Goal: Task Accomplishment & Management: Use online tool/utility

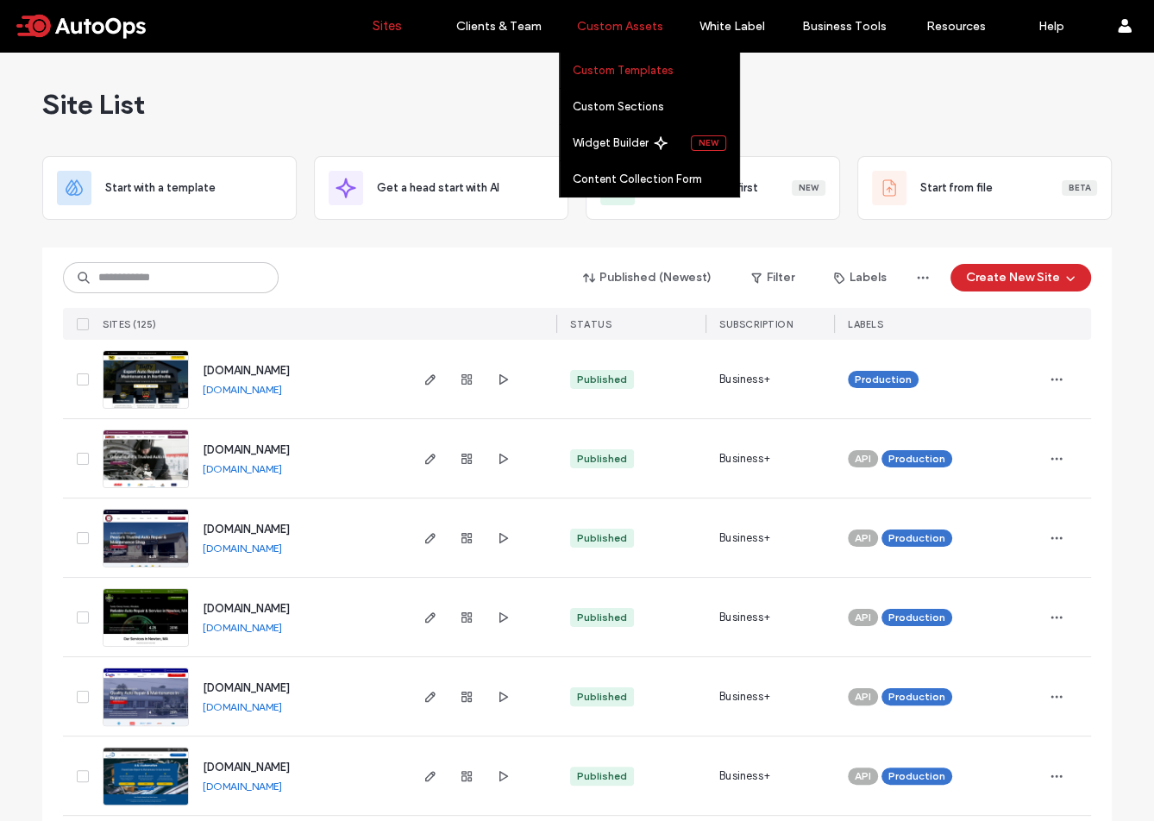
click at [626, 81] on link "Custom Templates" at bounding box center [656, 70] width 167 height 35
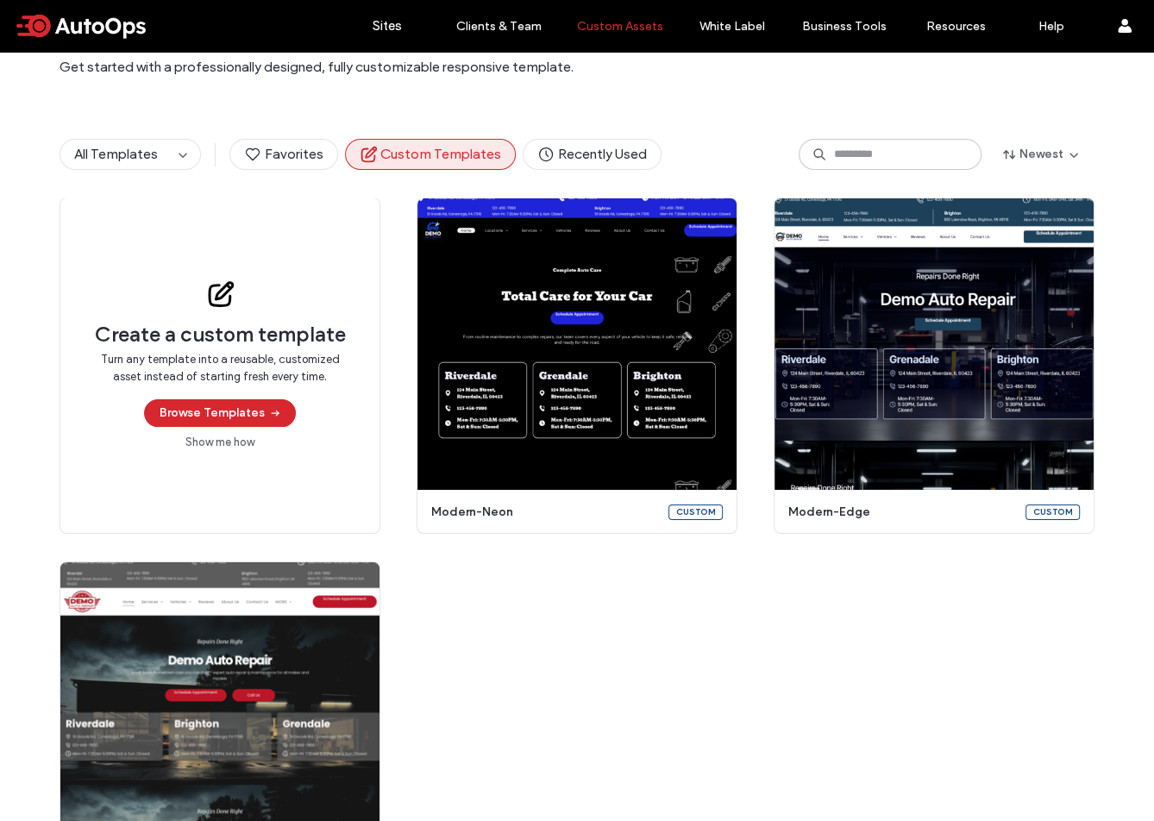
scroll to position [96, 0]
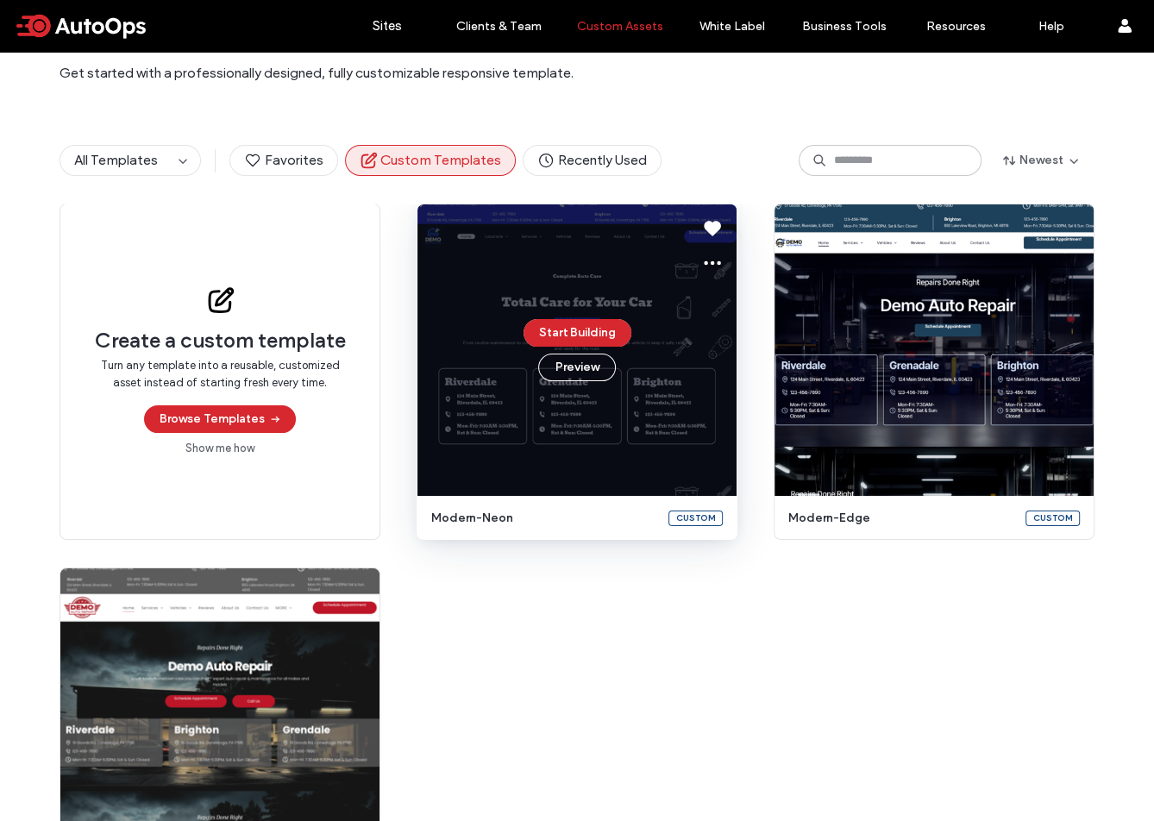
click at [626, 455] on div "Start Building Preview" at bounding box center [577, 350] width 319 height 292
click at [711, 271] on icon at bounding box center [712, 263] width 21 height 21
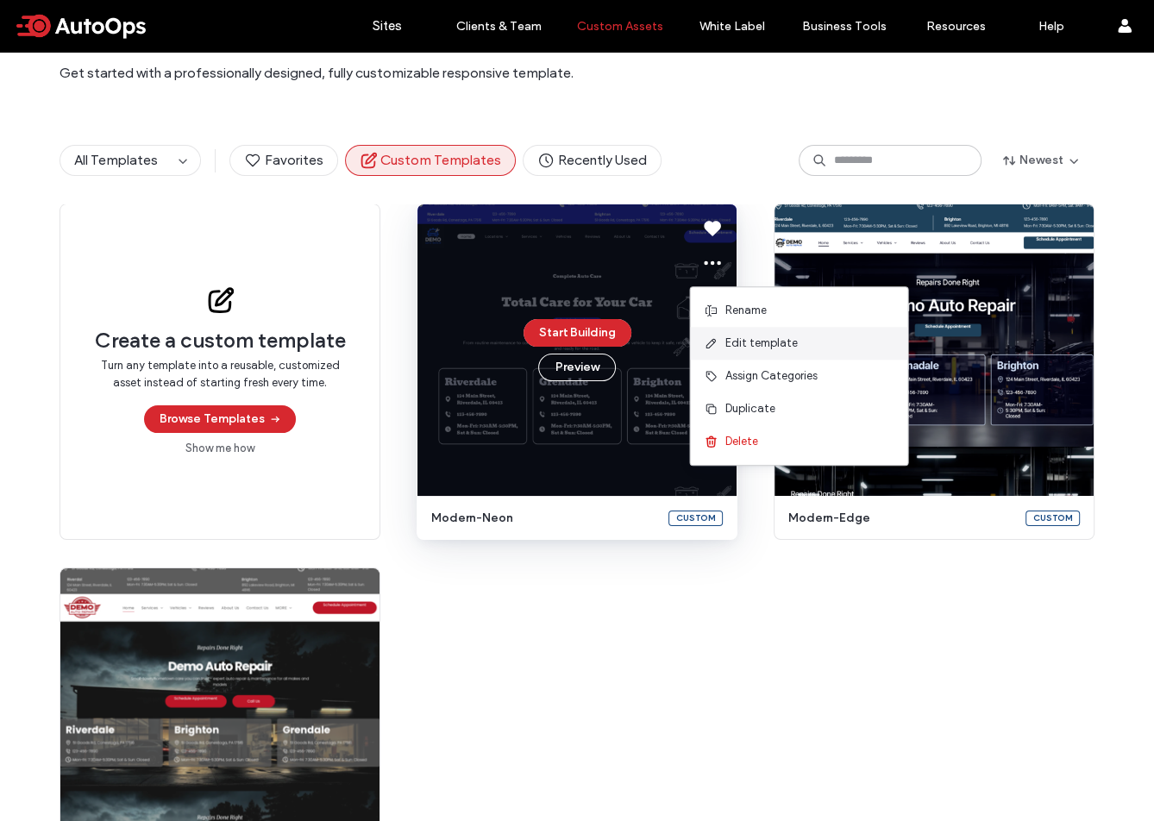
click at [748, 352] on div "Edit template" at bounding box center [798, 343] width 217 height 33
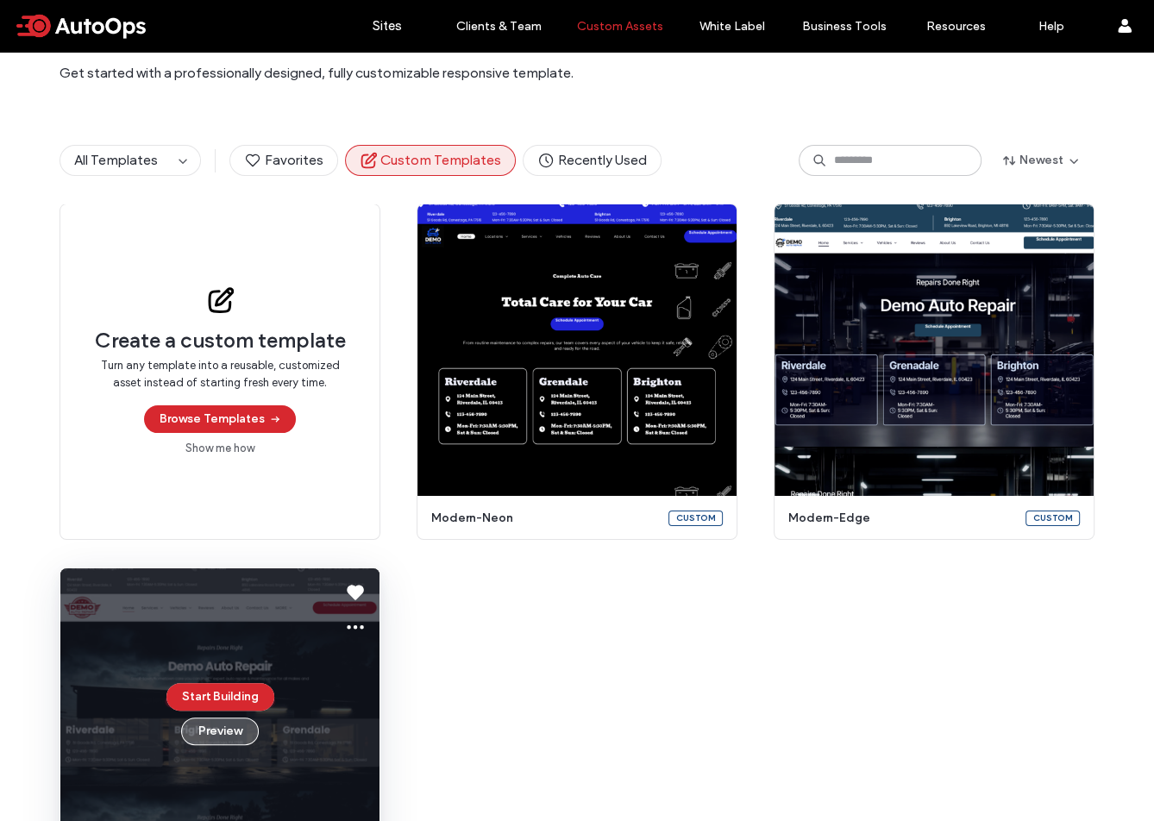
click at [235, 730] on button "Preview" at bounding box center [220, 732] width 78 height 28
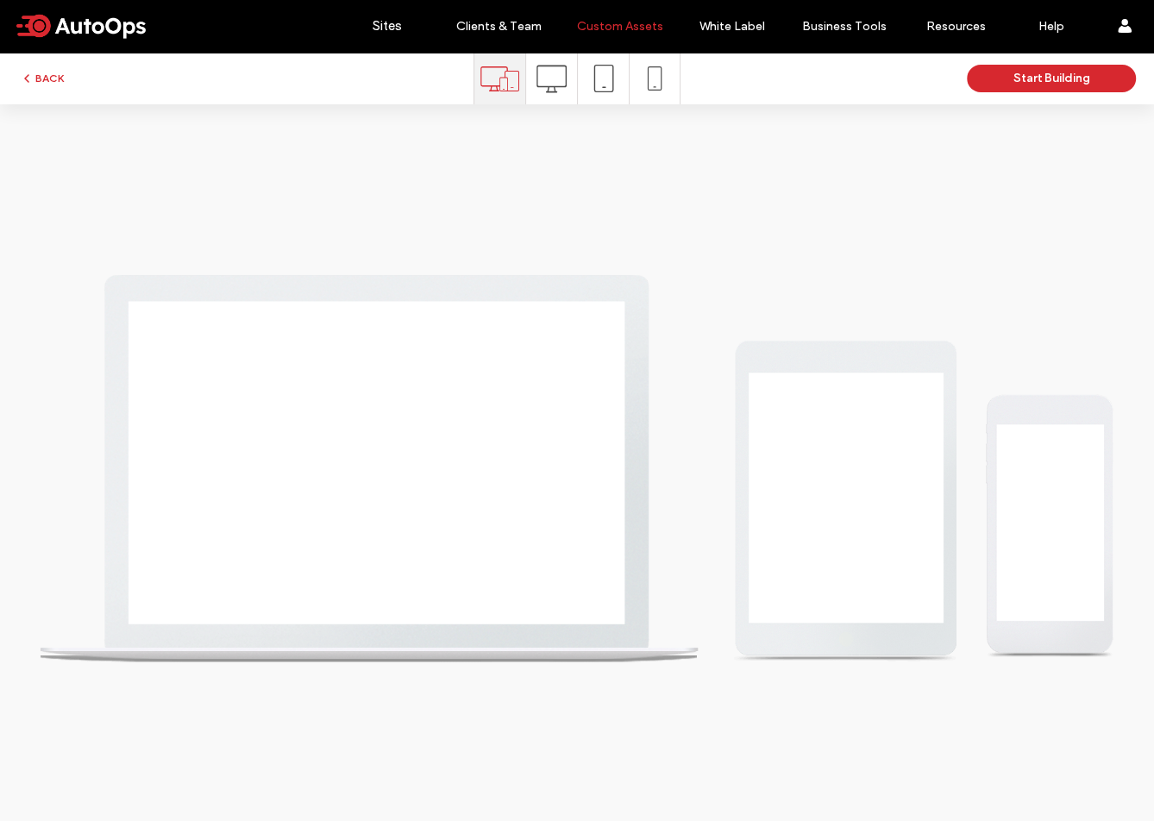
click at [559, 81] on icon at bounding box center [552, 79] width 30 height 30
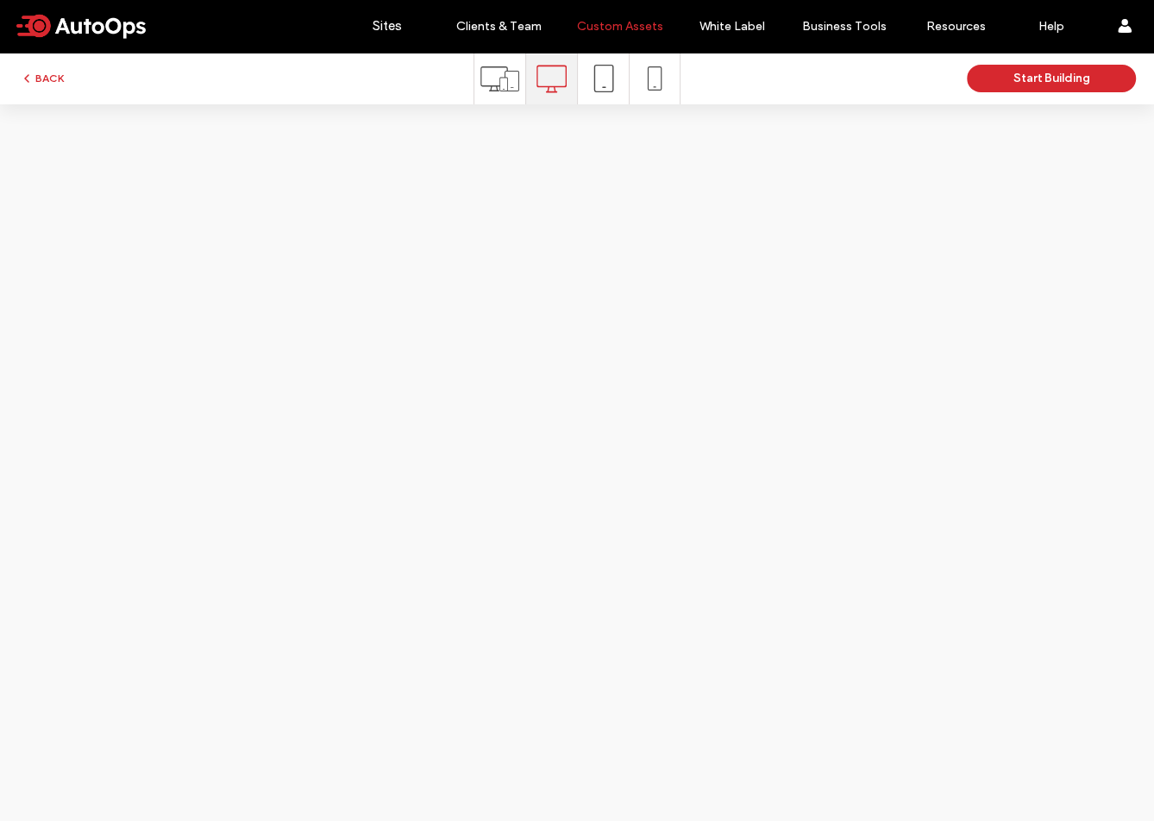
scroll to position [0, 0]
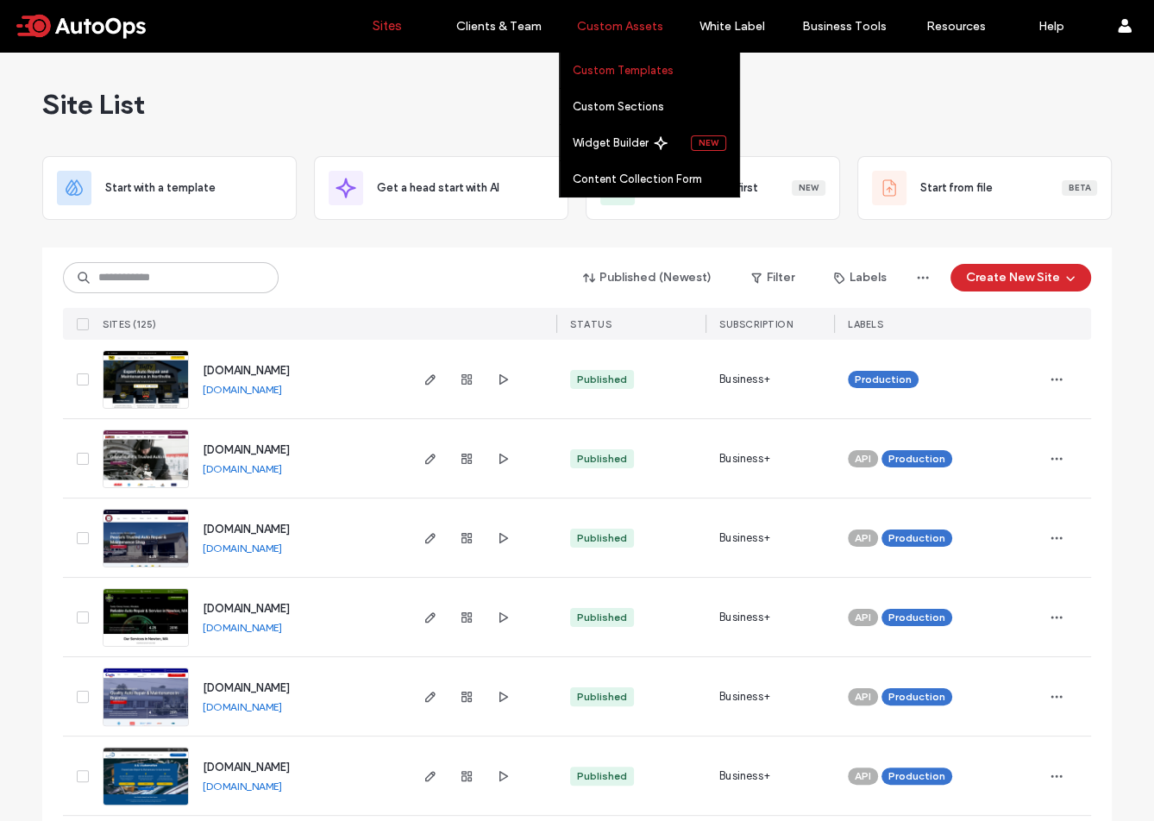
click at [616, 65] on label "Custom Templates" at bounding box center [623, 70] width 101 height 13
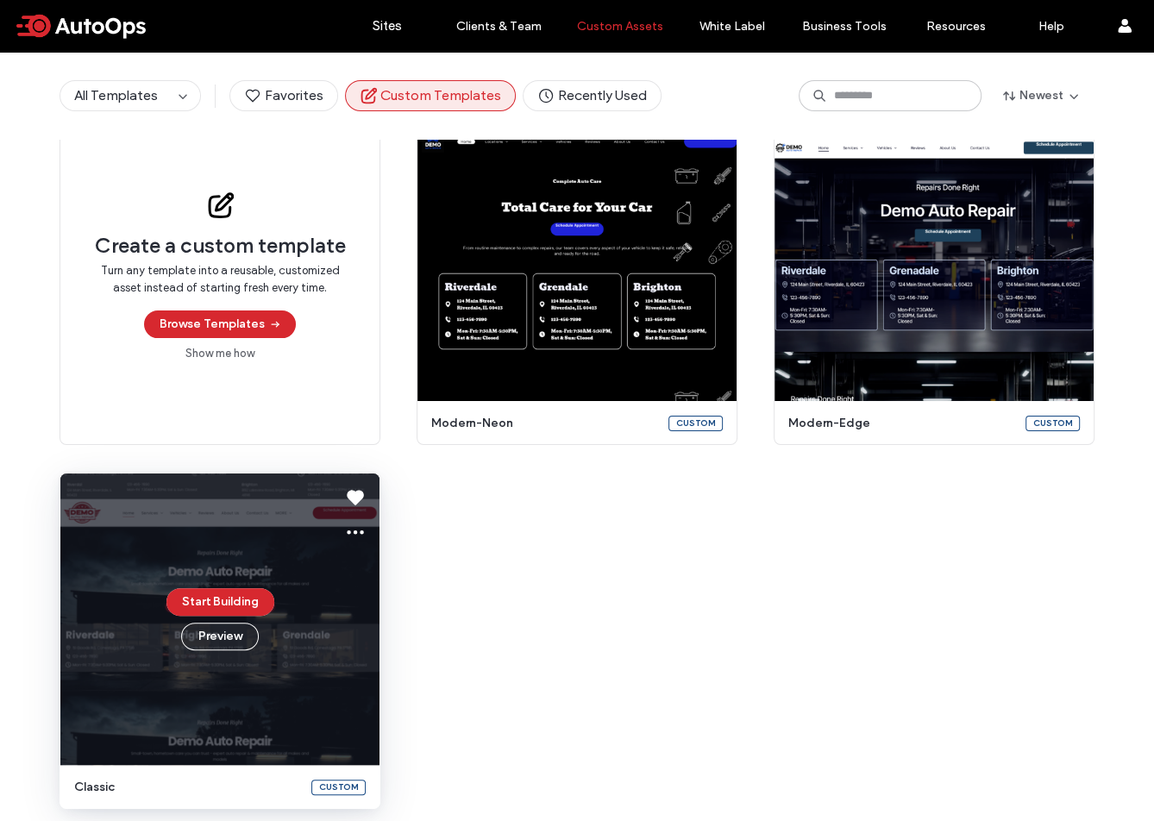
scroll to position [212, 0]
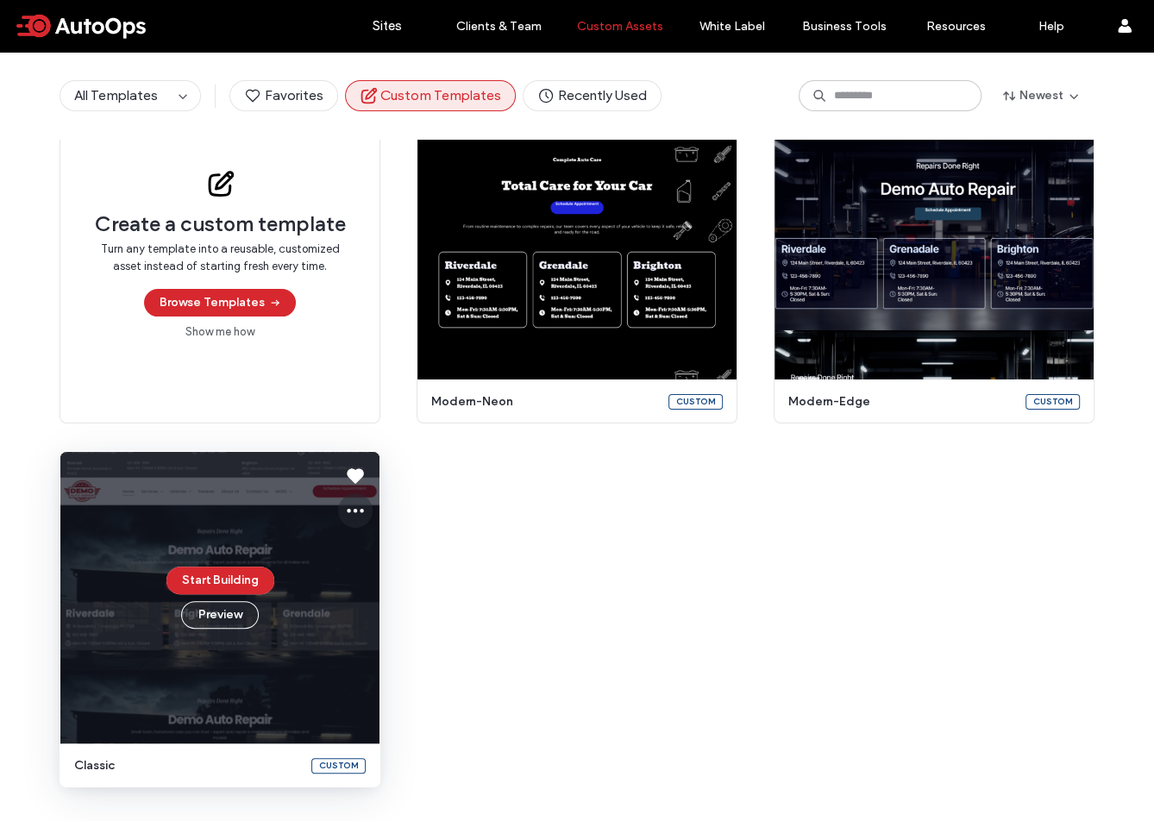
click at [351, 505] on icon at bounding box center [355, 510] width 21 height 21
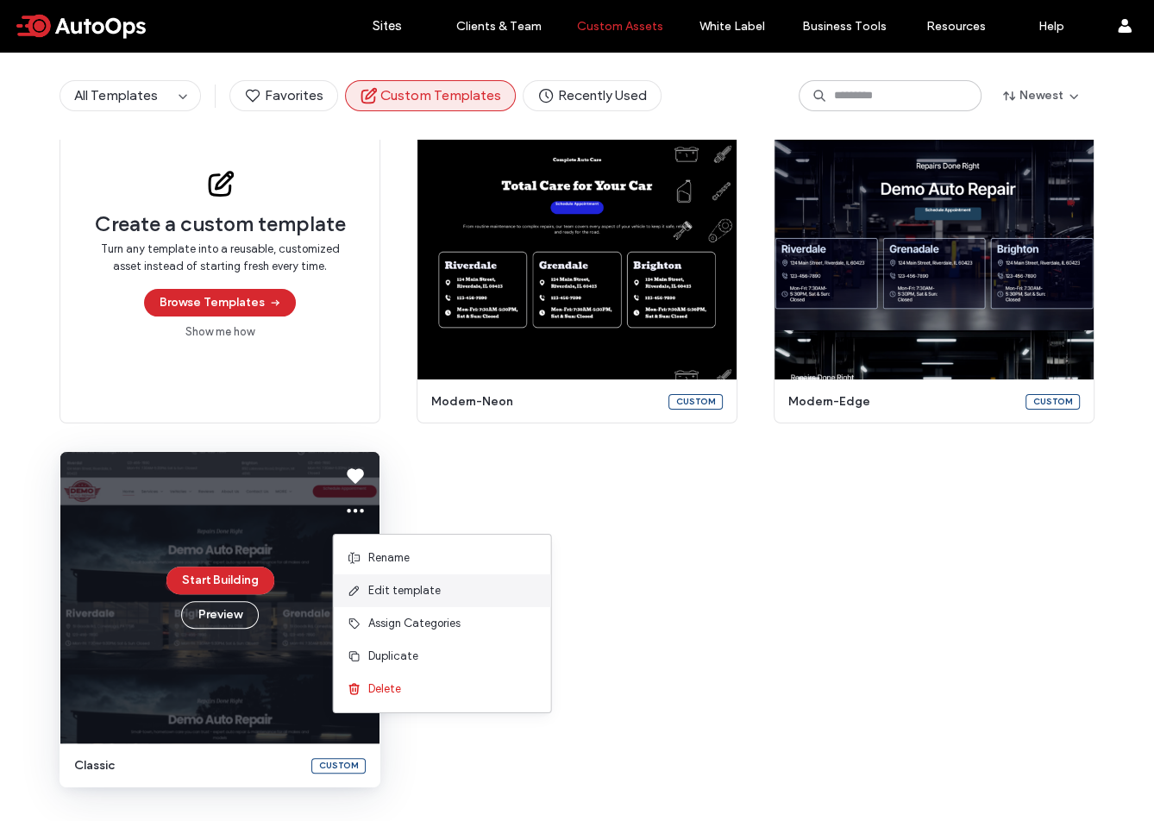
click at [409, 592] on span "Edit template" at bounding box center [404, 590] width 72 height 17
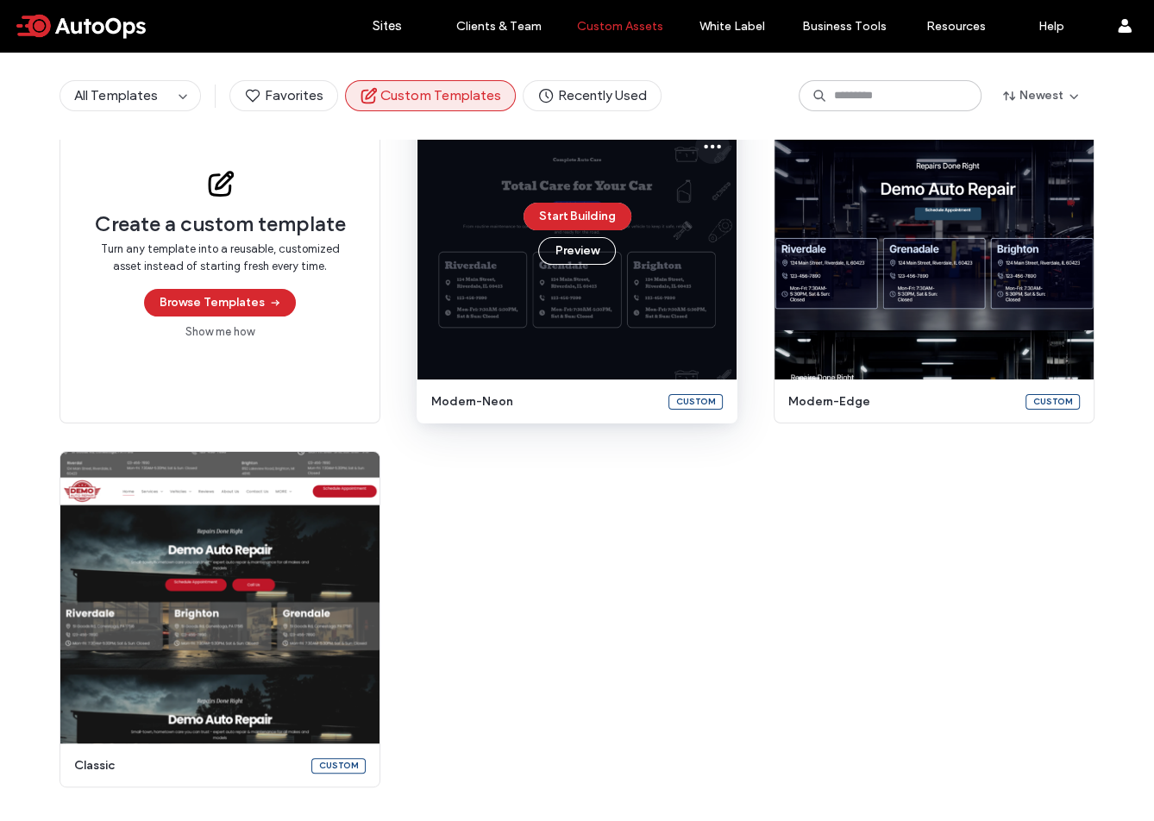
click at [707, 149] on icon at bounding box center [712, 146] width 21 height 21
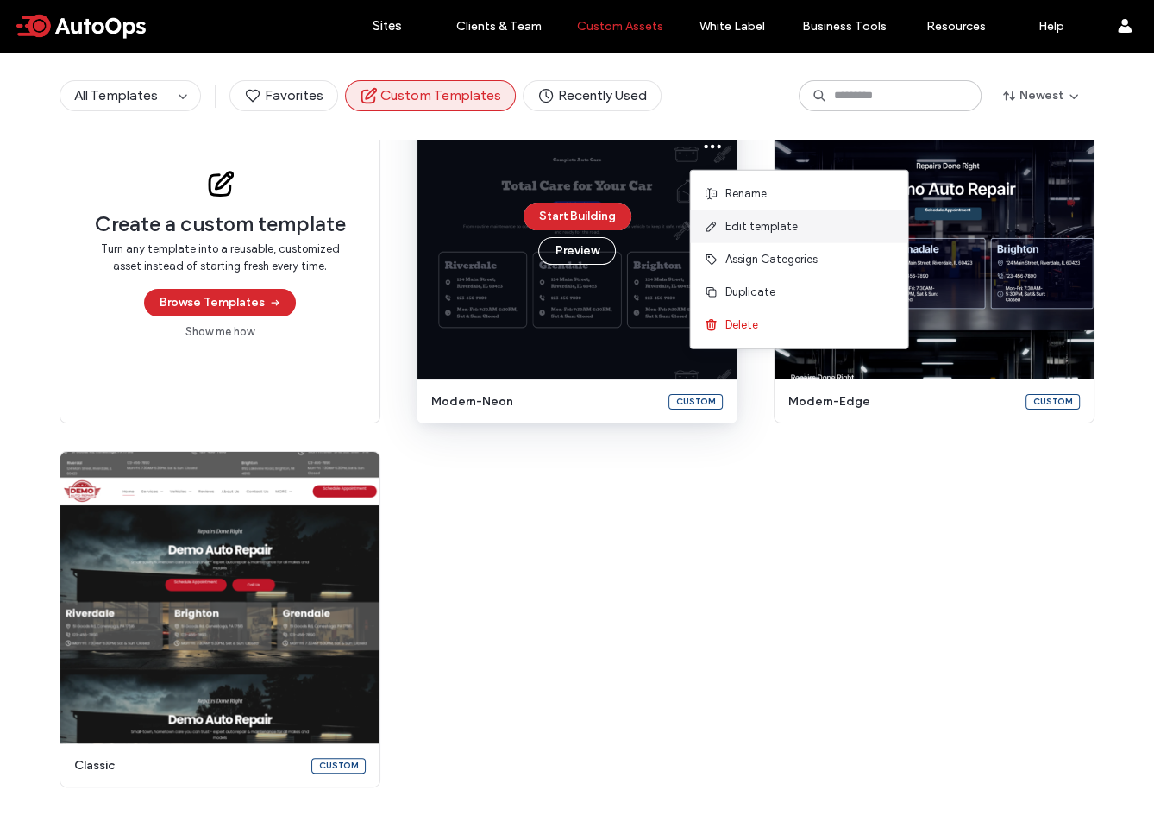
click at [758, 223] on span "Edit template" at bounding box center [761, 226] width 72 height 17
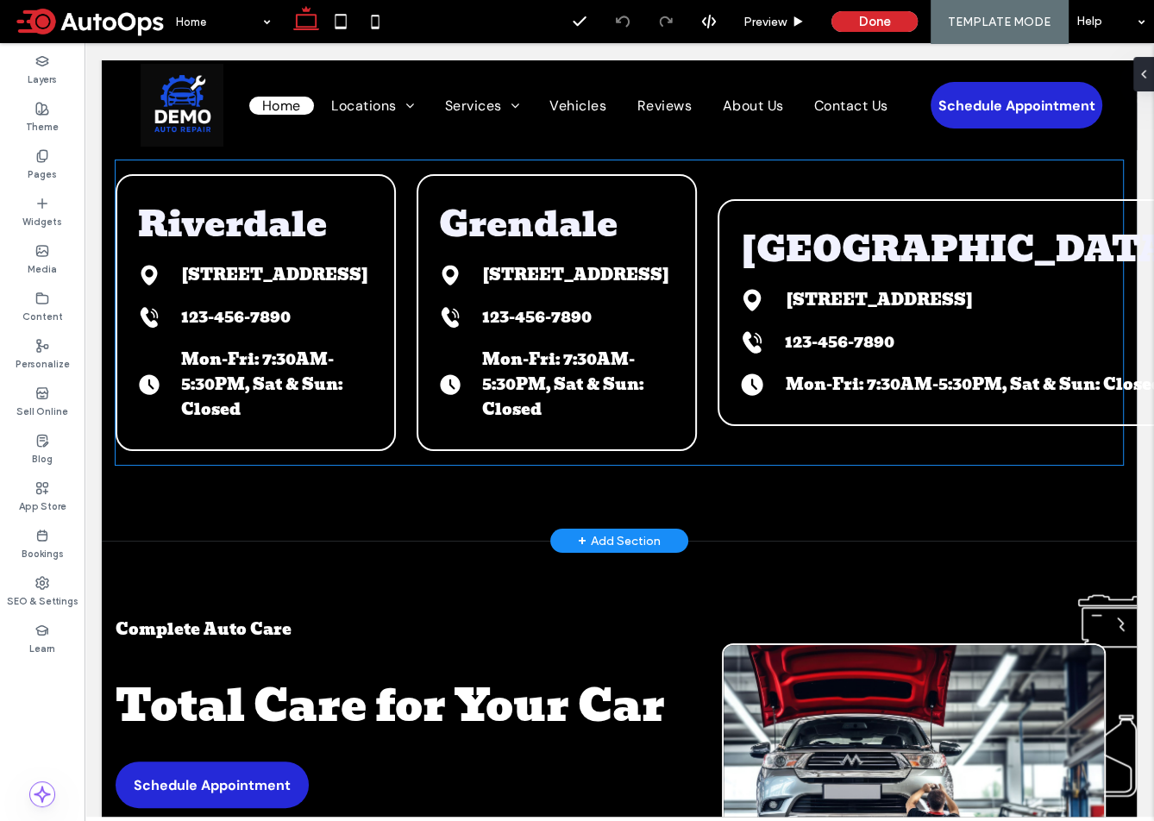
scroll to position [350, 0]
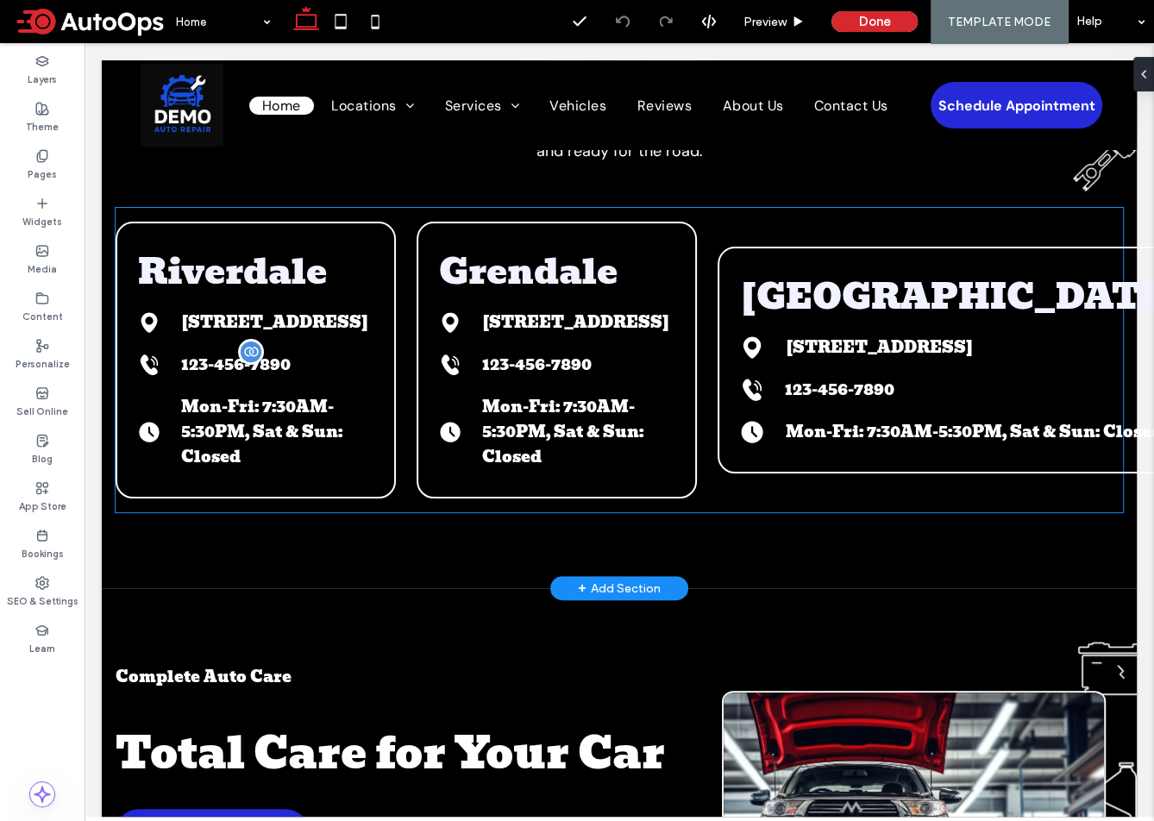
click at [317, 375] on h4 "123-456-7890" at bounding box center [276, 364] width 191 height 25
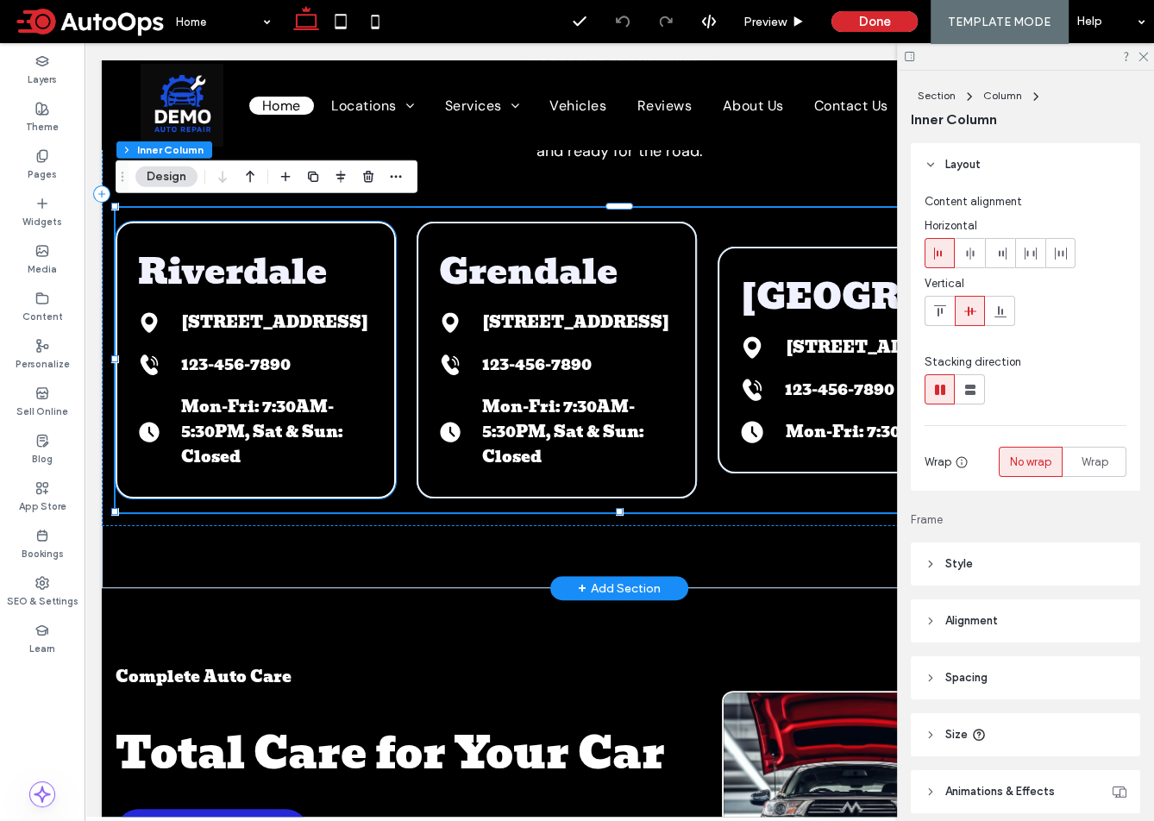
click at [361, 460] on h4 "Mon-Fri: 7:30AM-5:30PM, Sat & Sun: Closed" at bounding box center [276, 431] width 190 height 75
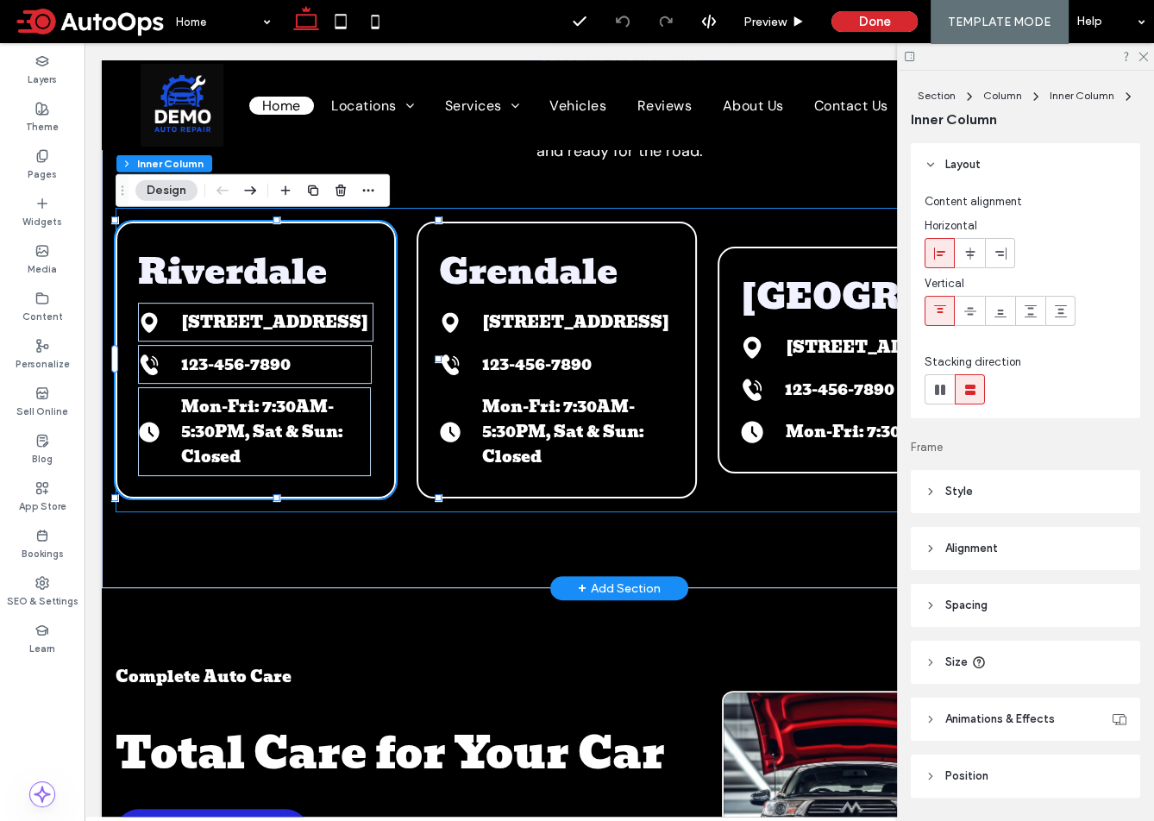
click at [430, 495] on div "Riverdale 124 Main Street, Riverdale, IL 60423 123-456-7890 Mon-Fri: 7:30AM-5:3…" at bounding box center [620, 360] width 1008 height 305
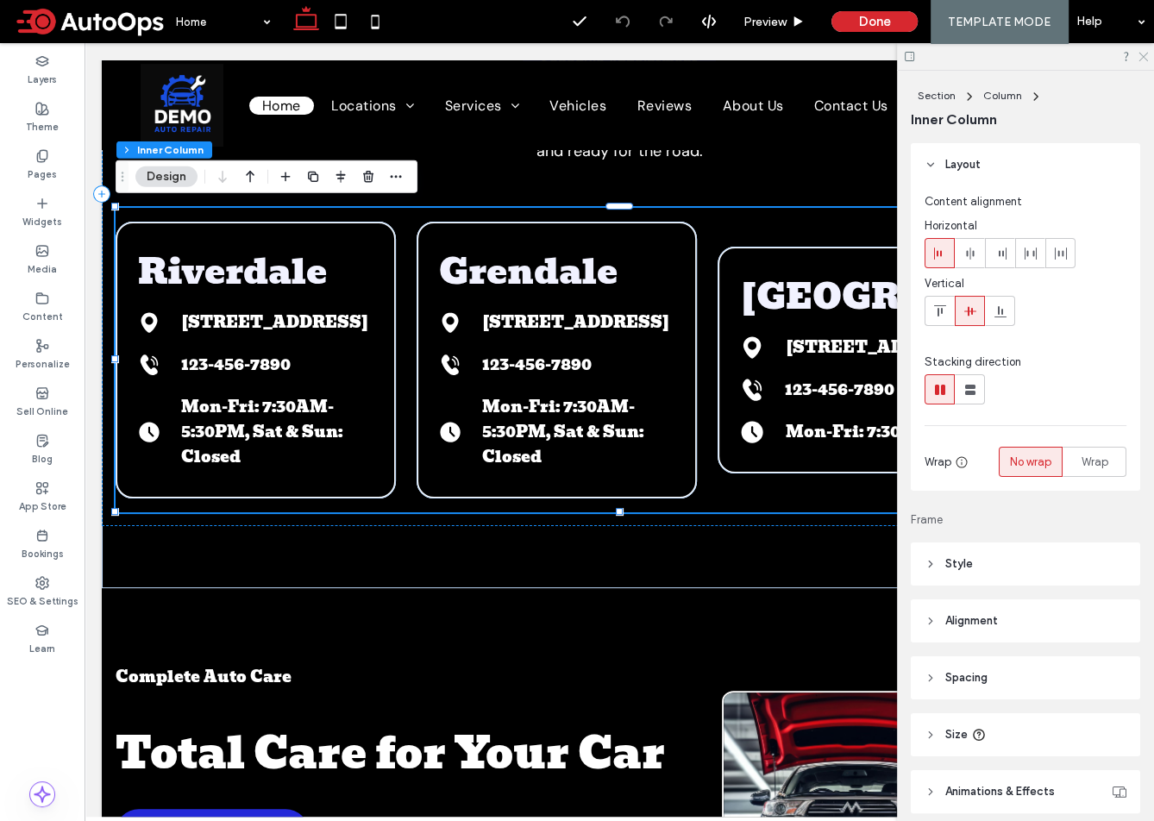
click at [1147, 60] on use at bounding box center [1143, 57] width 9 height 9
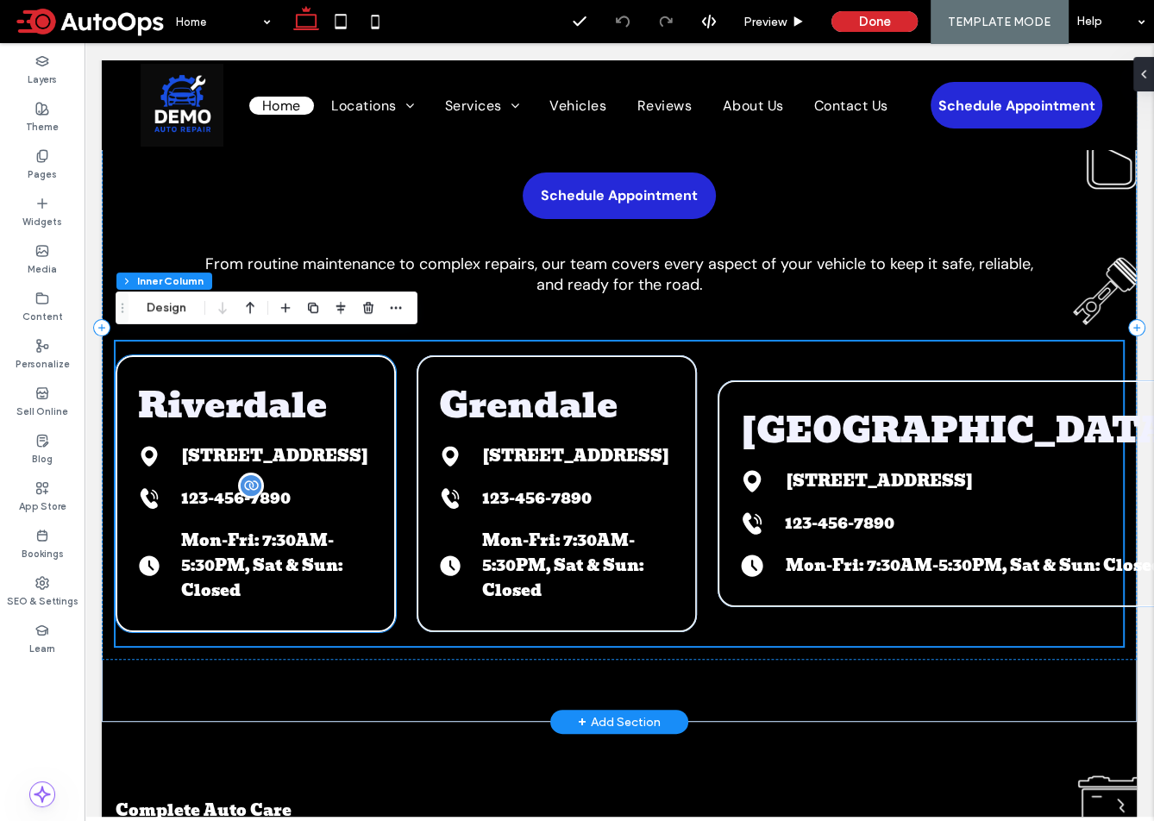
scroll to position [203, 0]
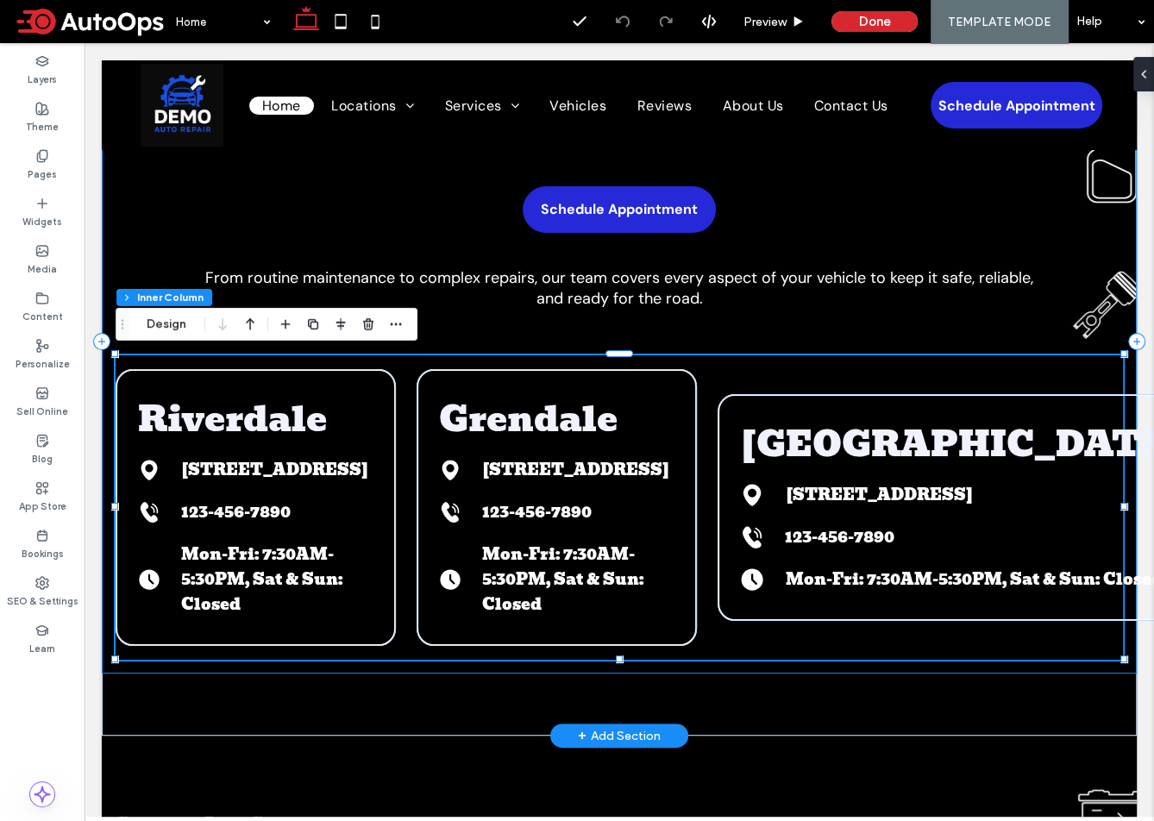
click at [163, 213] on div "Complete Auto Care Total Care for Your Car Schedule Appointment From routine ma…" at bounding box center [619, 341] width 1035 height 664
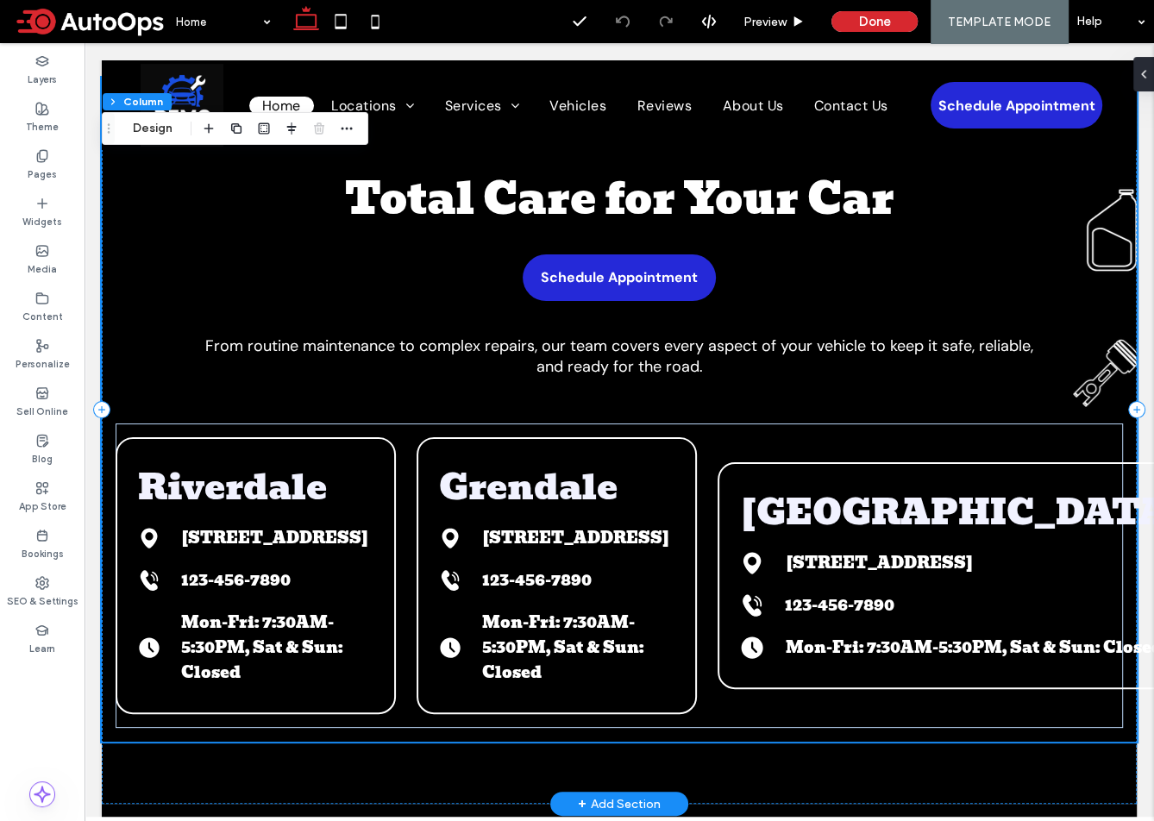
scroll to position [84, 0]
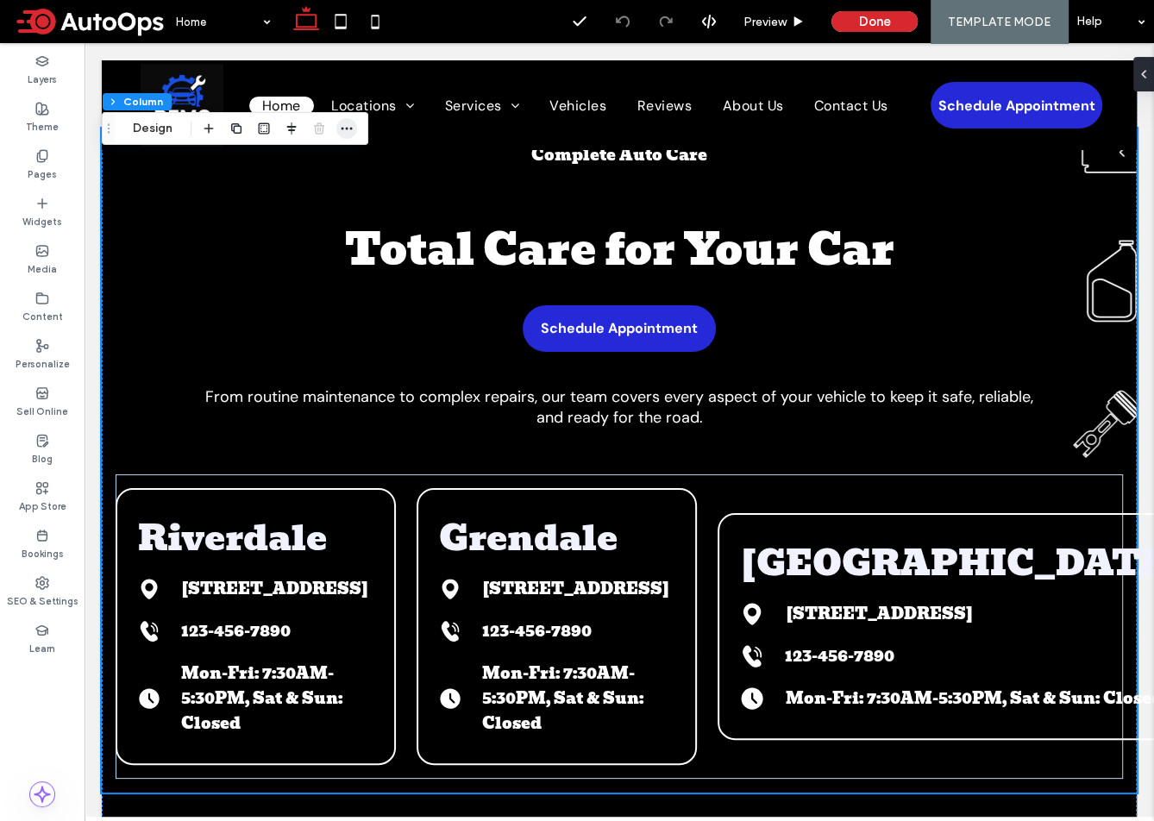
click at [349, 133] on icon "button" at bounding box center [347, 129] width 14 height 14
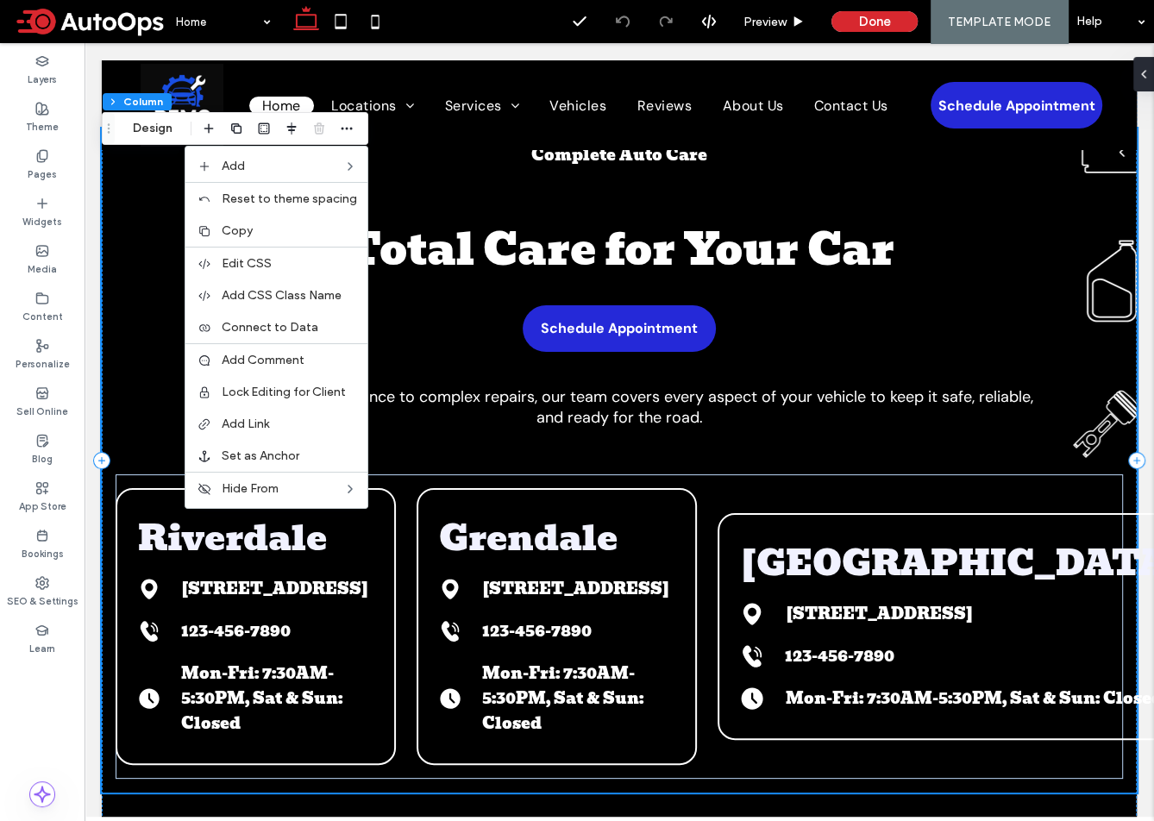
click at [530, 453] on div "Complete Auto Care Total Care for Your Car Schedule Appointment From routine ma…" at bounding box center [619, 461] width 1035 height 664
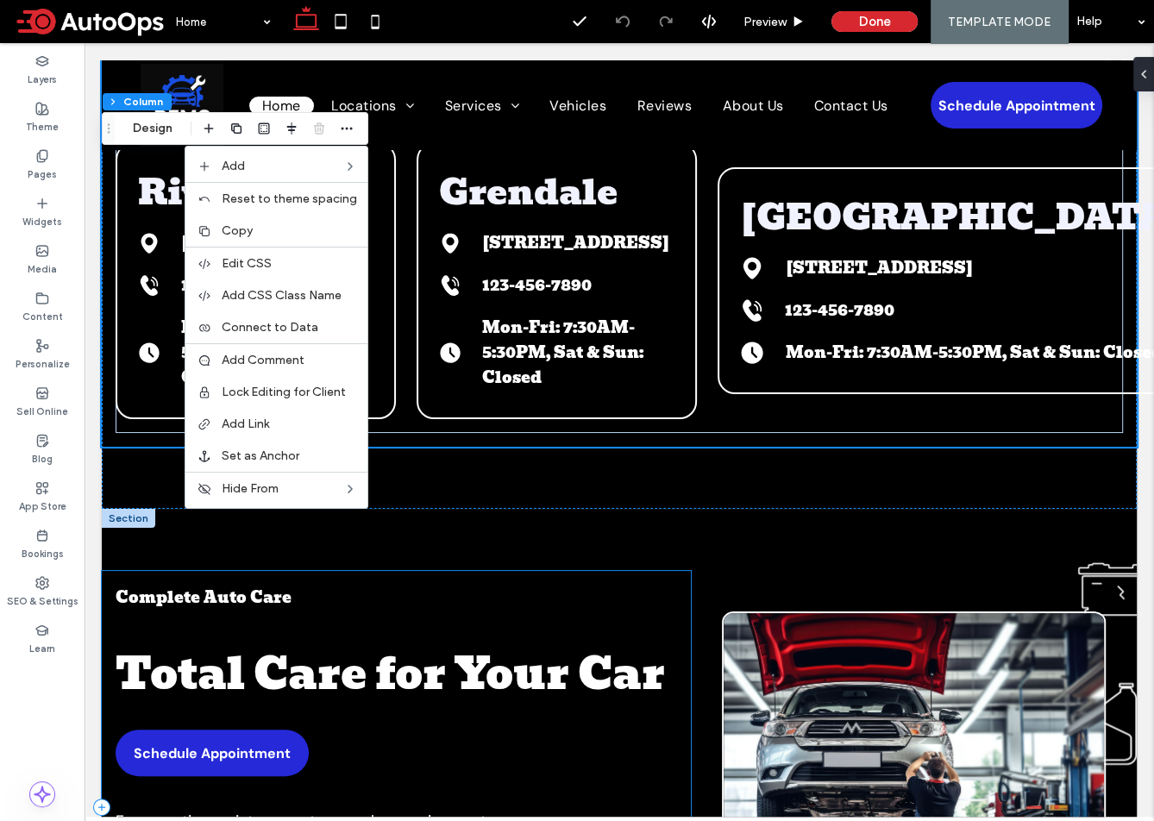
scroll to position [368, 0]
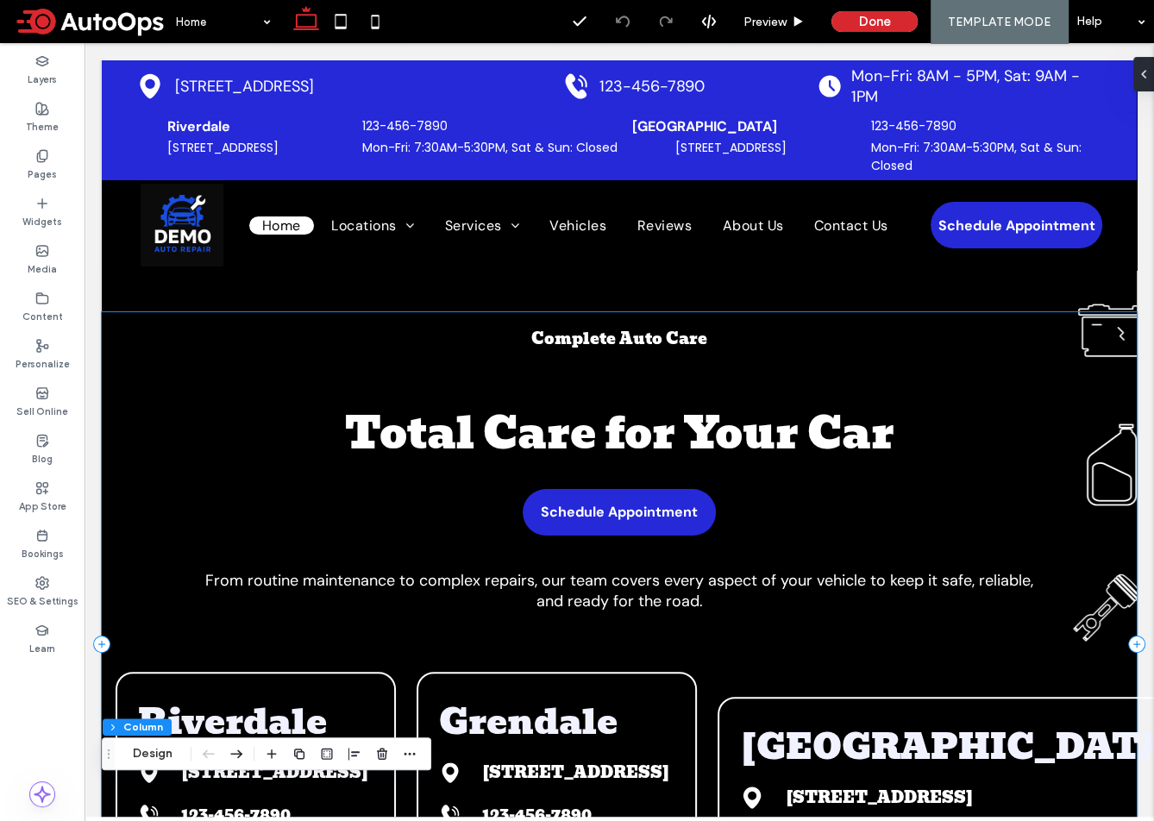
scroll to position [0, 0]
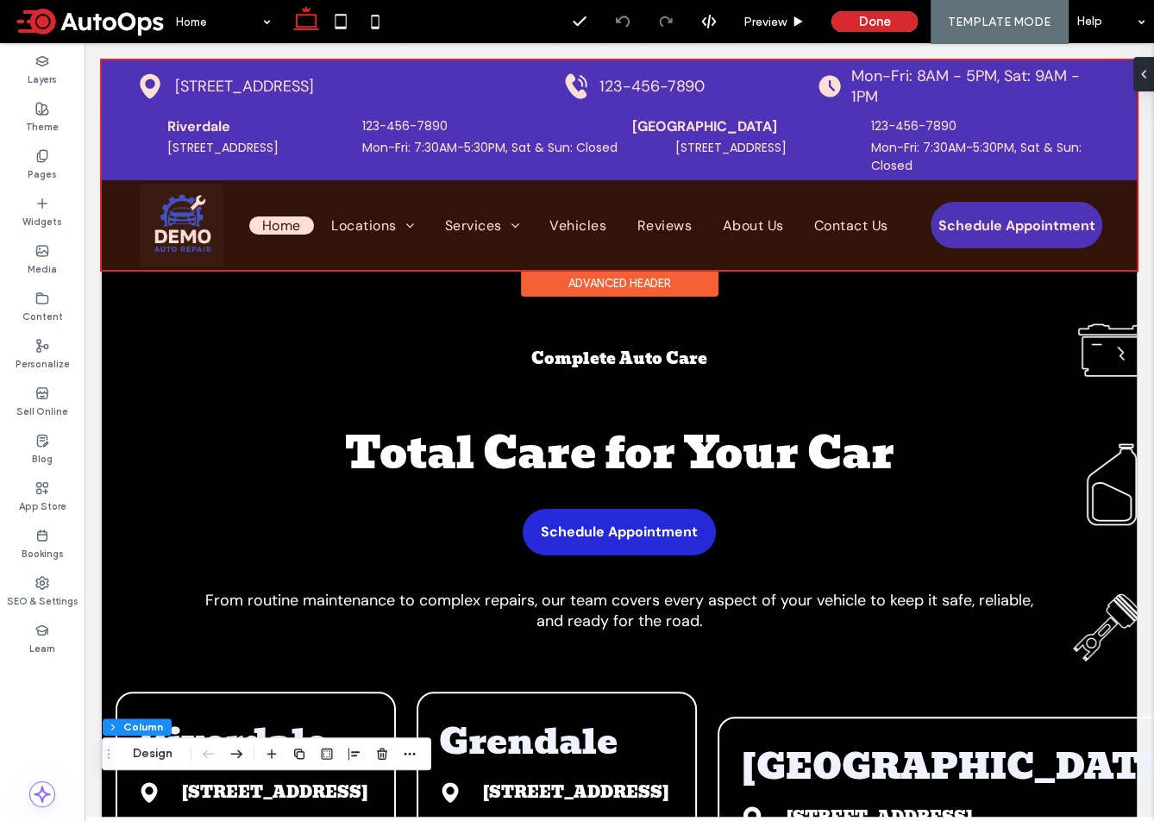
click at [515, 130] on div at bounding box center [619, 165] width 1035 height 210
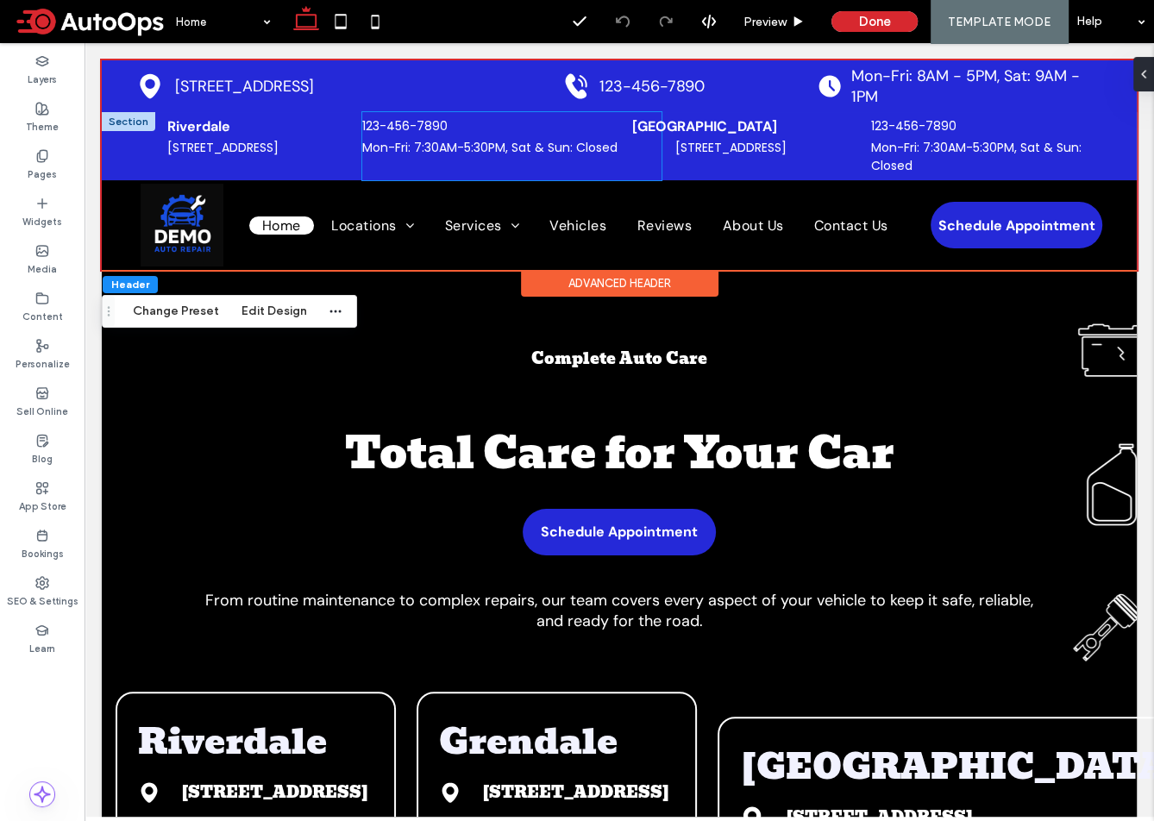
click at [511, 156] on div "123-456-7890 Mon-Fri: 7:30AM-5:30PM, Sat & Sun: Closed" at bounding box center [511, 146] width 299 height 68
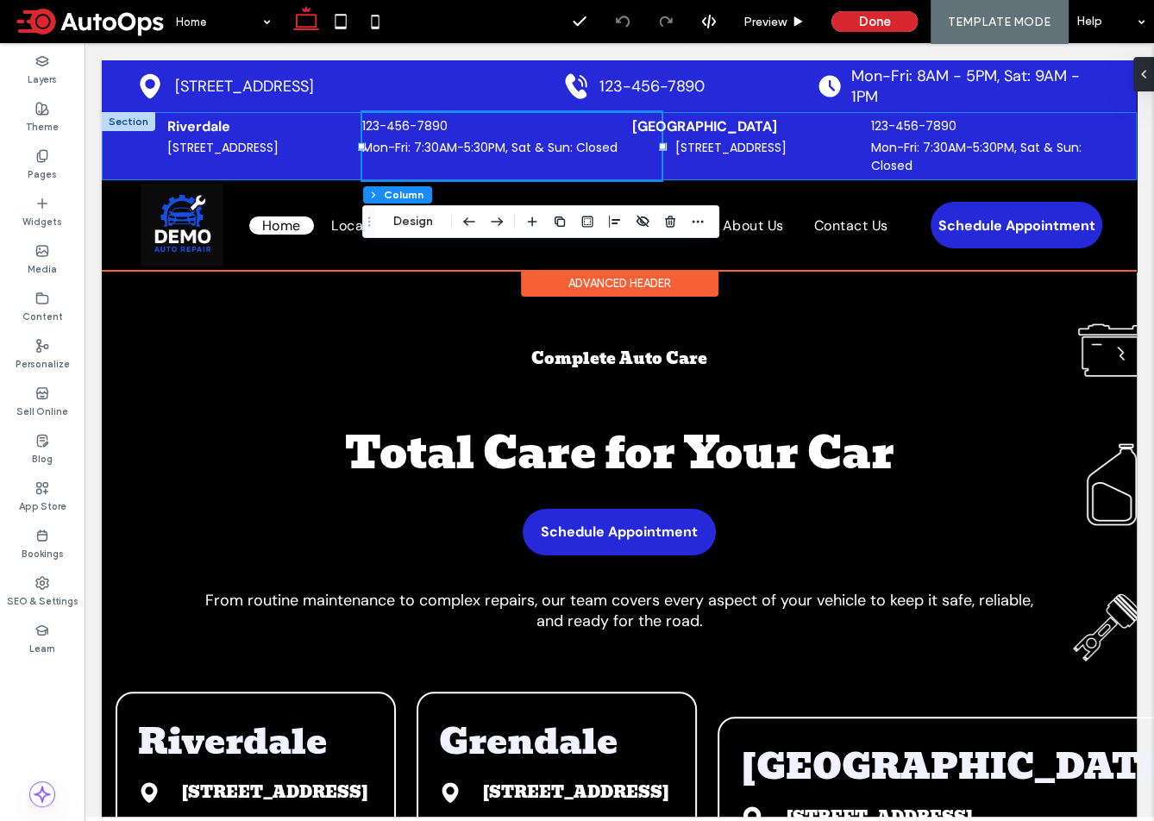
click at [125, 142] on div "Riverdale 51 Goods Rd, Conestoga, PA 17516 123-456-7890 Mon-Fri: 7:30AM-5:30PM,…" at bounding box center [619, 146] width 1035 height 68
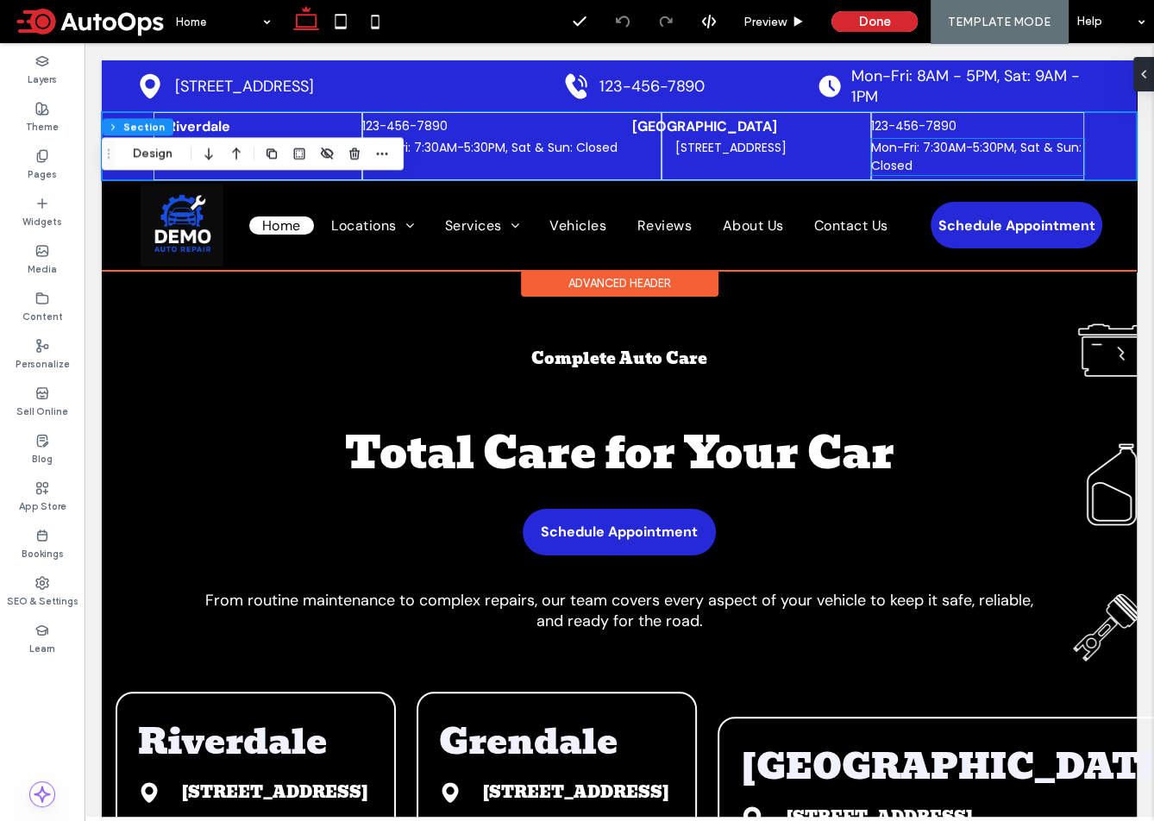
click at [959, 149] on span "Mon-Fri: 7:30AM-5:30PM, Sat & Sun: Closed" at bounding box center [976, 156] width 211 height 35
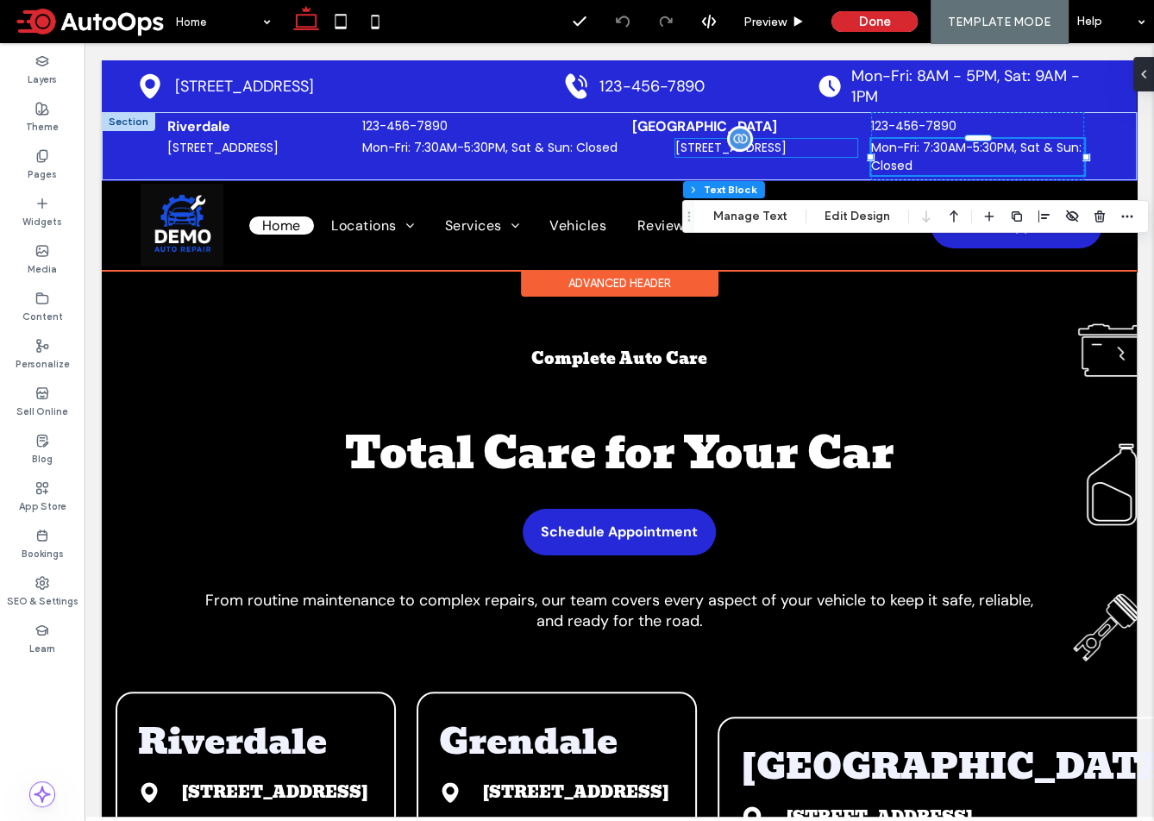
click at [763, 150] on span "[STREET_ADDRESS]" at bounding box center [731, 147] width 111 height 17
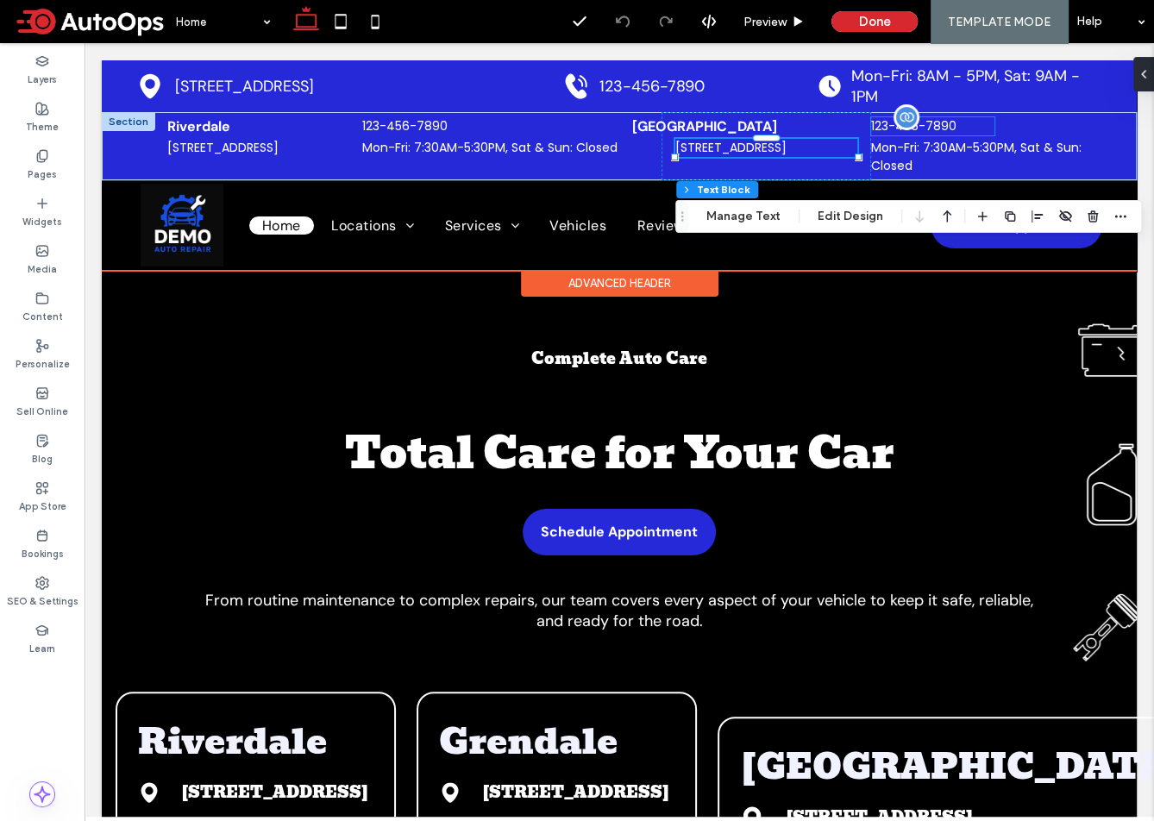
click at [884, 129] on span "123-456-7890" at bounding box center [913, 125] width 85 height 17
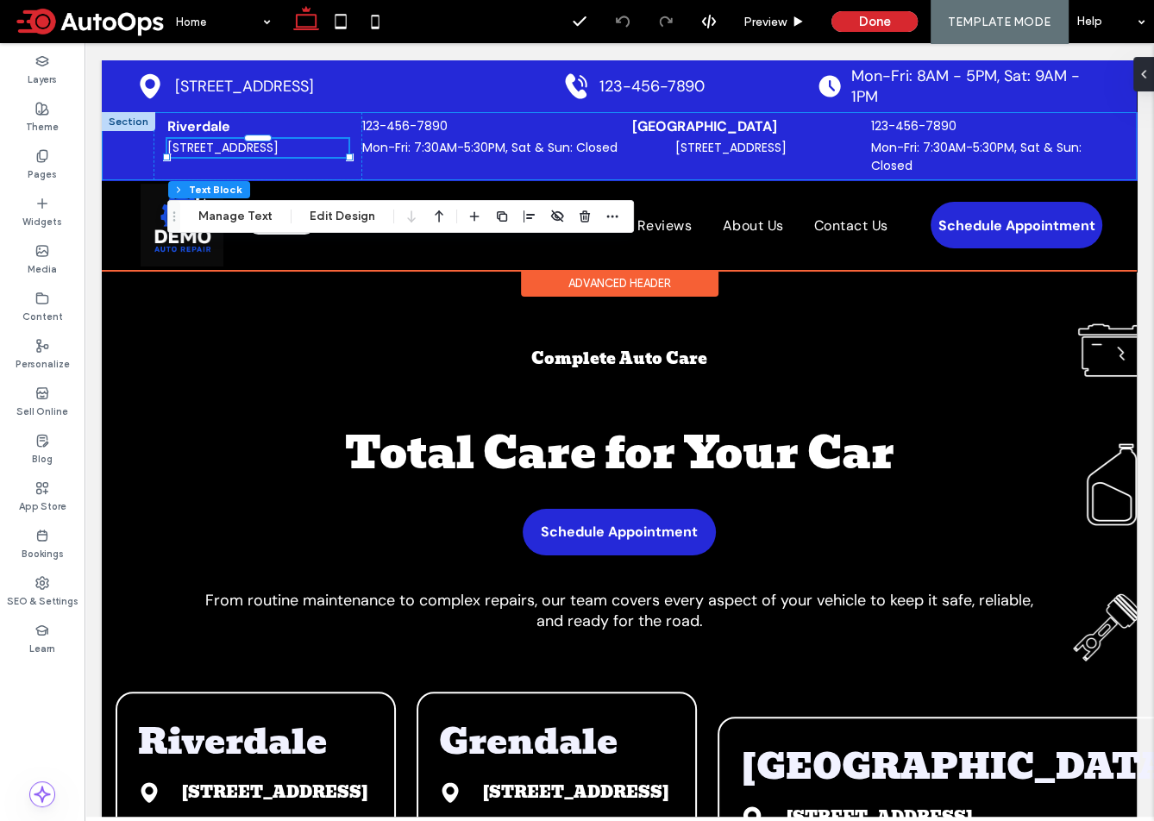
click at [132, 168] on div "Riverdale 51 Goods Rd, Conestoga, PA 17516 123-456-7890 Mon-Fri: 7:30AM-5:30PM,…" at bounding box center [619, 146] width 1035 height 68
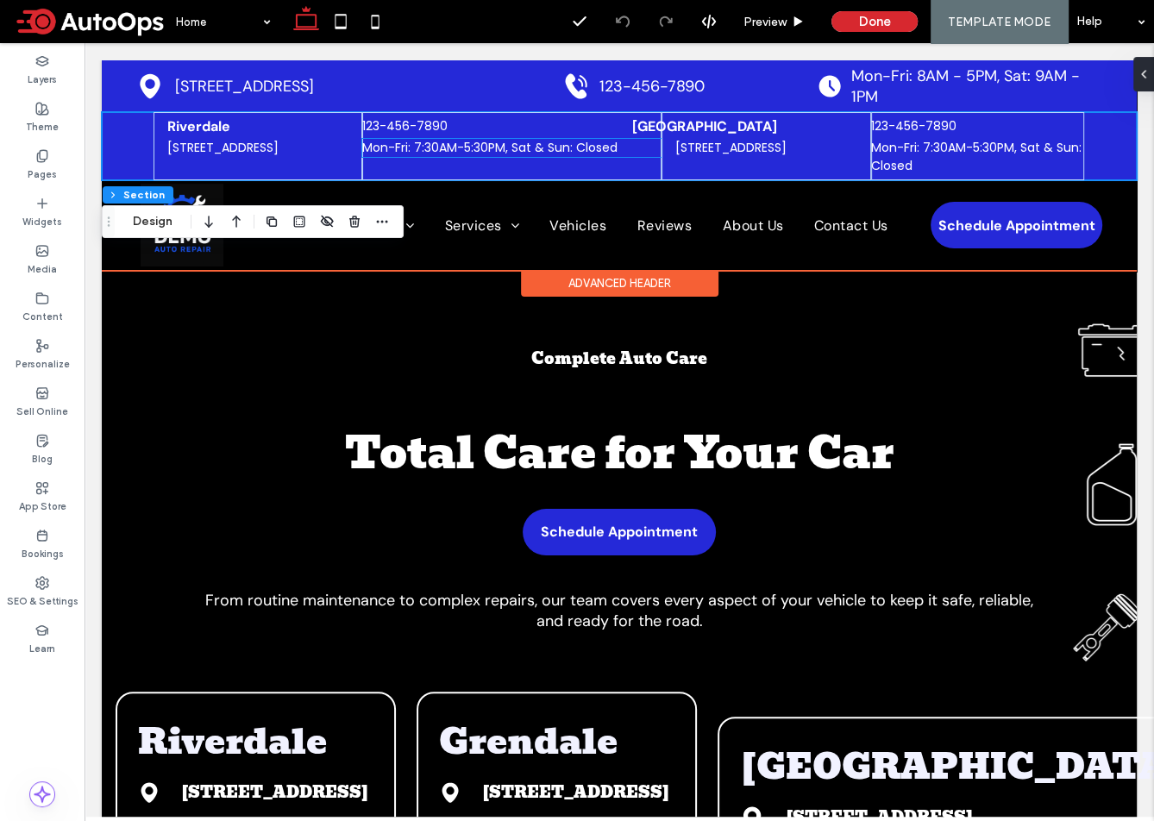
click at [475, 150] on span "Mon-Fri: 7:30AM-5:30PM, Sat & Sun: Closed" at bounding box center [489, 147] width 255 height 17
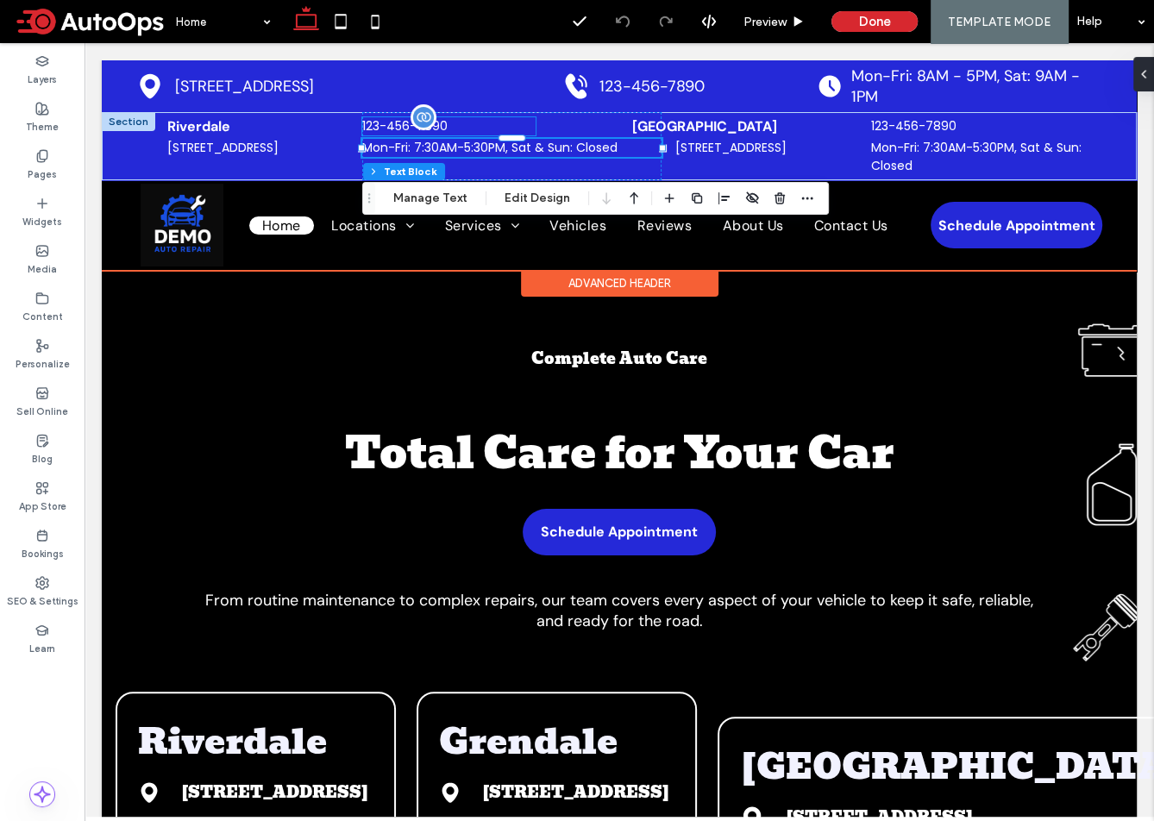
click at [411, 124] on span "123-456-7890" at bounding box center [404, 125] width 85 height 17
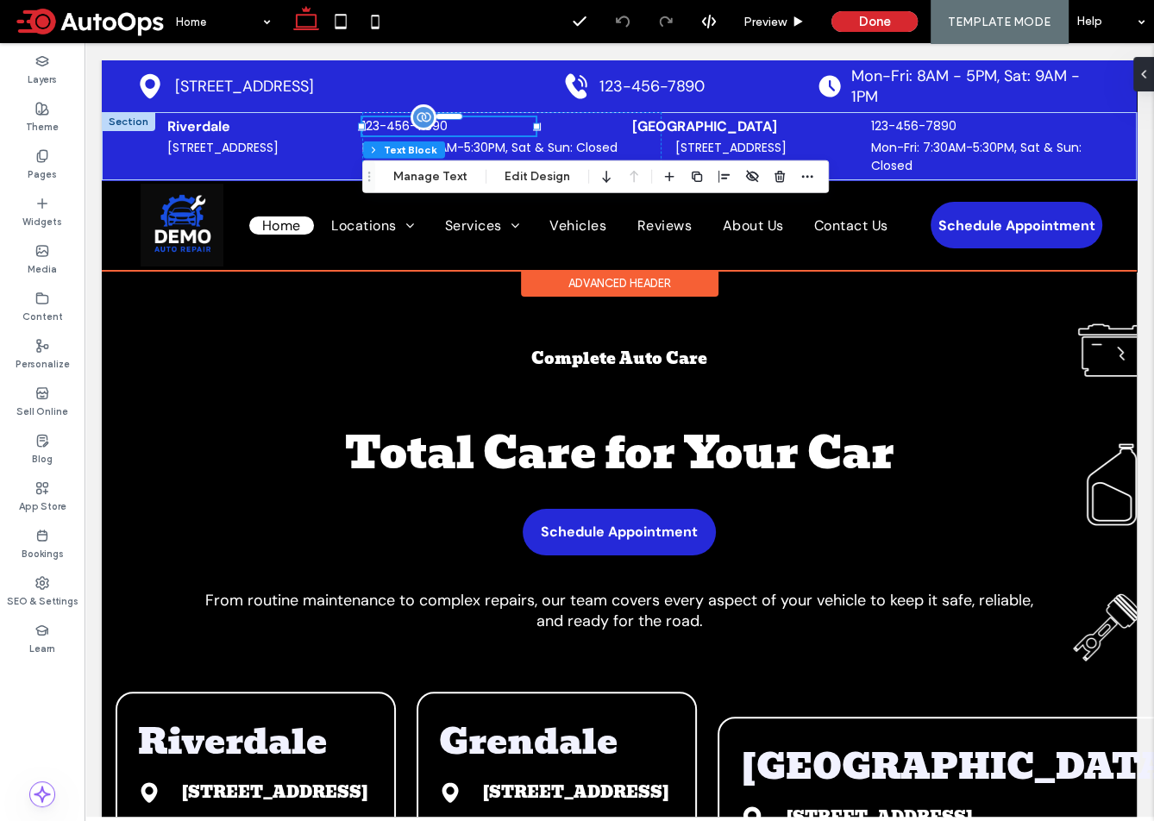
click at [376, 123] on span "123-456-7890" at bounding box center [404, 125] width 85 height 17
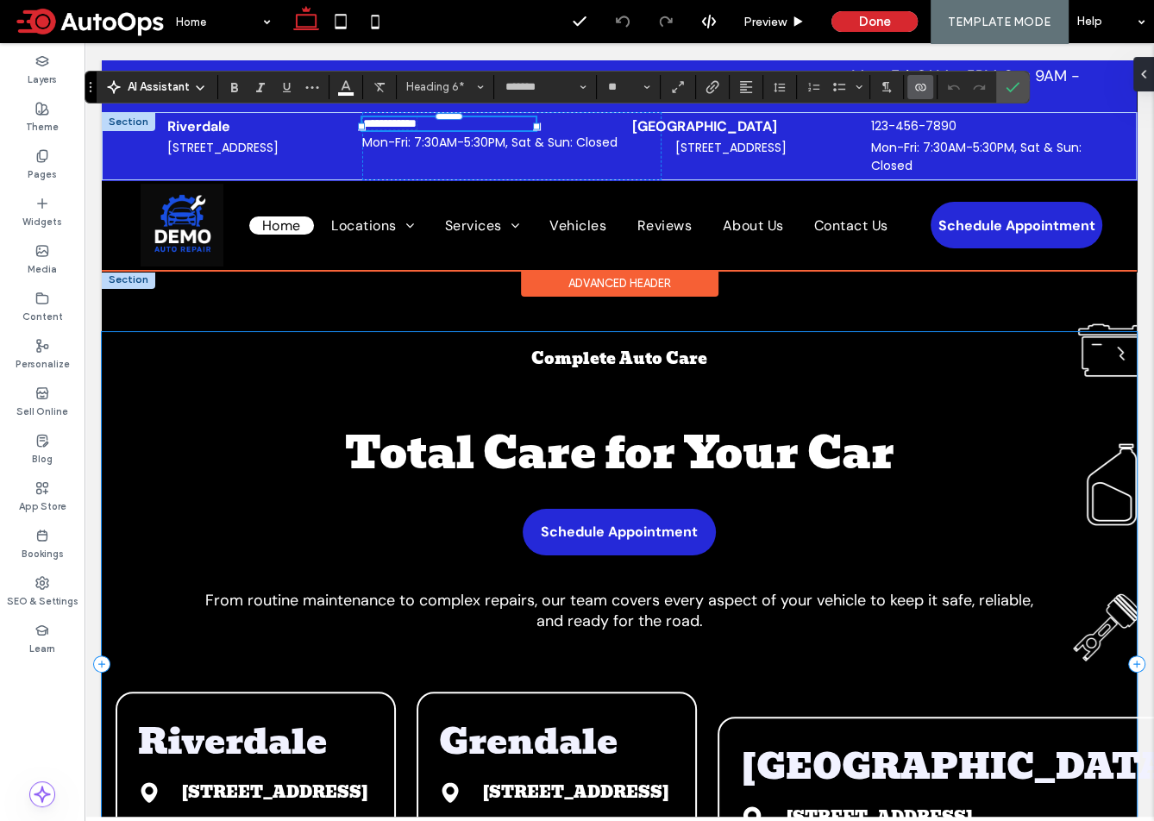
click at [387, 384] on div "Complete Auto Care Total Care for Your Car Schedule Appointment From routine ma…" at bounding box center [619, 664] width 1035 height 664
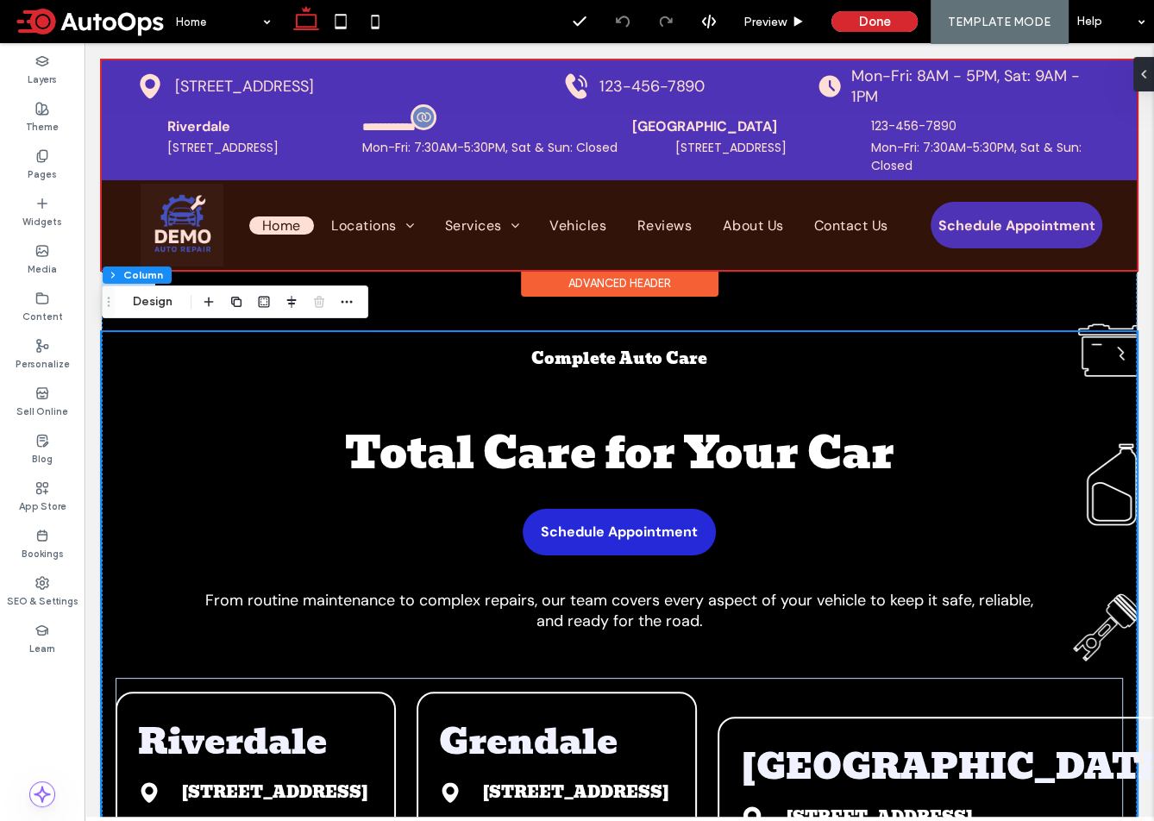
click at [606, 80] on div at bounding box center [619, 165] width 1035 height 210
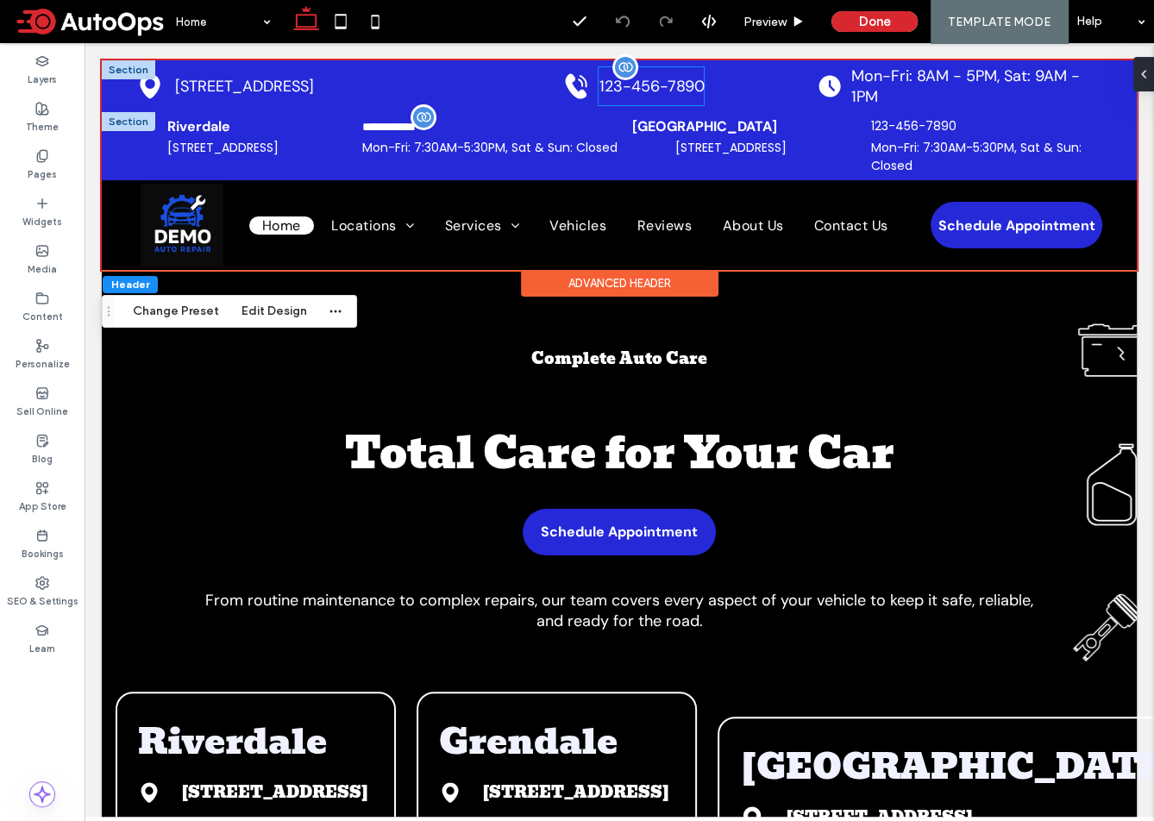
click at [636, 76] on span "123-456-7890" at bounding box center [651, 86] width 105 height 21
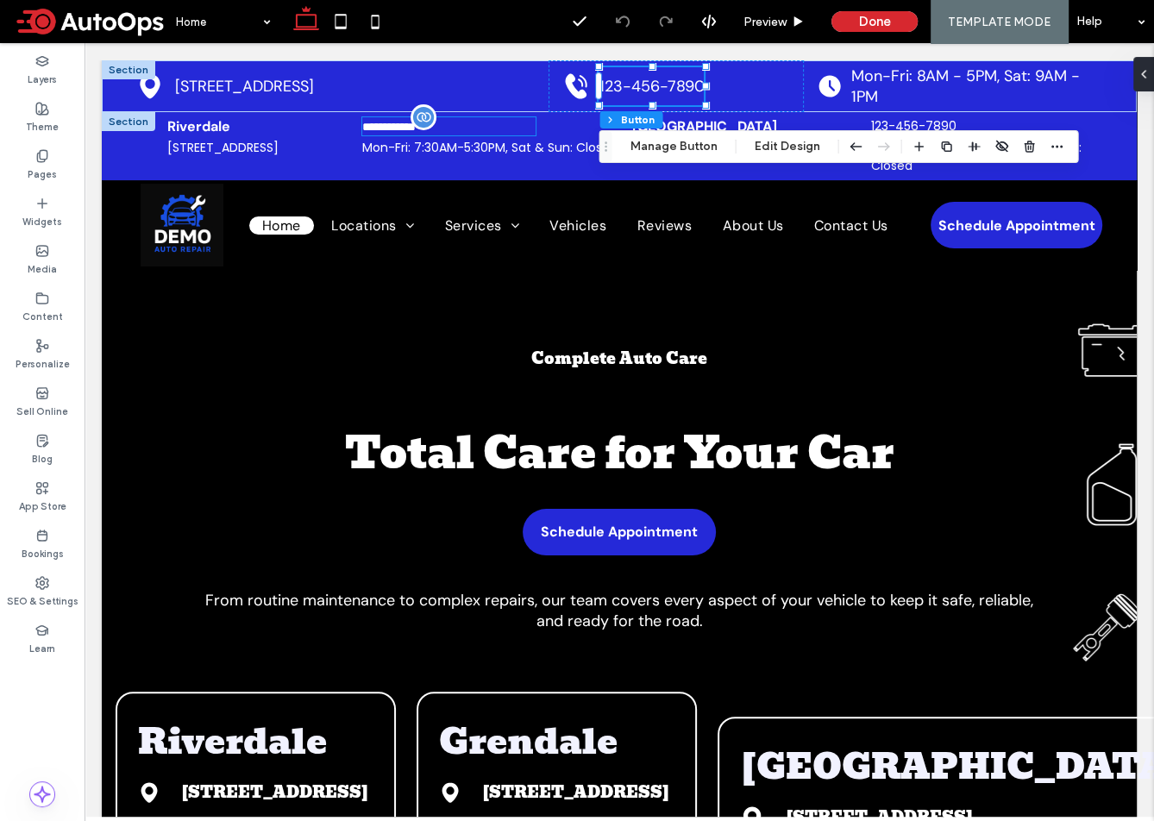
click at [416, 123] on span "**********" at bounding box center [388, 127] width 53 height 12
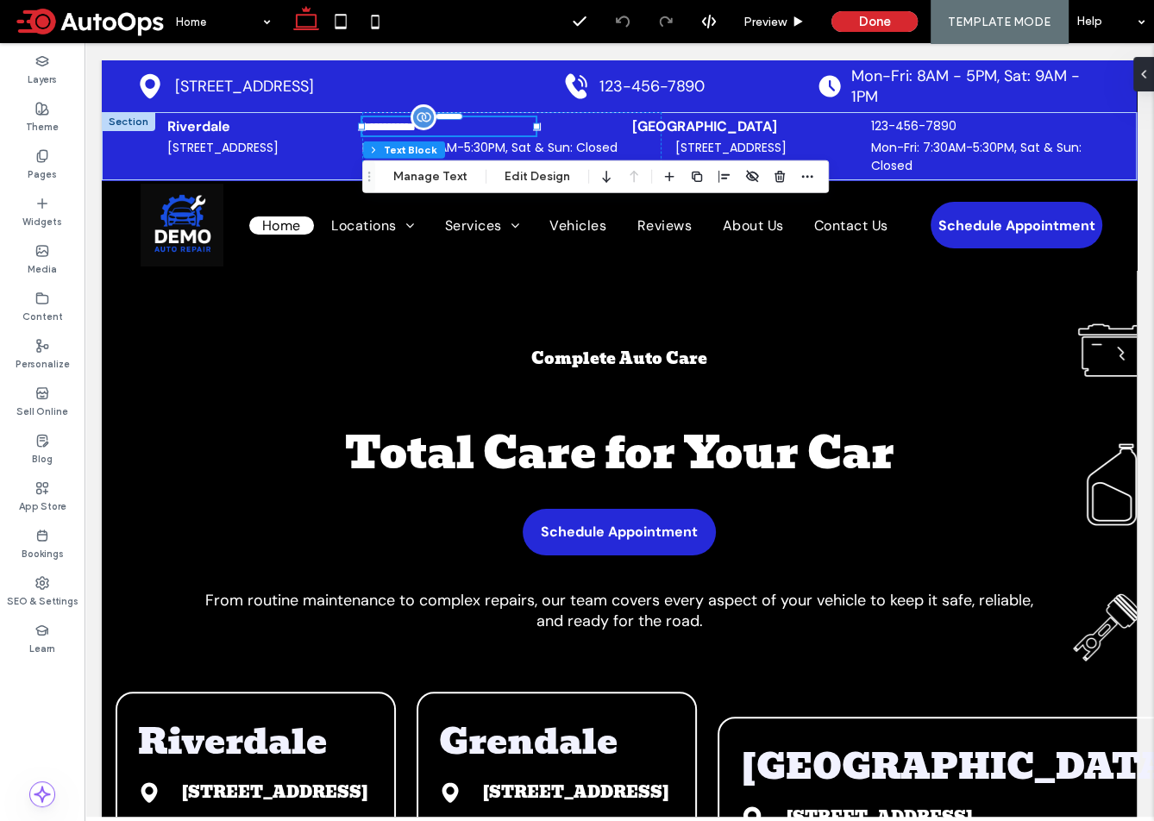
click at [385, 125] on span "**********" at bounding box center [388, 127] width 53 height 12
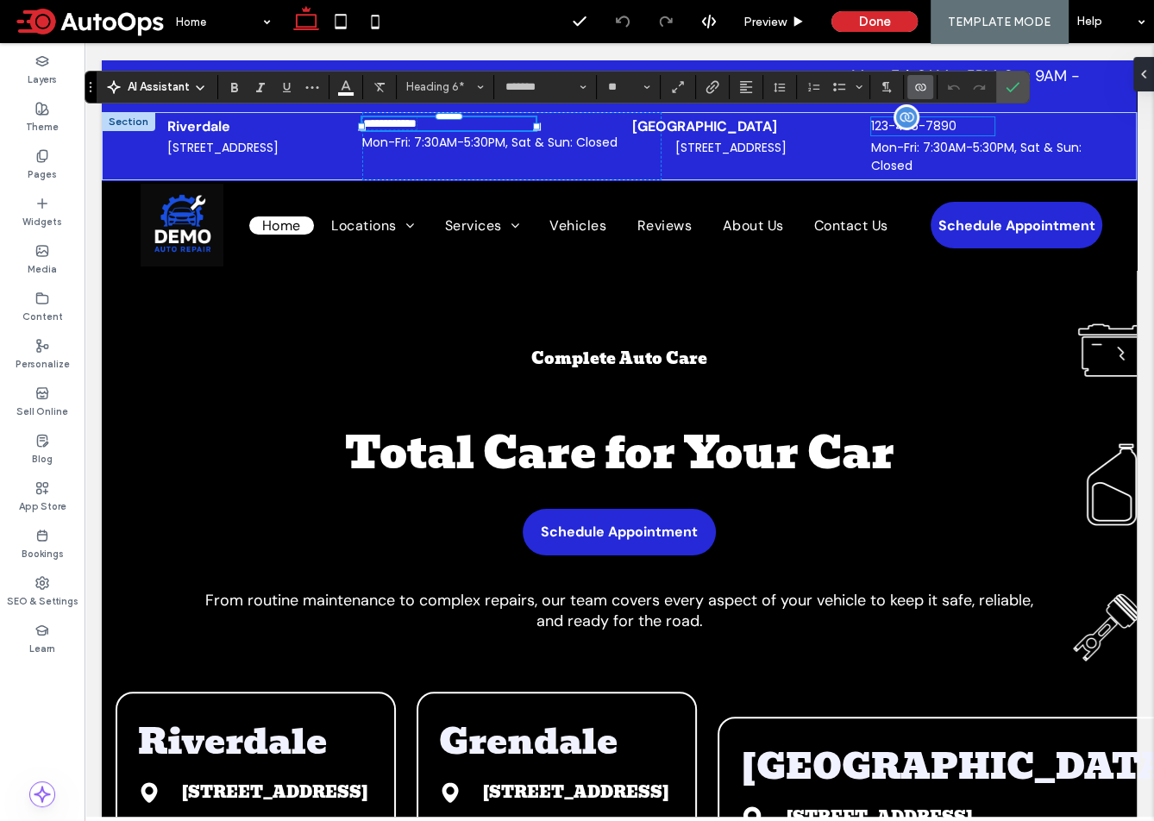
click at [886, 129] on span "123-456-7890" at bounding box center [913, 125] width 85 height 17
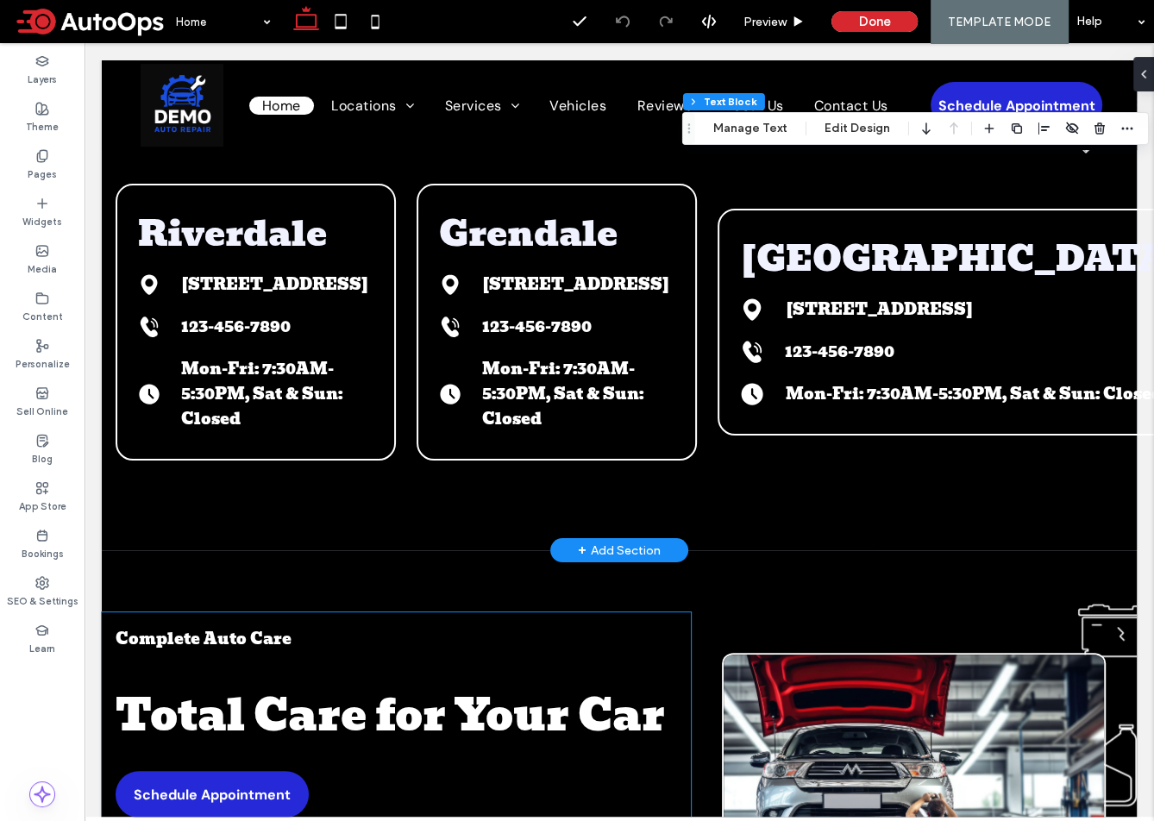
scroll to position [244, 0]
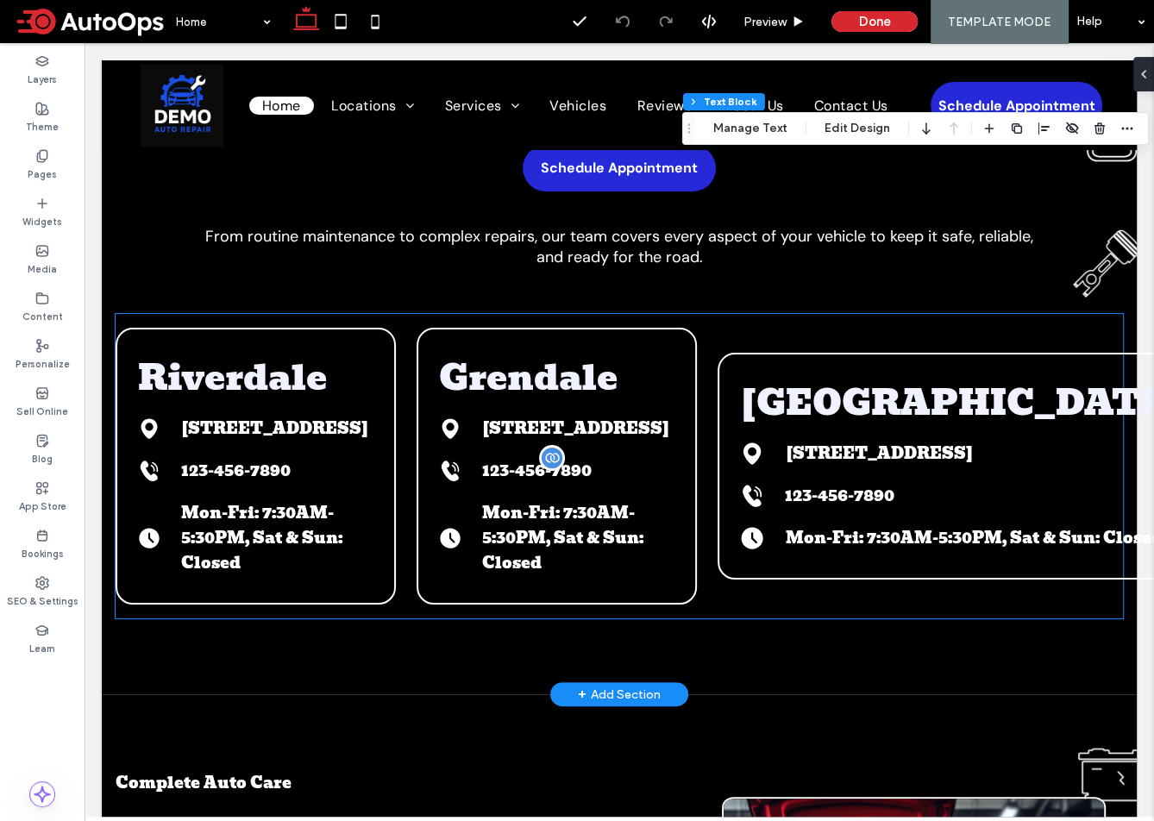
click at [592, 483] on span "123-456-7890" at bounding box center [537, 470] width 110 height 25
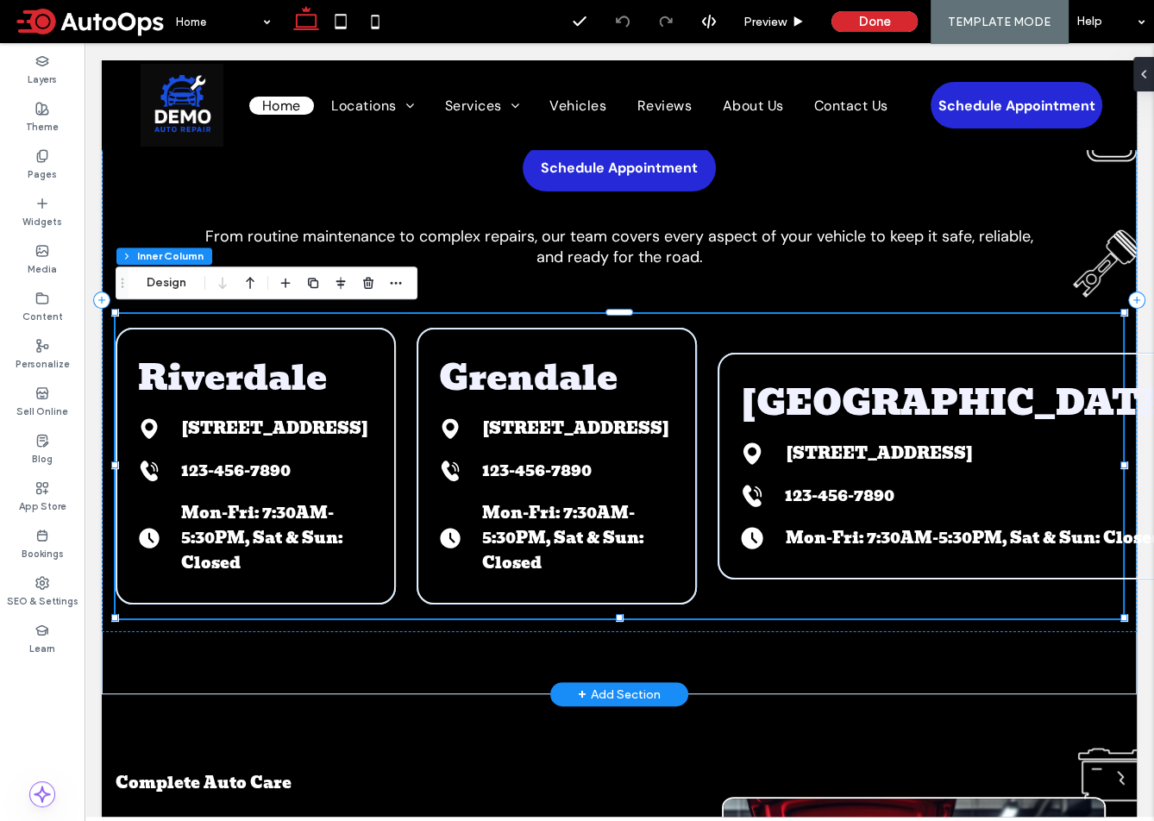
click at [569, 480] on div "123-456-7890" at bounding box center [557, 470] width 236 height 39
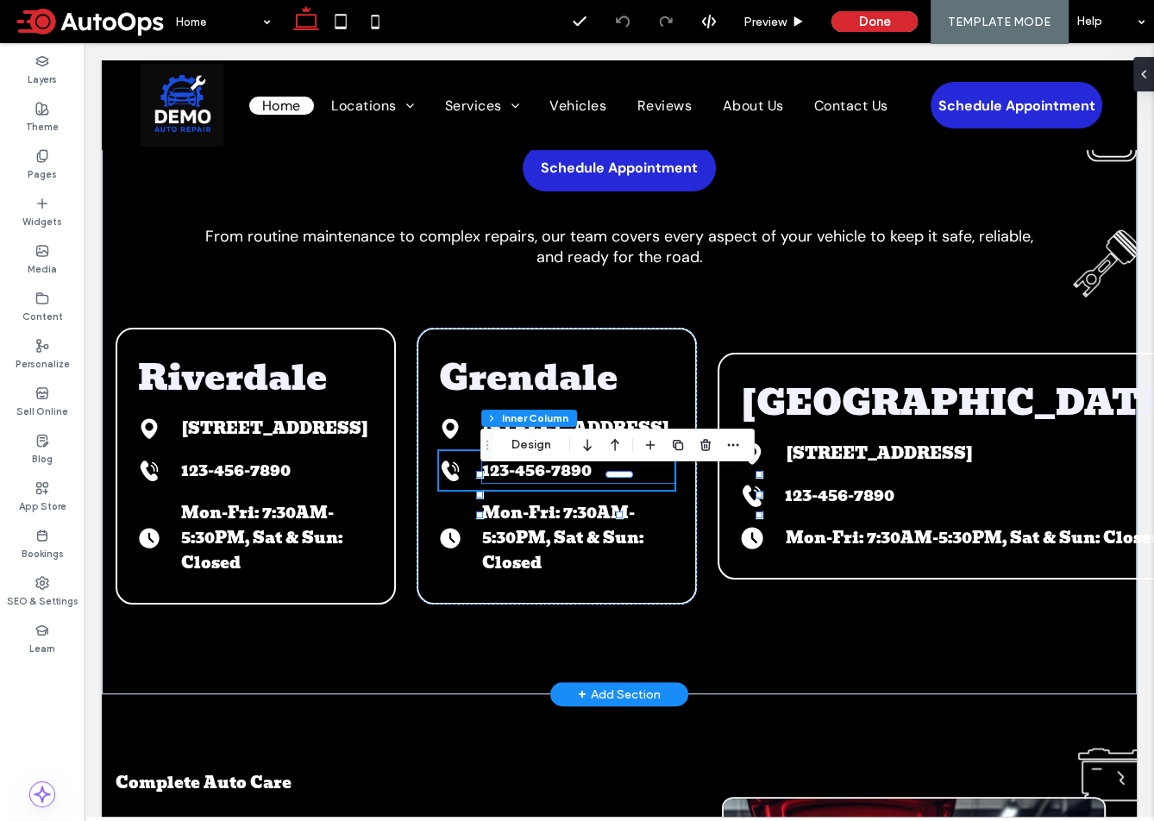
scroll to position [123, 0]
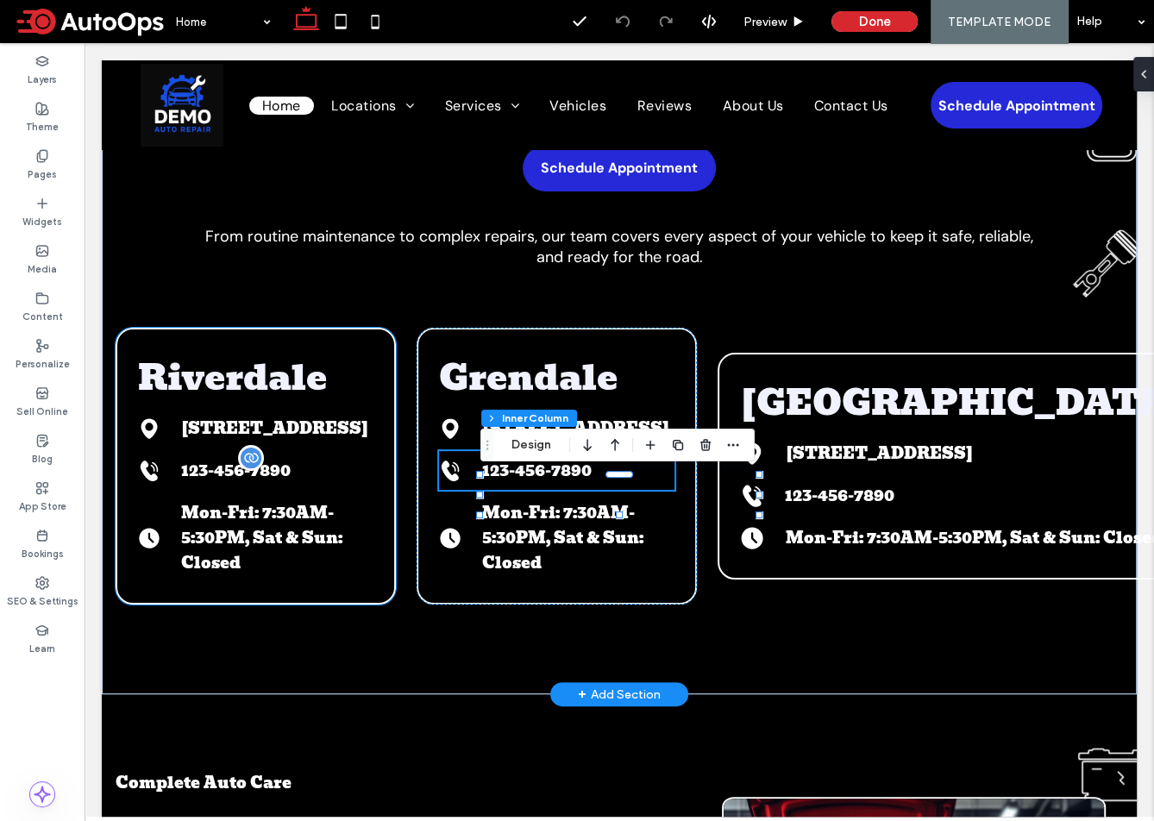
click at [280, 483] on span "123-456-7890" at bounding box center [236, 470] width 110 height 25
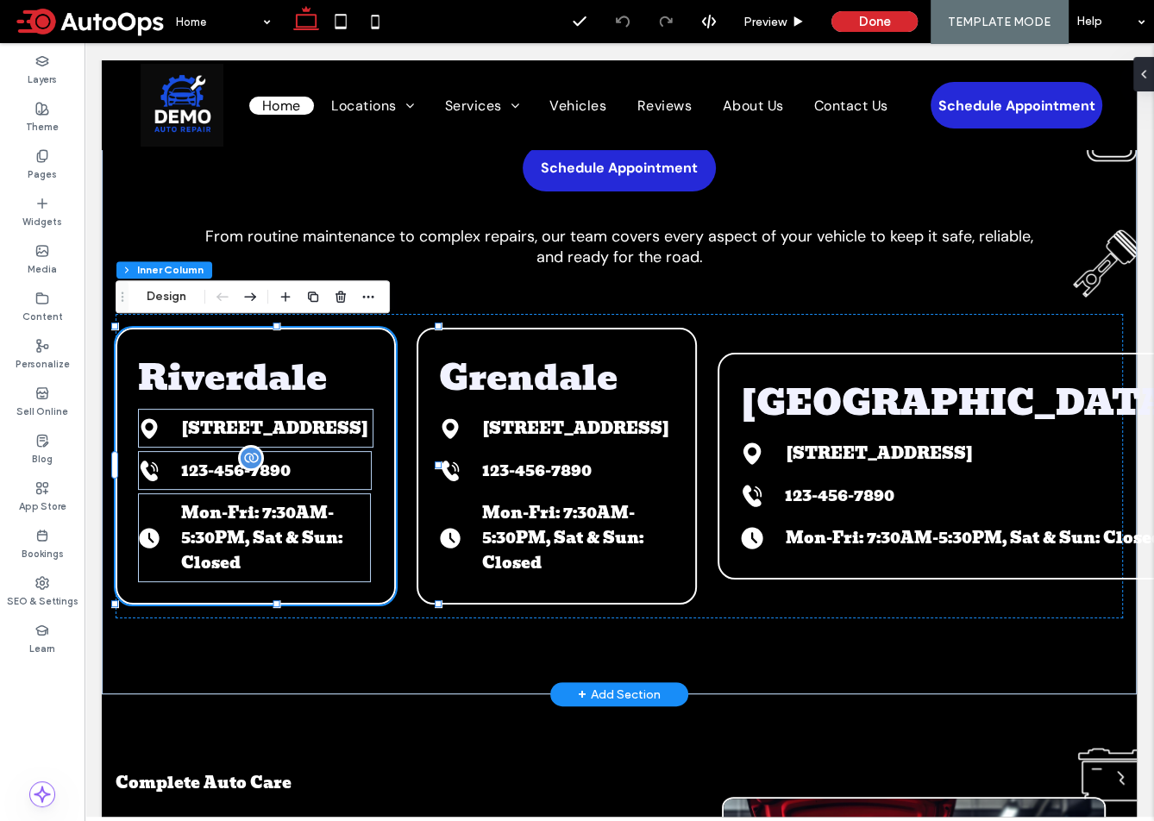
click at [192, 483] on span "123-456-7890" at bounding box center [236, 470] width 110 height 25
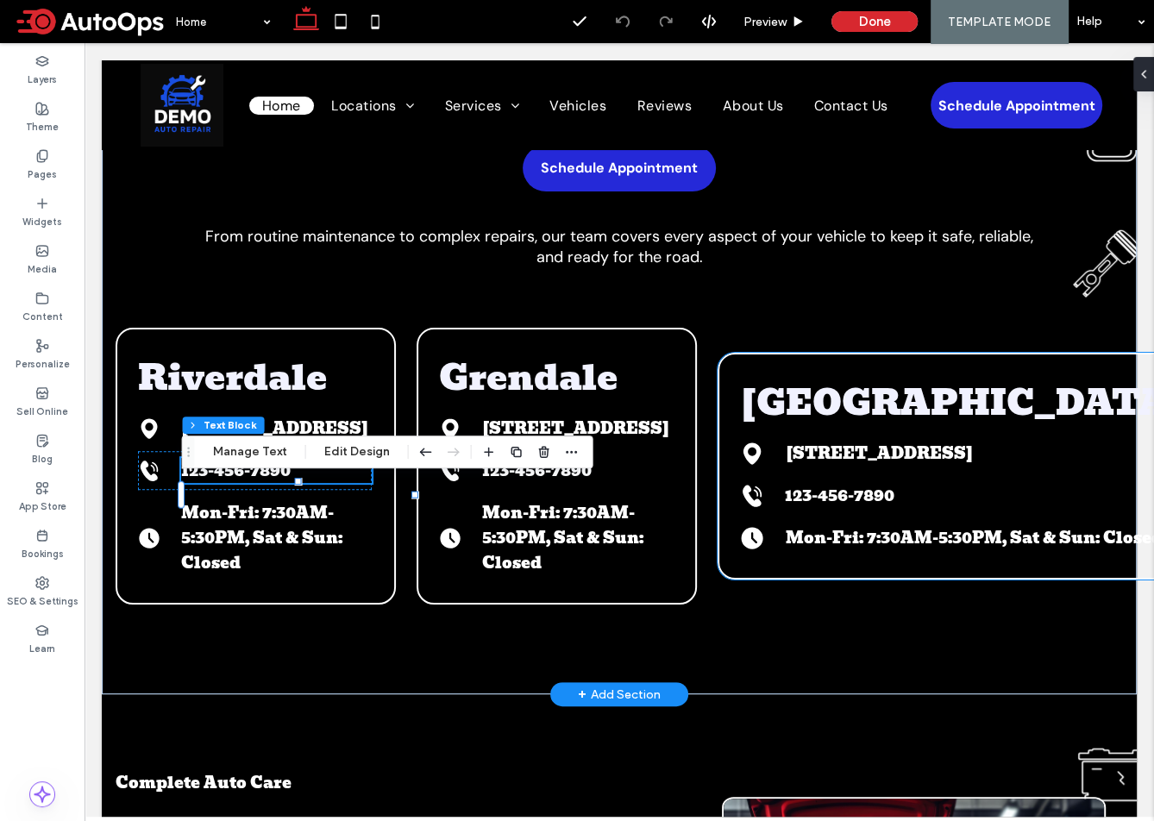
click at [901, 531] on span "Mon-Fri: 7:30AM-5:30PM, Sat & Sun: Closed" at bounding box center [974, 537] width 377 height 25
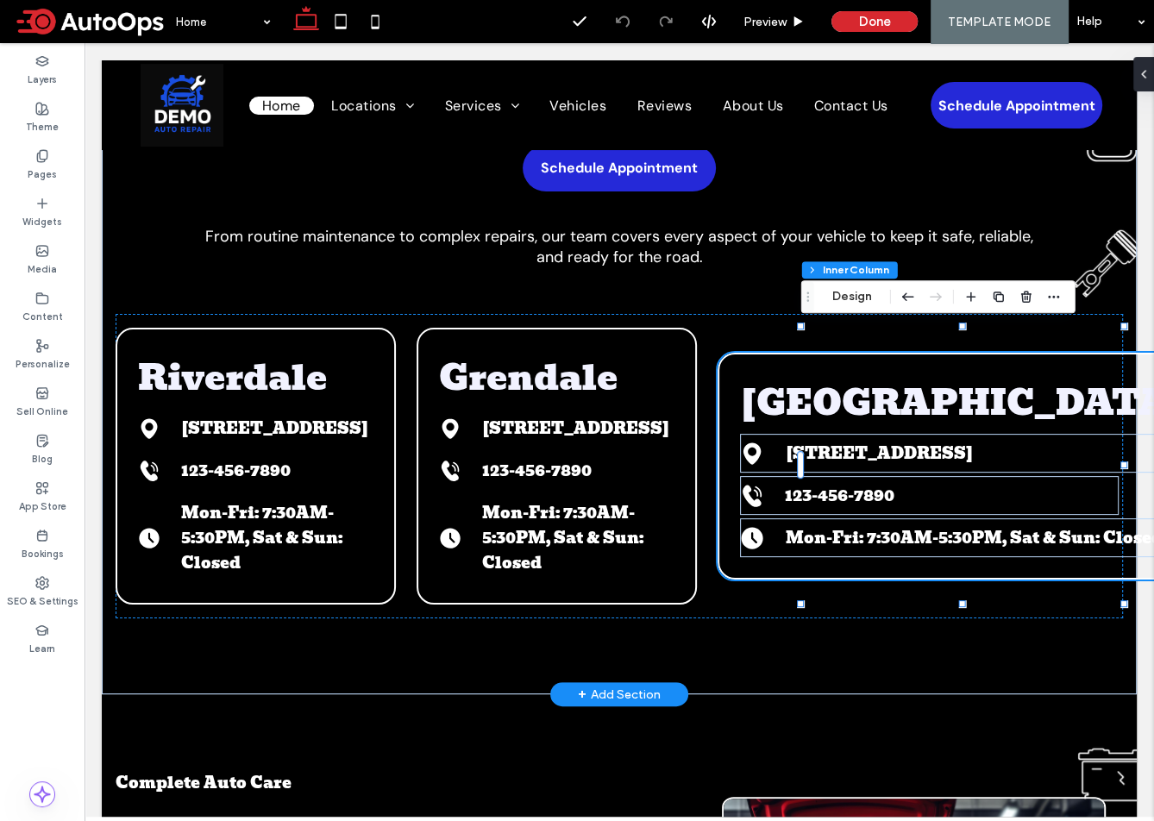
click at [918, 533] on span "Mon-Fri: 7:30AM-5:30PM, Sat & Sun: Closed" at bounding box center [974, 537] width 377 height 25
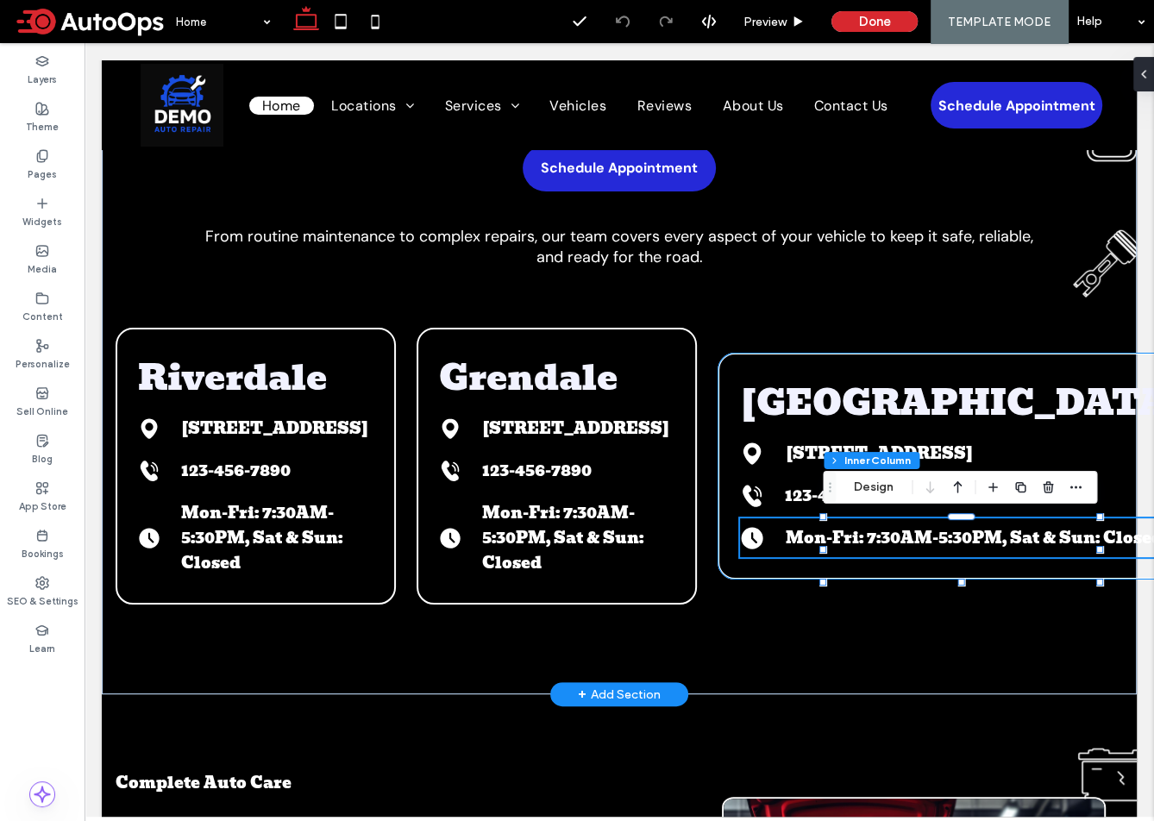
scroll to position [0, 0]
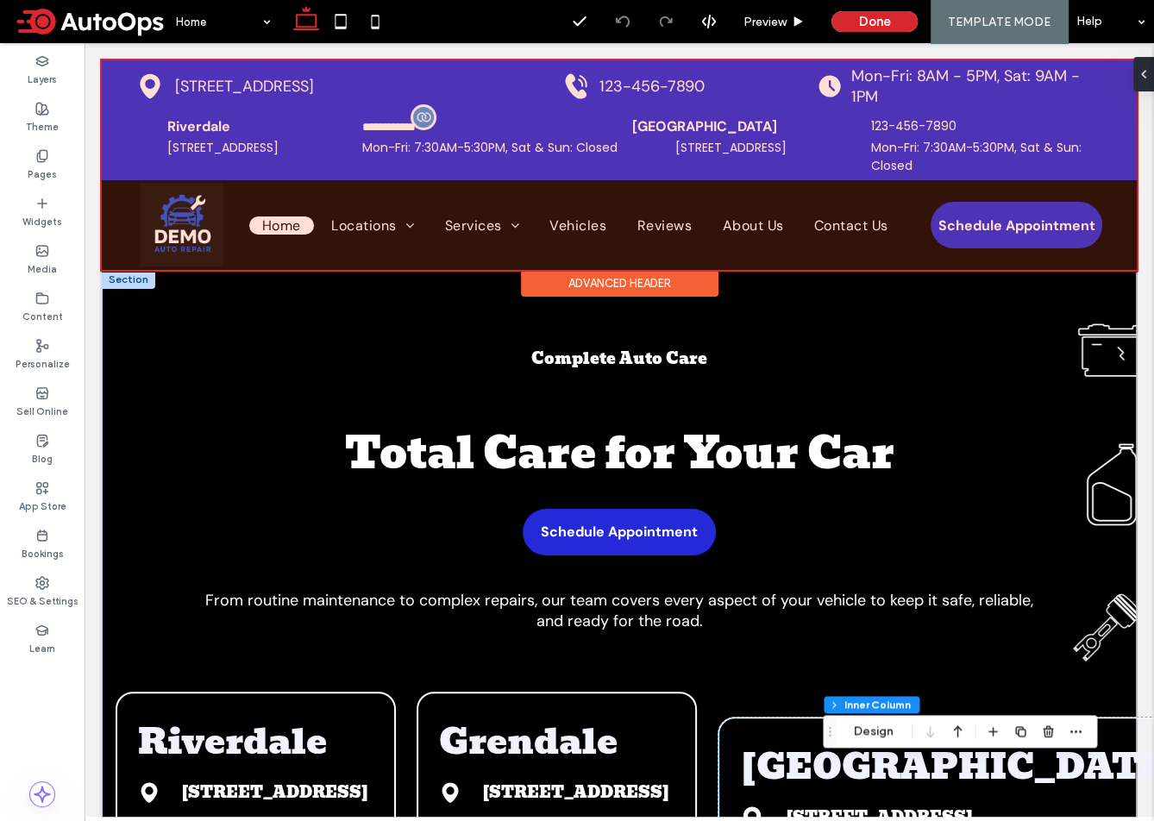
click at [879, 70] on div at bounding box center [619, 165] width 1035 height 210
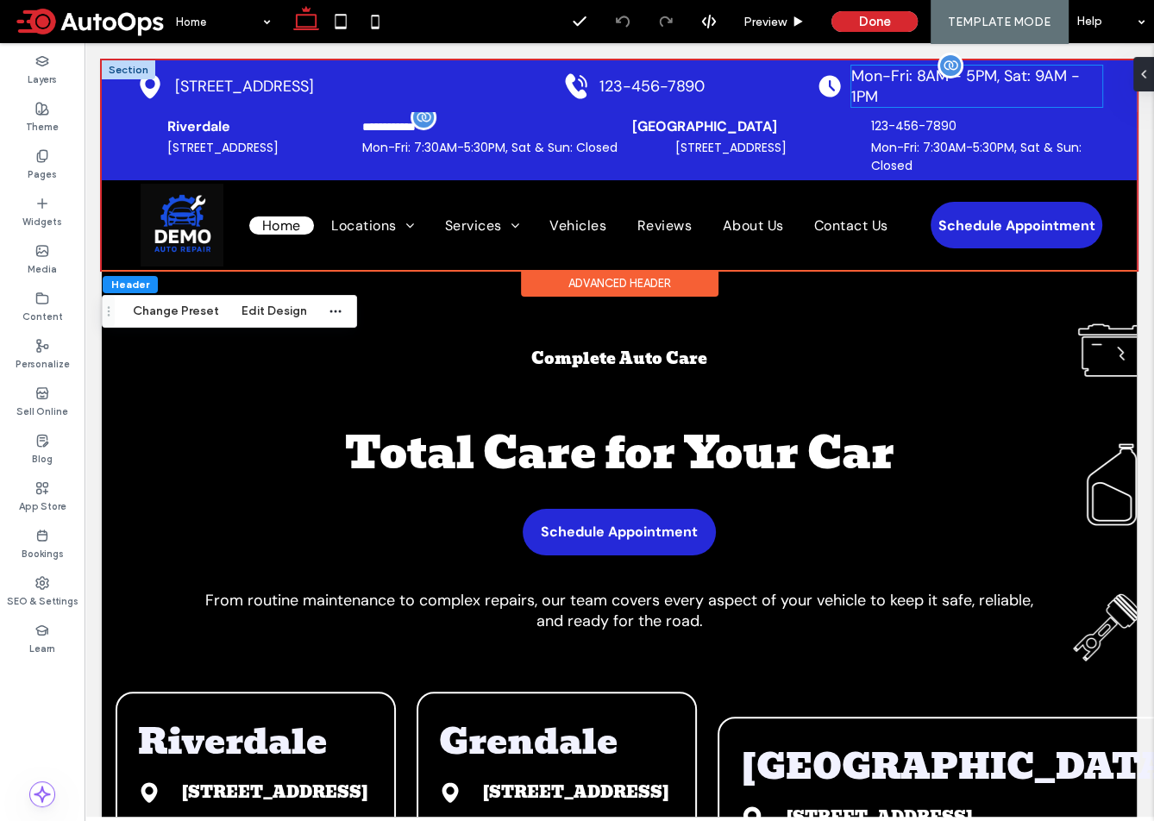
click at [878, 79] on span "Mon-Fri: 8AM - 5PM, Sat: 9AM - 1PM" at bounding box center [966, 86] width 229 height 41
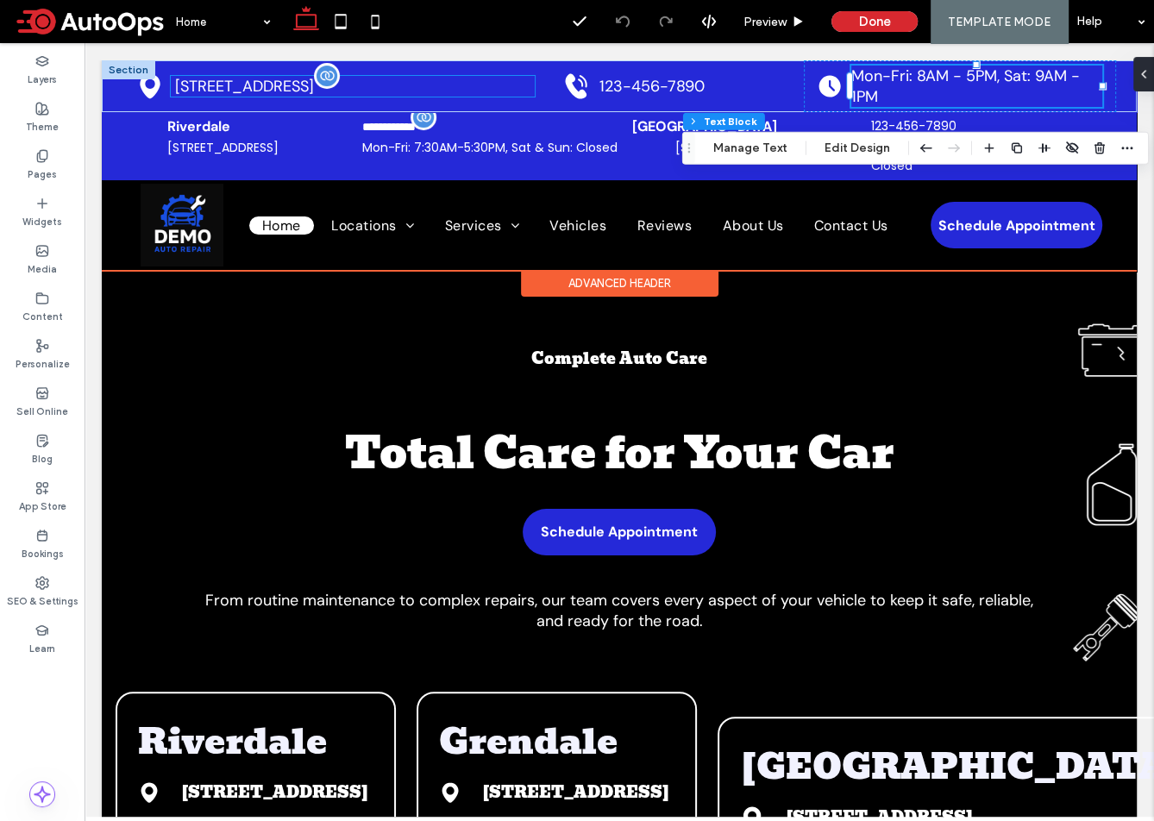
click at [307, 83] on span "[STREET_ADDRESS]" at bounding box center [244, 86] width 139 height 21
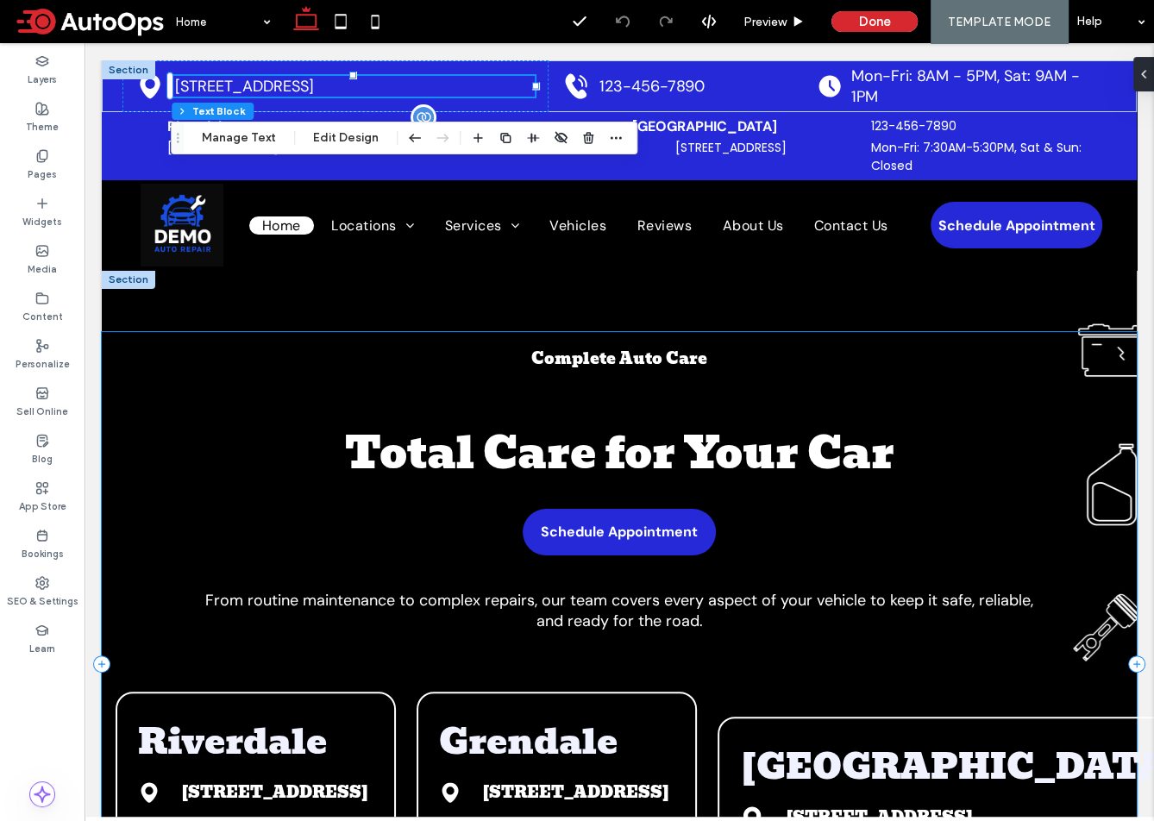
click at [420, 645] on div "Complete Auto Care Total Care for Your Car Schedule Appointment From routine ma…" at bounding box center [619, 664] width 1035 height 664
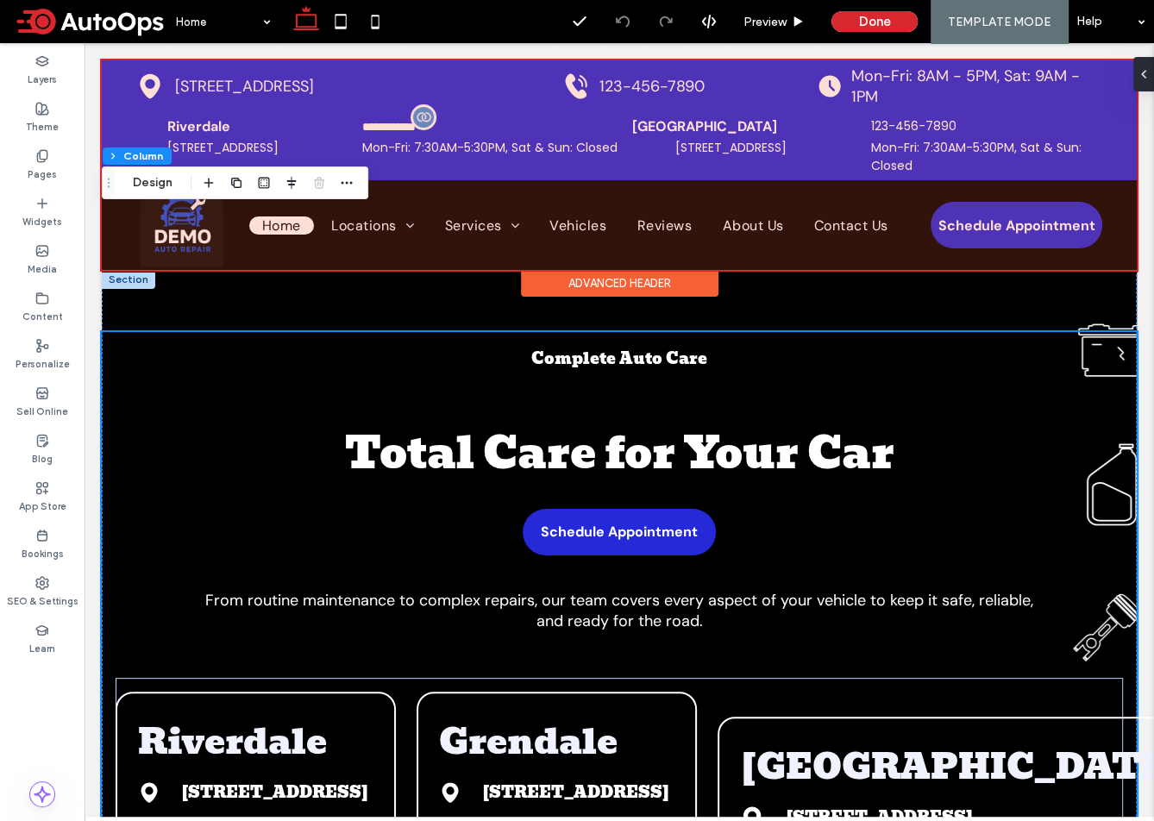
click at [114, 81] on div at bounding box center [619, 165] width 1035 height 210
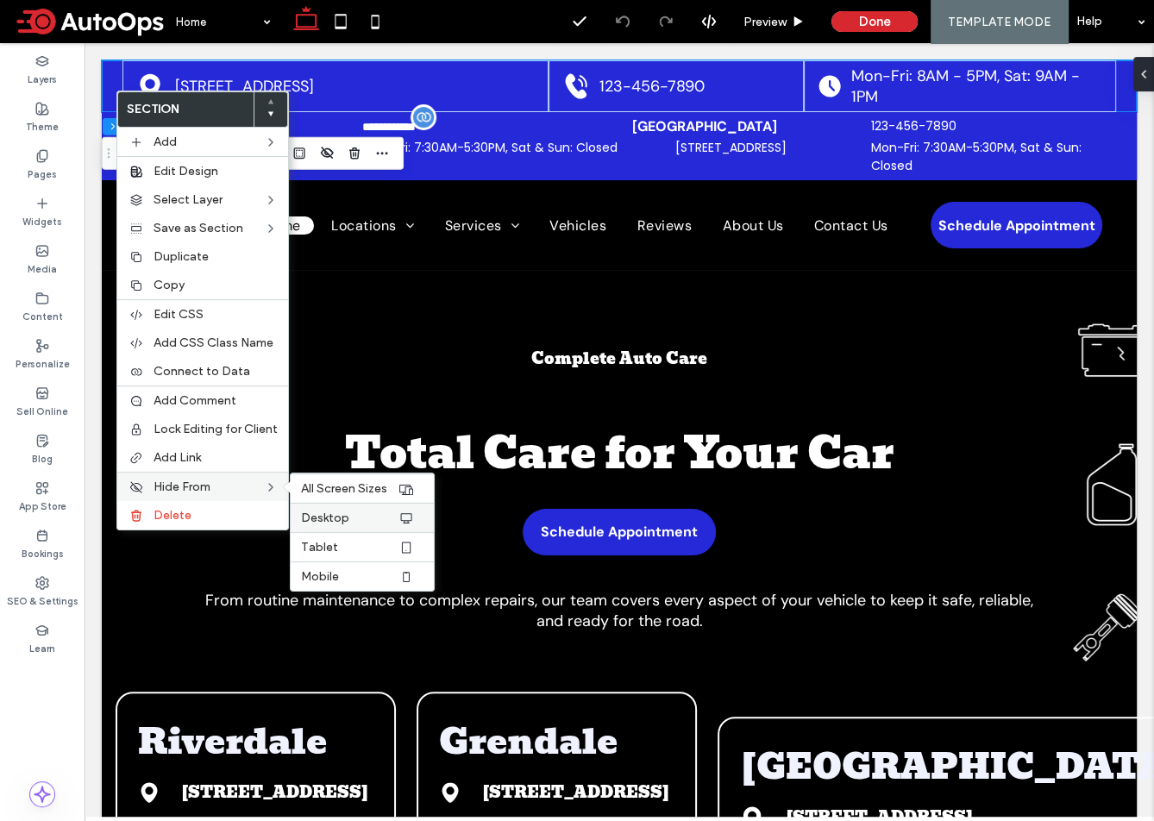
click at [334, 511] on span "Desktop" at bounding box center [325, 518] width 48 height 15
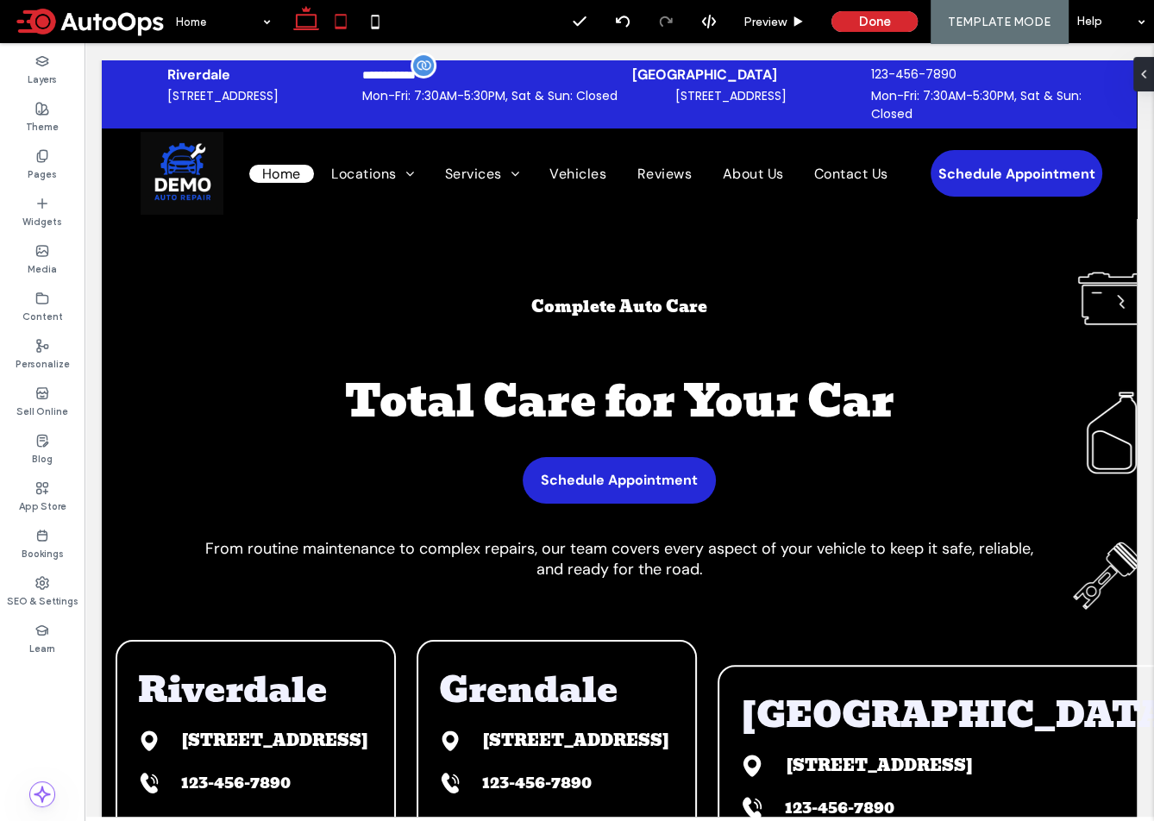
click at [346, 28] on icon at bounding box center [341, 21] width 35 height 35
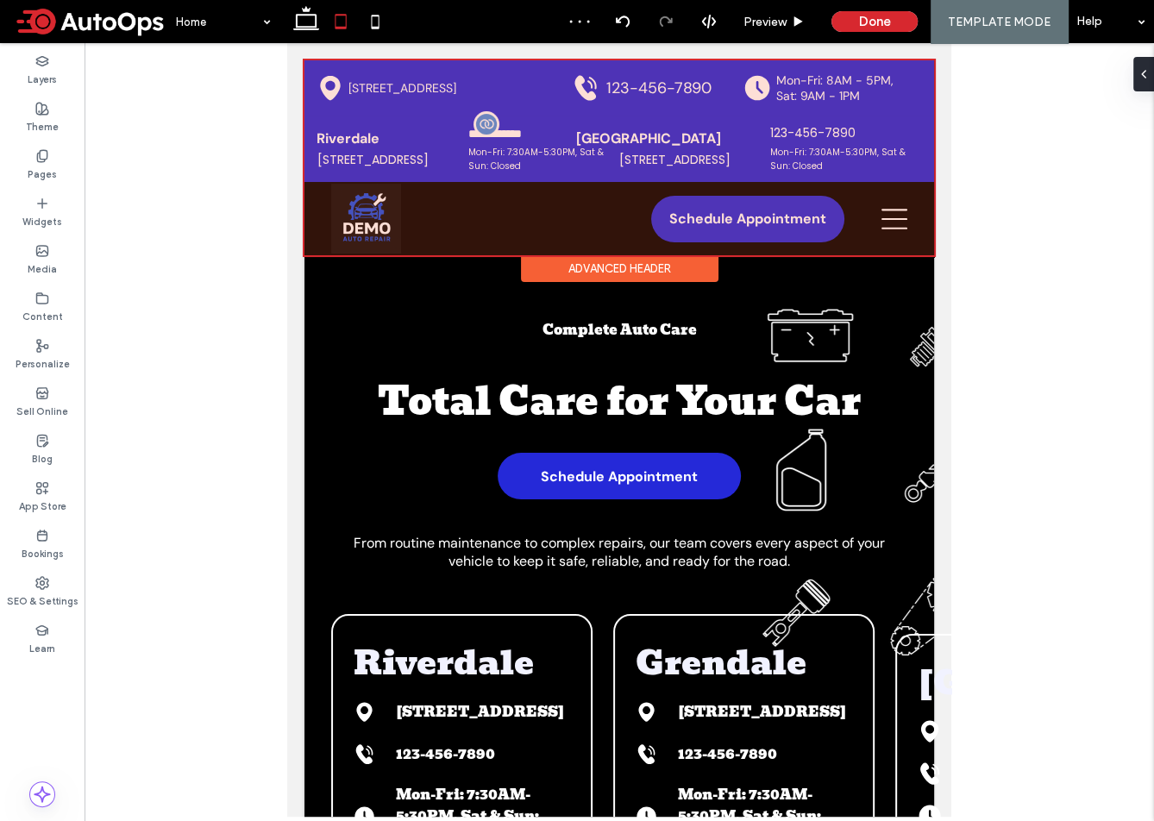
click at [313, 87] on div at bounding box center [620, 157] width 630 height 195
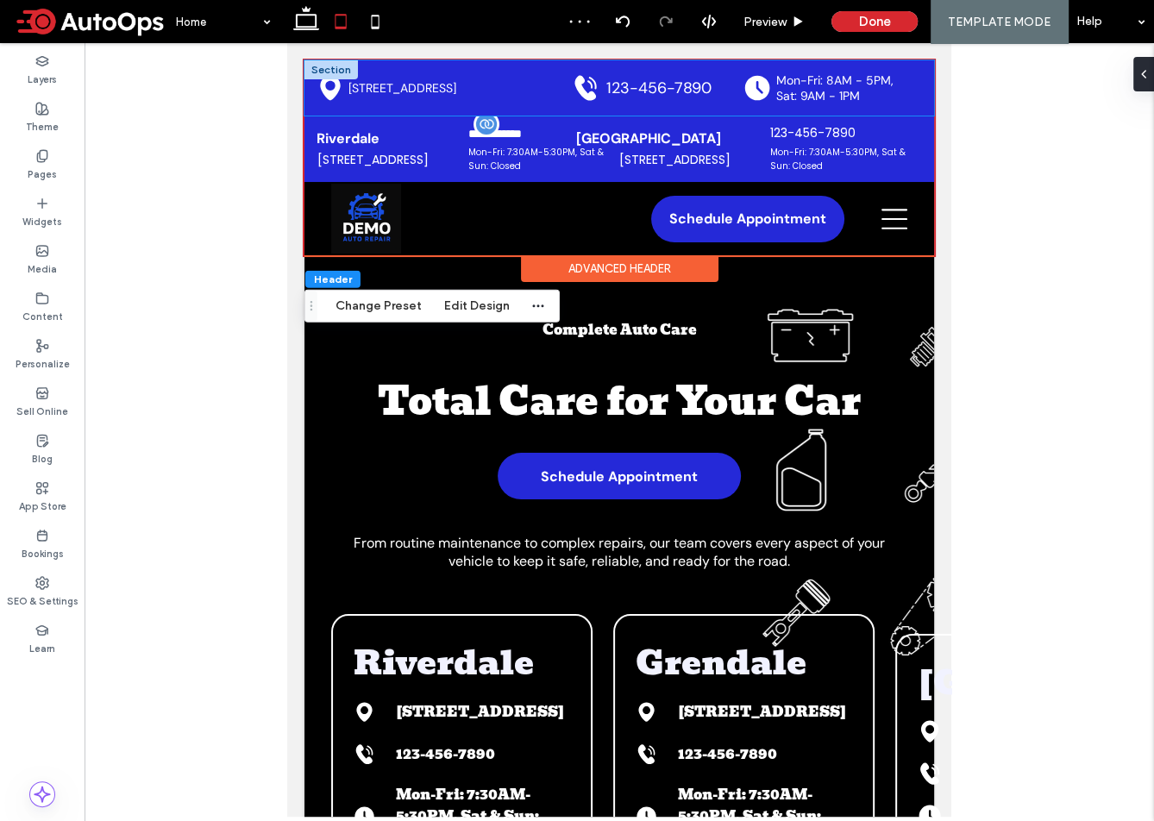
click at [312, 80] on div "Black location marker. 51 Goods Rd, Conestoga, PA 17516 Black ringing phone ico…" at bounding box center [620, 87] width 630 height 55
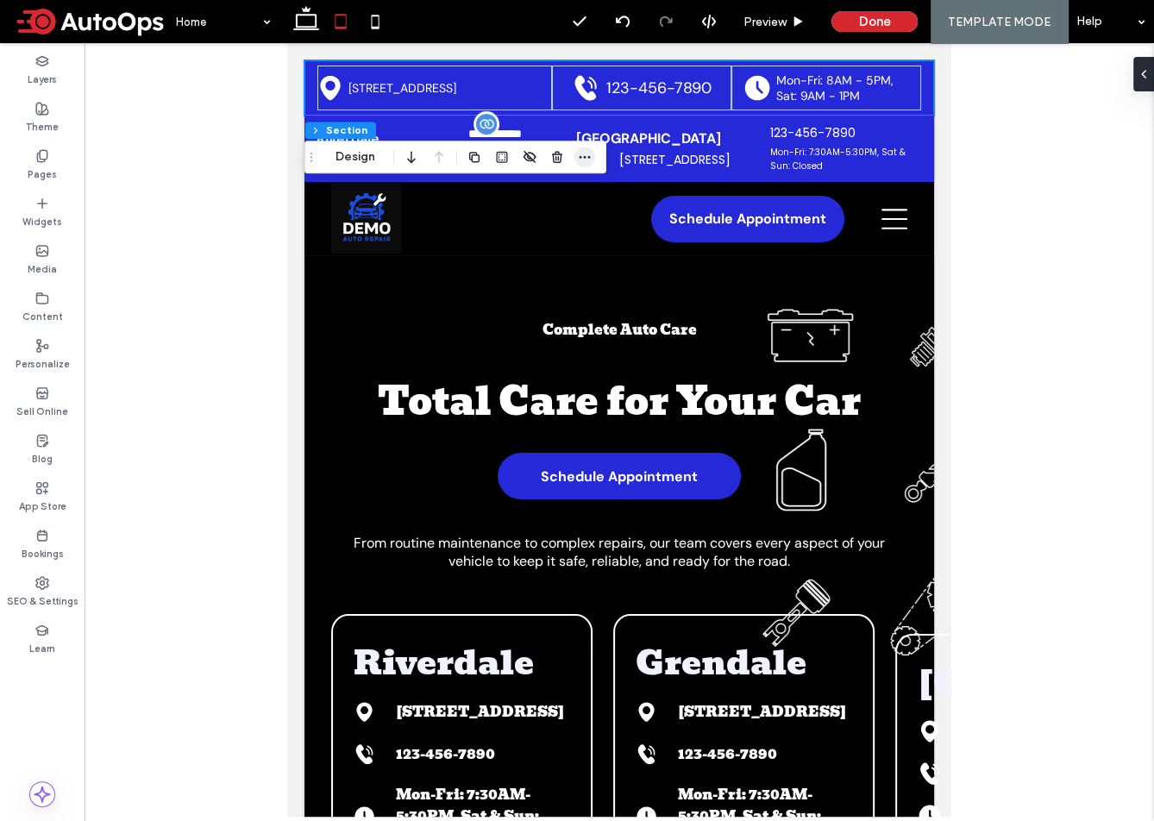
click at [592, 154] on span "button" at bounding box center [585, 157] width 21 height 21
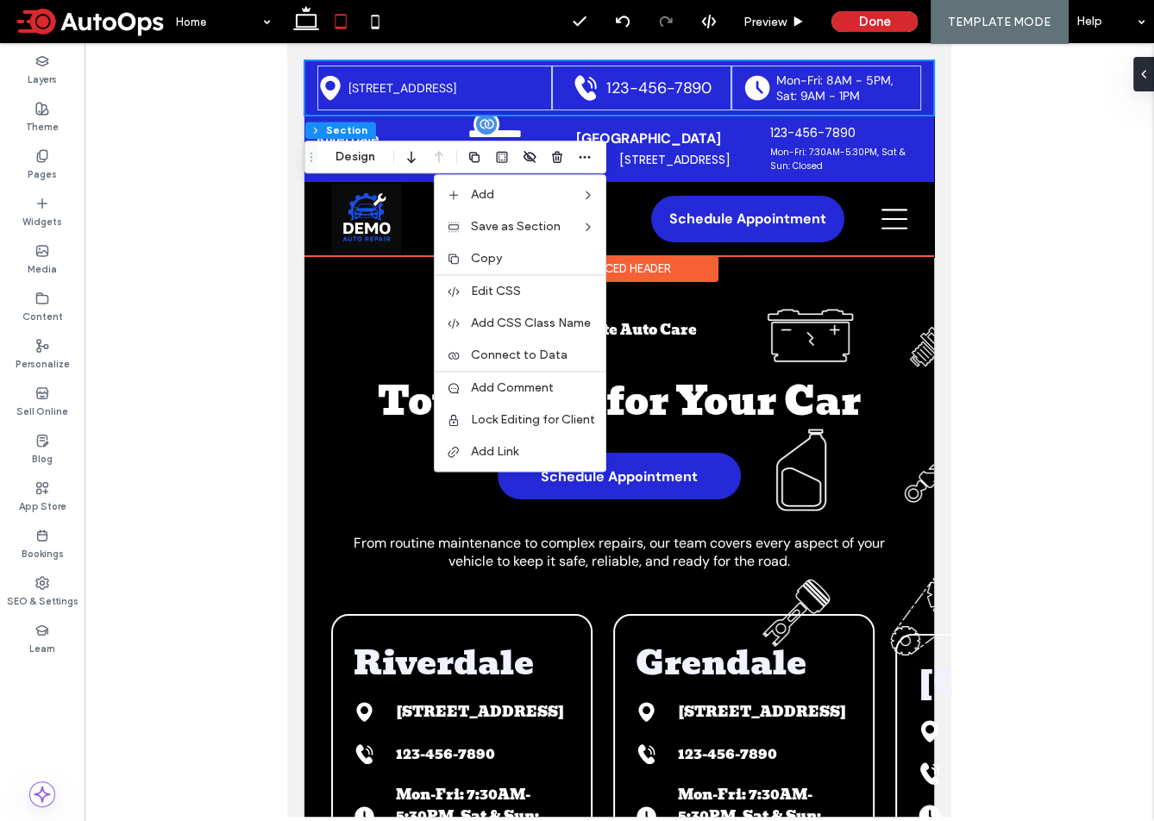
click at [305, 90] on div "Black location marker. 51 Goods Rd, Conestoga, PA 17516 Black ringing phone ico…" at bounding box center [620, 87] width 630 height 55
click at [311, 90] on div "Black location marker. 51 Goods Rd, Conestoga, PA 17516 Black ringing phone ico…" at bounding box center [620, 87] width 630 height 55
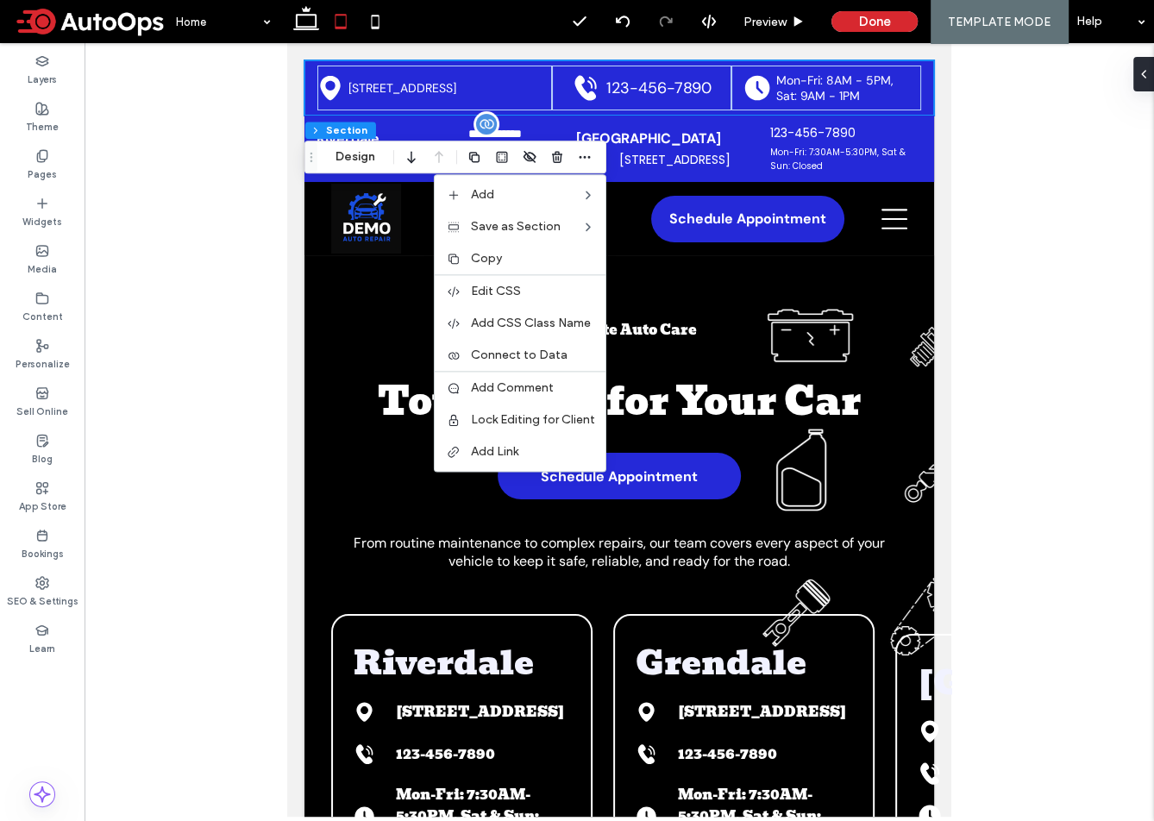
click at [261, 198] on div at bounding box center [620, 430] width 1070 height 774
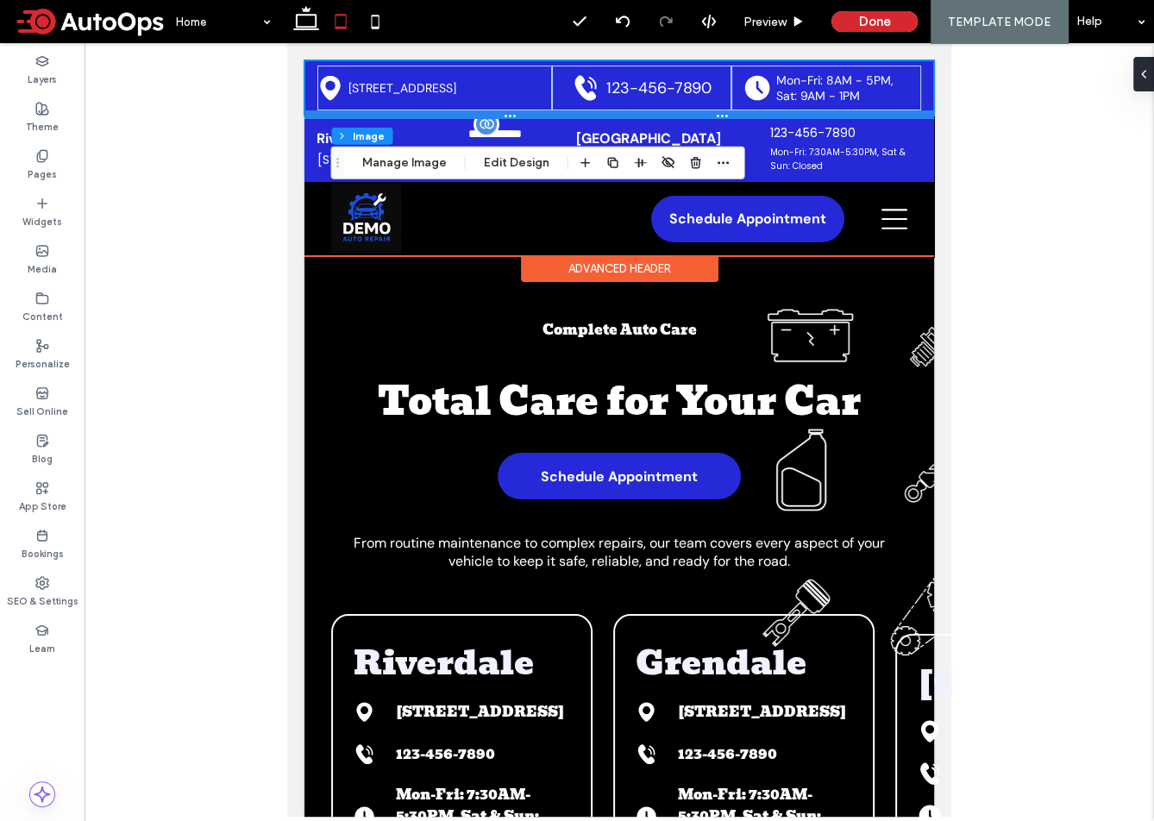
click at [313, 112] on div at bounding box center [620, 114] width 630 height 9
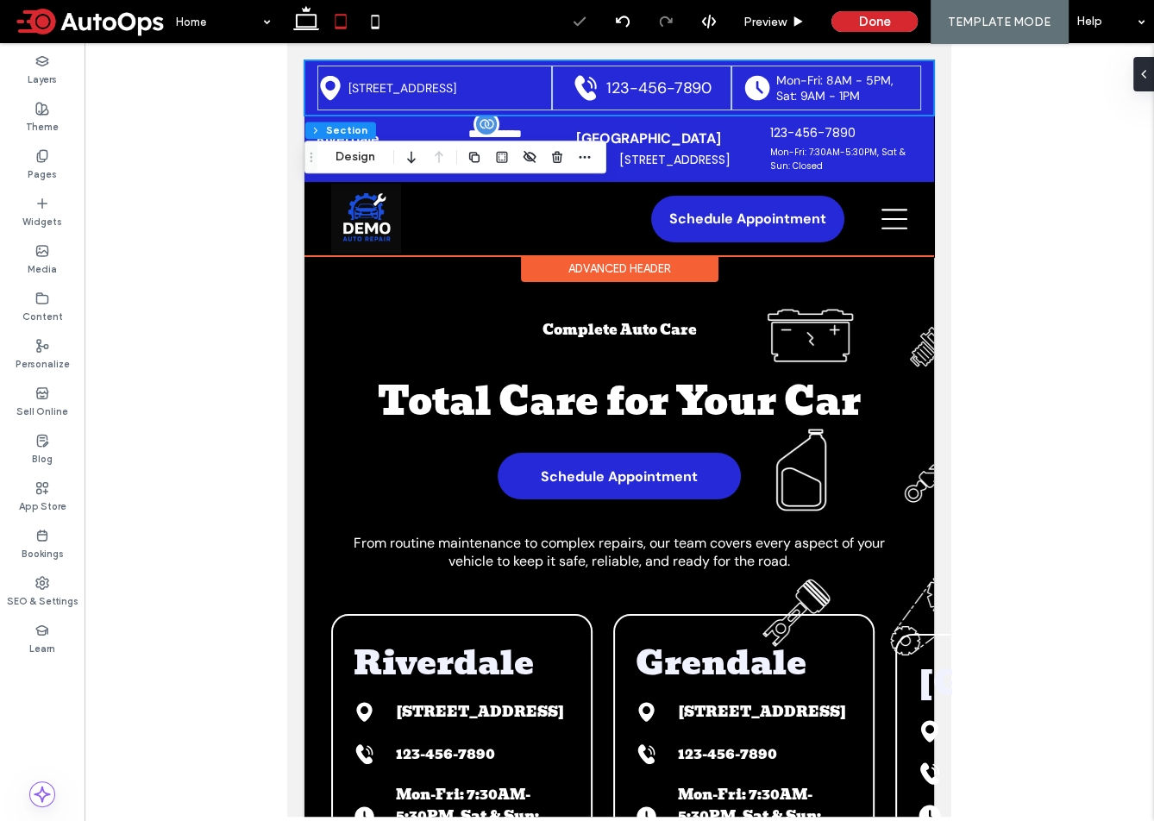
click at [309, 103] on div "Black location marker. 51 Goods Rd, Conestoga, PA 17516 Black ringing phone ico…" at bounding box center [620, 87] width 630 height 55
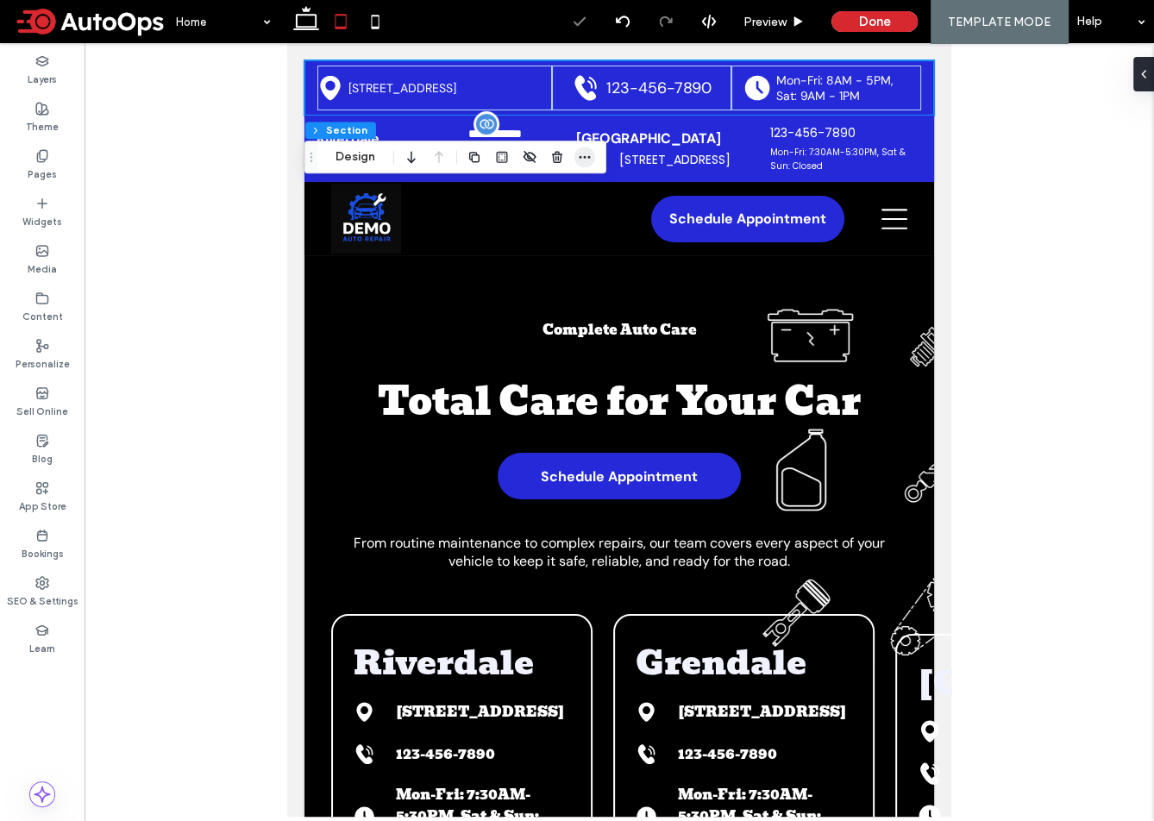
click at [579, 155] on icon "button" at bounding box center [585, 157] width 14 height 14
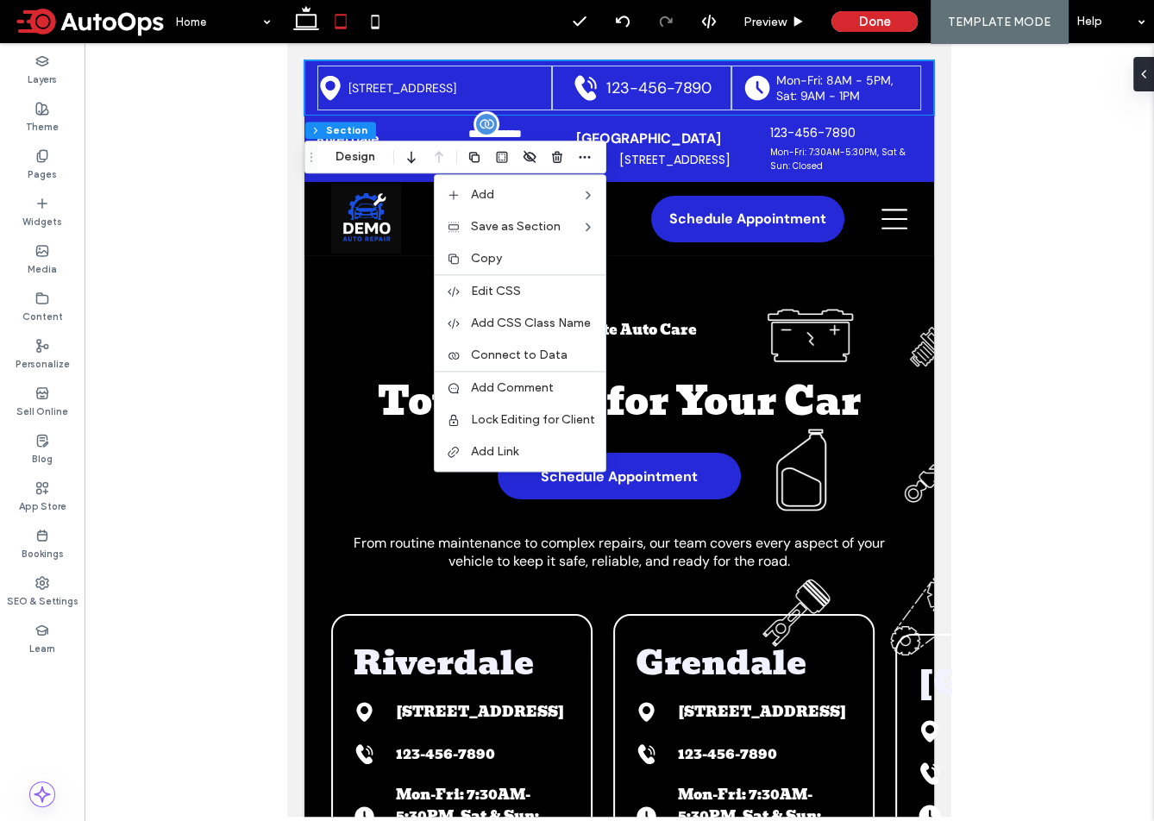
click at [268, 117] on div at bounding box center [620, 430] width 1070 height 774
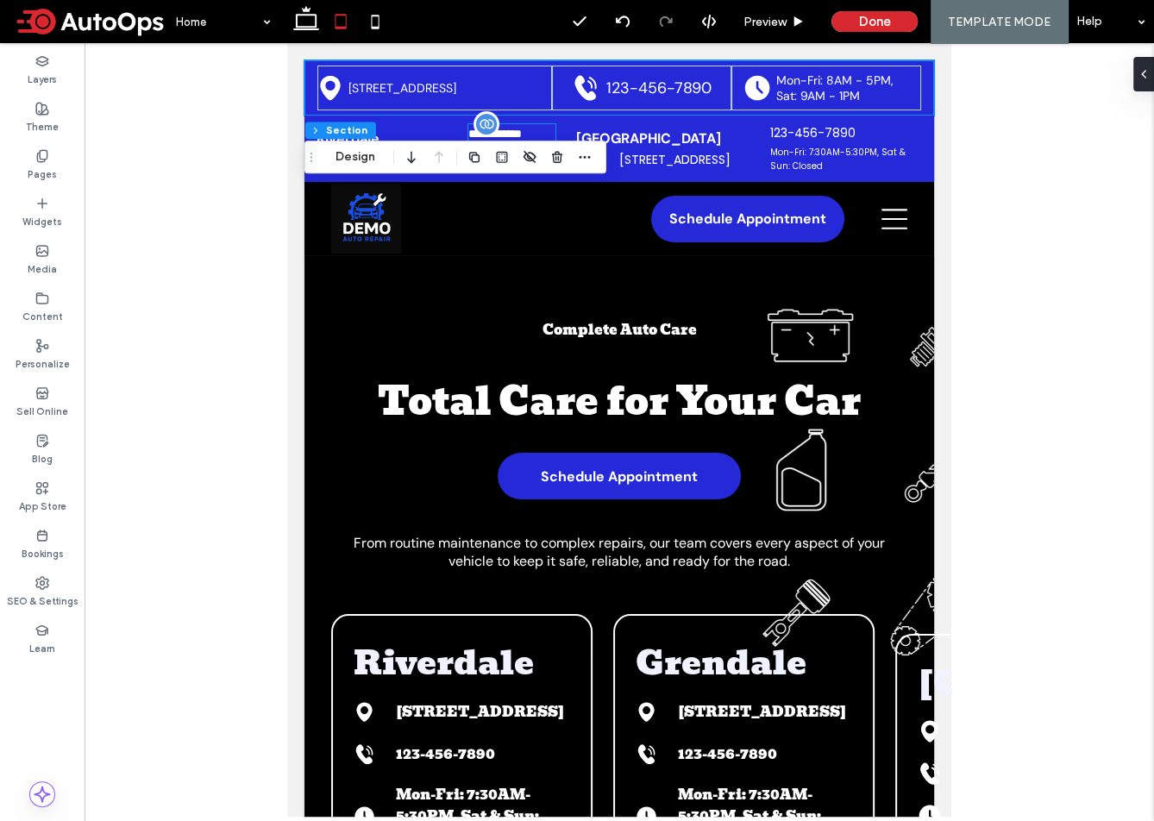
click at [481, 128] on span "**********" at bounding box center [494, 134] width 53 height 12
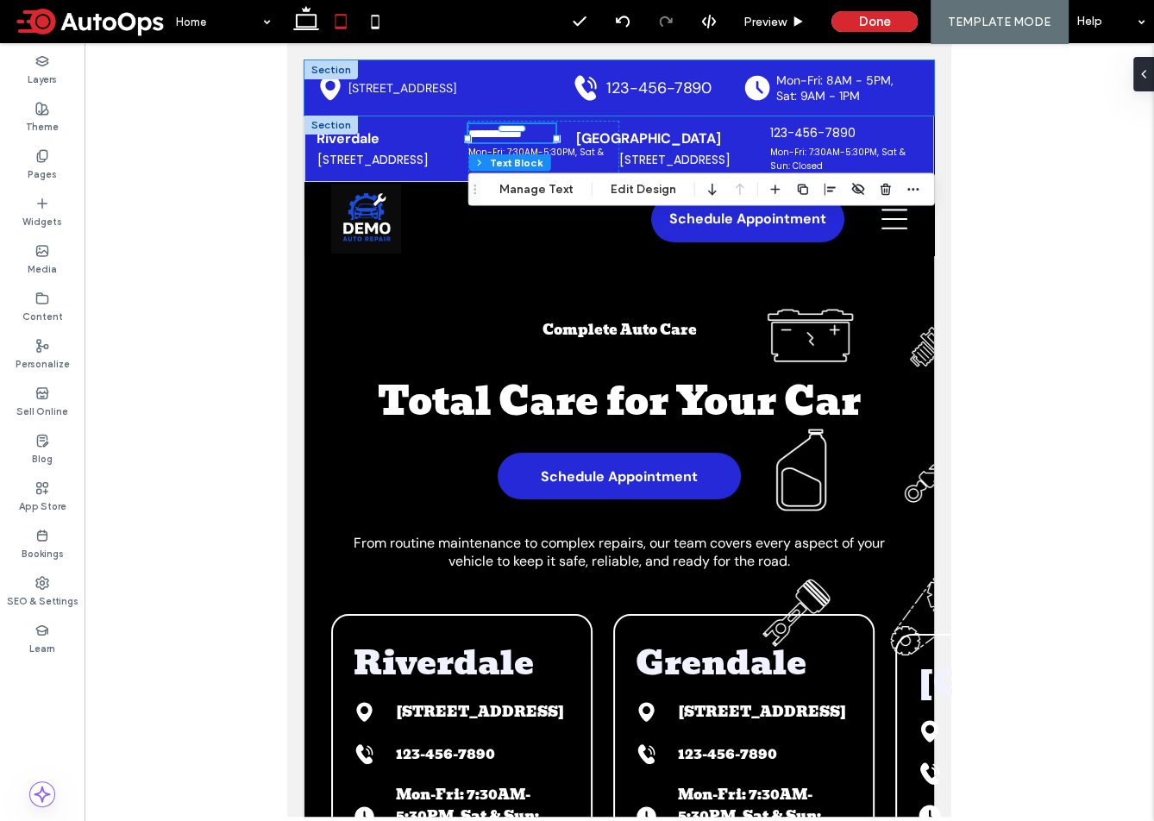
click at [927, 109] on div "Black location marker. 51 Goods Rd, Conestoga, PA 17516 Black ringing phone ico…" at bounding box center [620, 87] width 630 height 55
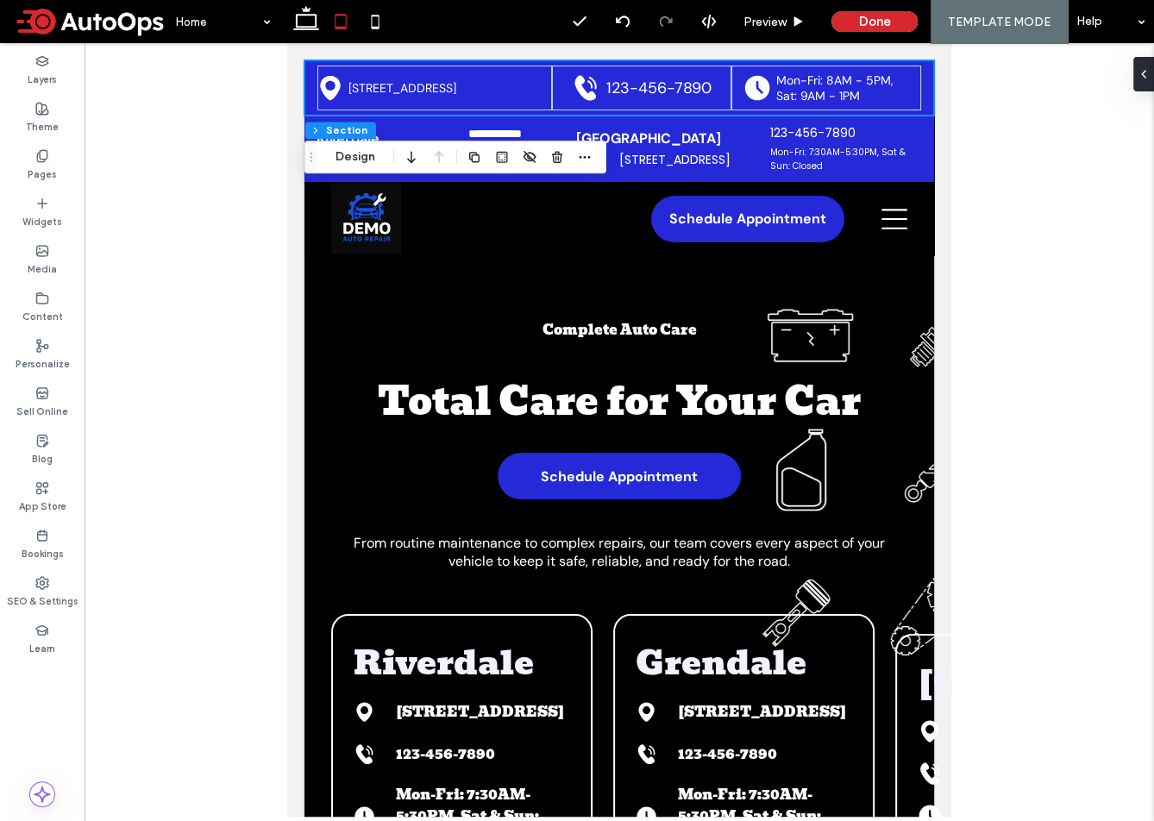
click at [928, 109] on div "Black location marker. 51 Goods Rd, Conestoga, PA 17516 Black ringing phone ico…" at bounding box center [620, 87] width 630 height 55
click at [587, 163] on icon "button" at bounding box center [585, 157] width 14 height 14
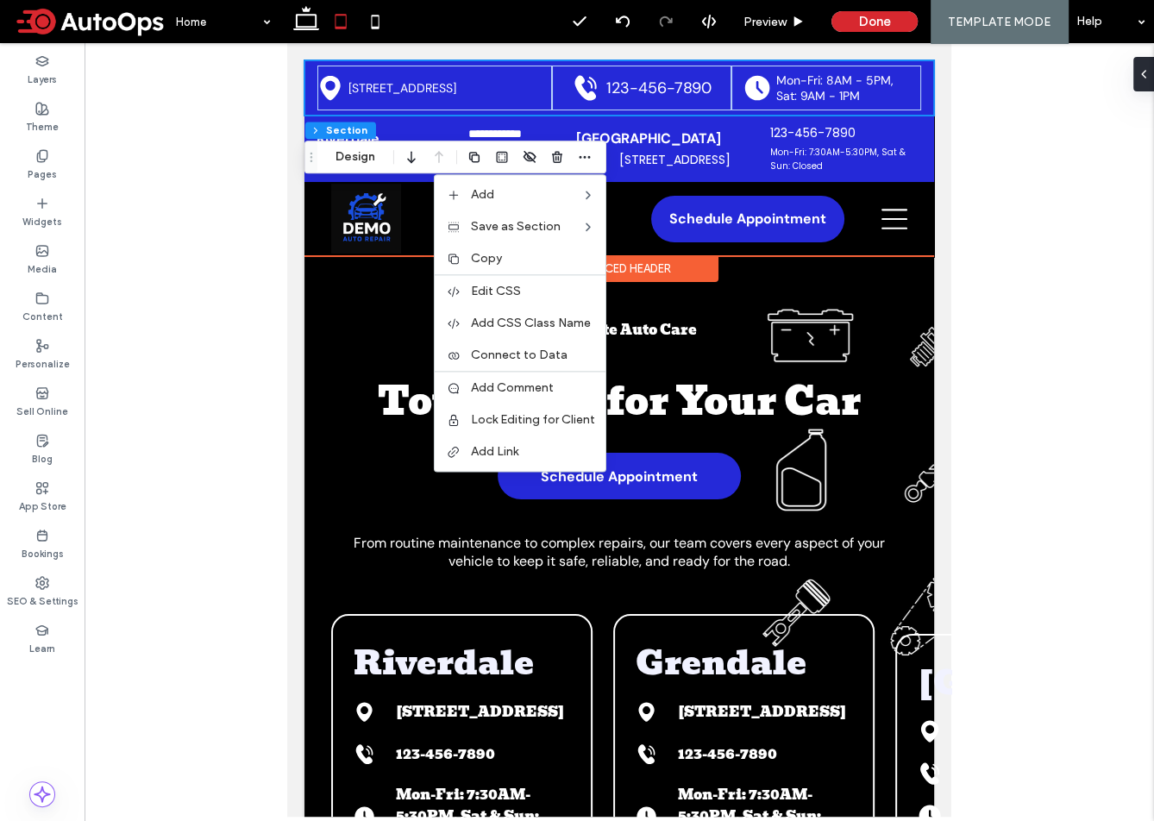
click at [305, 69] on div "Black location marker. 51 Goods Rd, Conestoga, PA 17516 Black ringing phone ico…" at bounding box center [620, 87] width 630 height 55
click at [310, 65] on div "Black location marker. 51 Goods Rd, Conestoga, PA 17516 Black ringing phone ico…" at bounding box center [620, 87] width 630 height 55
click at [929, 73] on div "Black location marker. 51 Goods Rd, Conestoga, PA 17516 Black ringing phone ico…" at bounding box center [620, 87] width 630 height 55
click at [896, 118] on div at bounding box center [620, 115] width 630 height 9
type input "**"
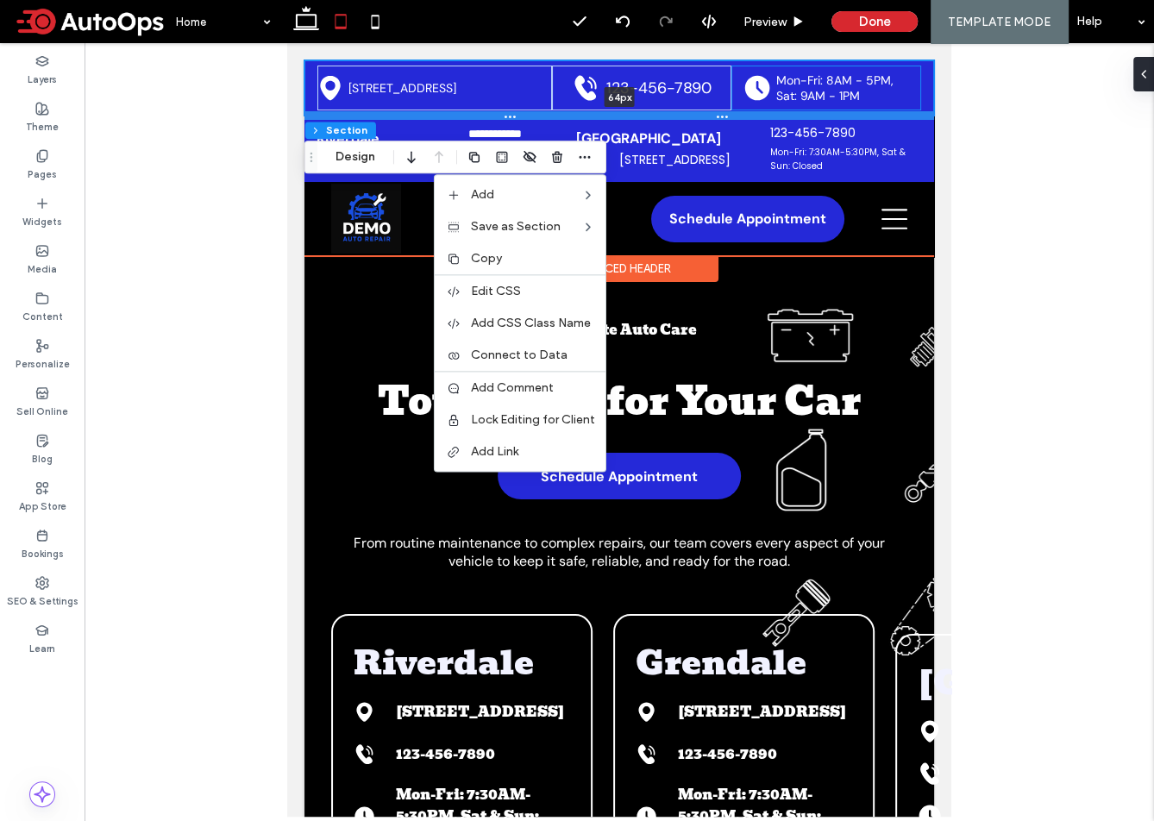
type input "**"
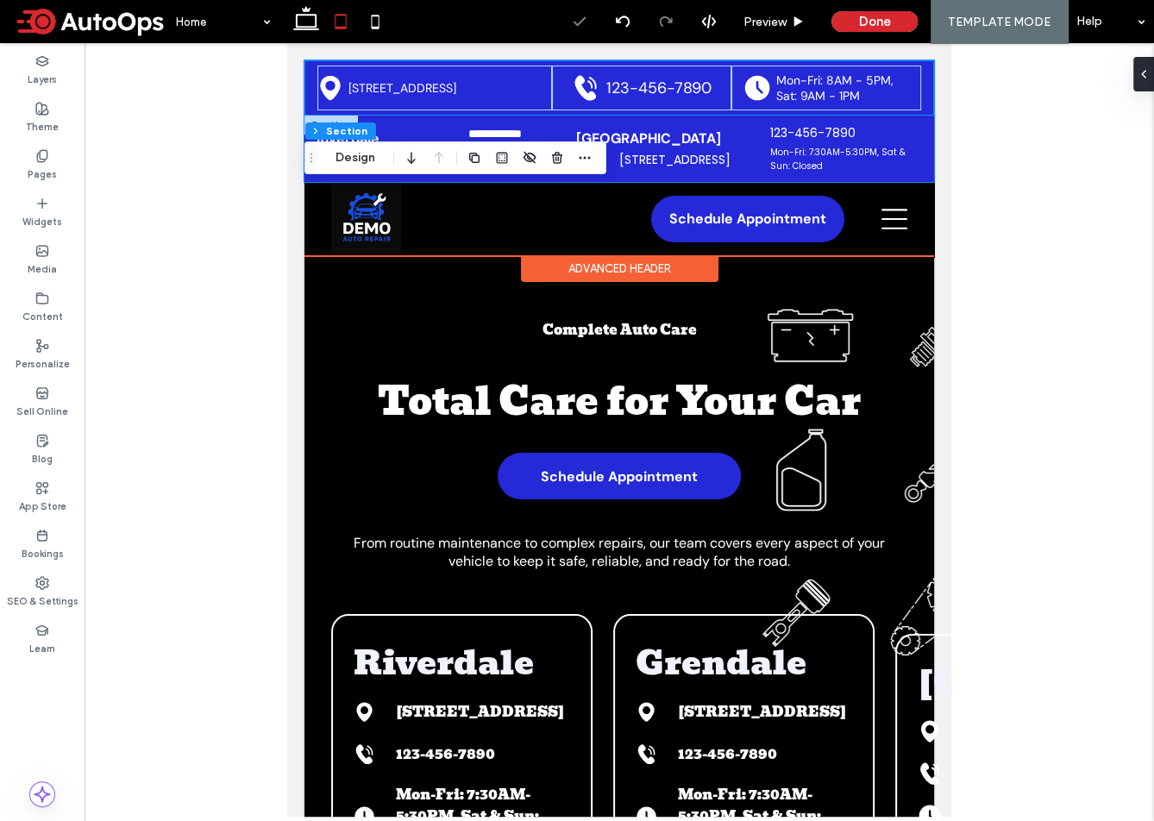
click at [933, 137] on div "**********" at bounding box center [620, 149] width 630 height 66
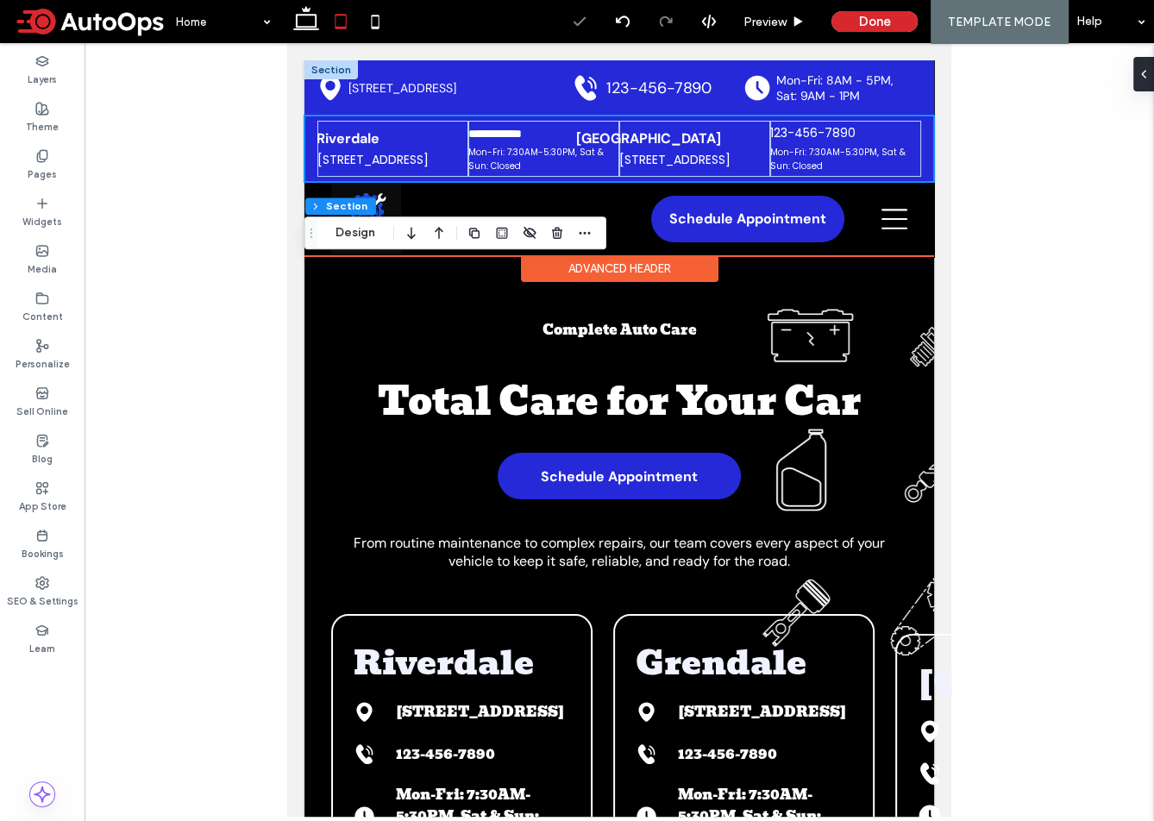
click at [928, 125] on div "**********" at bounding box center [620, 149] width 630 height 66
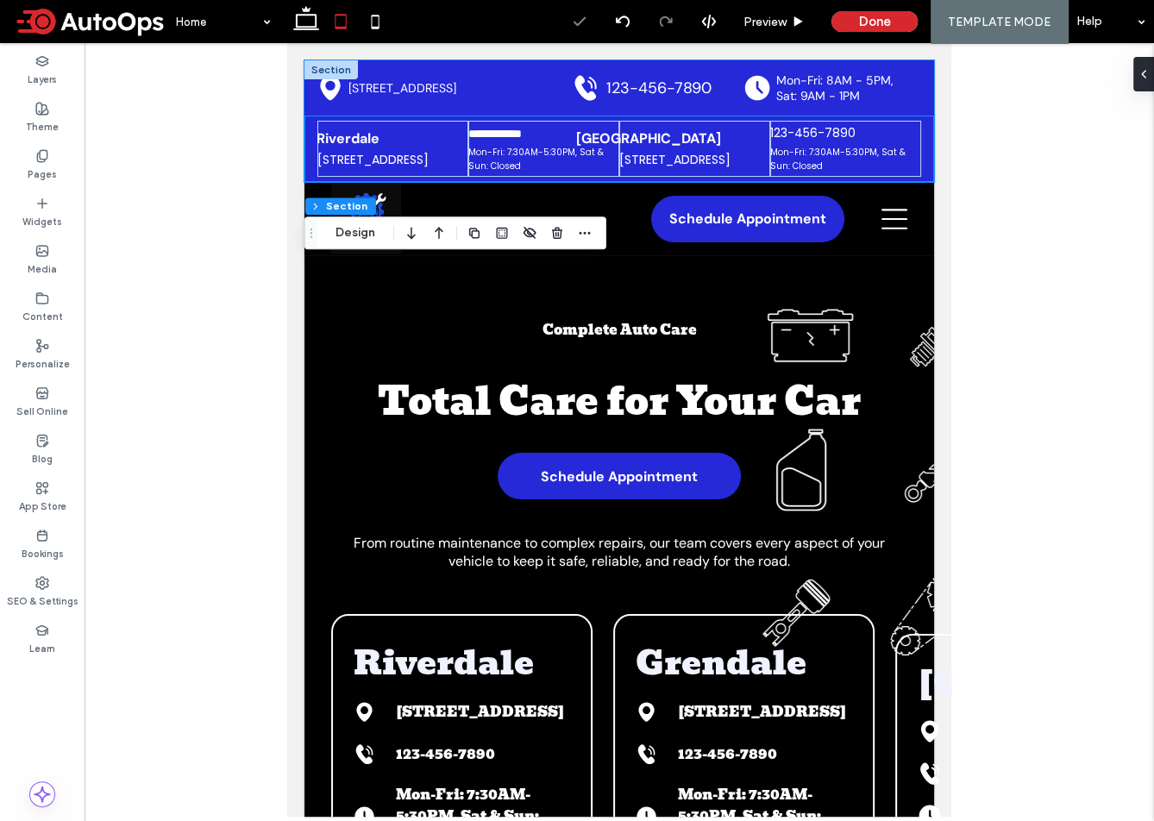
click at [930, 85] on div "Black location marker. 51 Goods Rd, Conestoga, PA 17516 Black ringing phone ico…" at bounding box center [620, 87] width 630 height 55
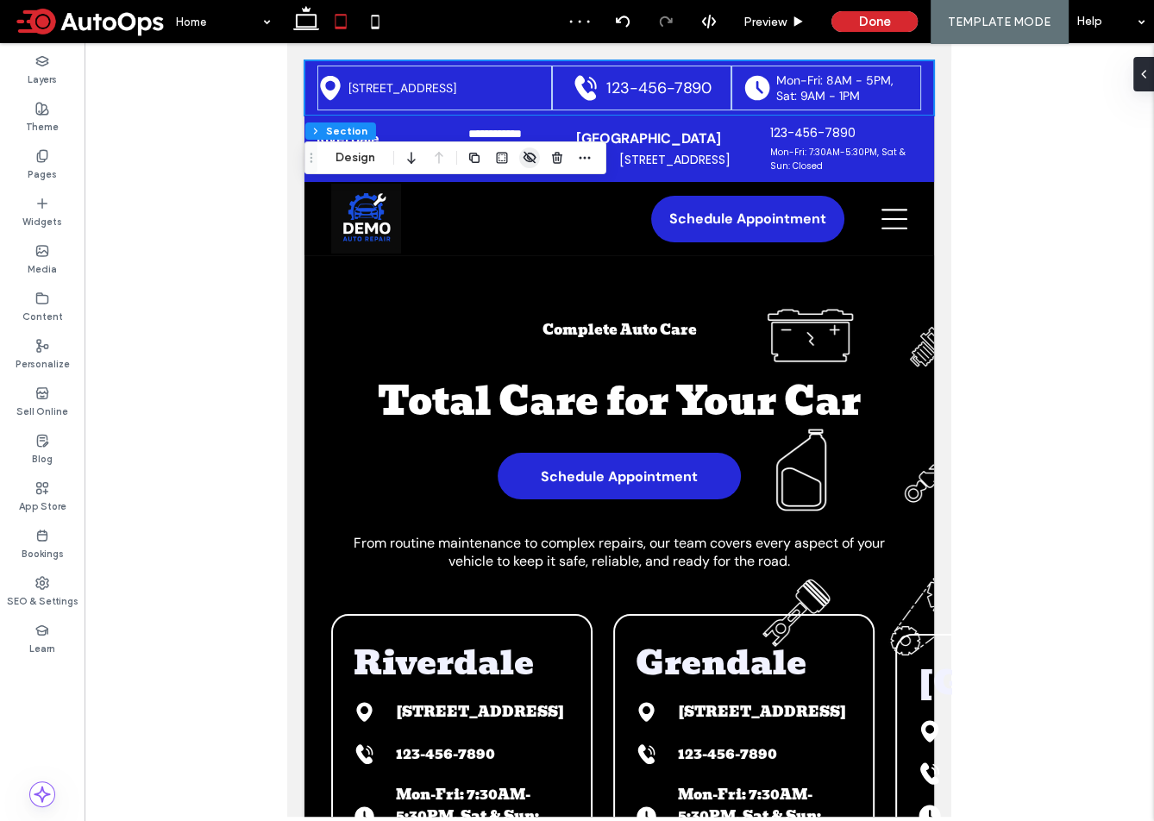
click at [523, 159] on icon "button" at bounding box center [530, 158] width 14 height 14
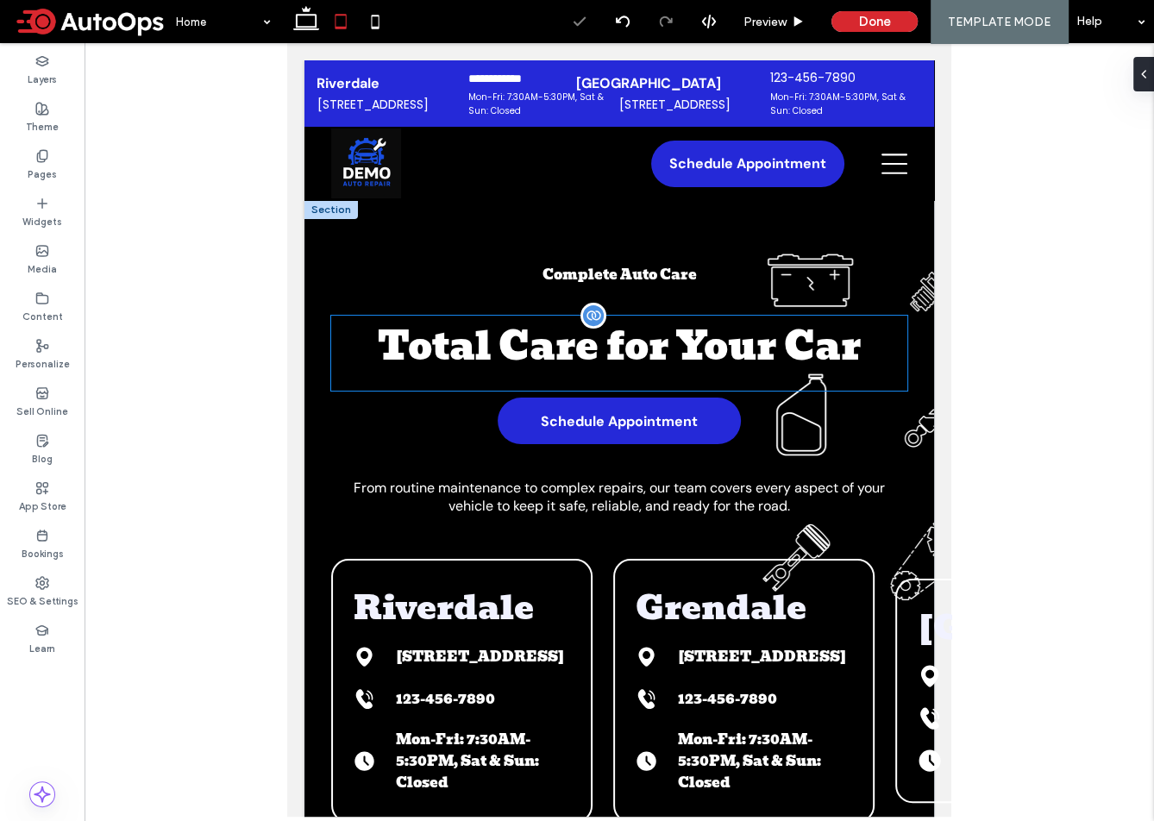
click at [556, 355] on span "Total Care for Your Car" at bounding box center [619, 346] width 483 height 61
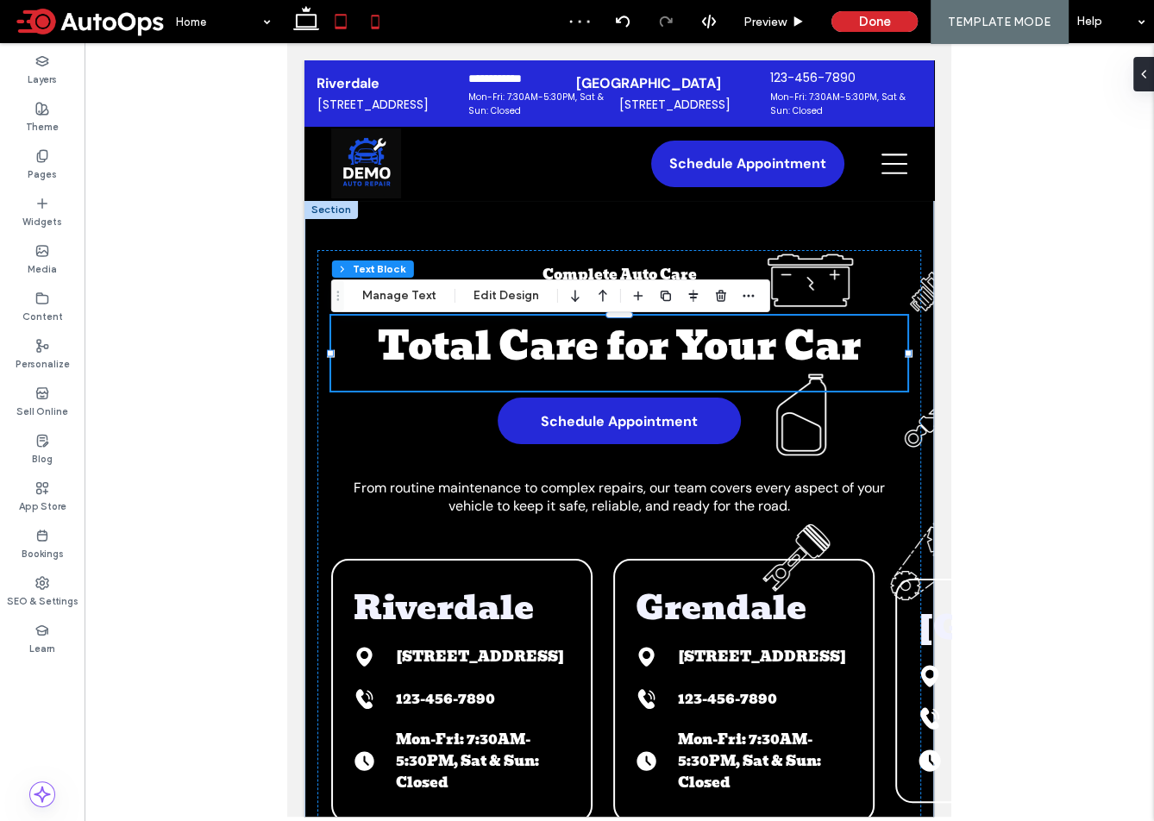
click at [380, 22] on icon at bounding box center [375, 21] width 35 height 35
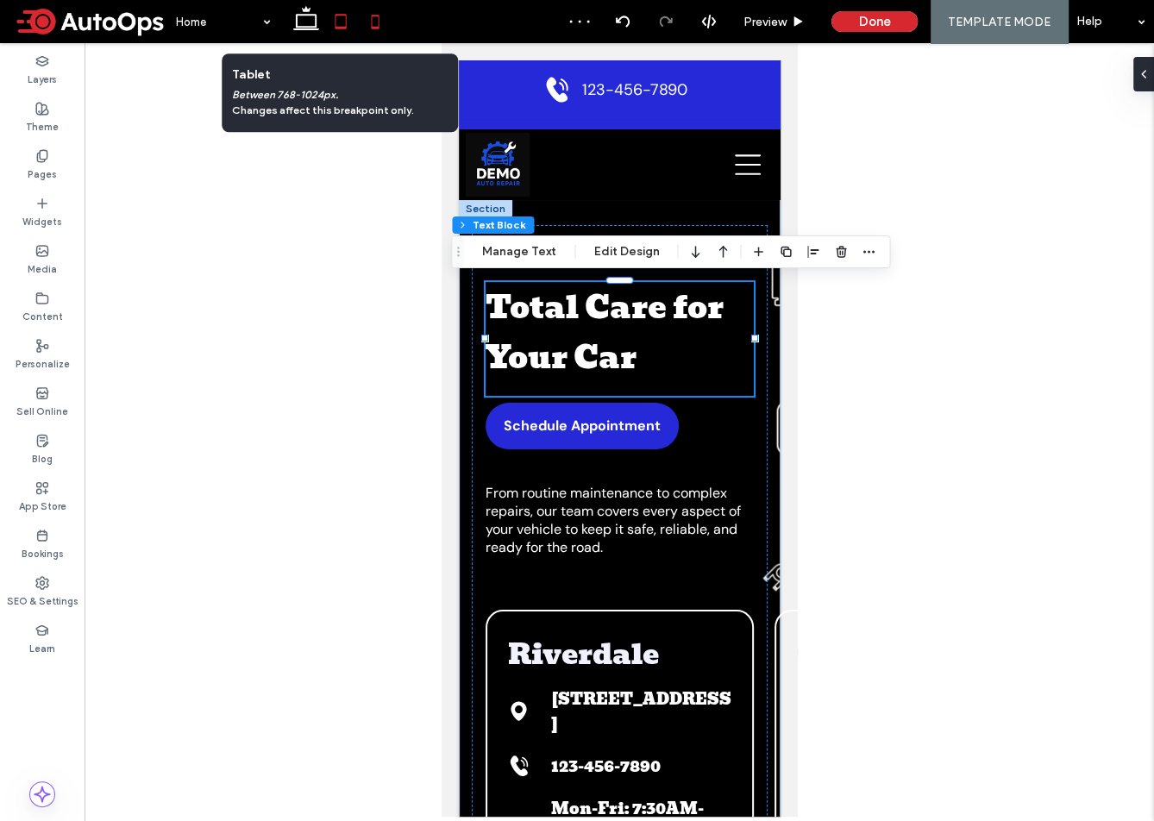
click at [336, 24] on use at bounding box center [341, 21] width 11 height 15
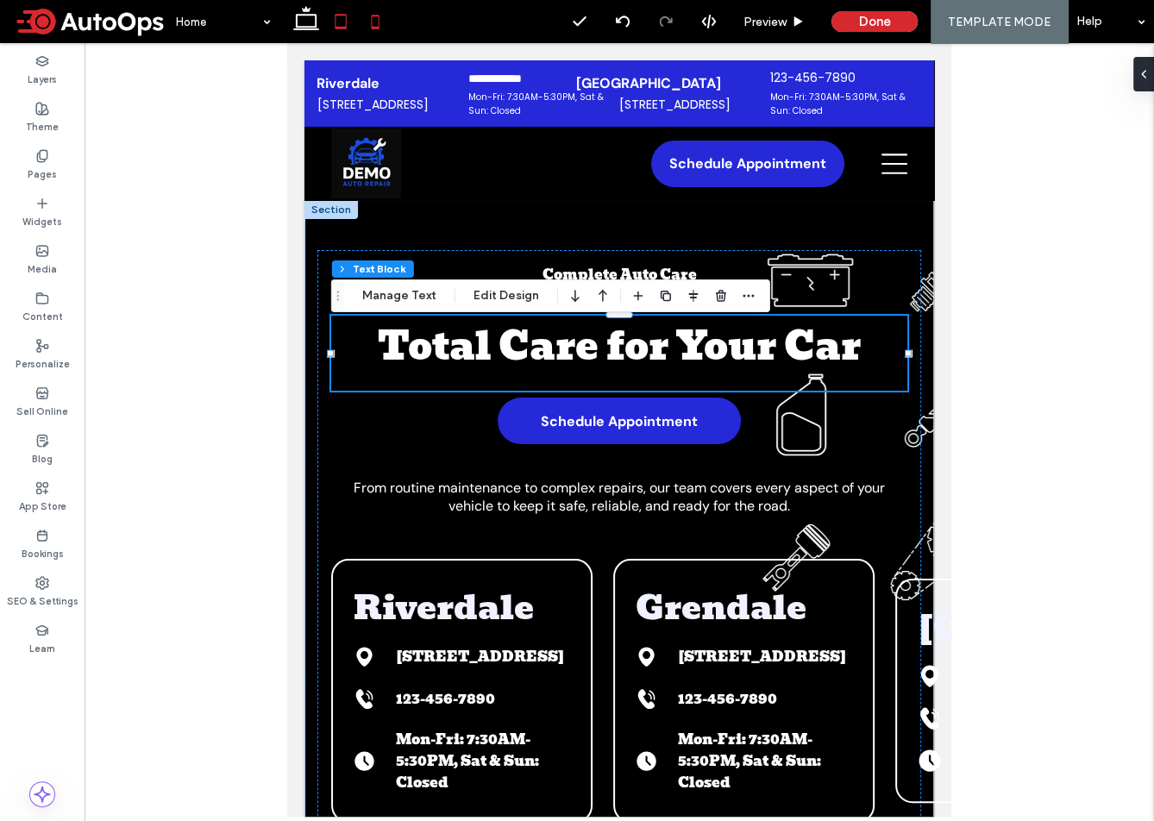
click at [380, 22] on icon at bounding box center [375, 21] width 35 height 35
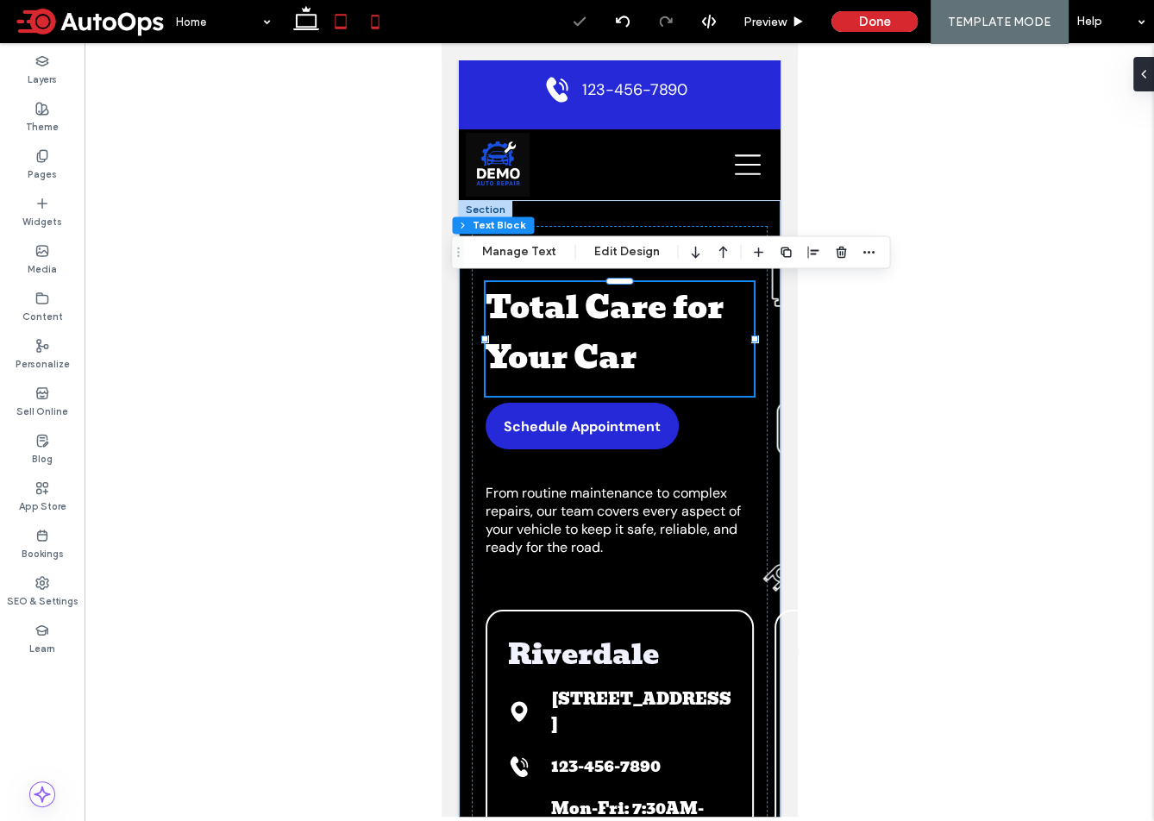
click at [345, 15] on use at bounding box center [341, 21] width 11 height 15
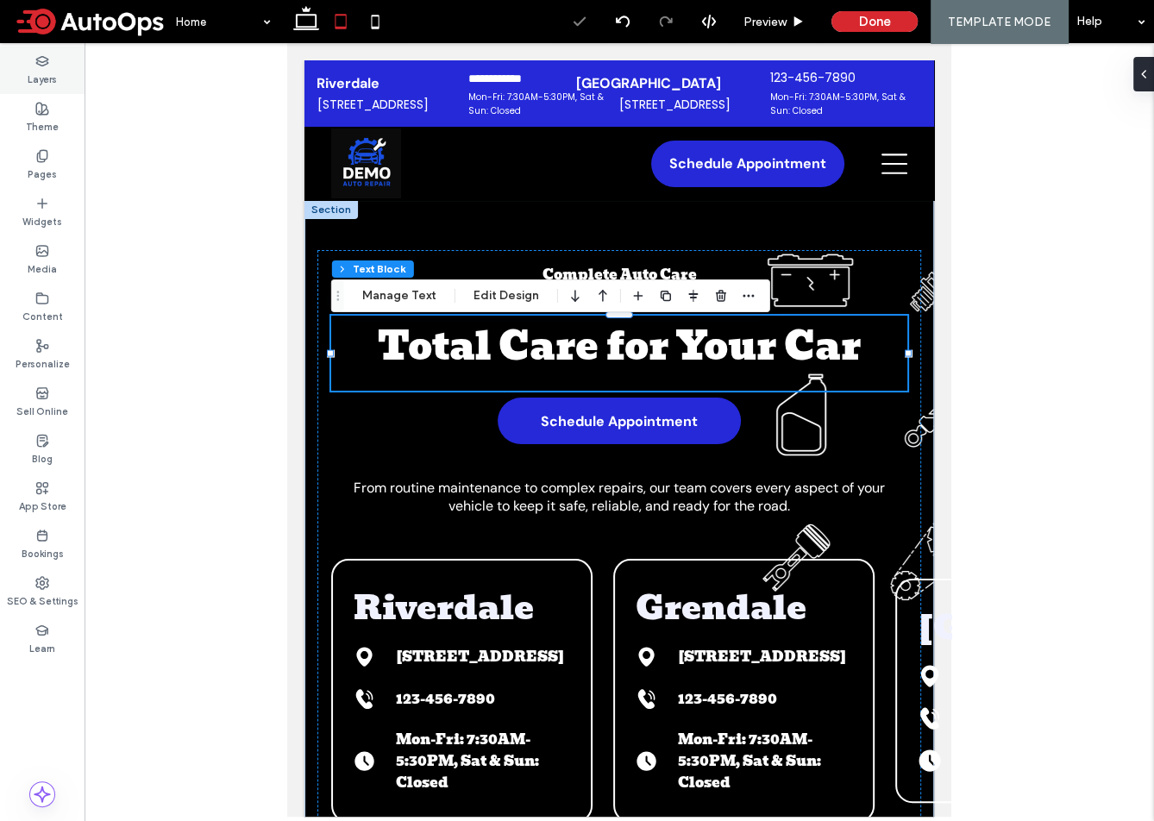
click at [29, 70] on label "Layers" at bounding box center [42, 77] width 29 height 19
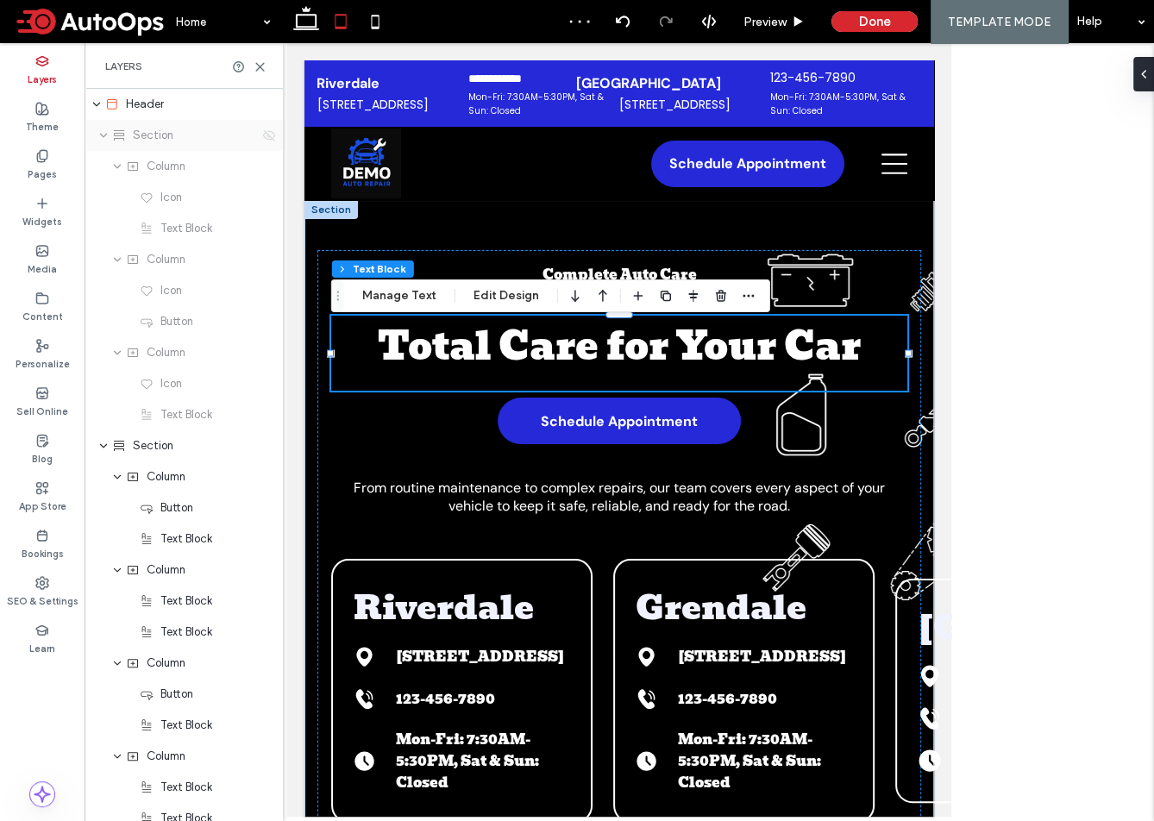
click at [271, 133] on icon at bounding box center [269, 136] width 14 height 14
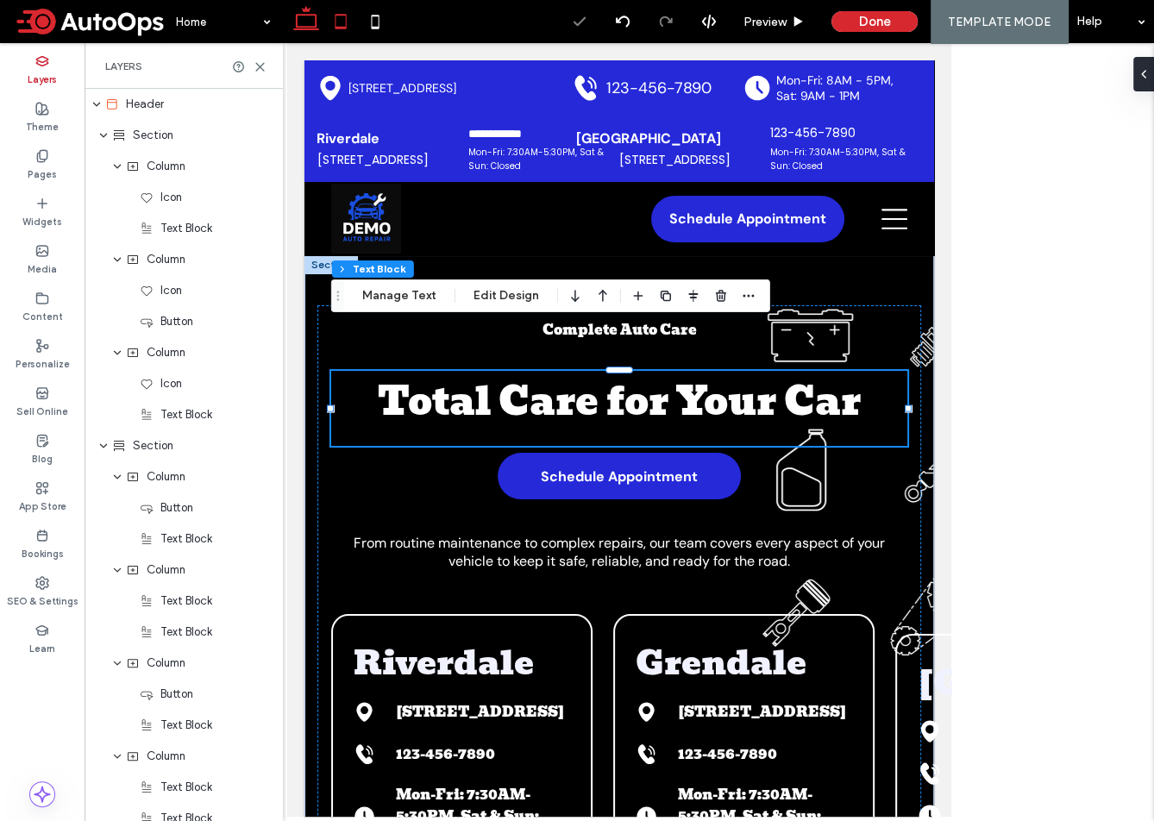
drag, startPoint x: 305, startPoint y: 28, endPoint x: 213, endPoint y: 13, distance: 92.6
click at [305, 28] on icon at bounding box center [306, 21] width 35 height 35
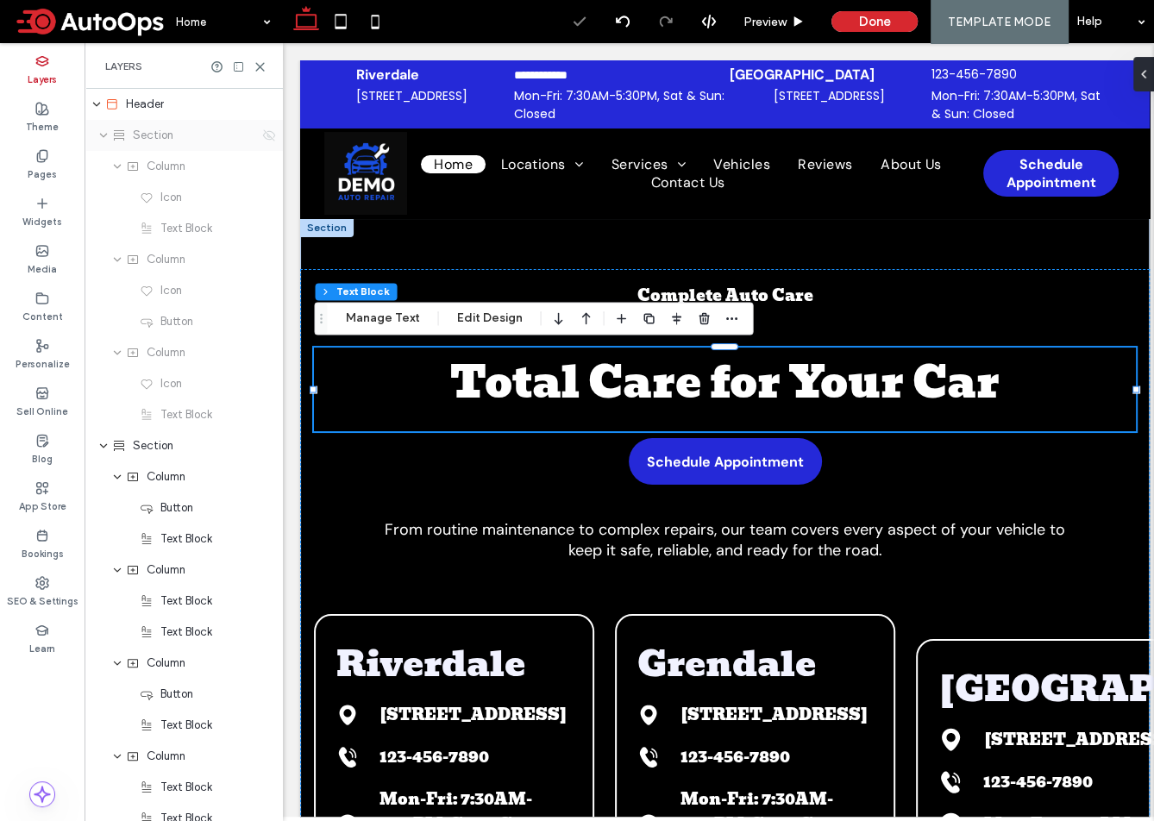
click at [272, 135] on icon at bounding box center [269, 136] width 14 height 14
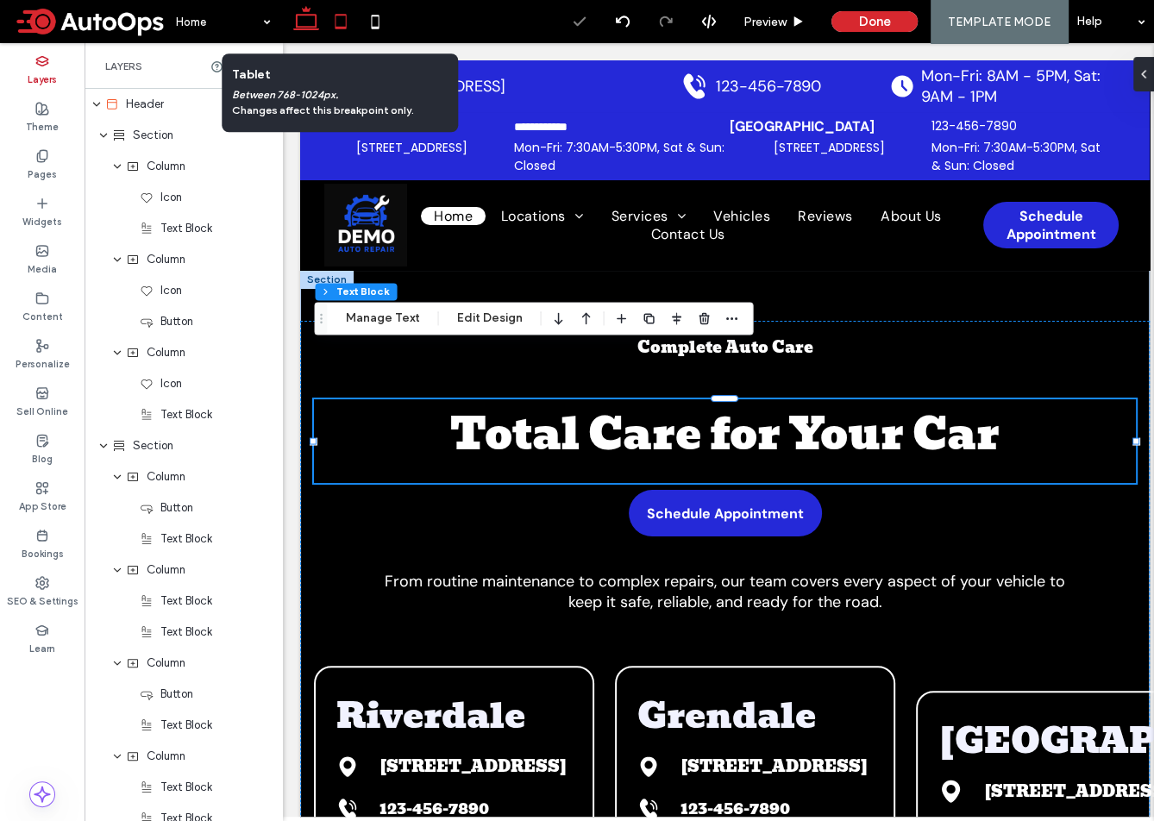
click at [344, 13] on icon at bounding box center [341, 21] width 35 height 35
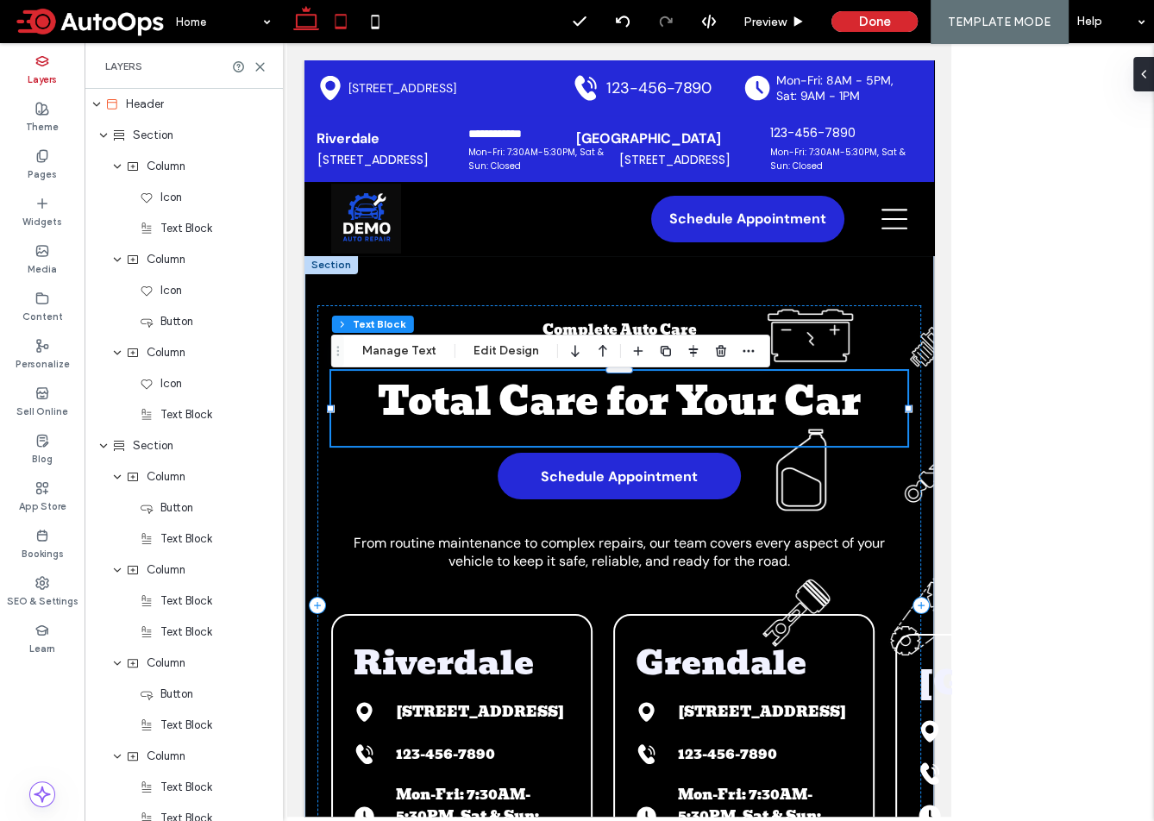
click at [301, 26] on use at bounding box center [306, 18] width 26 height 24
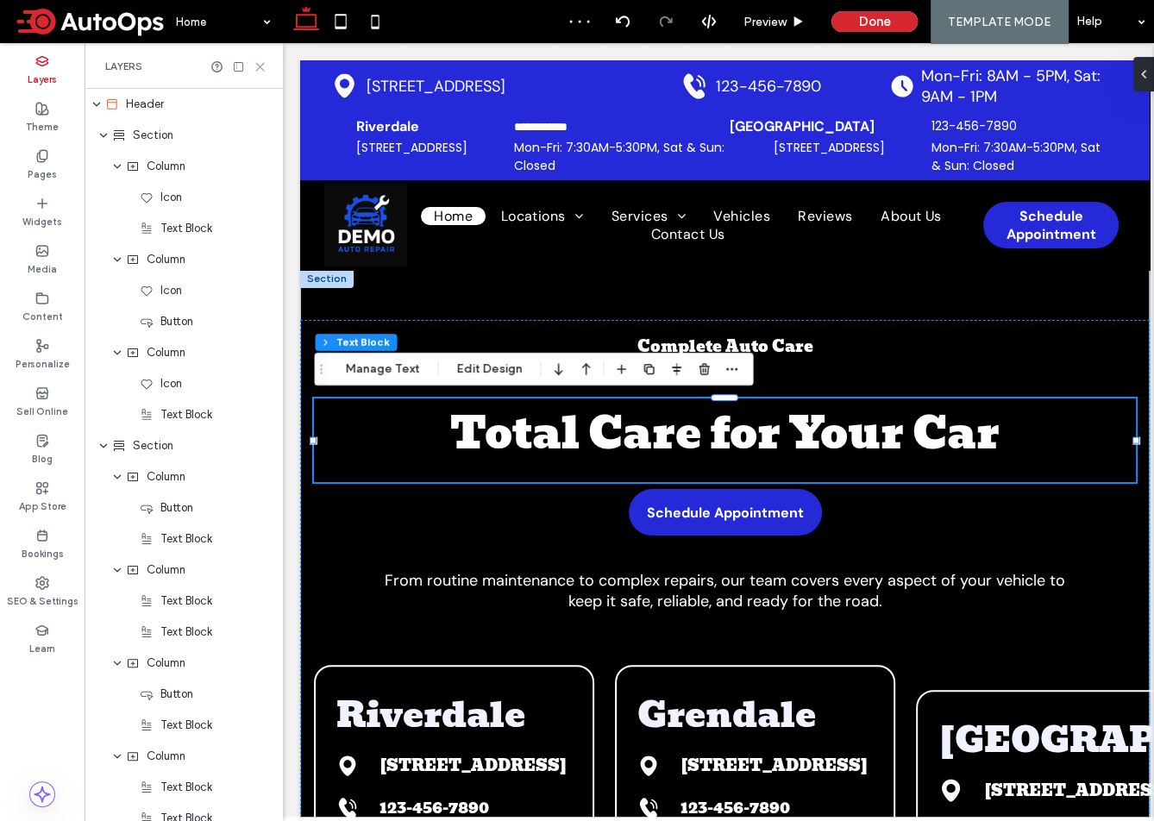
click at [258, 67] on use at bounding box center [260, 67] width 8 height 8
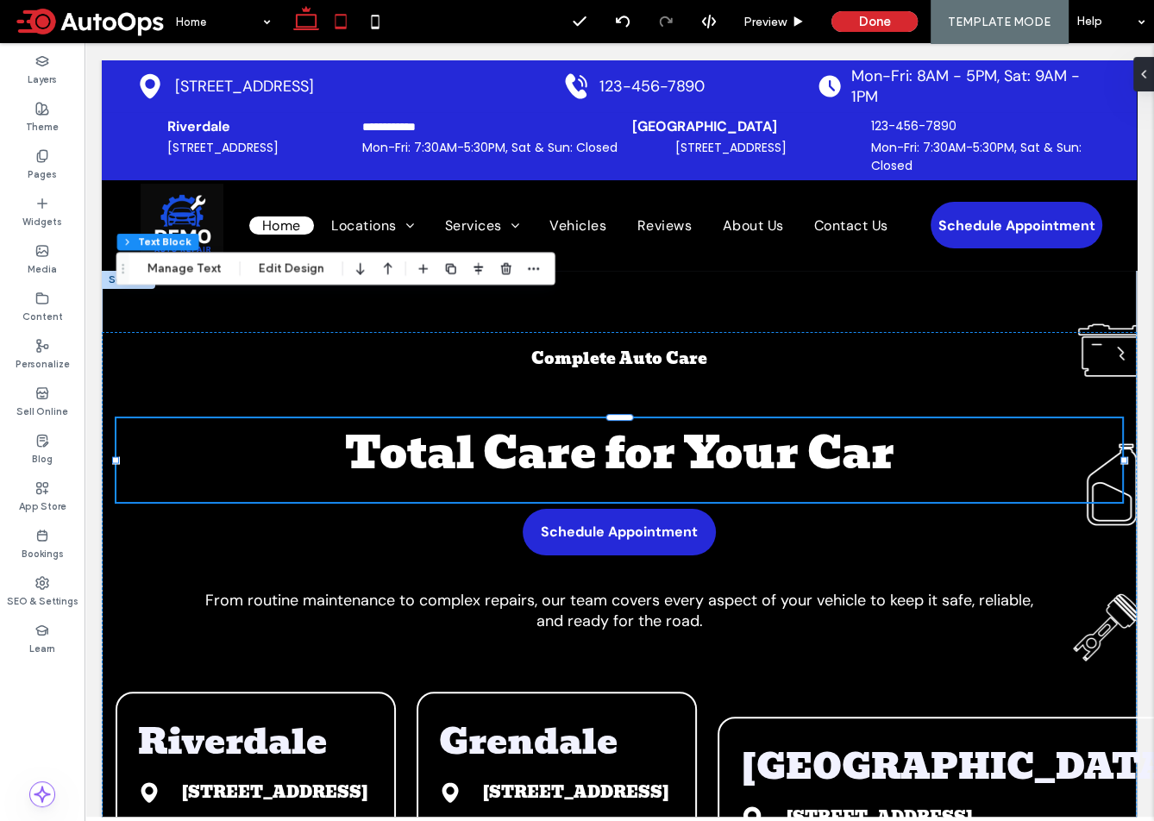
click at [346, 24] on icon at bounding box center [341, 21] width 35 height 35
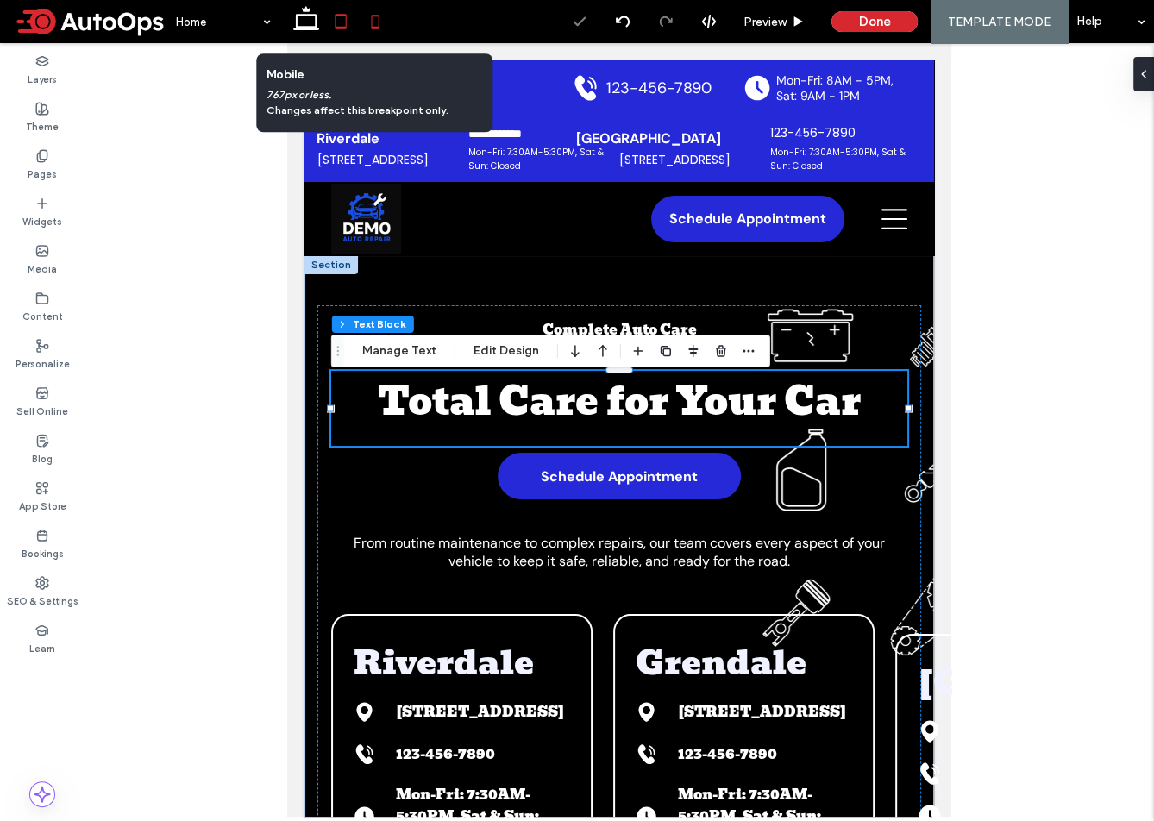
click at [372, 23] on use at bounding box center [376, 22] width 8 height 14
type input "***"
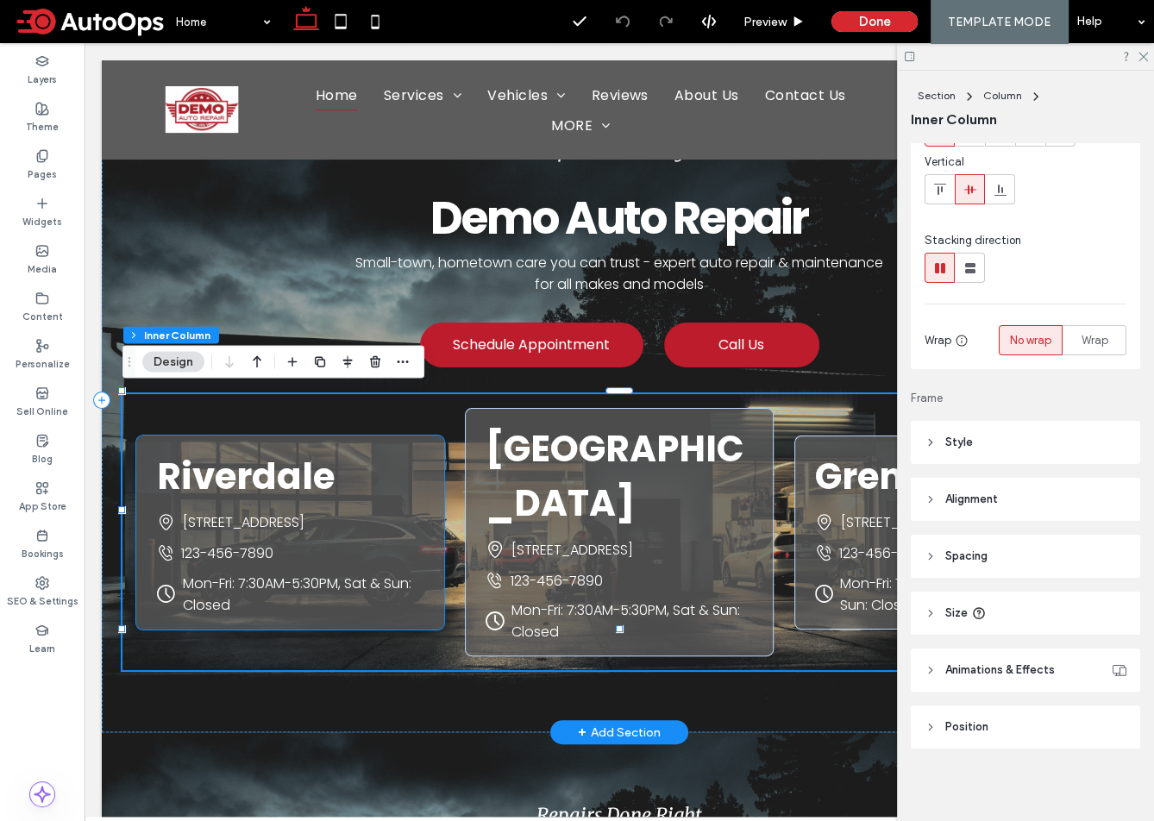
scroll to position [123, 0]
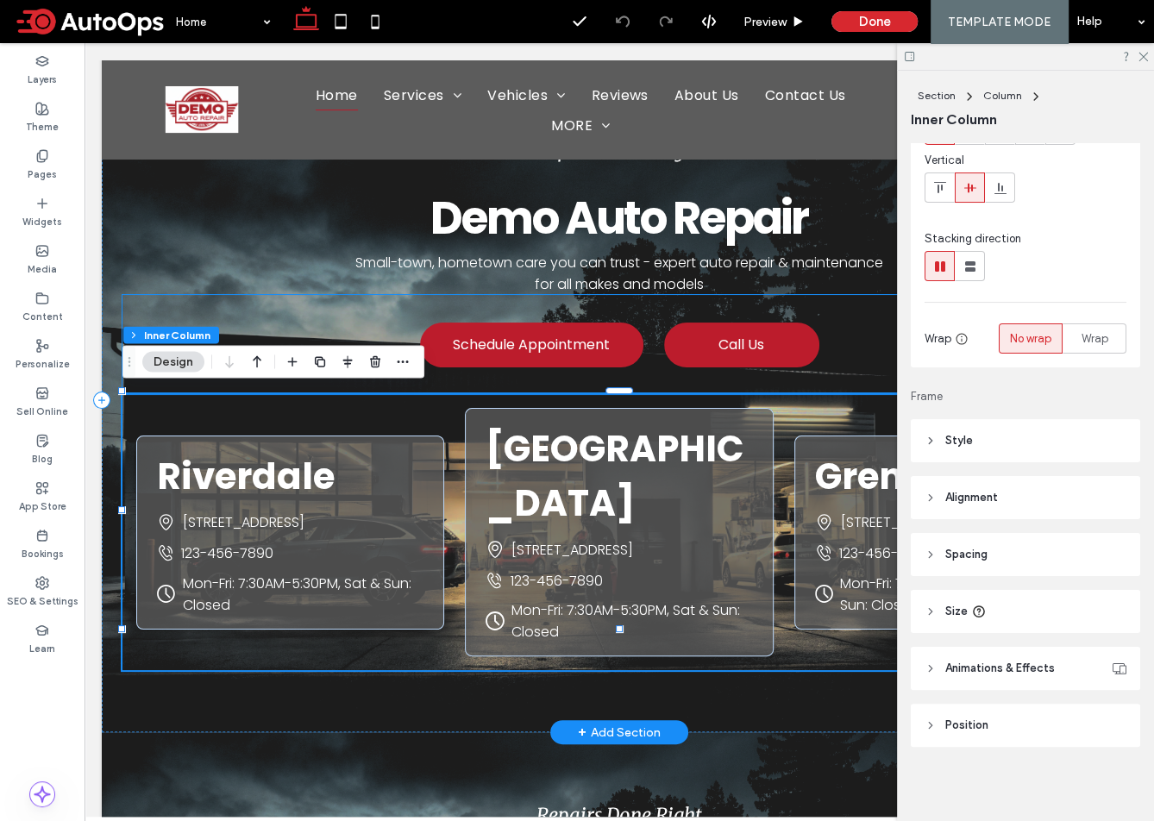
click at [817, 387] on div "Schedule Appointment Call Us" at bounding box center [620, 344] width 994 height 99
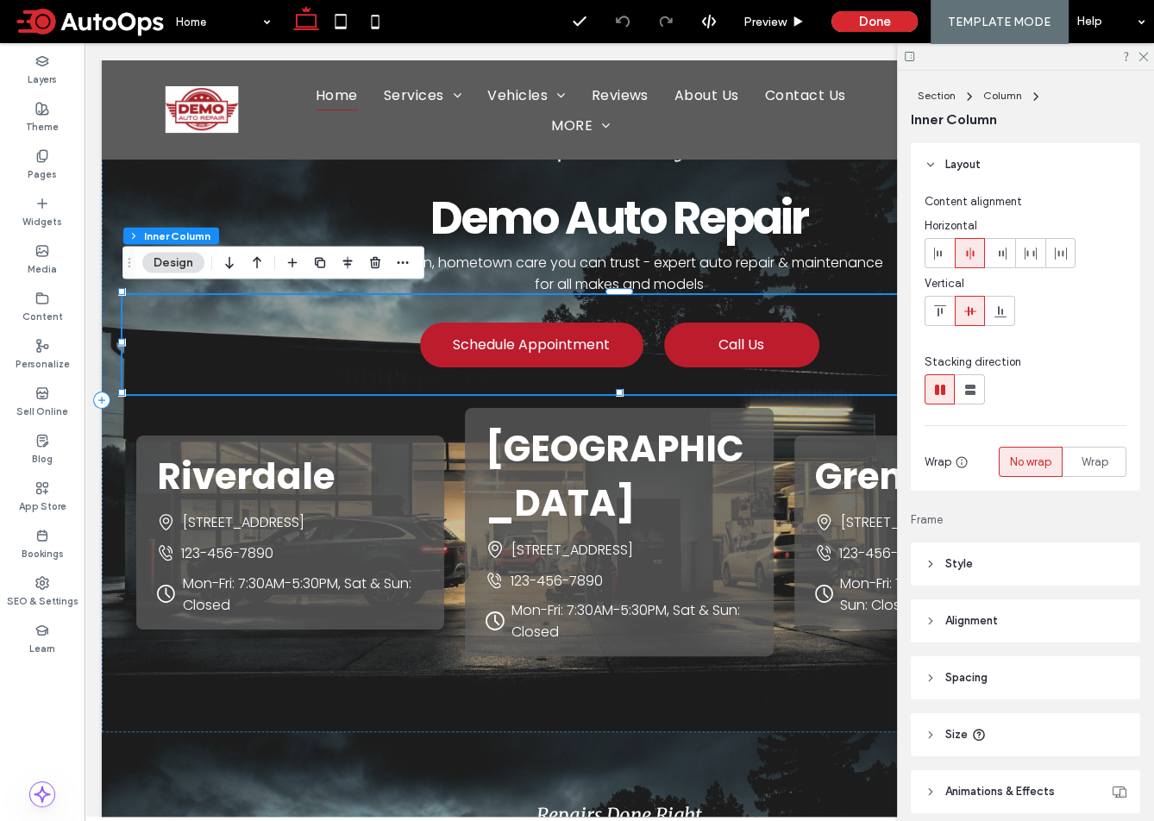
click at [1143, 62] on div at bounding box center [1025, 56] width 257 height 27
click at [1143, 58] on icon at bounding box center [1142, 55] width 11 height 11
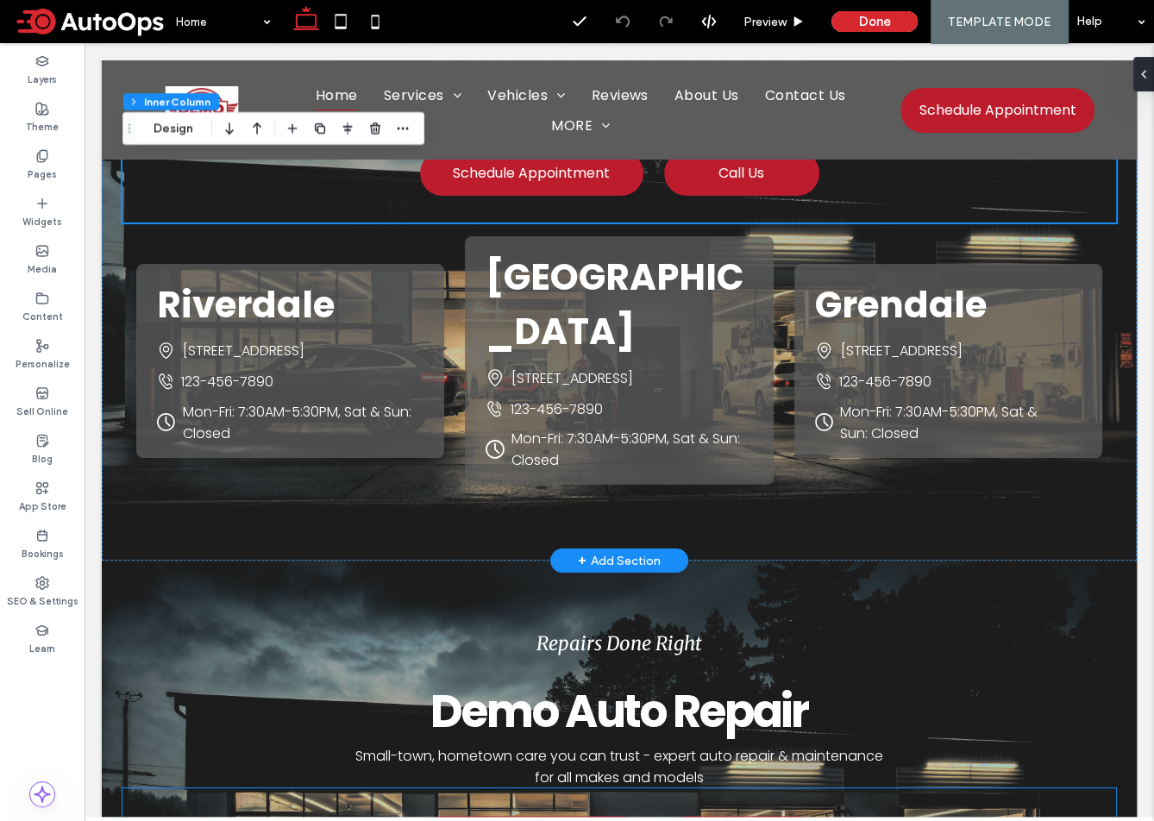
scroll to position [208, 0]
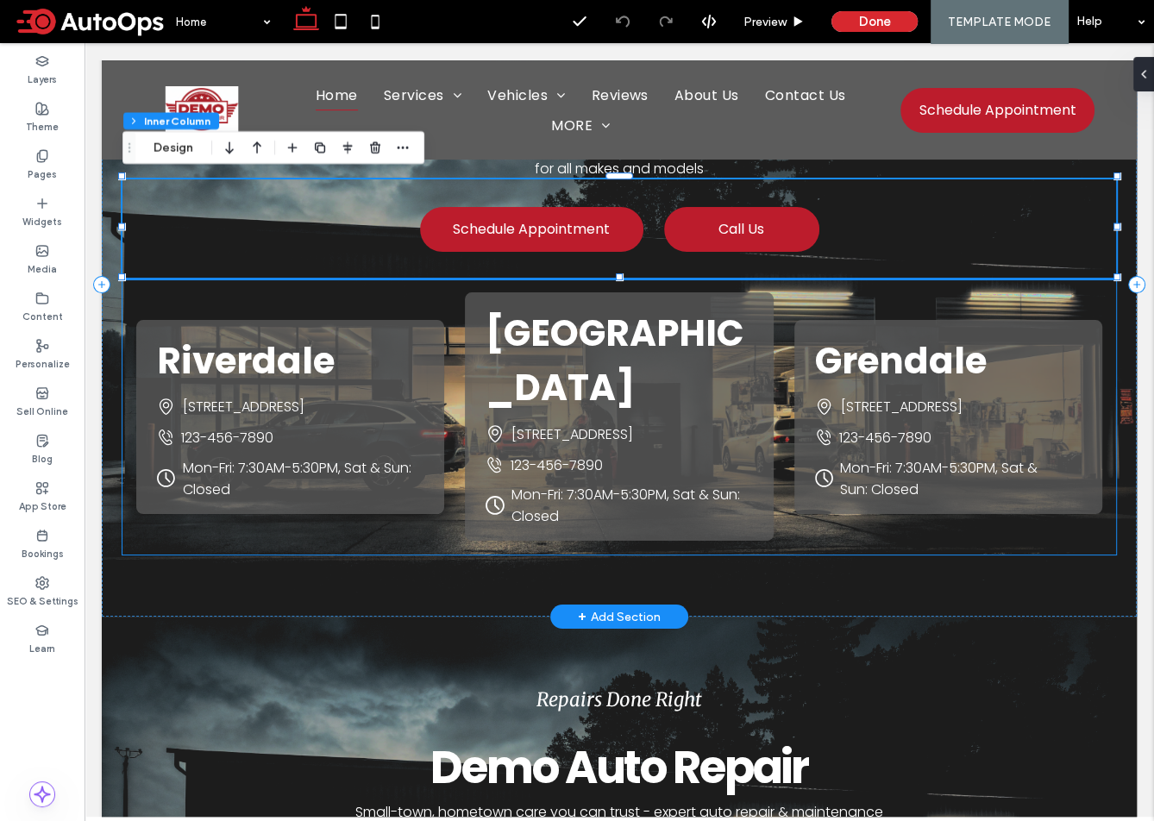
click at [902, 458] on span "Mon-Fri: 7:30AM-5:30PM, Sat & Sun: Closed" at bounding box center [939, 478] width 198 height 41
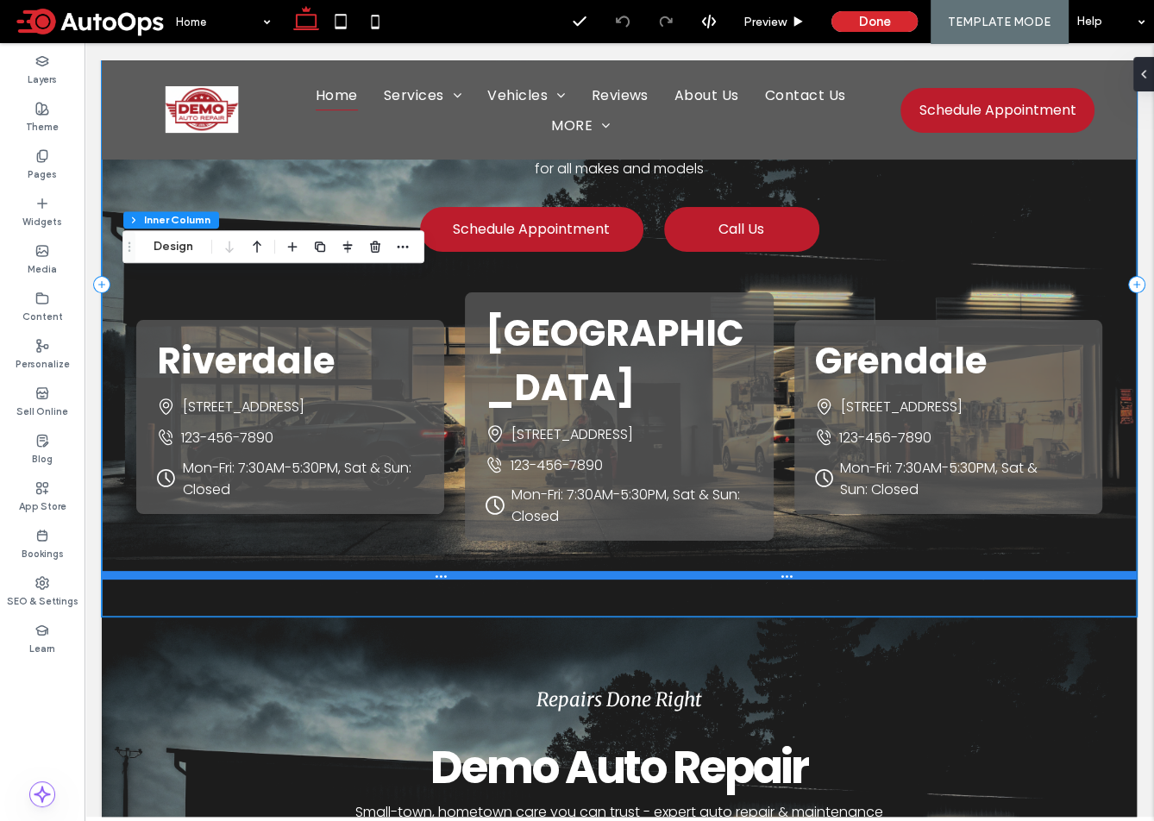
click at [875, 576] on div at bounding box center [619, 575] width 1035 height 9
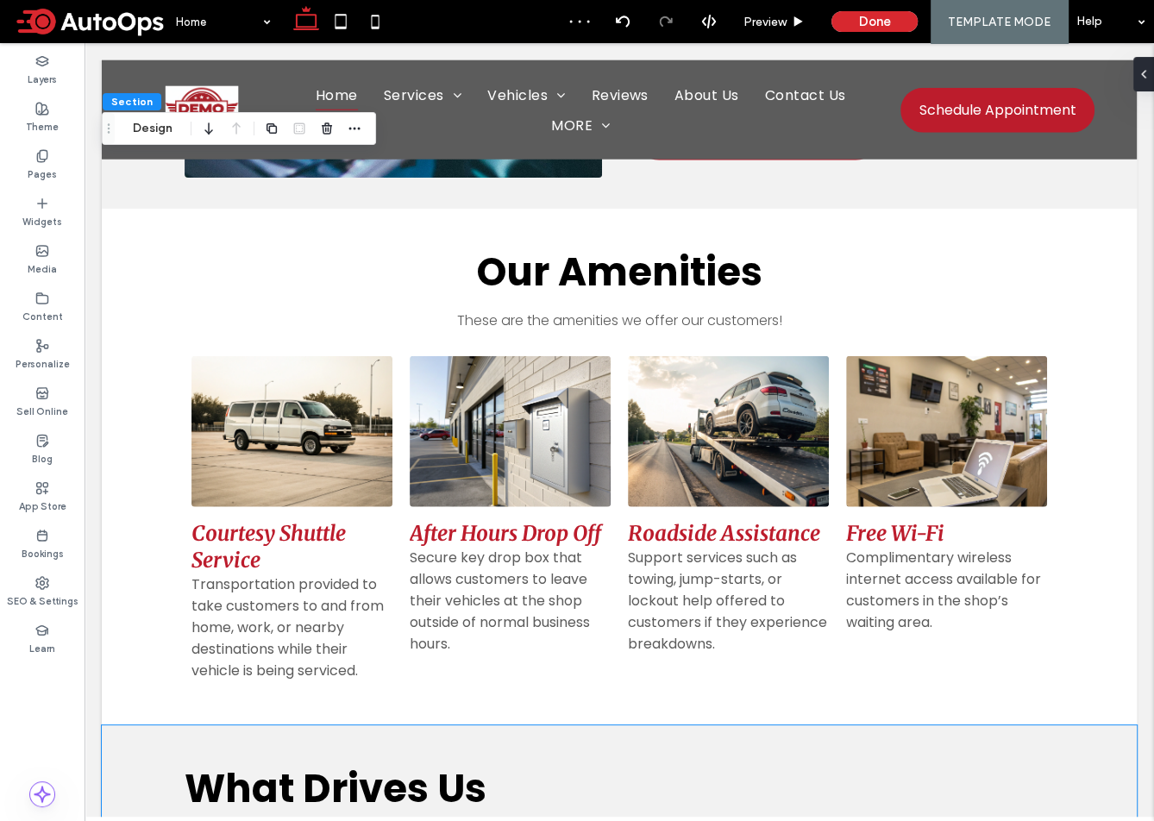
scroll to position [3607, 0]
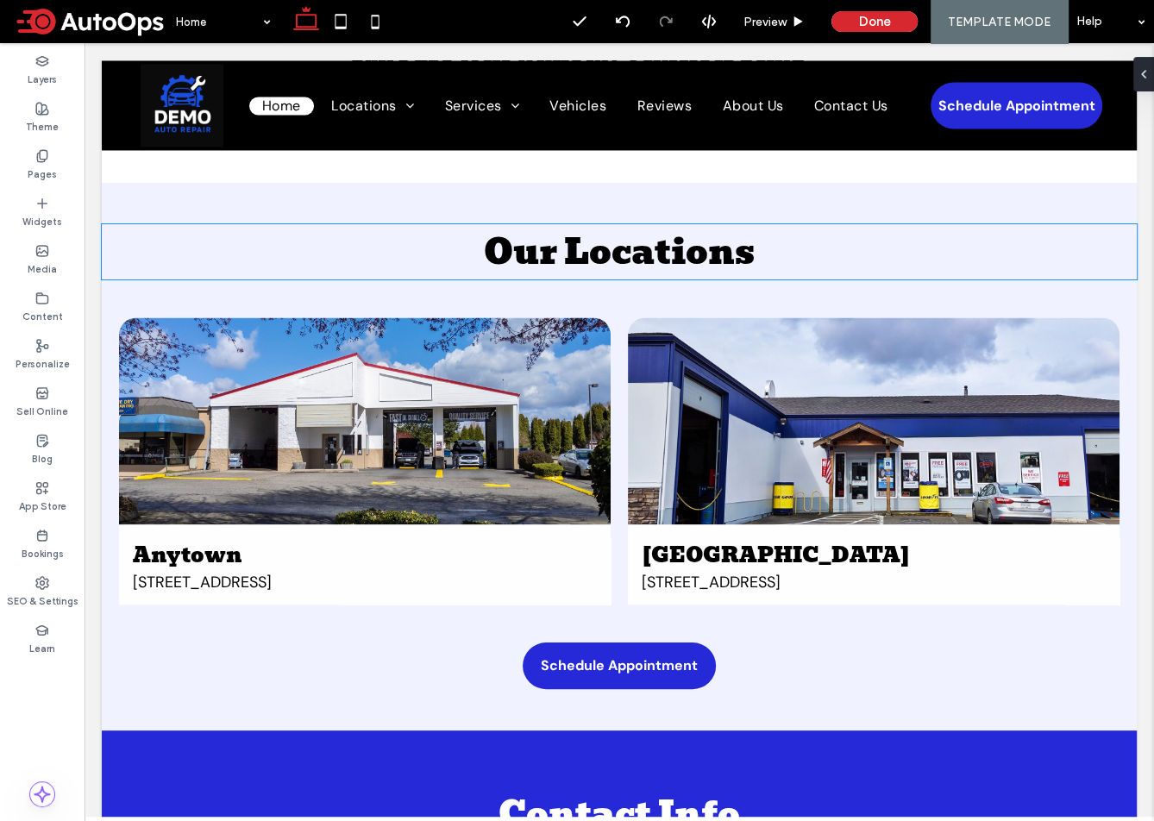
scroll to position [7373, 0]
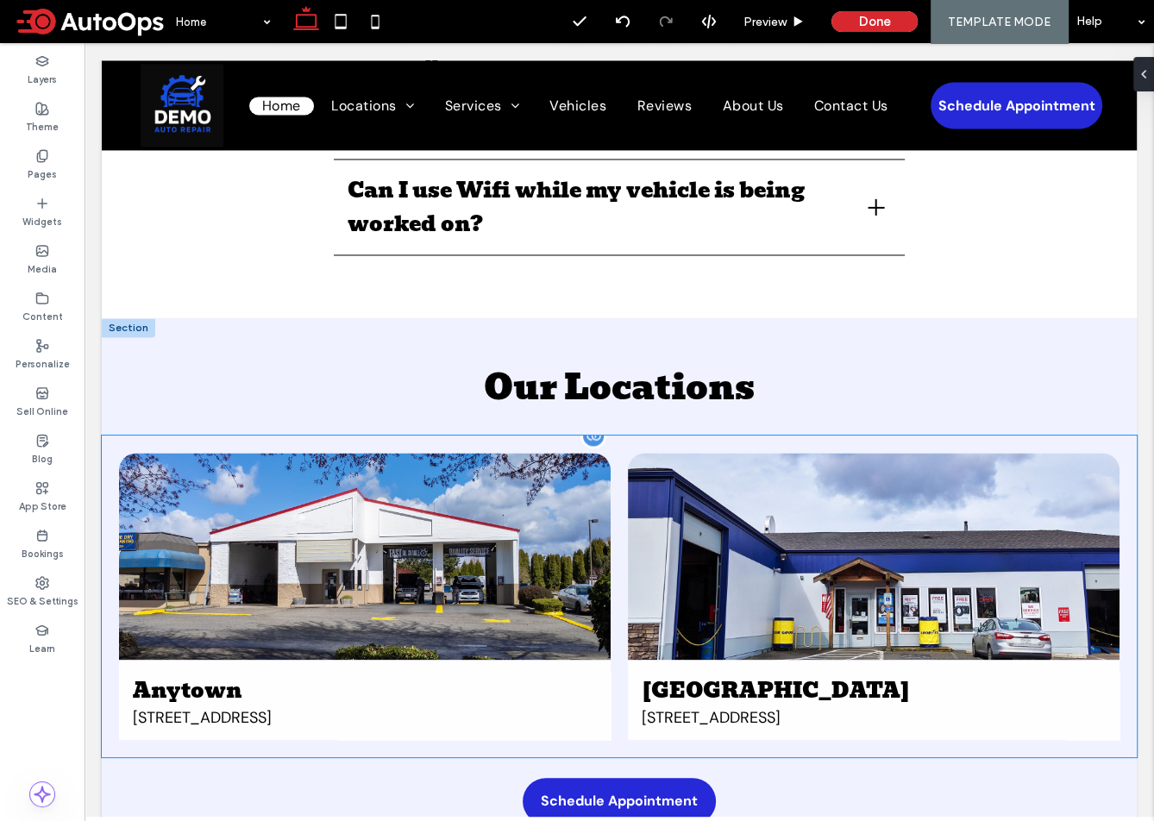
click at [563, 528] on link at bounding box center [365, 556] width 492 height 207
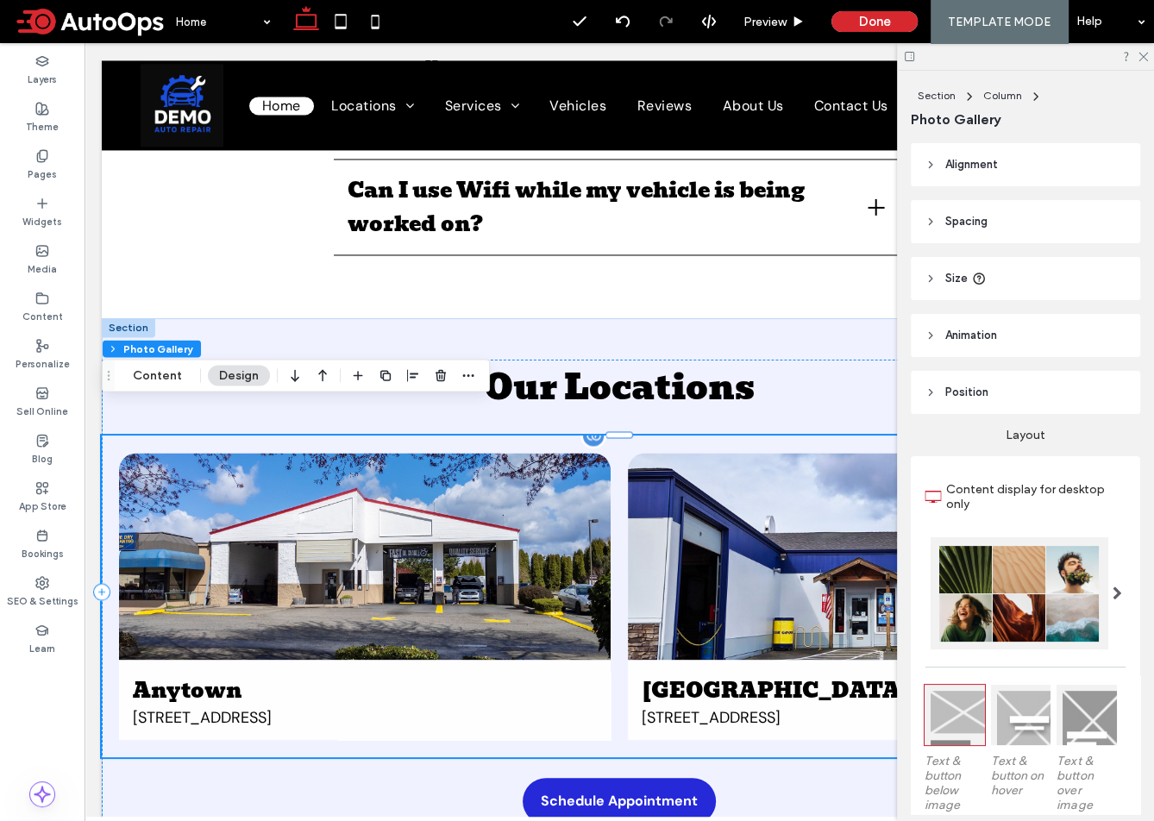
click at [735, 560] on link at bounding box center [874, 556] width 492 height 207
click at [487, 600] on link at bounding box center [365, 556] width 492 height 207
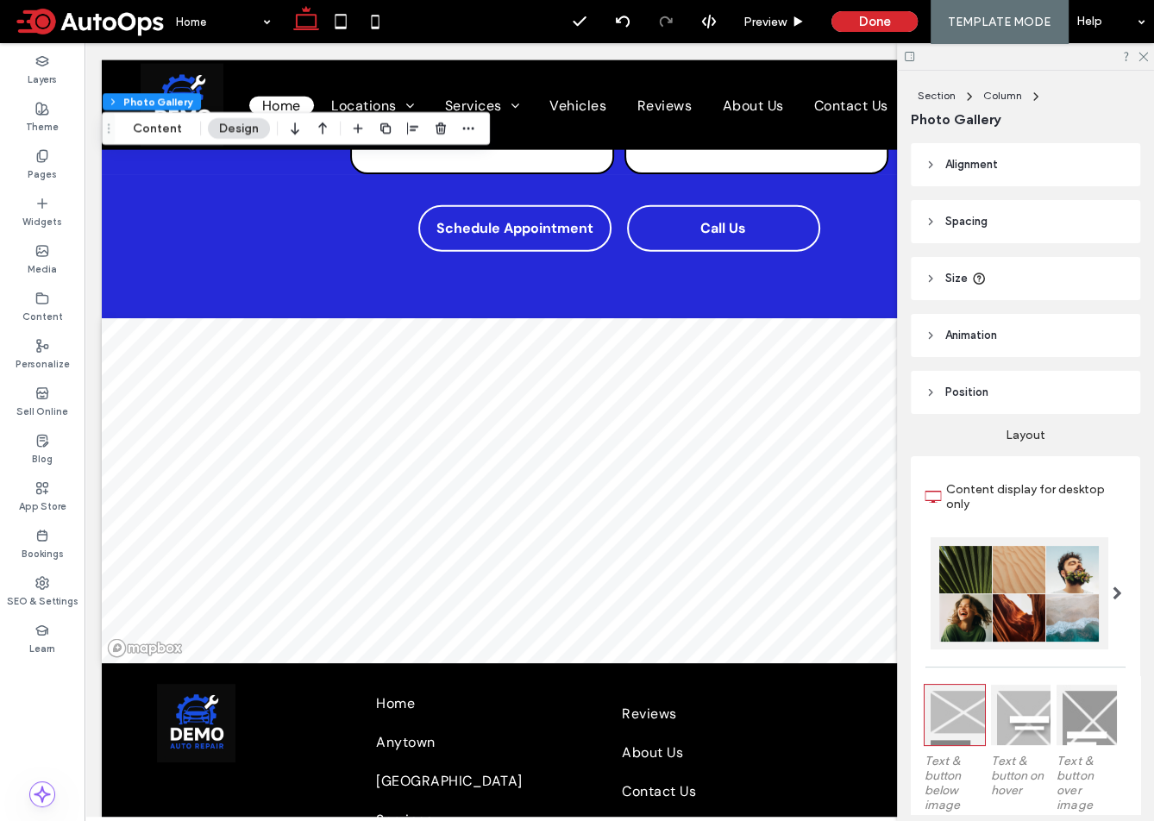
scroll to position [8473, 0]
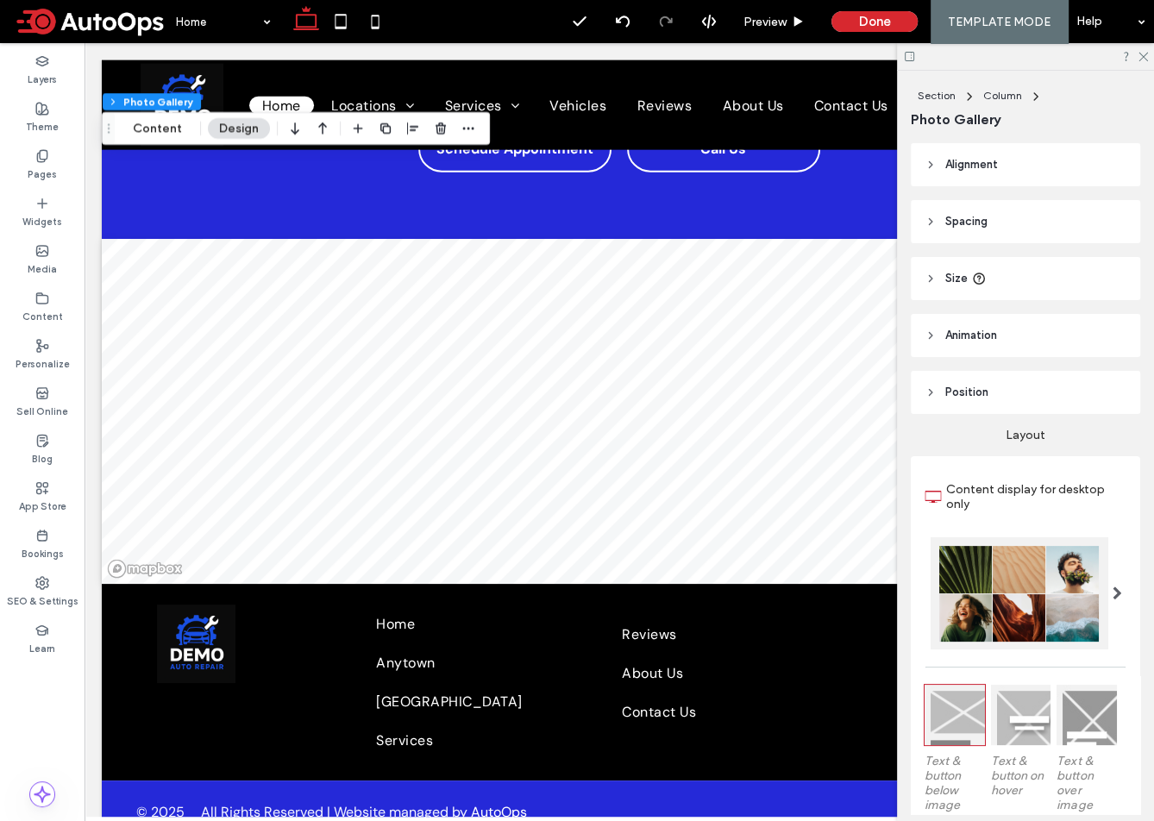
click at [1149, 57] on div at bounding box center [1025, 56] width 257 height 27
click at [1141, 57] on icon at bounding box center [1142, 55] width 11 height 11
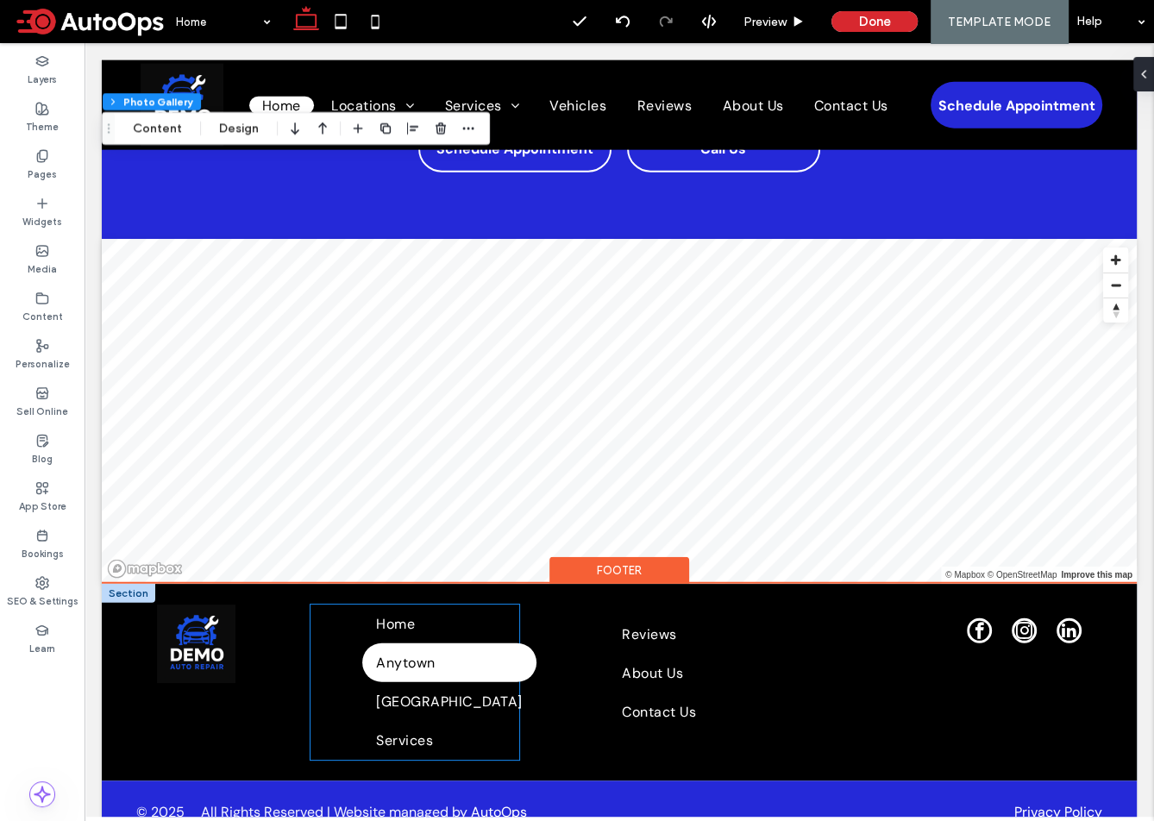
click at [408, 644] on link "Anytown" at bounding box center [448, 663] width 173 height 39
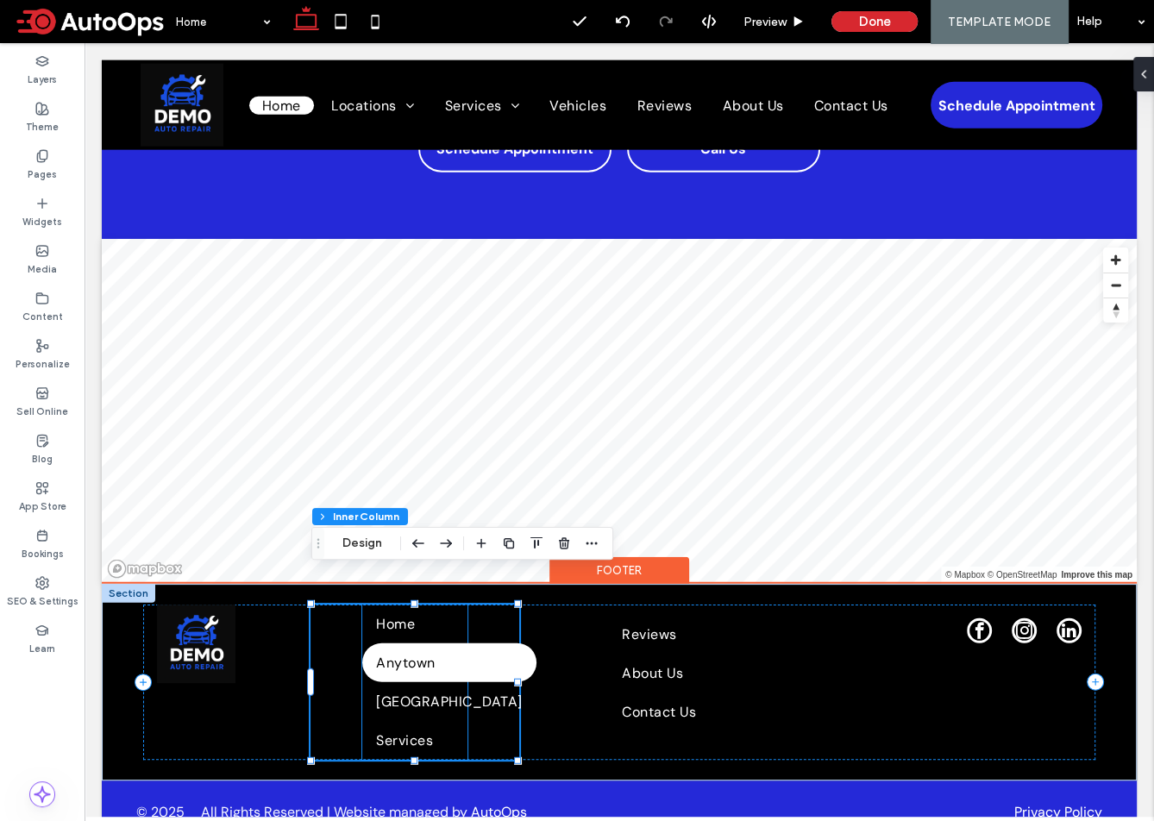
click at [403, 654] on span "Anytown" at bounding box center [405, 663] width 59 height 18
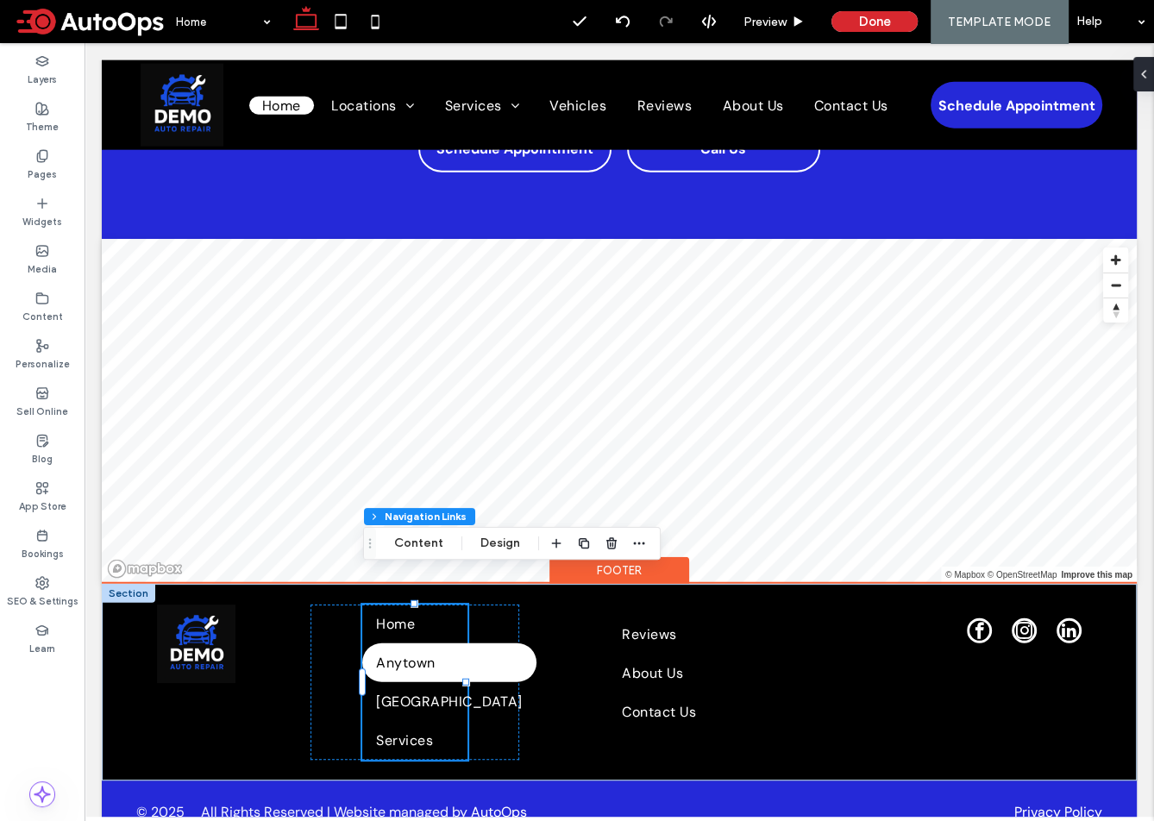
type input "***"
type input "****"
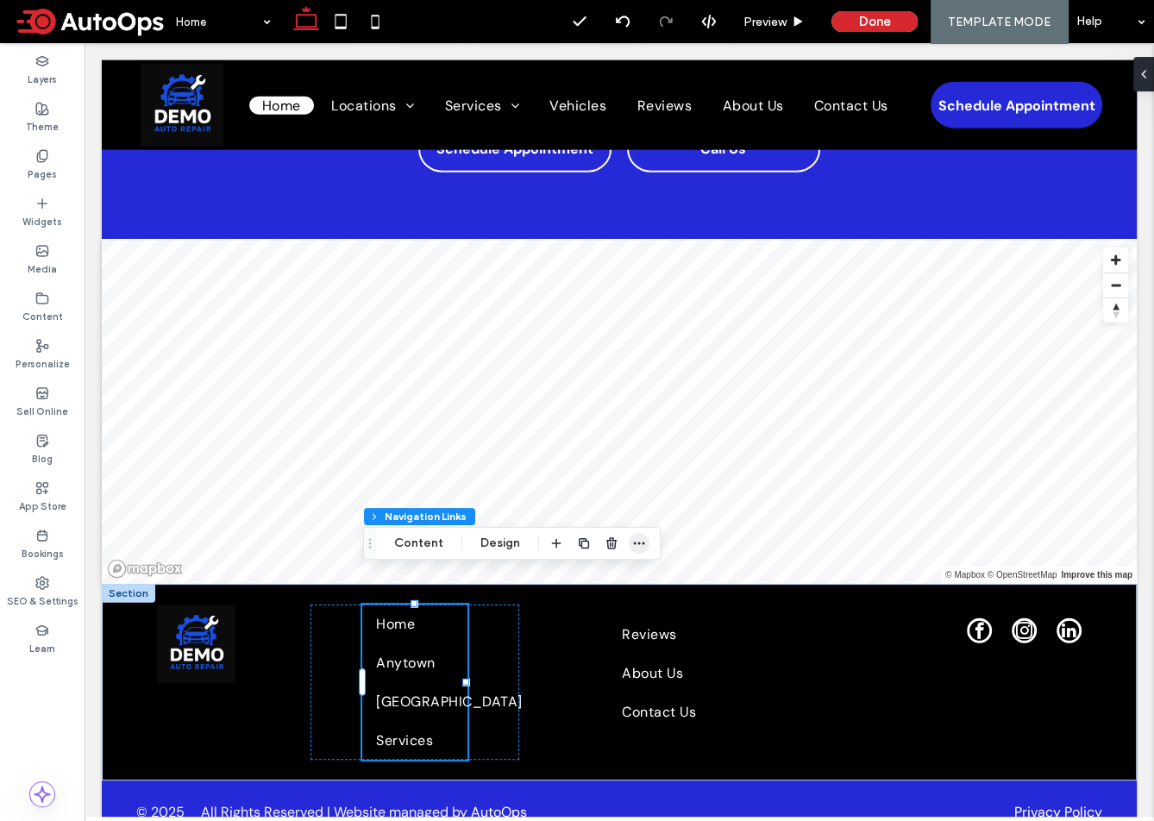
click at [638, 538] on icon "button" at bounding box center [639, 544] width 14 height 14
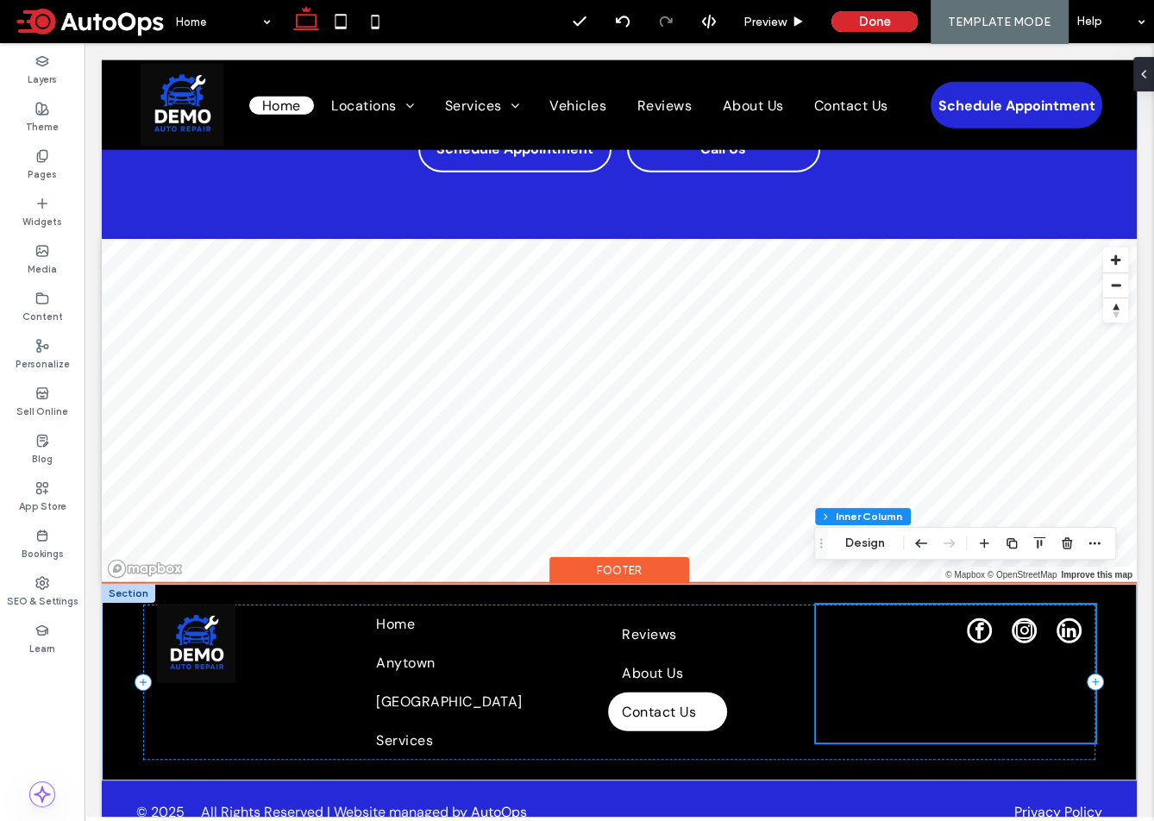
scroll to position [66, 0]
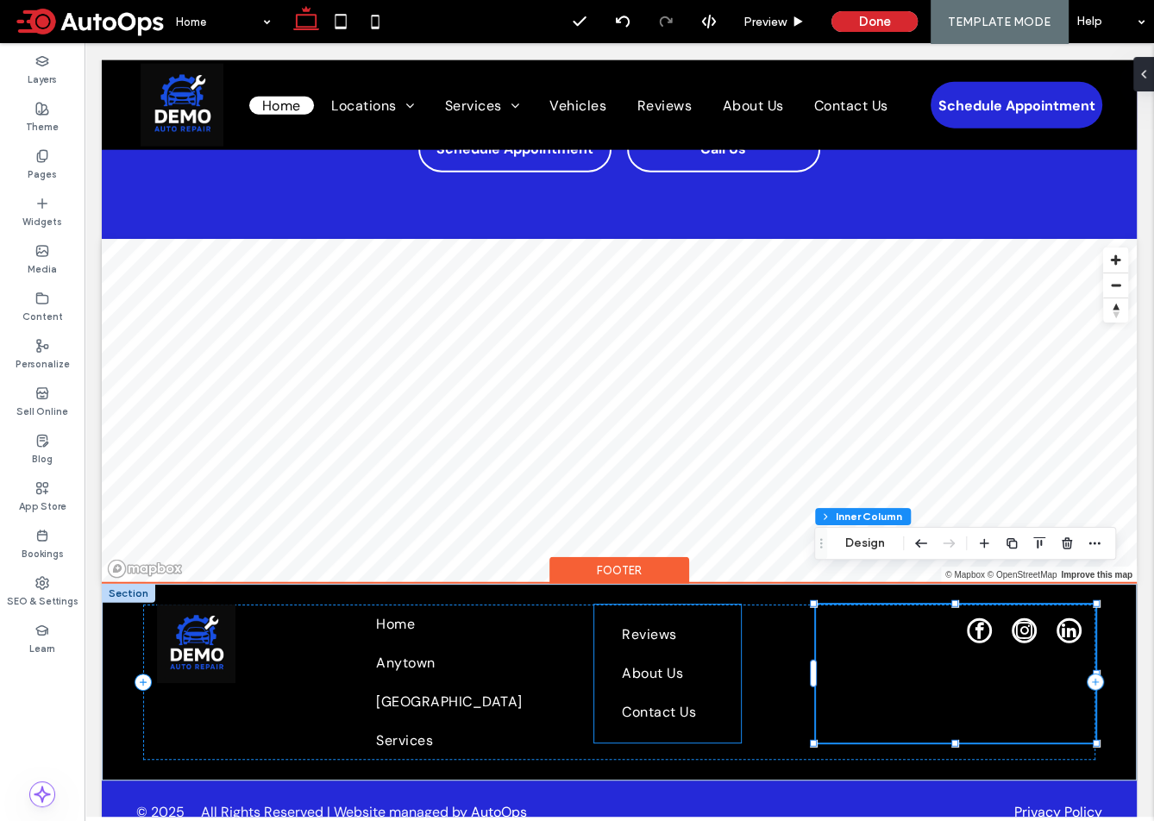
click at [601, 669] on div "Reviews About Us Contact Us" at bounding box center [667, 674] width 147 height 138
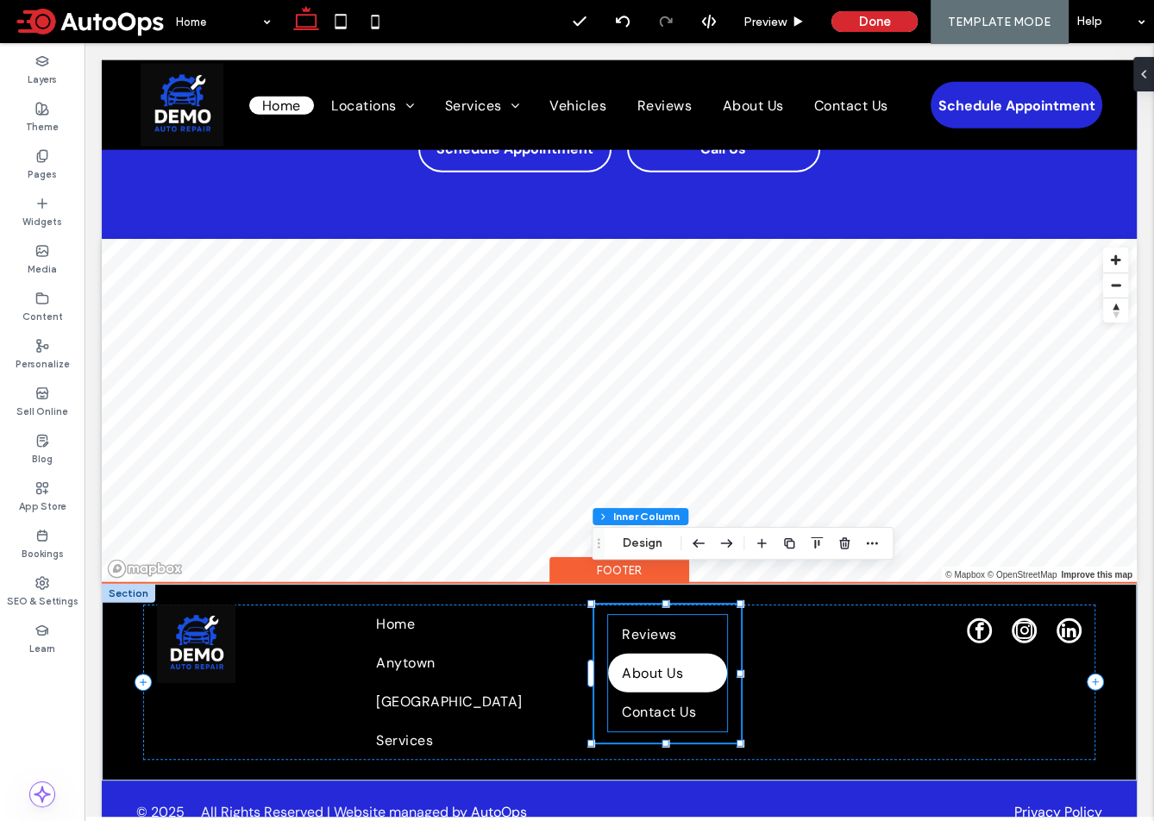
click at [635, 664] on span "About Us" at bounding box center [652, 673] width 61 height 18
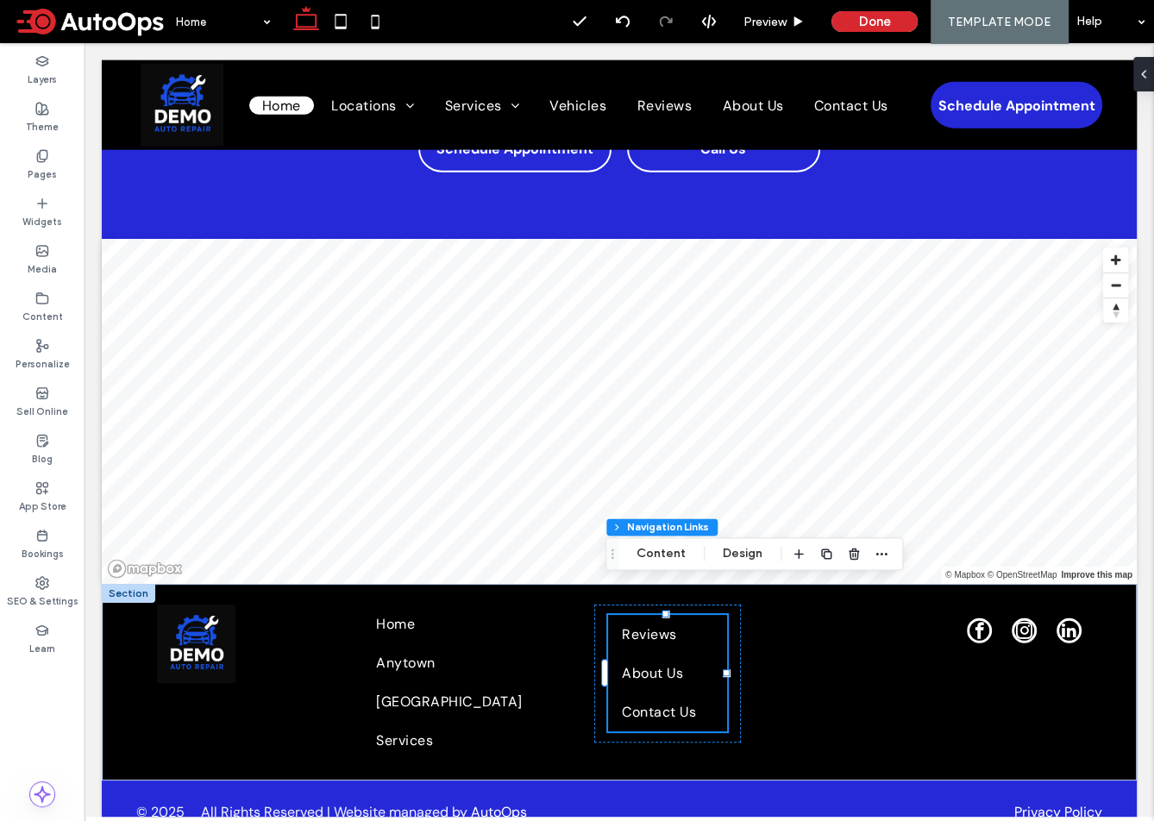
click at [866, 553] on div at bounding box center [841, 553] width 104 height 31
click at [875, 552] on icon "button" at bounding box center [882, 554] width 14 height 14
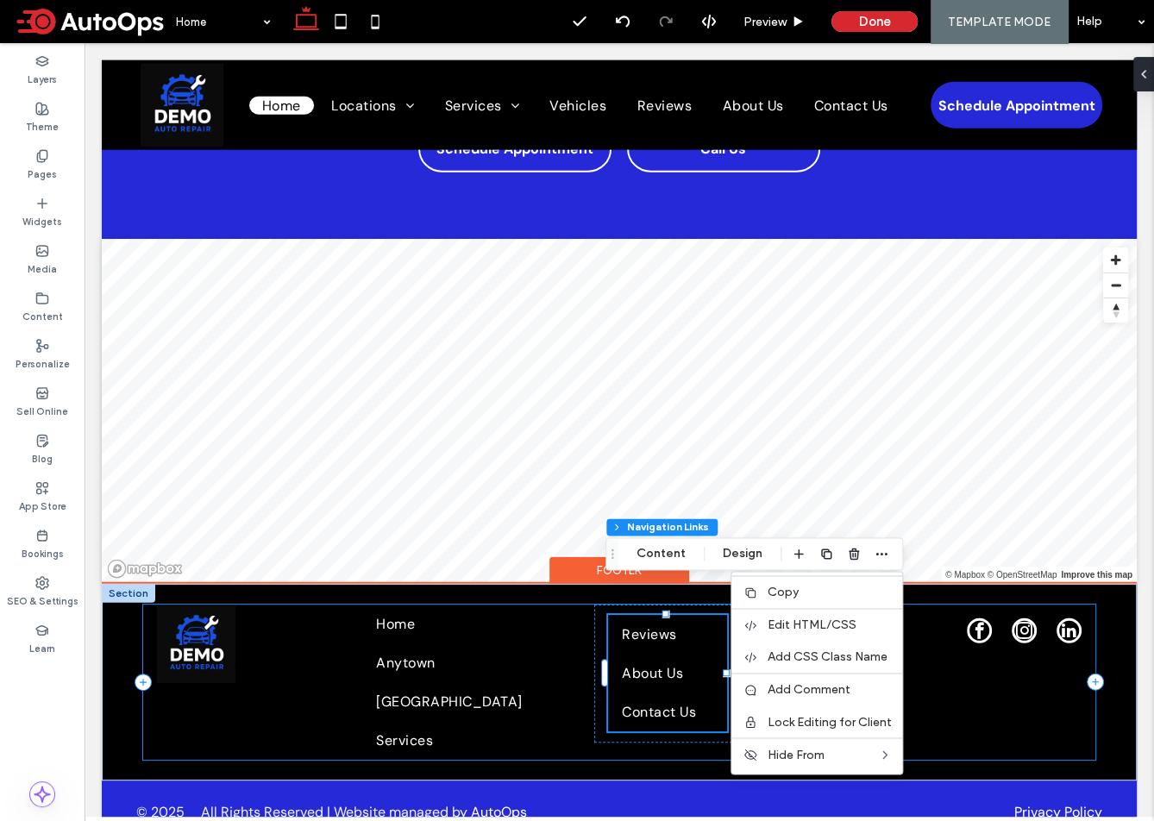
click at [587, 667] on div "Home [GEOGRAPHIC_DATA] [GEOGRAPHIC_DATA] Services Reviews About Us Contact Us" at bounding box center [619, 682] width 953 height 155
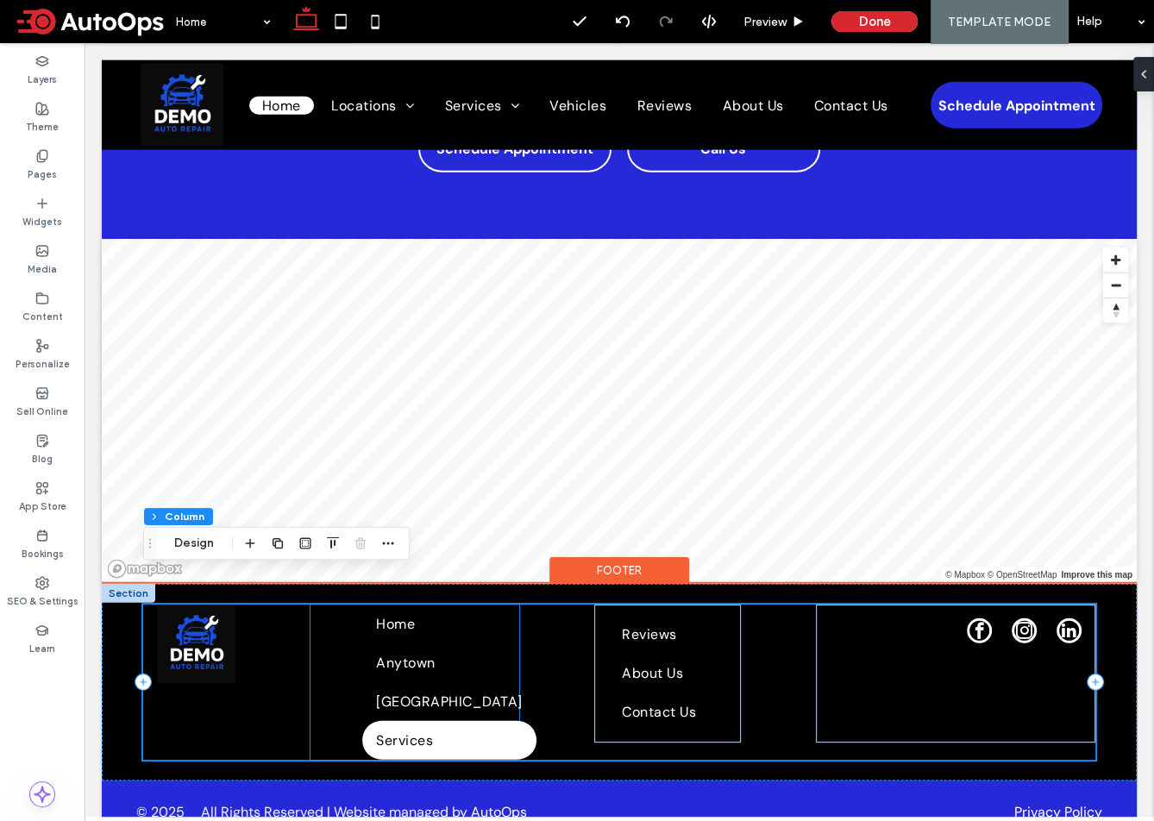
click at [431, 721] on link "Services" at bounding box center [448, 740] width 173 height 39
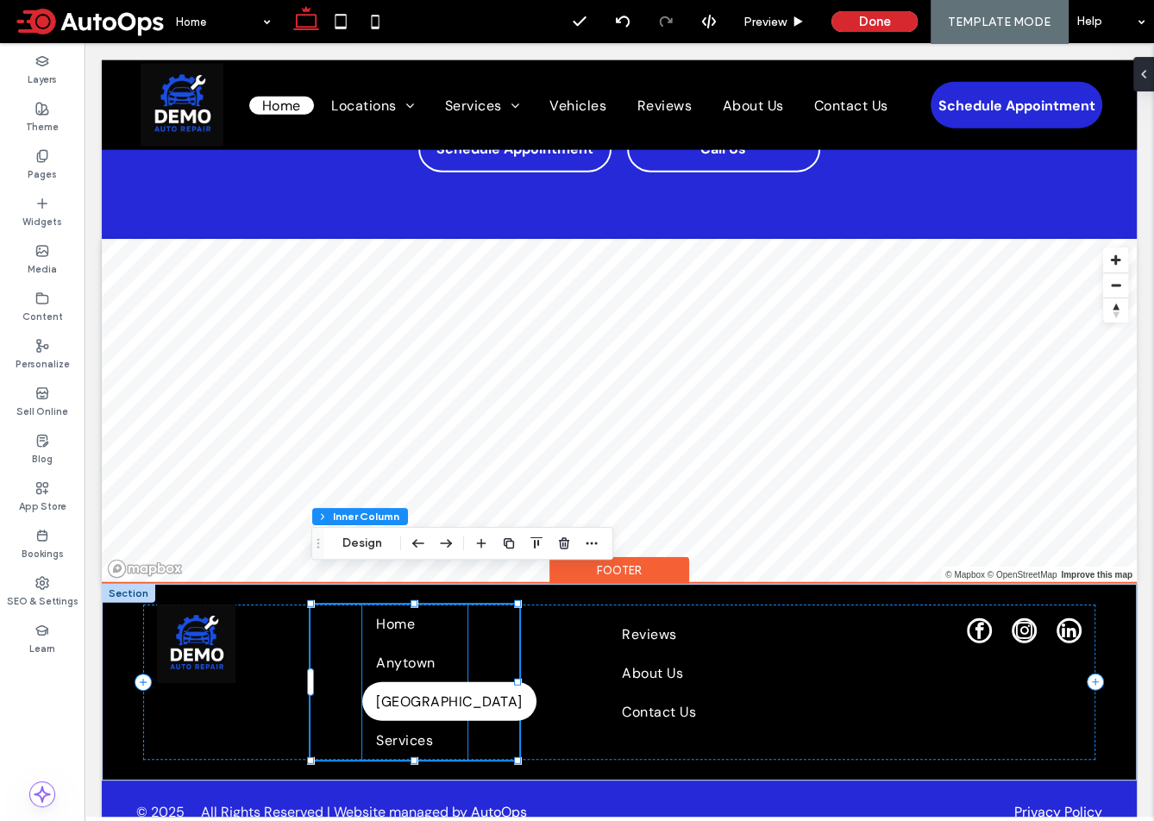
click at [393, 693] on span "[GEOGRAPHIC_DATA]" at bounding box center [449, 702] width 146 height 18
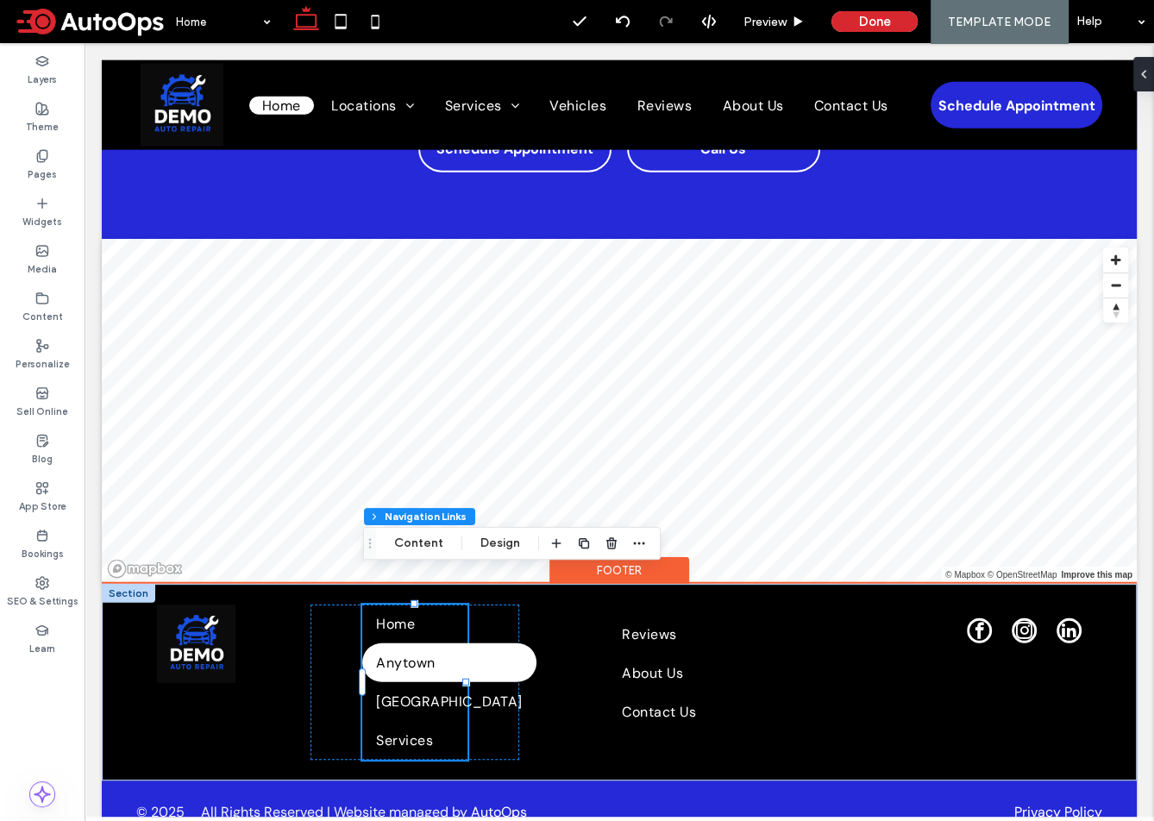
click at [398, 654] on span "Anytown" at bounding box center [405, 663] width 59 height 18
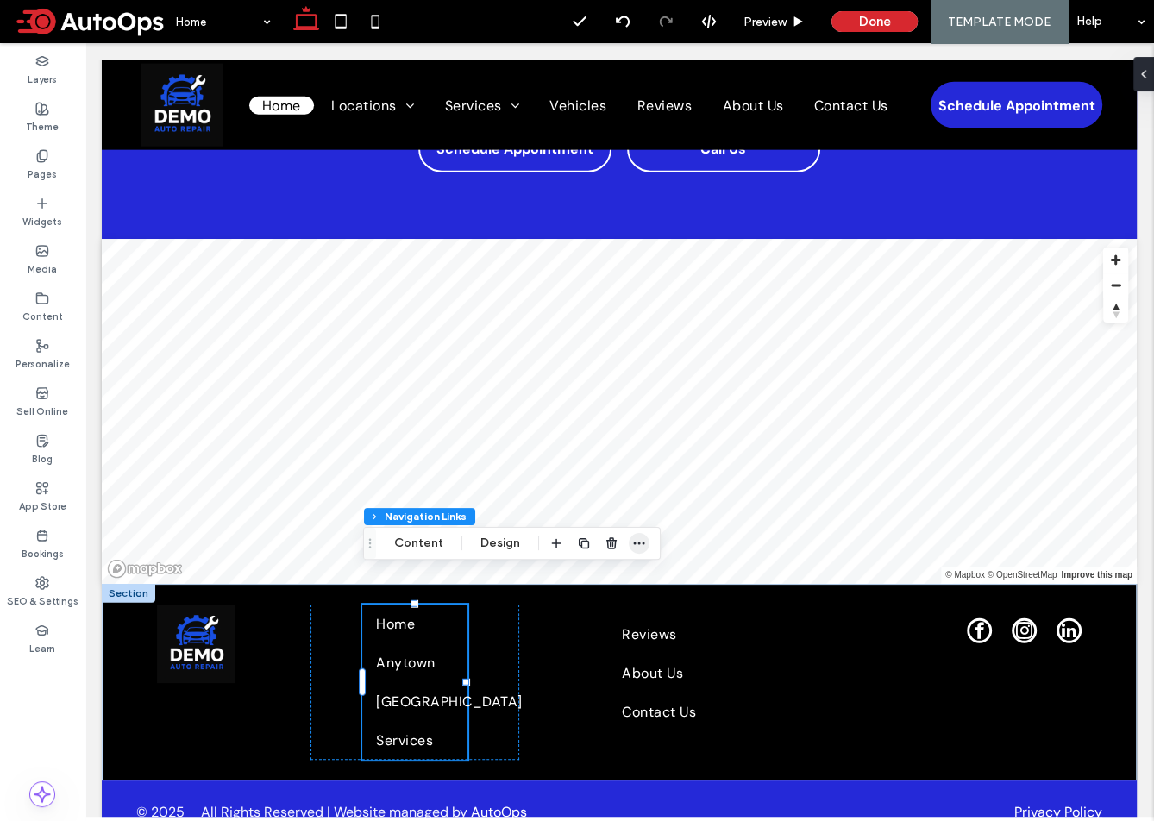
click at [632, 549] on icon "button" at bounding box center [639, 544] width 14 height 14
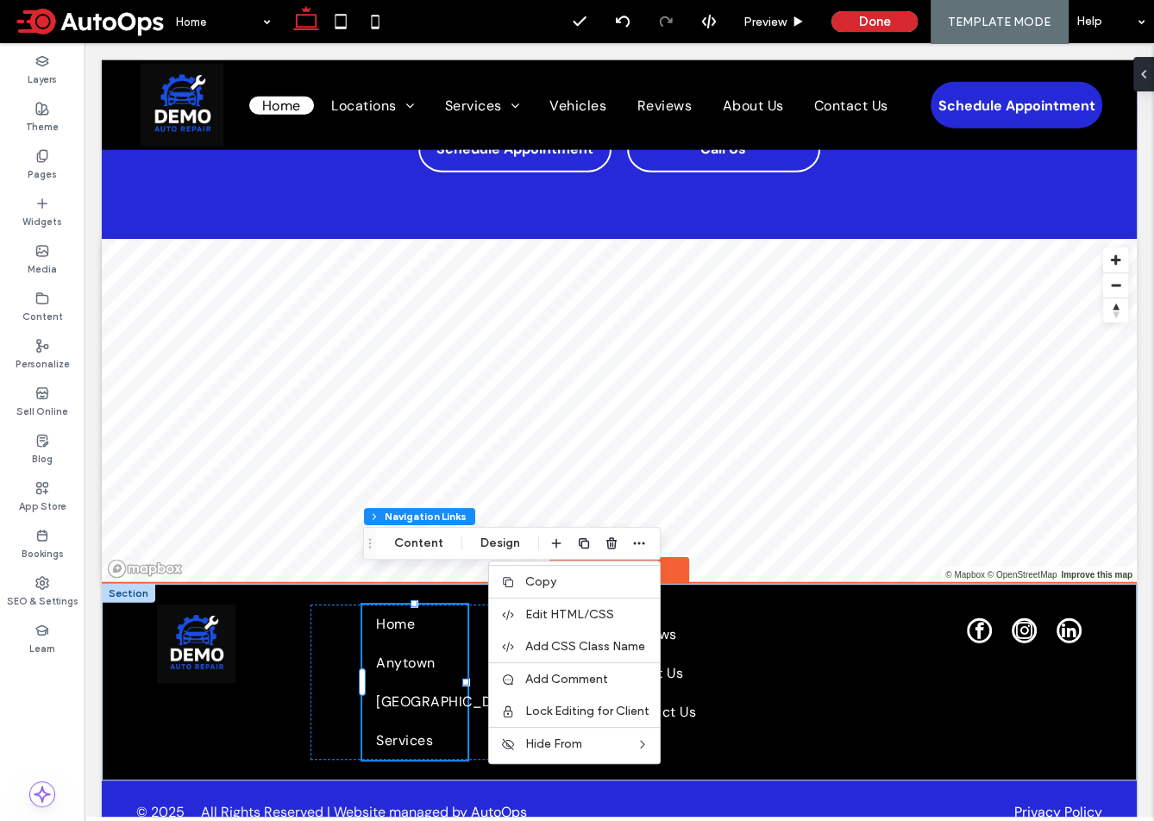
click at [312, 705] on div "Home [GEOGRAPHIC_DATA] [GEOGRAPHIC_DATA] Services" at bounding box center [415, 682] width 209 height 155
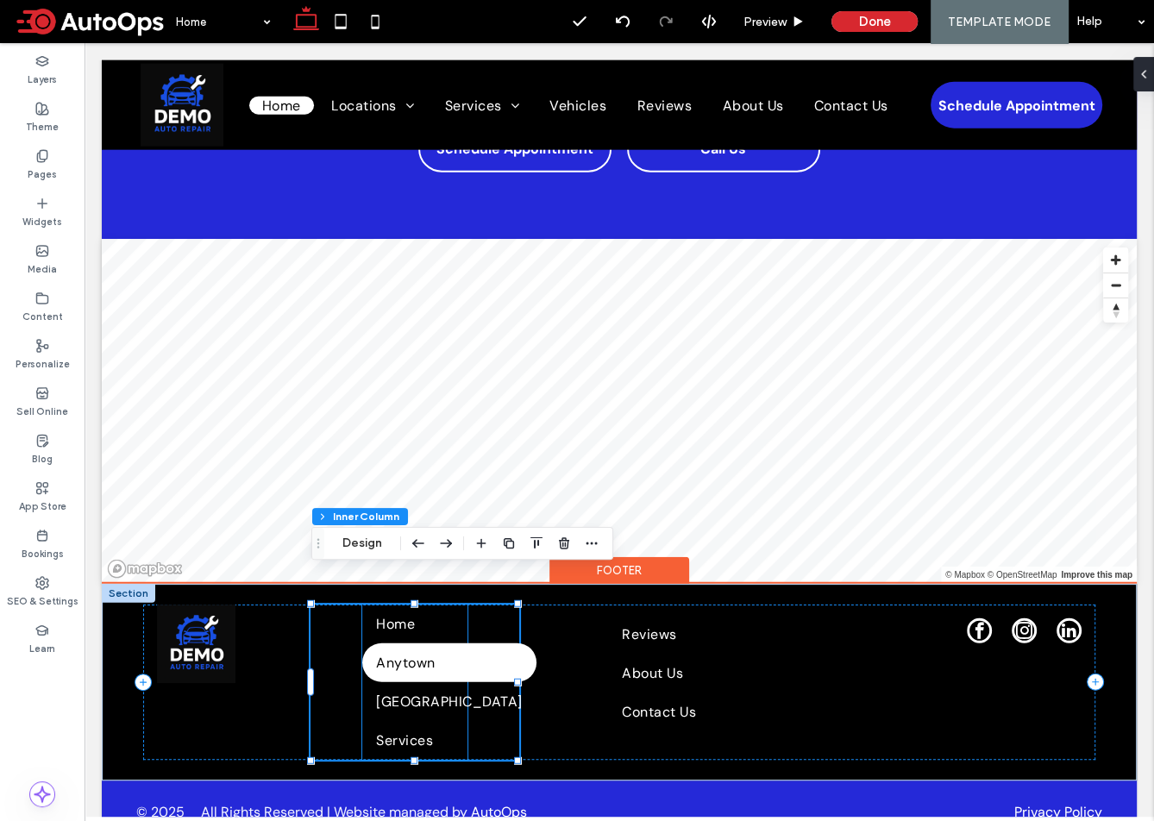
click at [398, 647] on link "Anytown" at bounding box center [448, 663] width 173 height 39
type input "***"
type input "****"
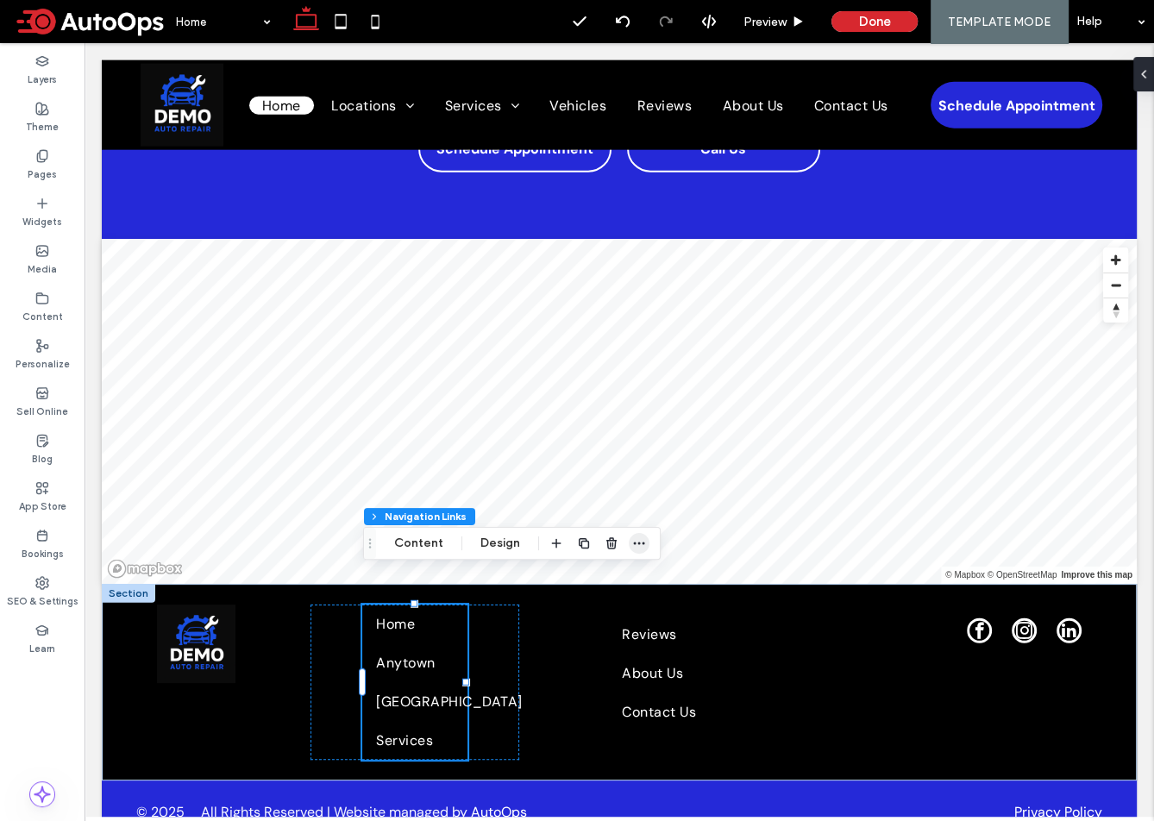
click at [637, 544] on use "button" at bounding box center [638, 544] width 11 height 3
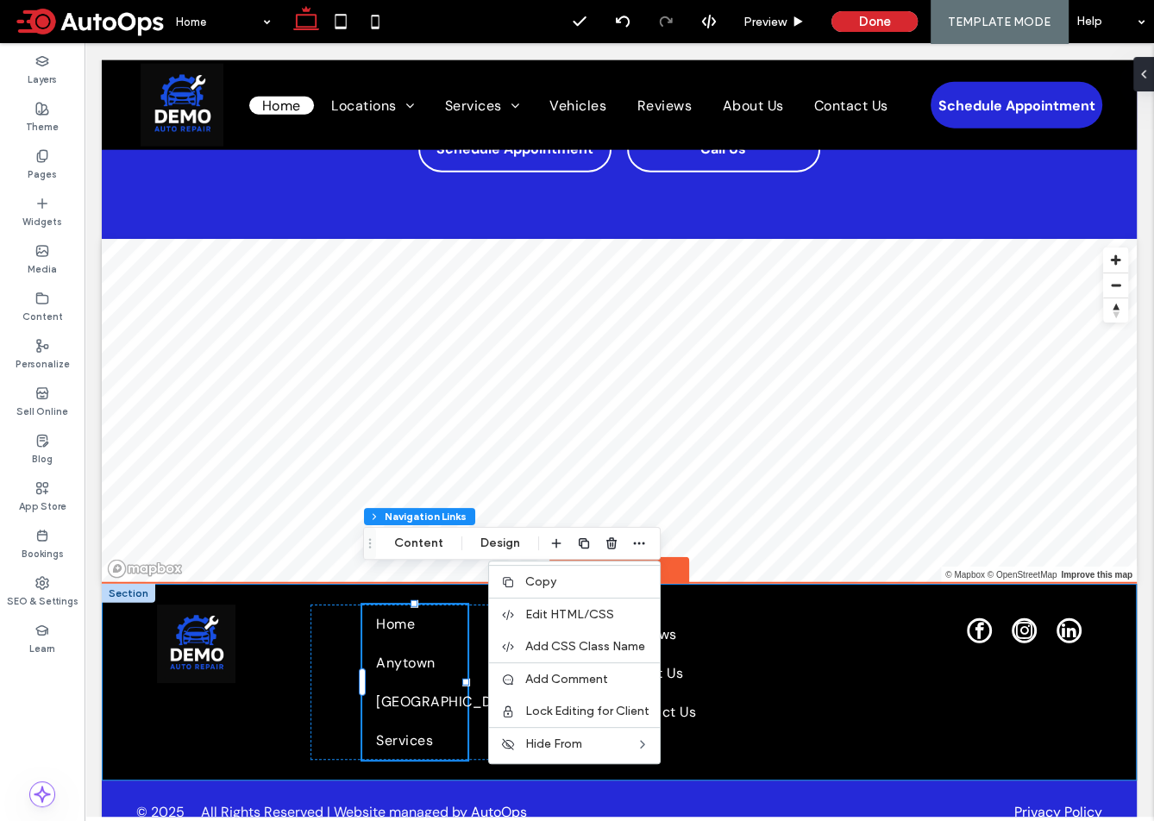
click at [417, 600] on div at bounding box center [414, 603] width 7 height 7
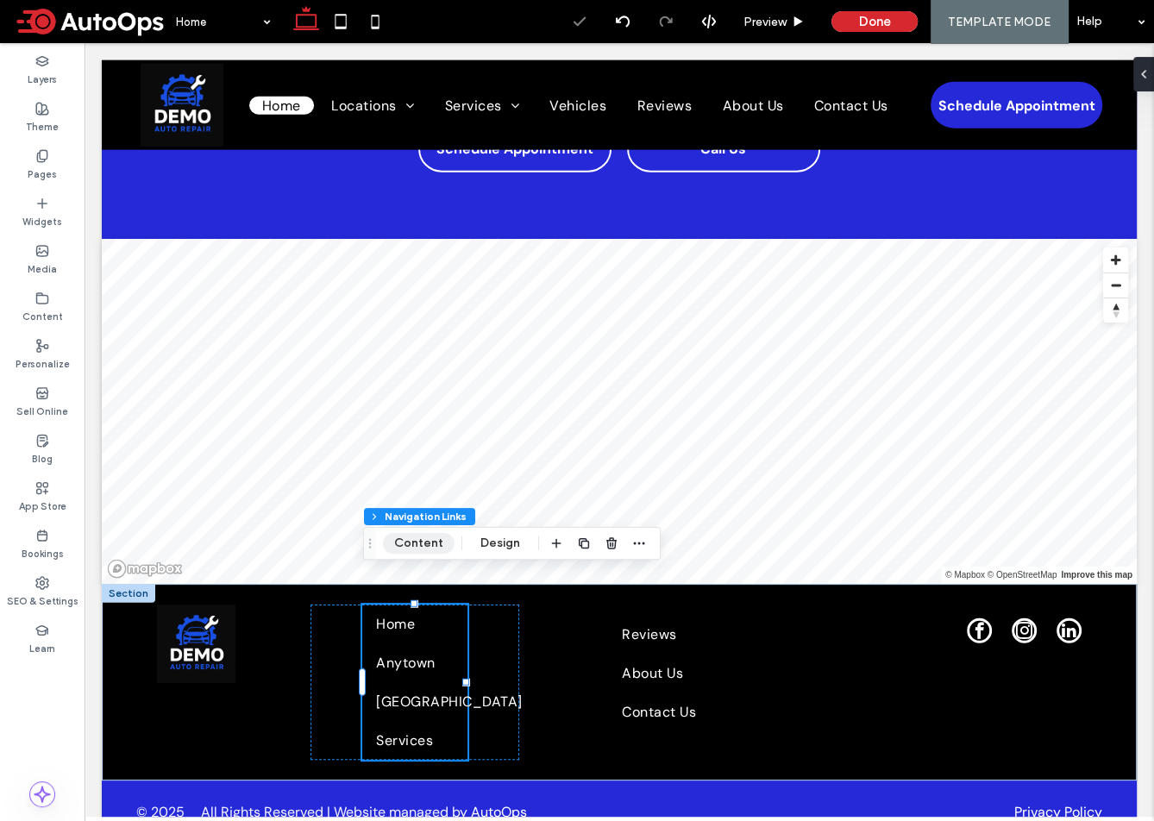
click at [420, 546] on button "Content" at bounding box center [419, 543] width 72 height 21
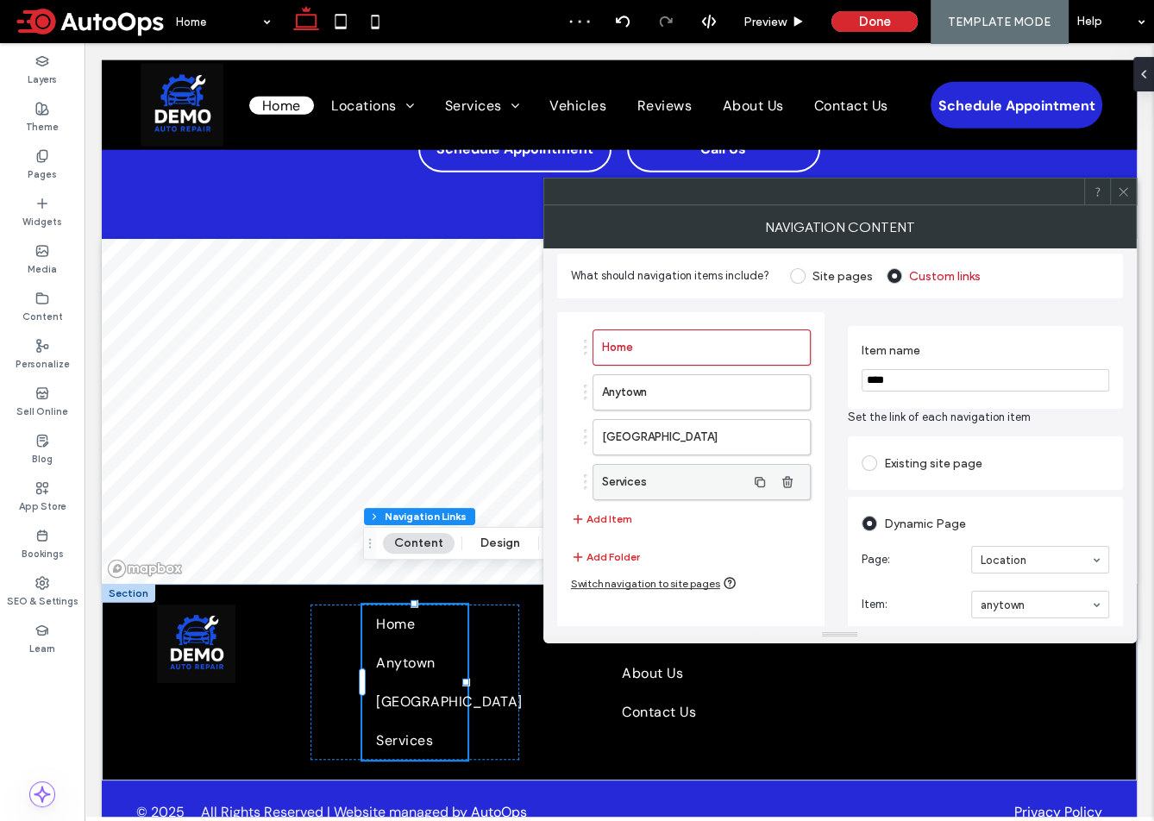
scroll to position [0, 0]
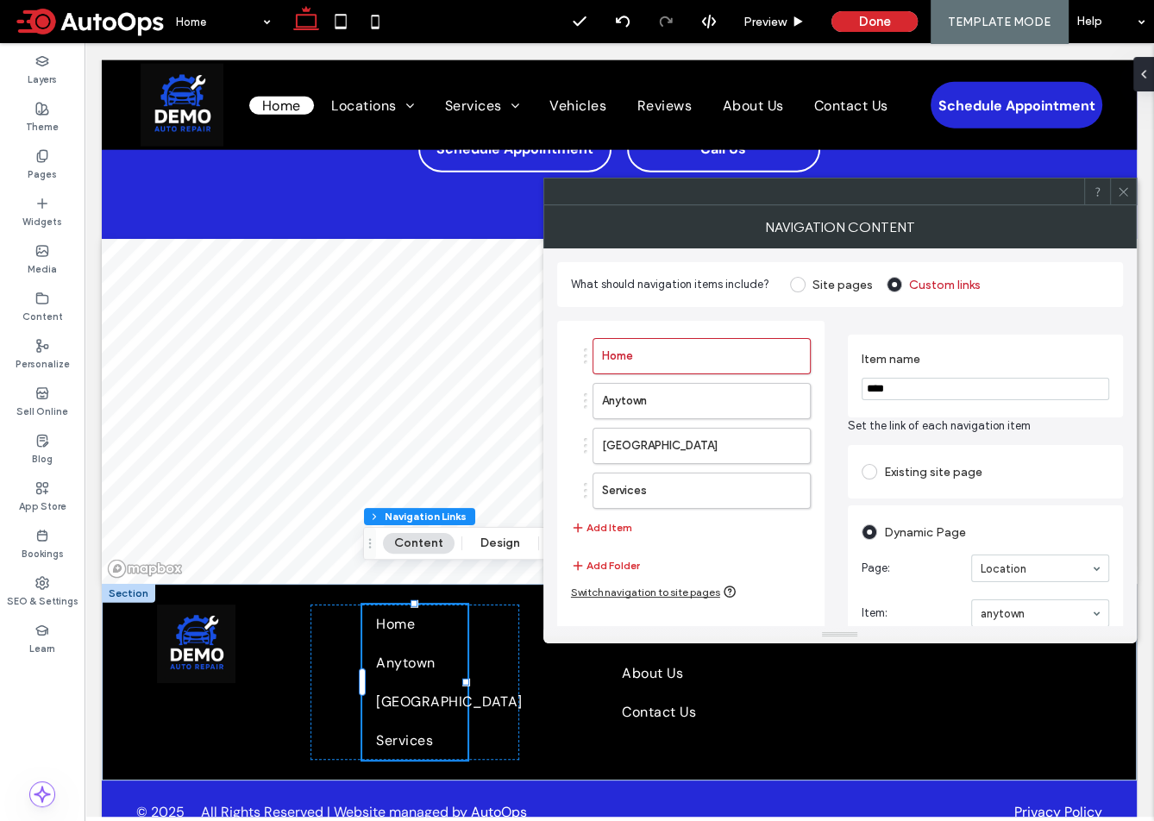
click at [799, 284] on span at bounding box center [798, 285] width 16 height 16
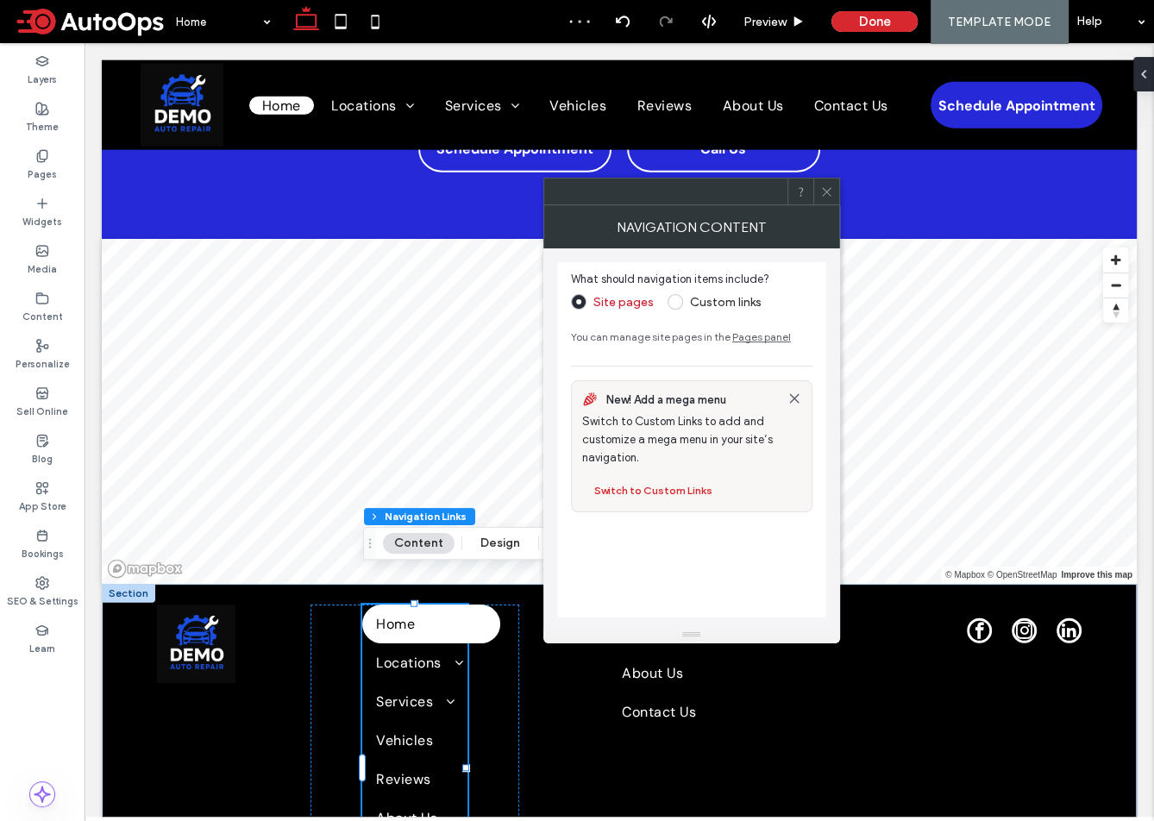
click at [681, 299] on span at bounding box center [676, 302] width 16 height 16
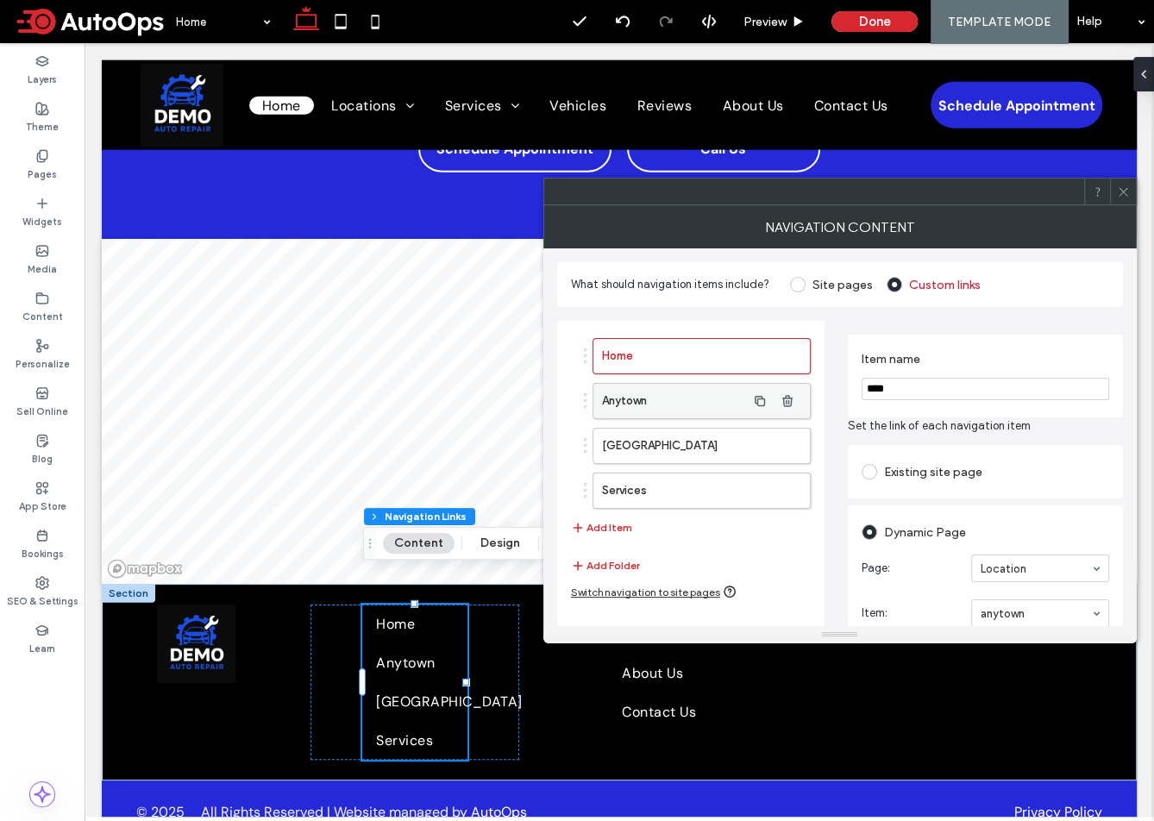
click at [664, 400] on label "Anytown" at bounding box center [674, 401] width 144 height 35
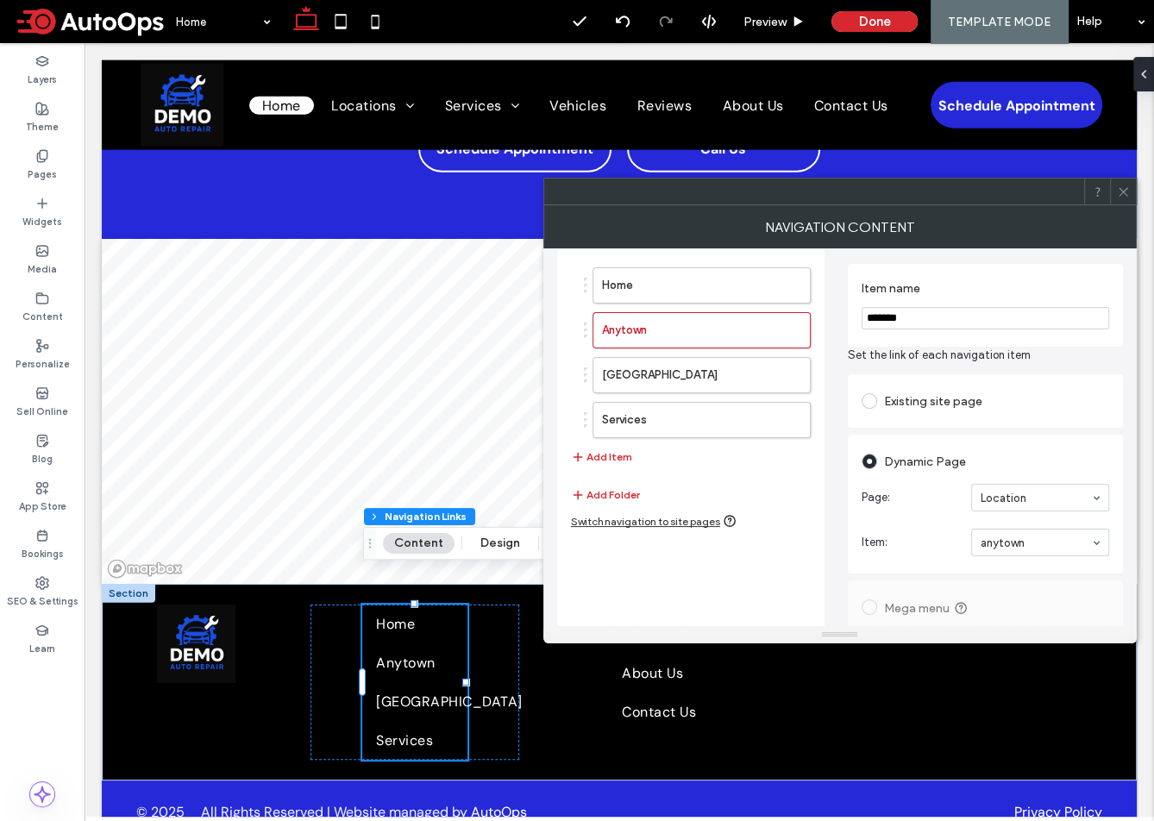
scroll to position [72, 0]
click at [914, 529] on section "Item: [GEOGRAPHIC_DATA]" at bounding box center [986, 541] width 248 height 45
click at [871, 395] on span at bounding box center [870, 401] width 16 height 16
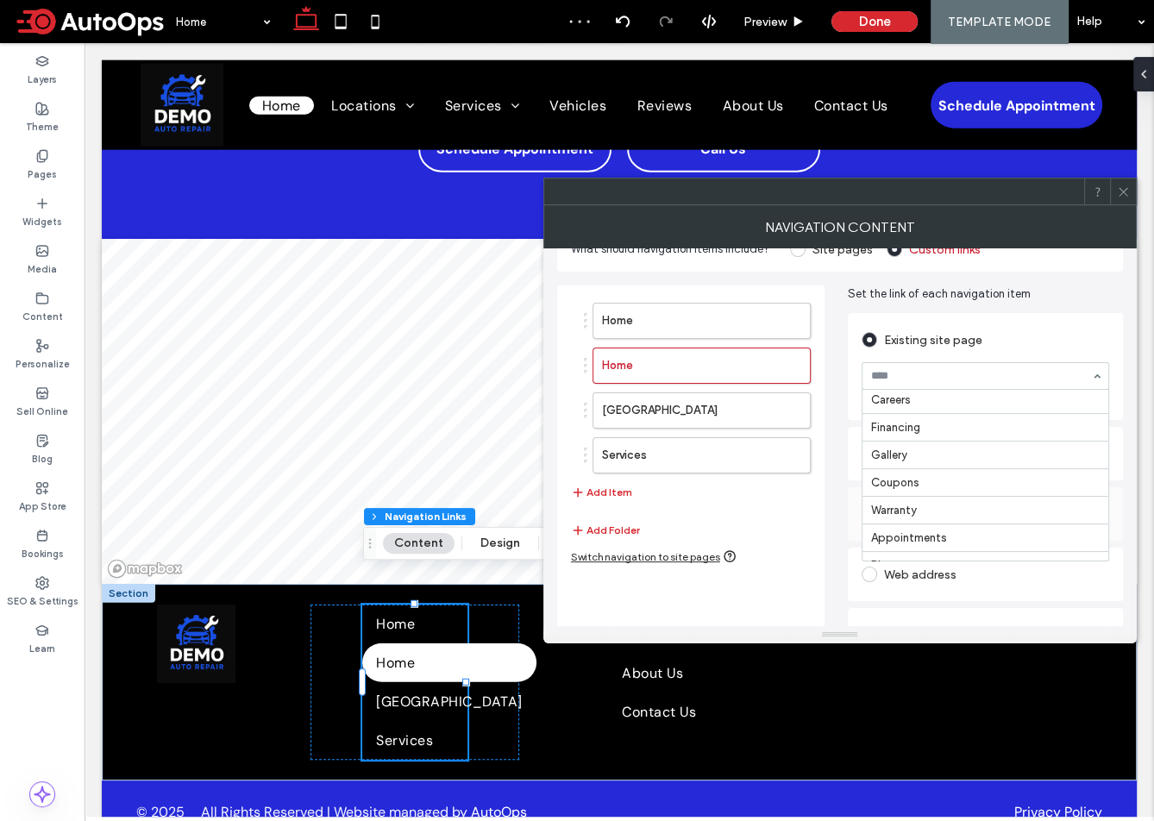
scroll to position [160, 0]
click at [1122, 202] on span at bounding box center [1123, 192] width 13 height 26
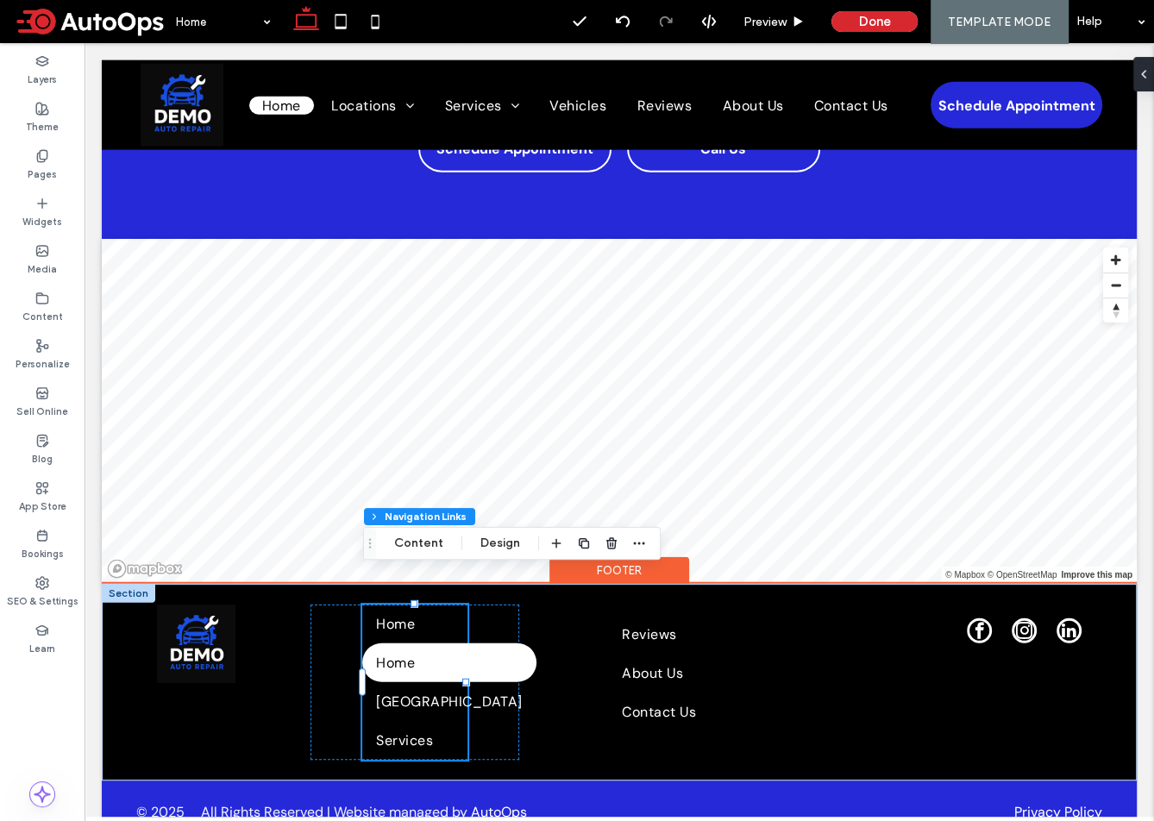
click at [406, 654] on span "Home" at bounding box center [395, 663] width 39 height 18
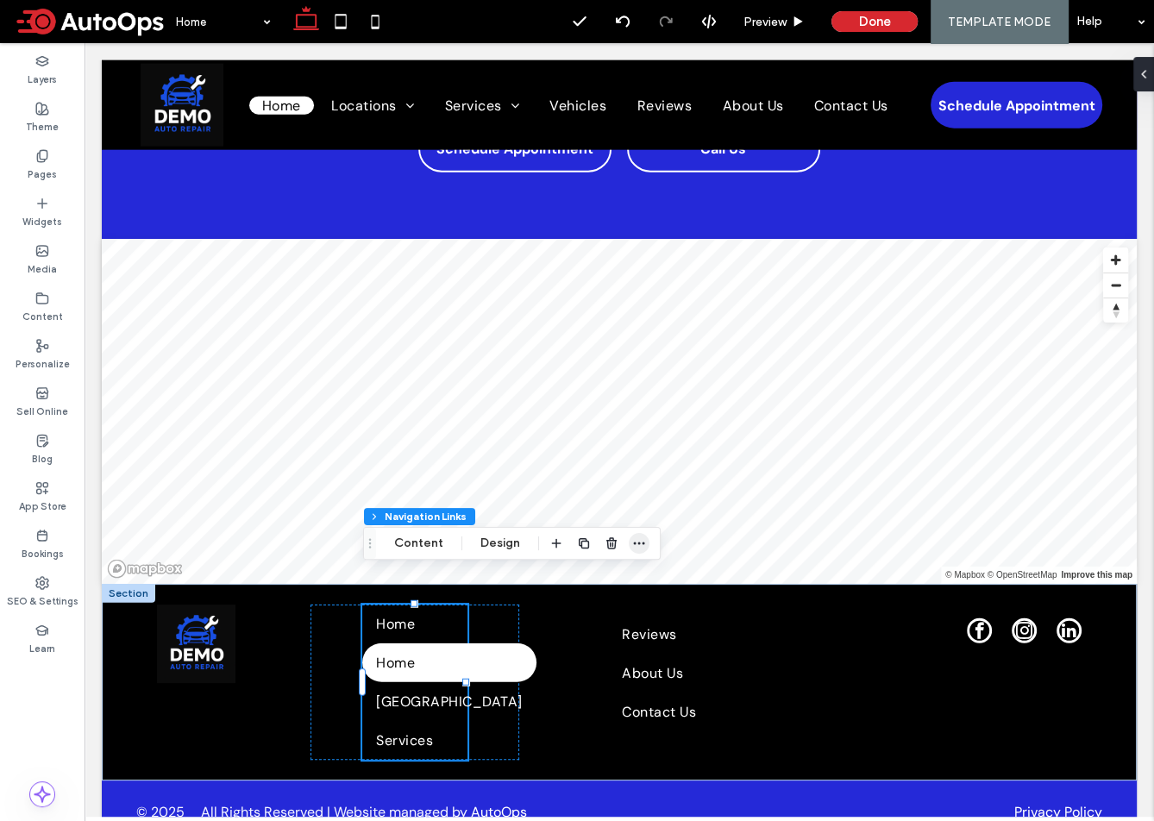
click at [639, 543] on icon "button" at bounding box center [639, 544] width 14 height 14
click at [415, 538] on button "Content" at bounding box center [419, 543] width 72 height 21
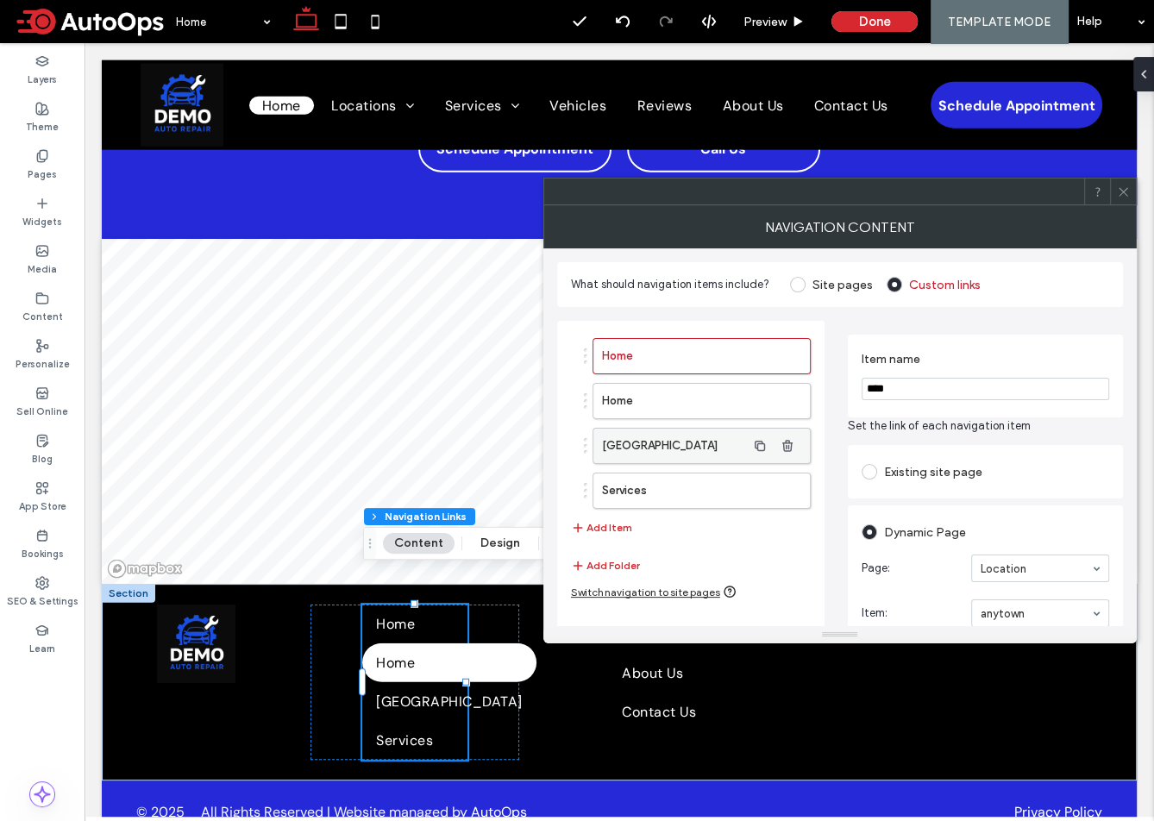
click at [678, 450] on label "[GEOGRAPHIC_DATA]" at bounding box center [674, 446] width 144 height 35
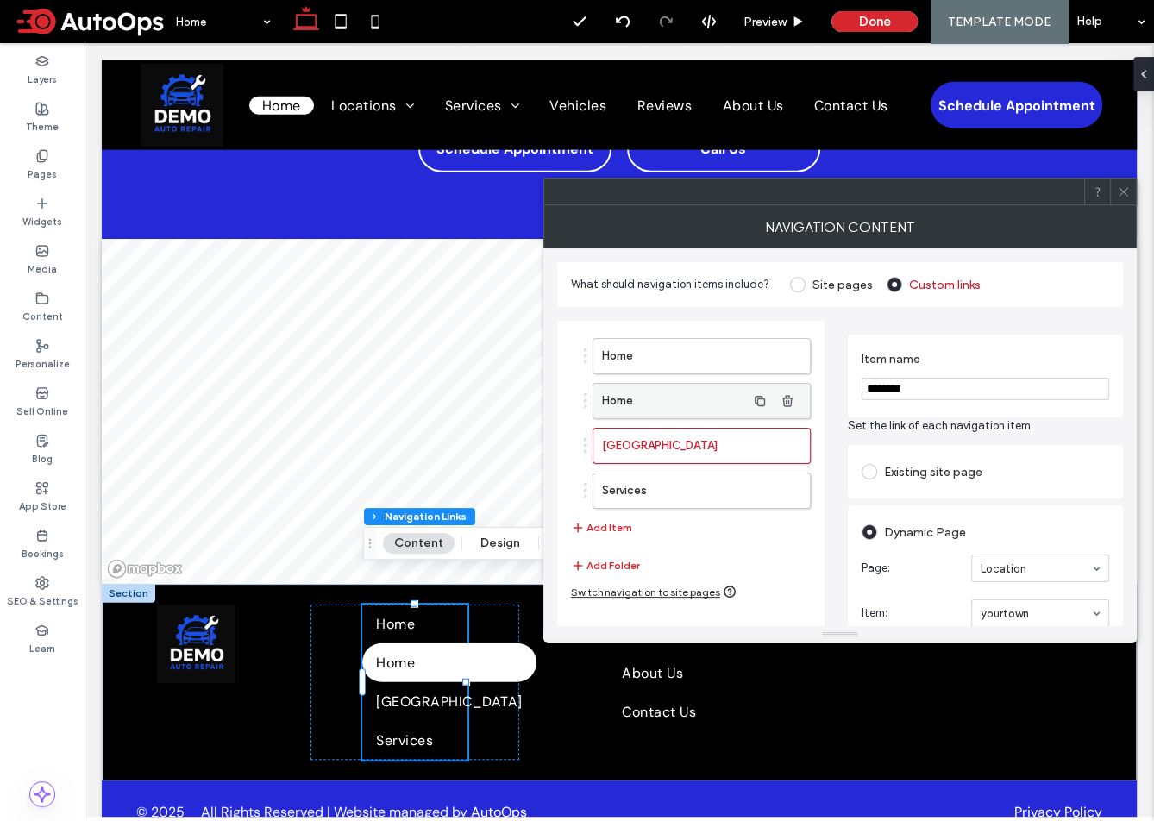
click at [680, 411] on label "Home" at bounding box center [674, 401] width 144 height 35
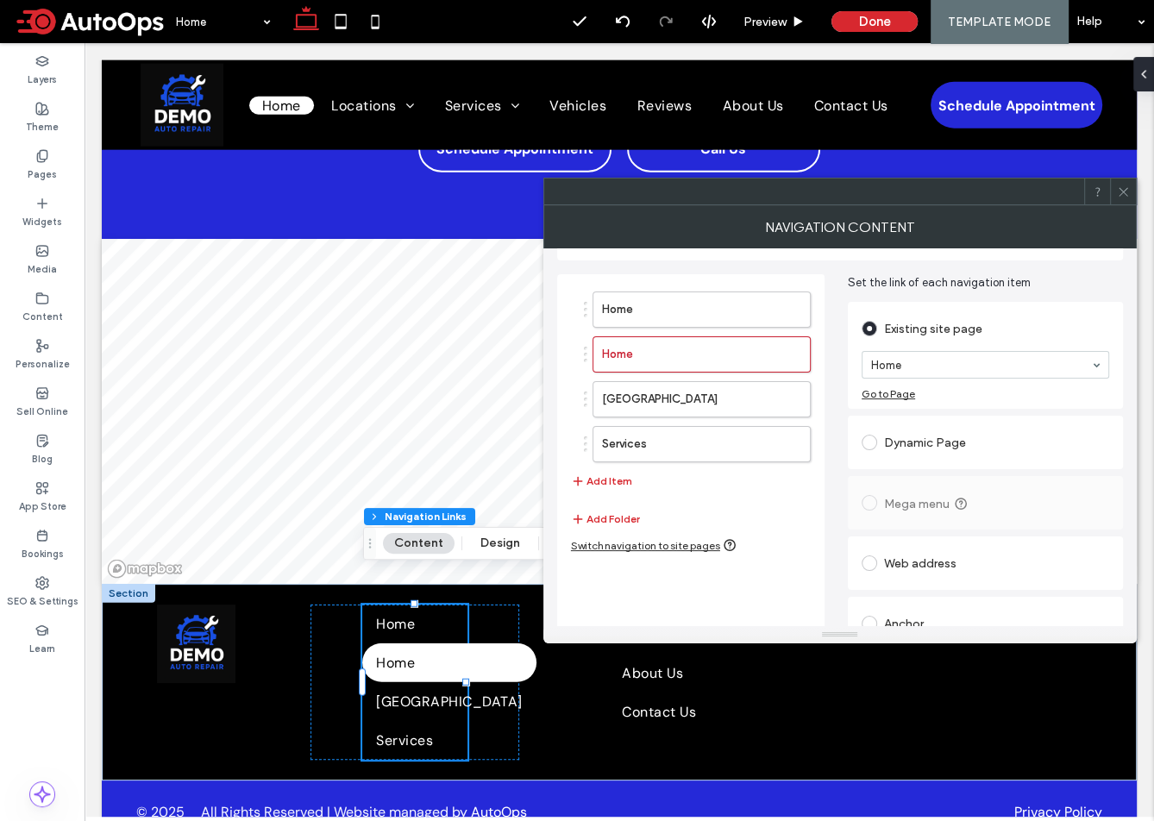
scroll to position [54, 0]
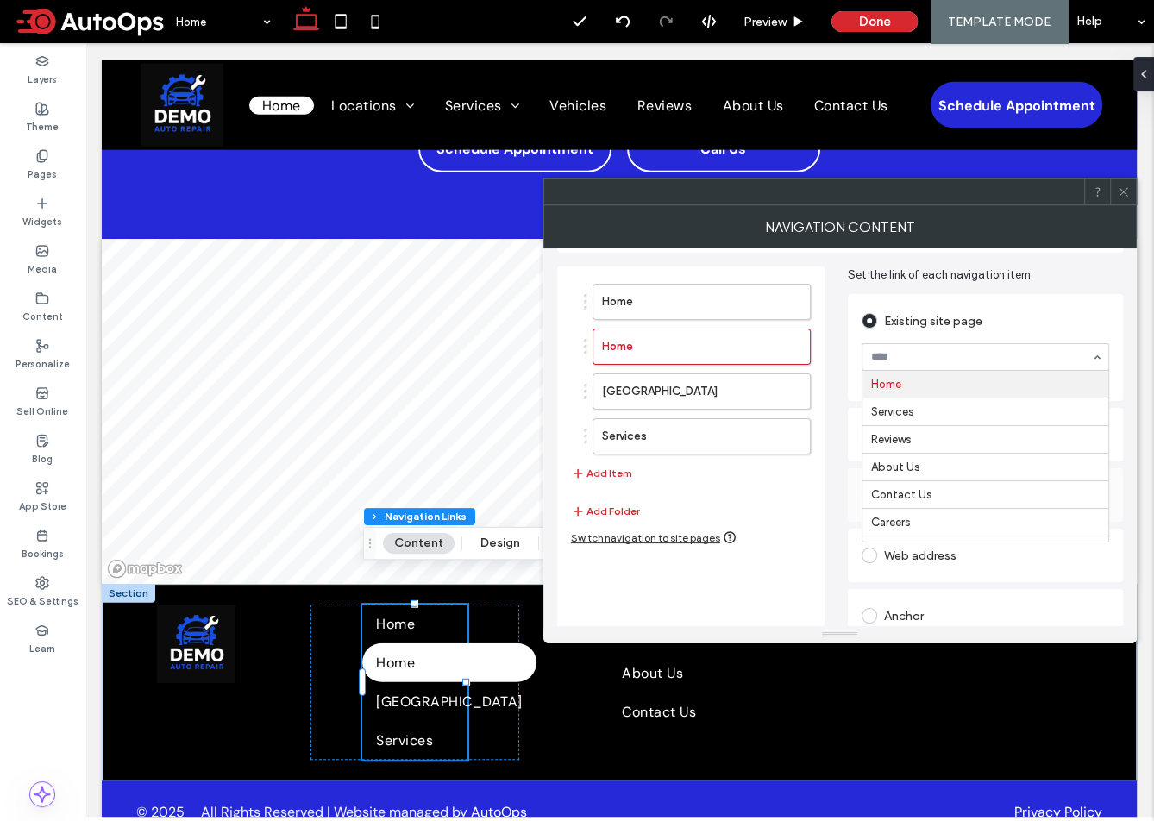
click at [954, 318] on div "Existing site page" at bounding box center [986, 321] width 248 height 28
click at [917, 432] on div "Dynamic Page" at bounding box center [986, 435] width 248 height 28
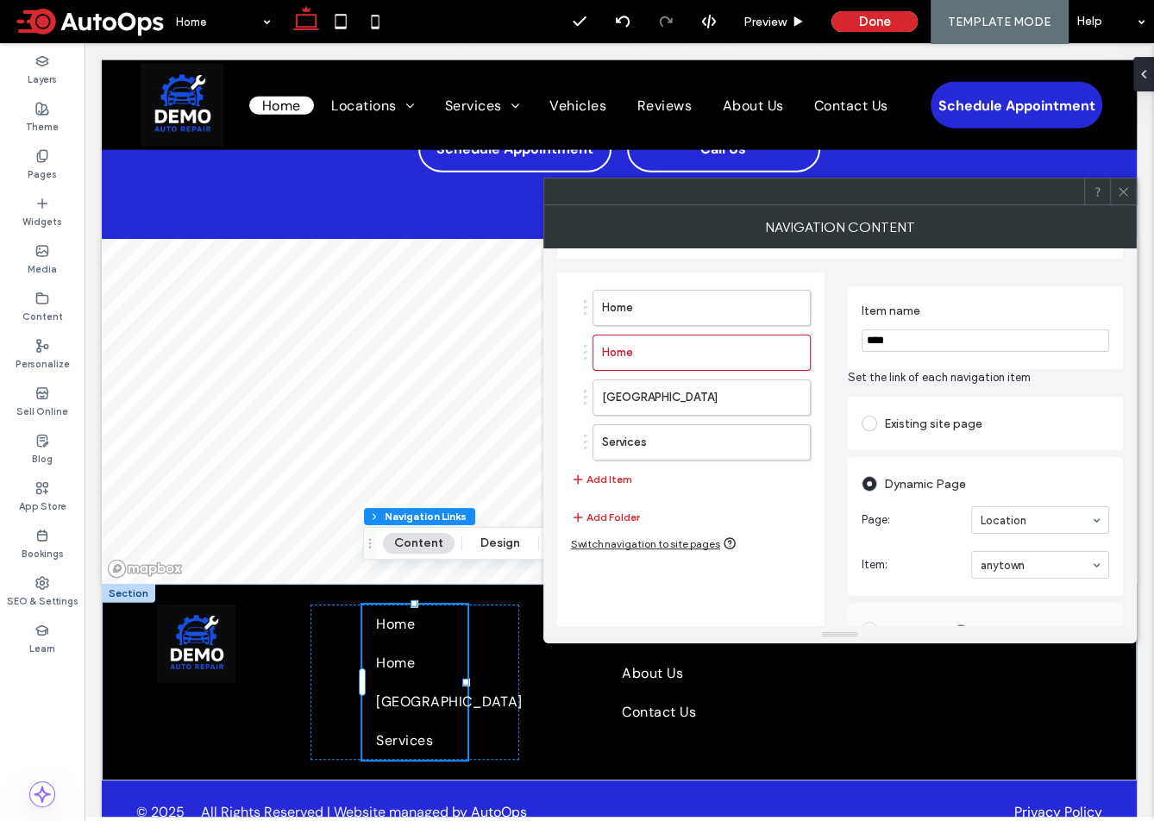
scroll to position [9, 0]
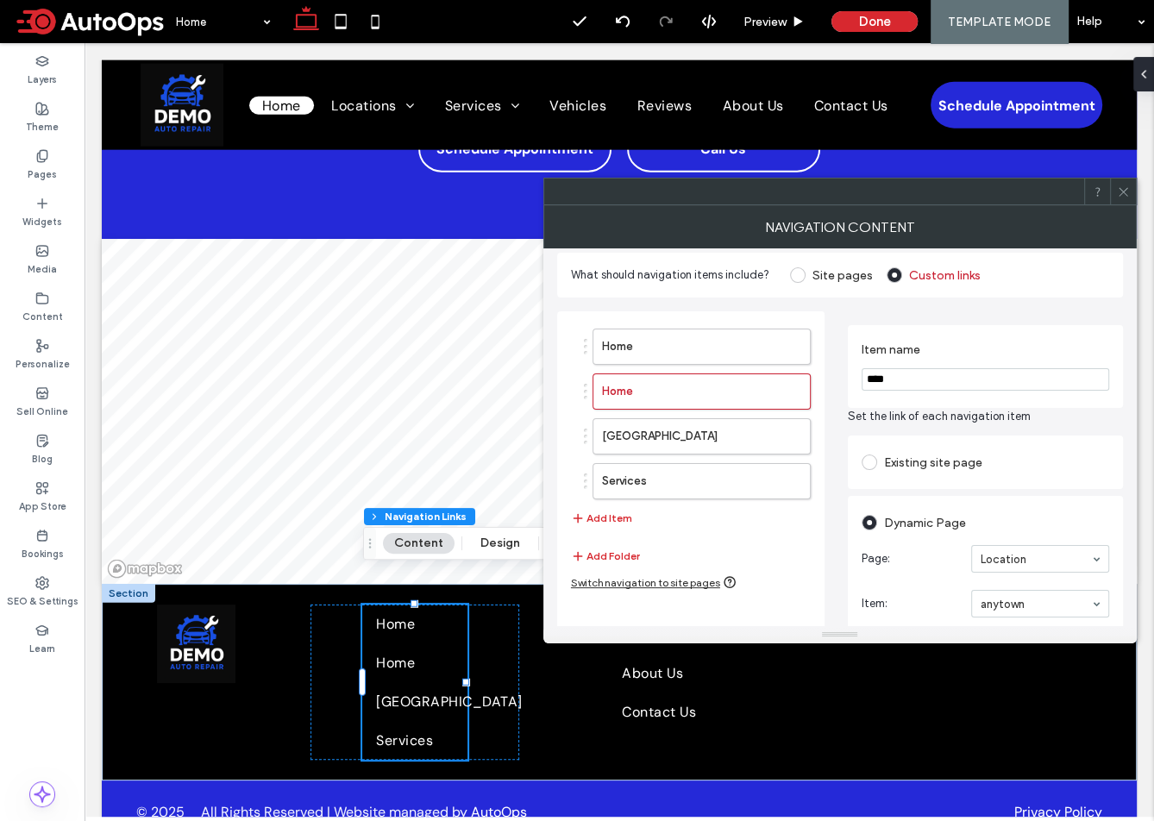
click at [905, 374] on input "****" at bounding box center [986, 379] width 248 height 22
type input "*******"
click at [1022, 467] on div "Existing site page" at bounding box center [986, 463] width 248 height 28
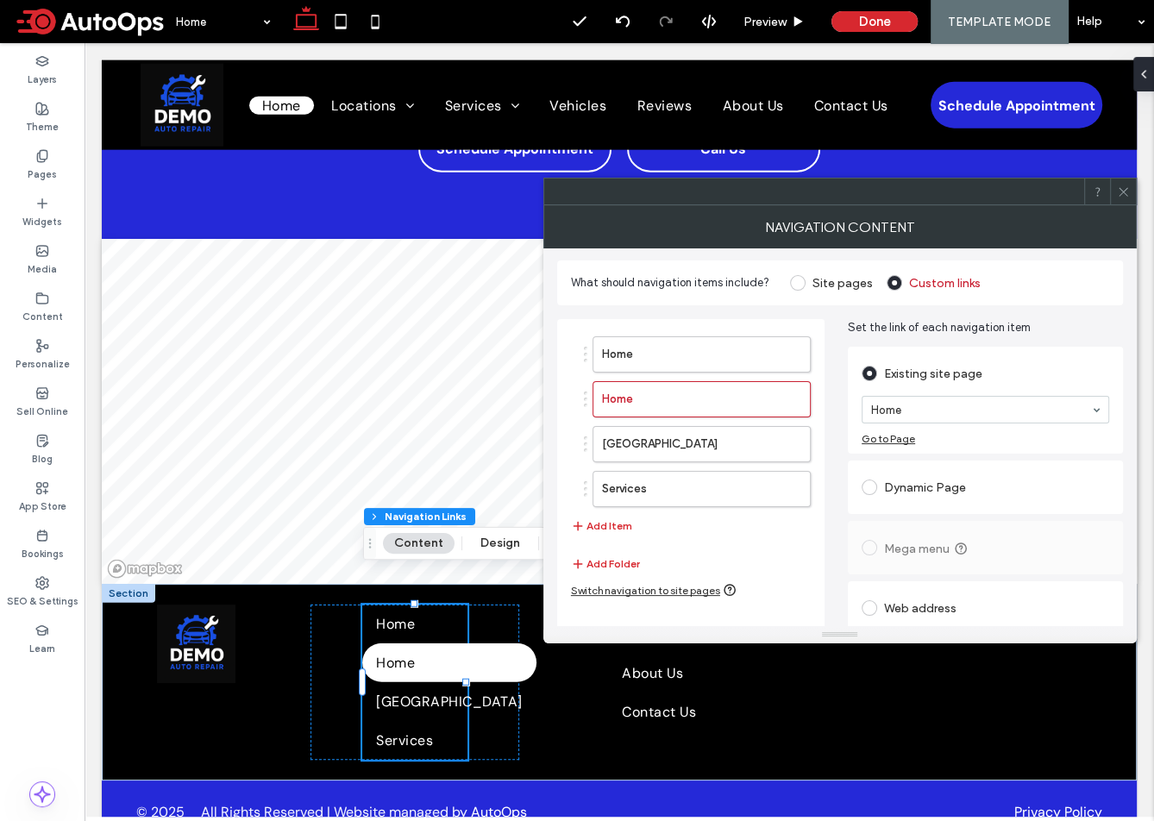
scroll to position [0, 0]
click at [869, 484] on span at bounding box center [870, 489] width 16 height 16
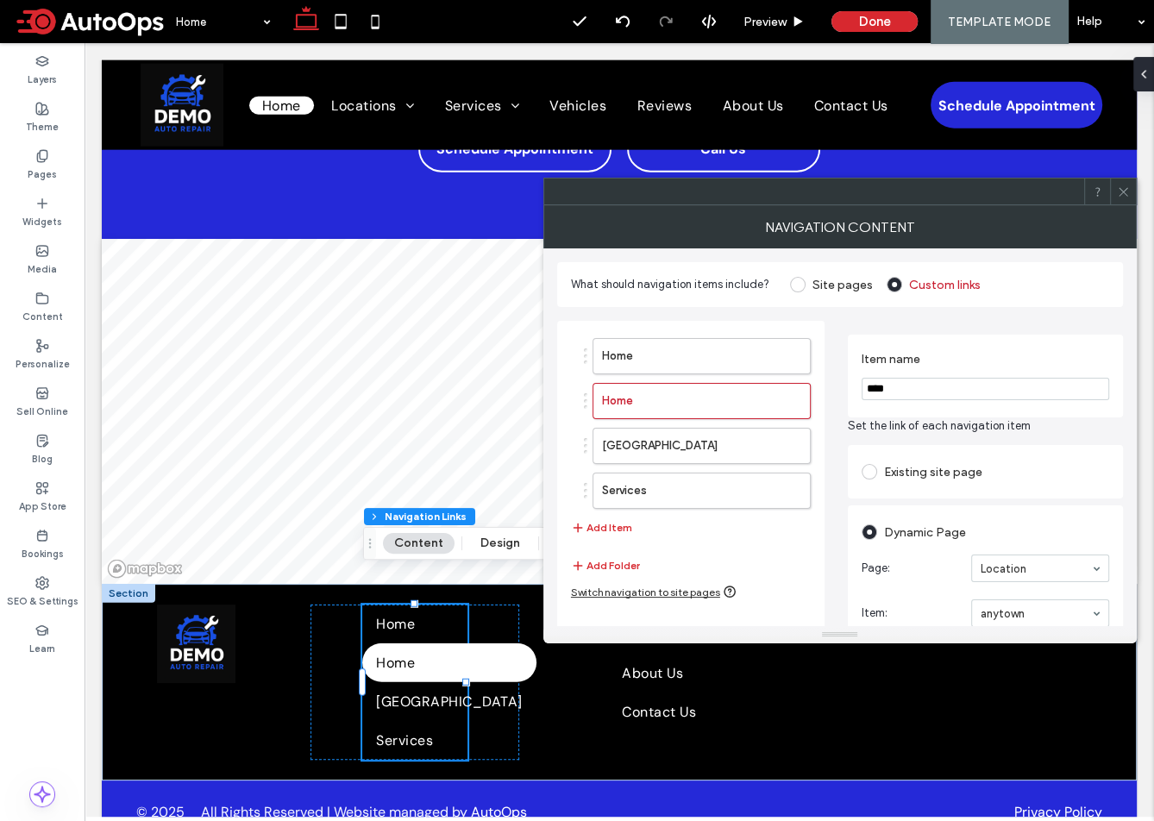
scroll to position [43, 0]
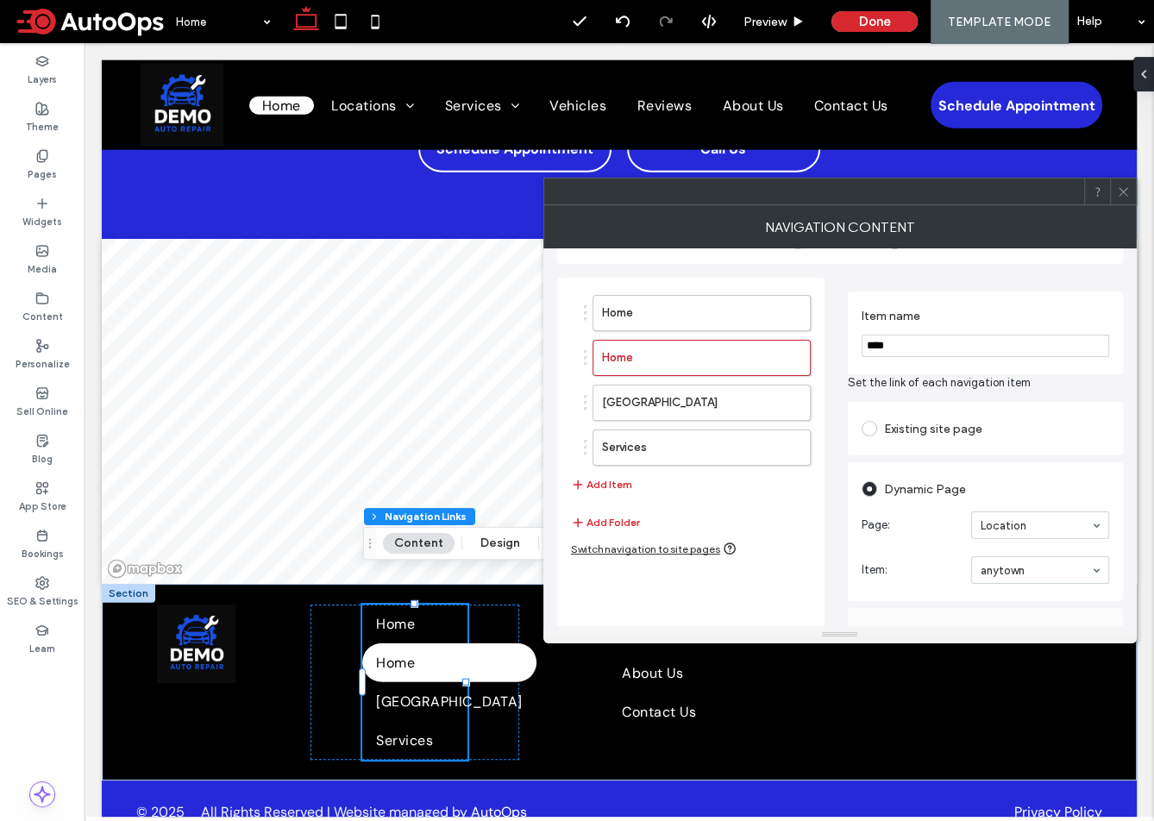
click at [896, 339] on input "****" at bounding box center [986, 346] width 248 height 22
type input "*******"
click at [1026, 428] on div "Existing site page" at bounding box center [986, 429] width 248 height 28
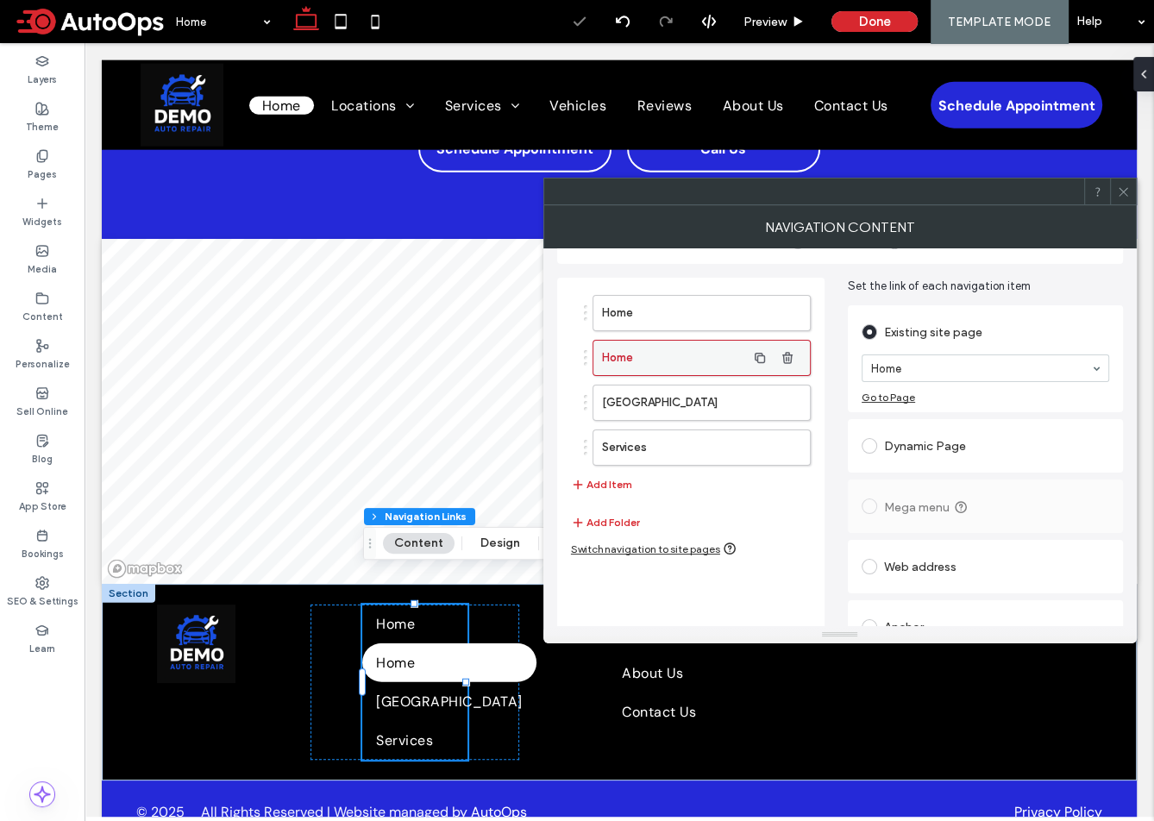
click at [663, 360] on label "Home" at bounding box center [674, 358] width 144 height 35
click at [906, 382] on section "Home" at bounding box center [986, 368] width 248 height 45
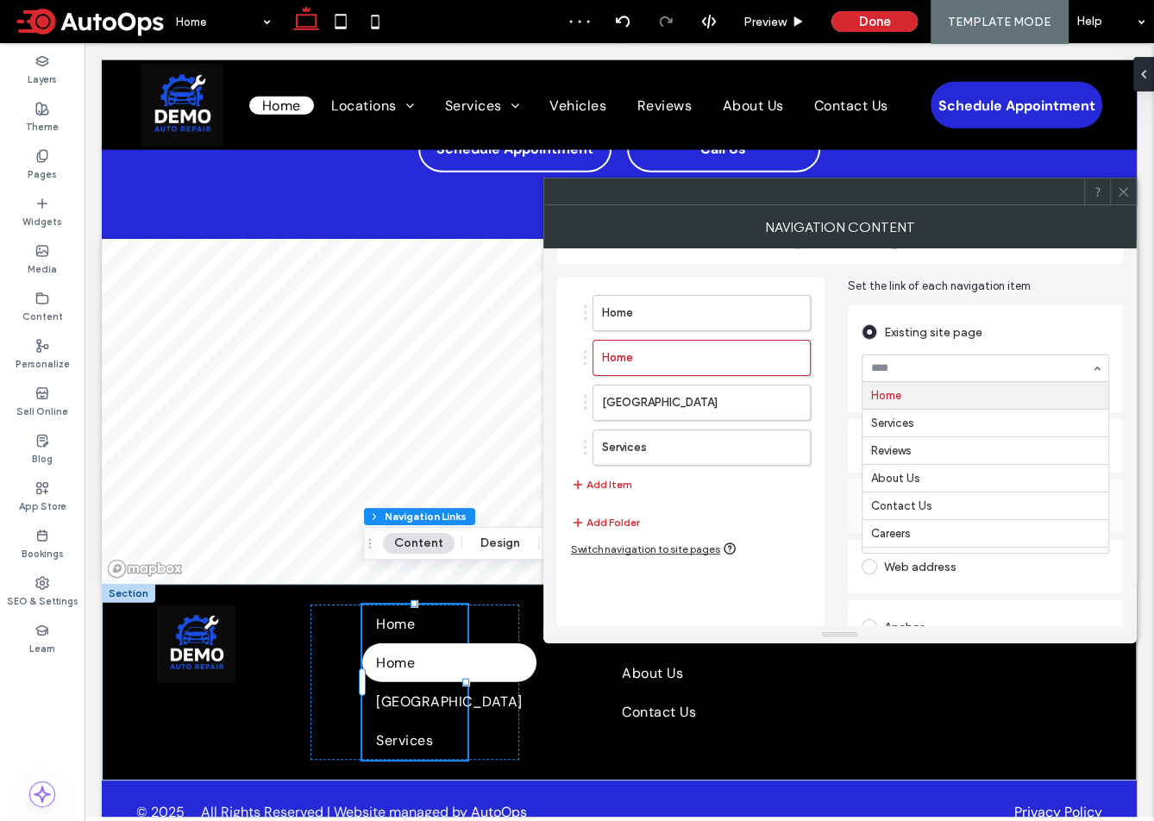
click at [902, 370] on input at bounding box center [981, 368] width 220 height 12
click at [981, 298] on div "Set the link of each navigation item Existing site page Home Services Reviews A…" at bounding box center [985, 466] width 275 height 376
click at [876, 439] on label at bounding box center [873, 446] width 22 height 16
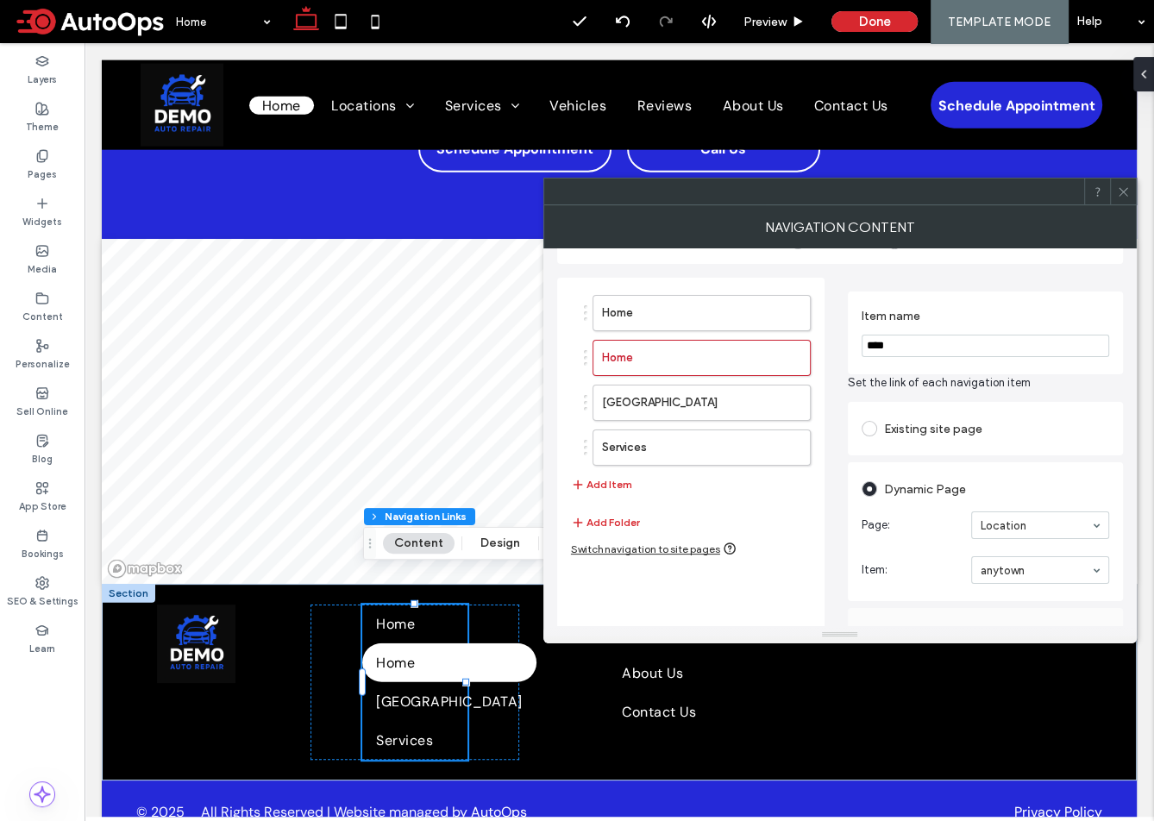
click at [915, 348] on input "****" at bounding box center [986, 346] width 248 height 22
click at [670, 412] on label "[GEOGRAPHIC_DATA]" at bounding box center [674, 403] width 144 height 35
click at [675, 363] on label "Home" at bounding box center [674, 358] width 144 height 35
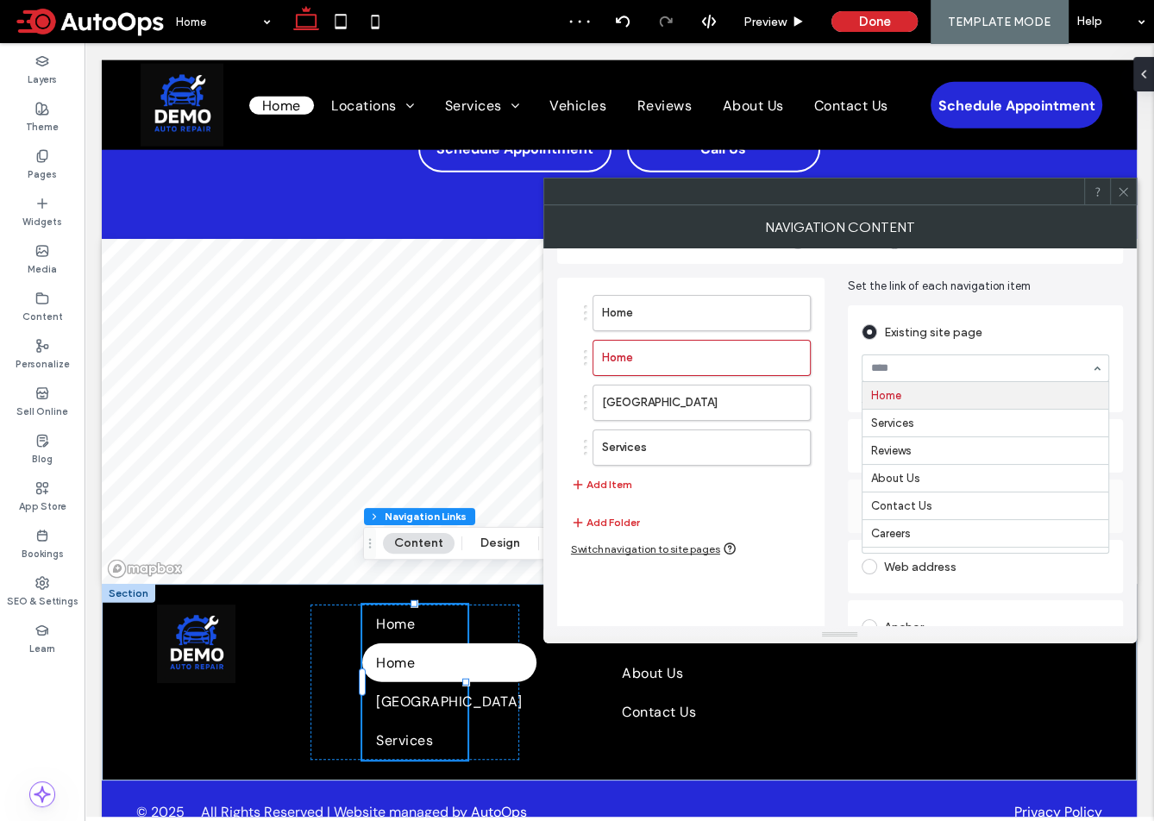
click at [914, 370] on input at bounding box center [981, 368] width 220 height 12
click at [970, 302] on div "Existing site page Home Services Reviews About Us Contact Us Careers Financing …" at bounding box center [985, 478] width 275 height 352
click at [877, 450] on label at bounding box center [873, 446] width 22 height 16
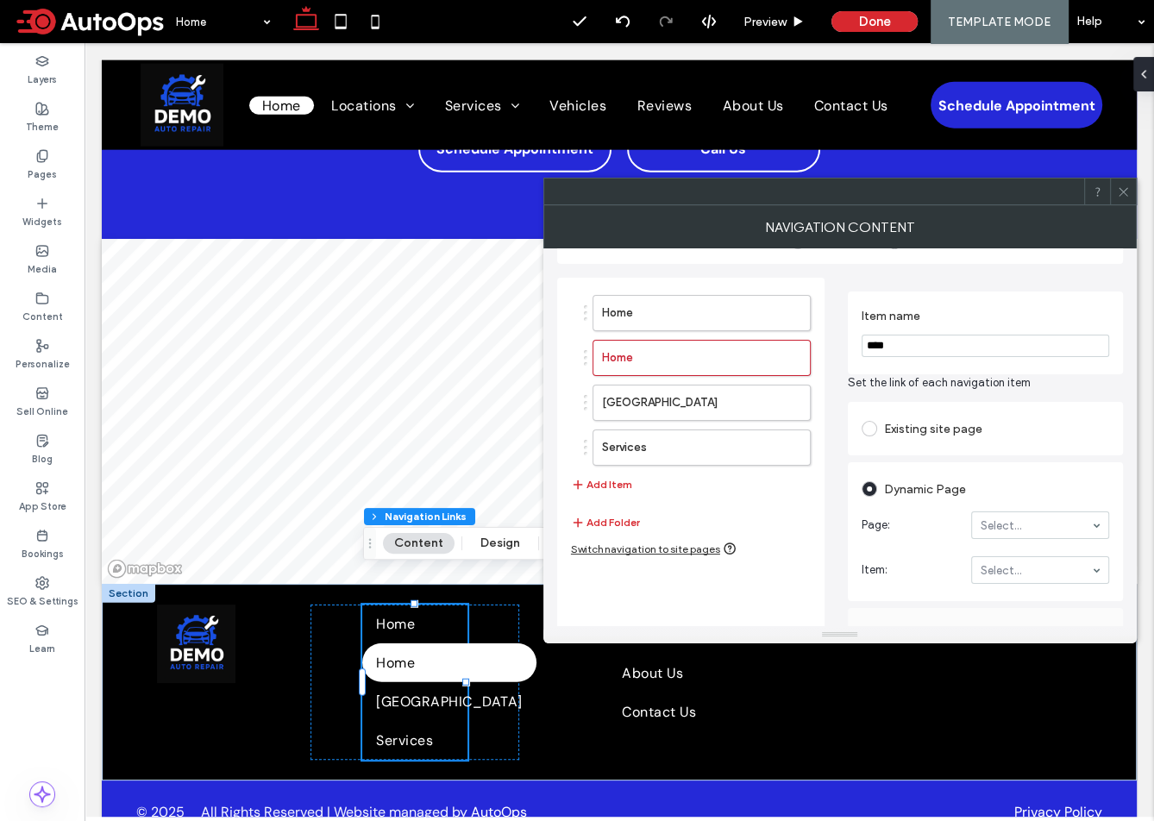
click at [930, 340] on input "****" at bounding box center [986, 346] width 248 height 22
type input "*******"
click at [1037, 505] on section "Page: Select..." at bounding box center [986, 525] width 248 height 45
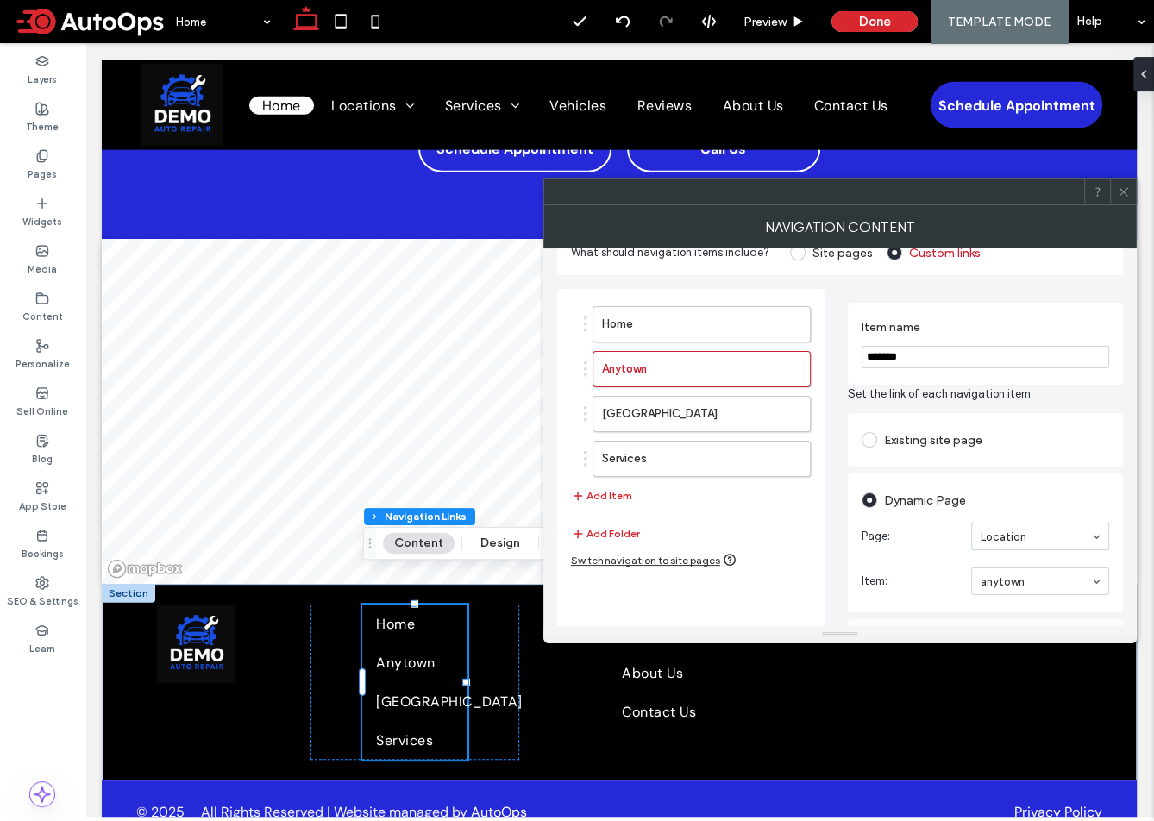
scroll to position [0, 0]
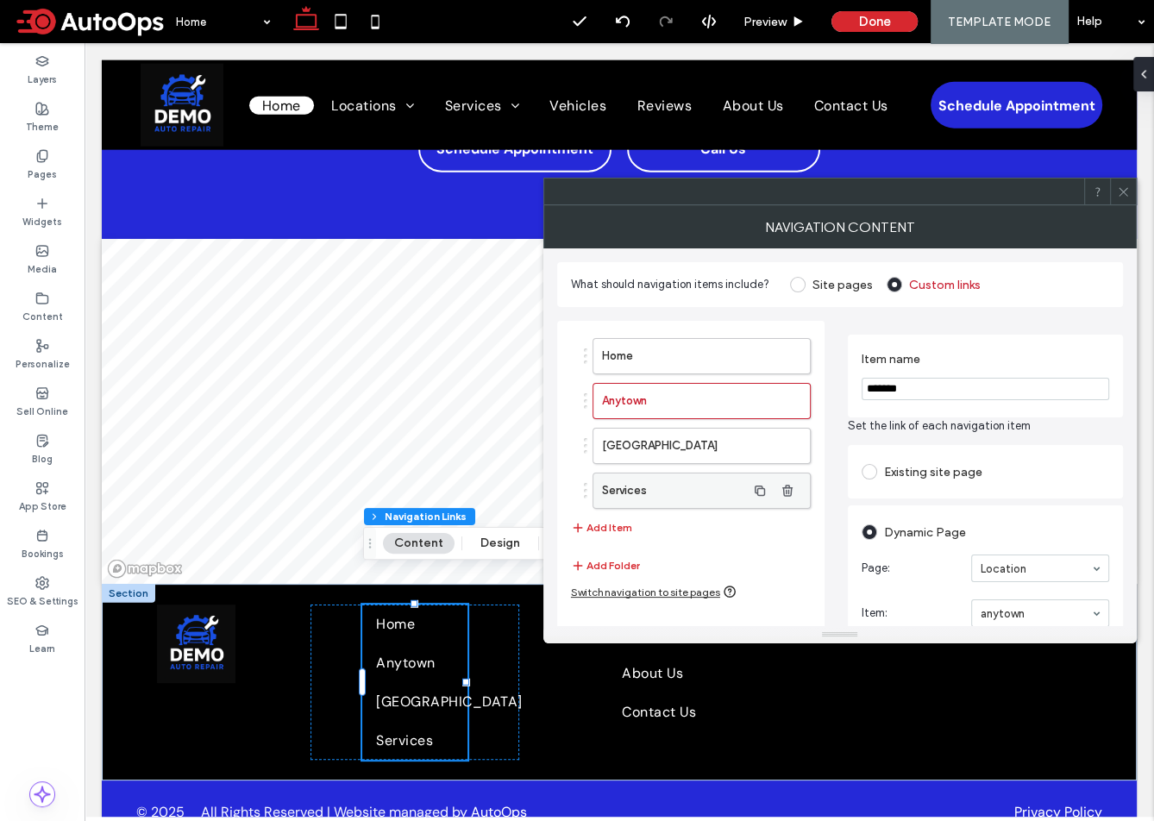
click at [678, 485] on label "Services" at bounding box center [674, 491] width 144 height 35
